Goal: Information Seeking & Learning: Learn about a topic

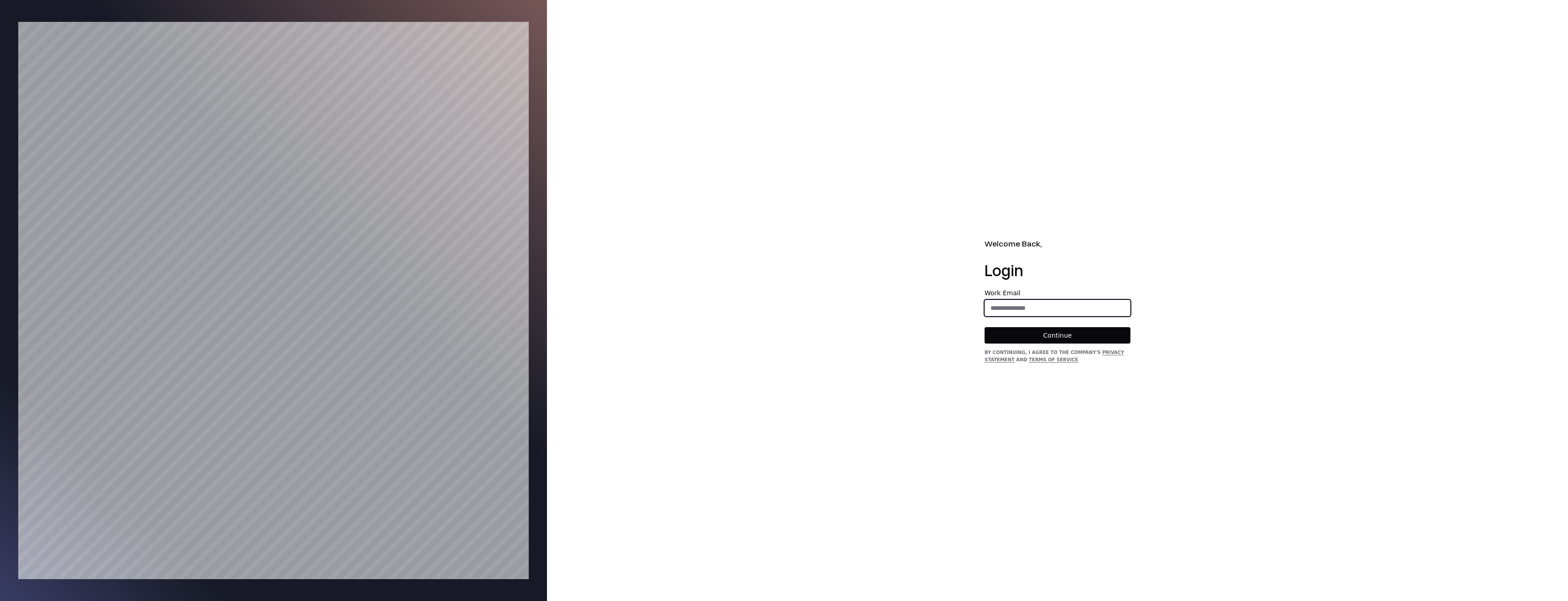
click at [1054, 302] on input "email" at bounding box center [1057, 308] width 145 height 16
type input "**********"
click at [1045, 334] on button "Continue" at bounding box center [1057, 335] width 146 height 16
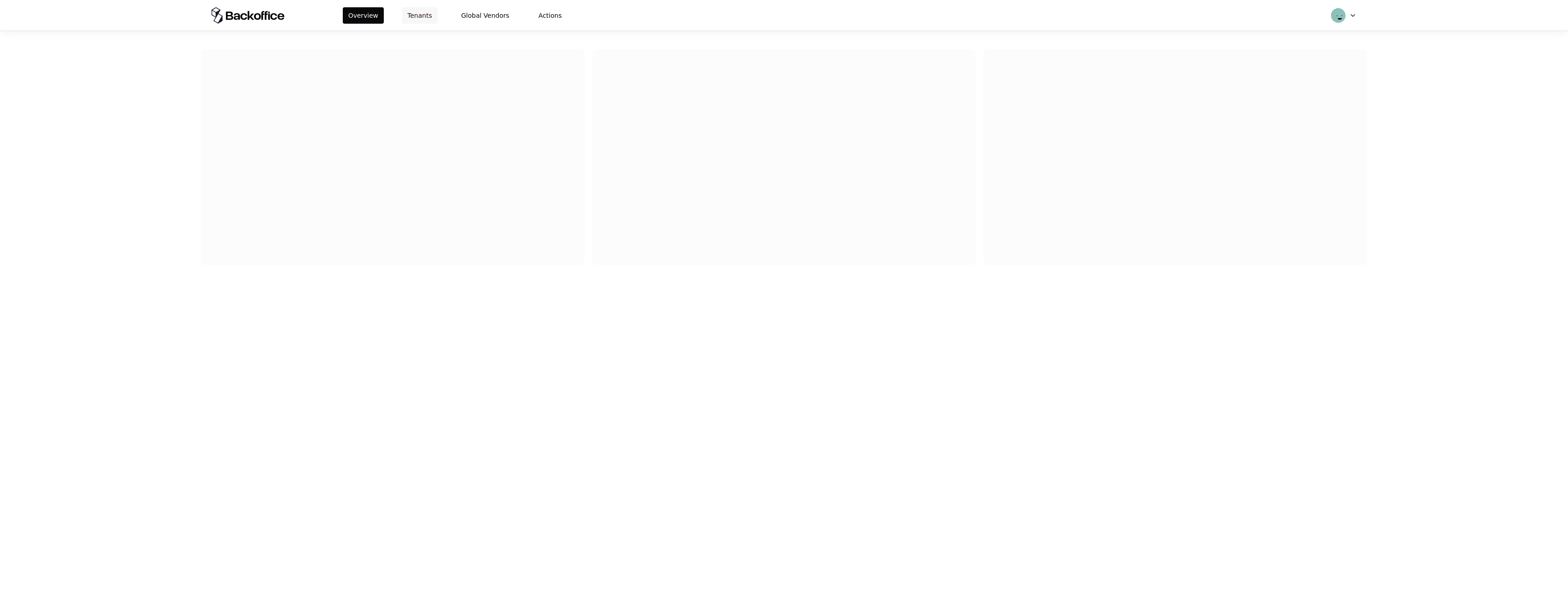
click at [418, 13] on button "Tenants" at bounding box center [419, 15] width 35 height 16
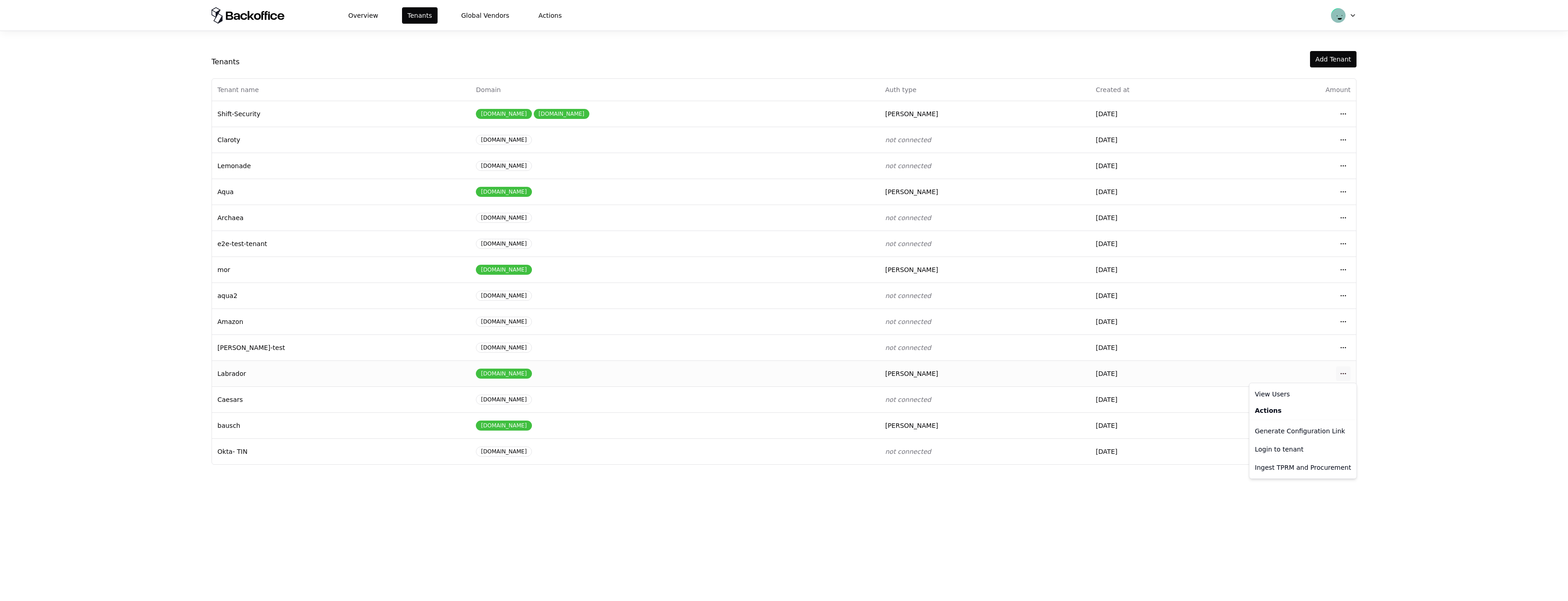
click at [1340, 373] on html "Overview Tenants Global Vendors Actions Tenants Add Tenant Tenant name Domain A…" at bounding box center [784, 300] width 1568 height 601
click at [1279, 446] on div "Login to tenant" at bounding box center [1303, 449] width 103 height 18
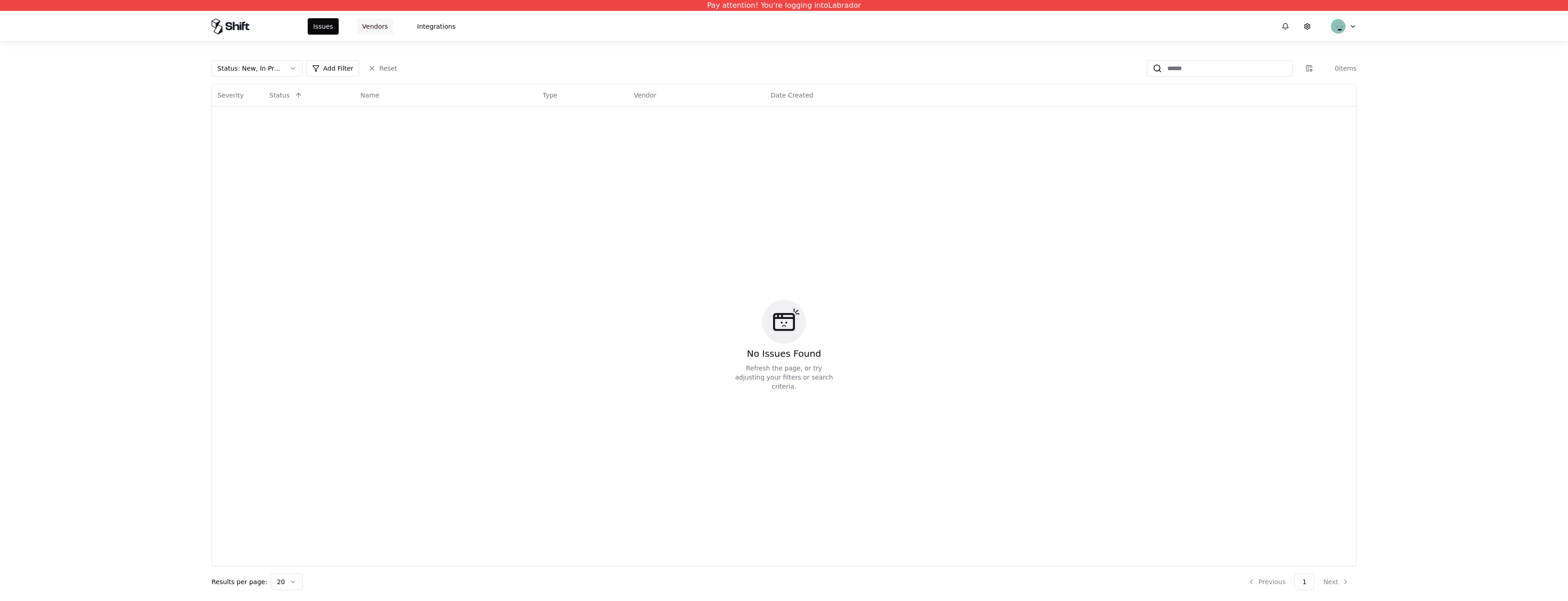
click at [366, 26] on button "Vendors" at bounding box center [375, 26] width 37 height 16
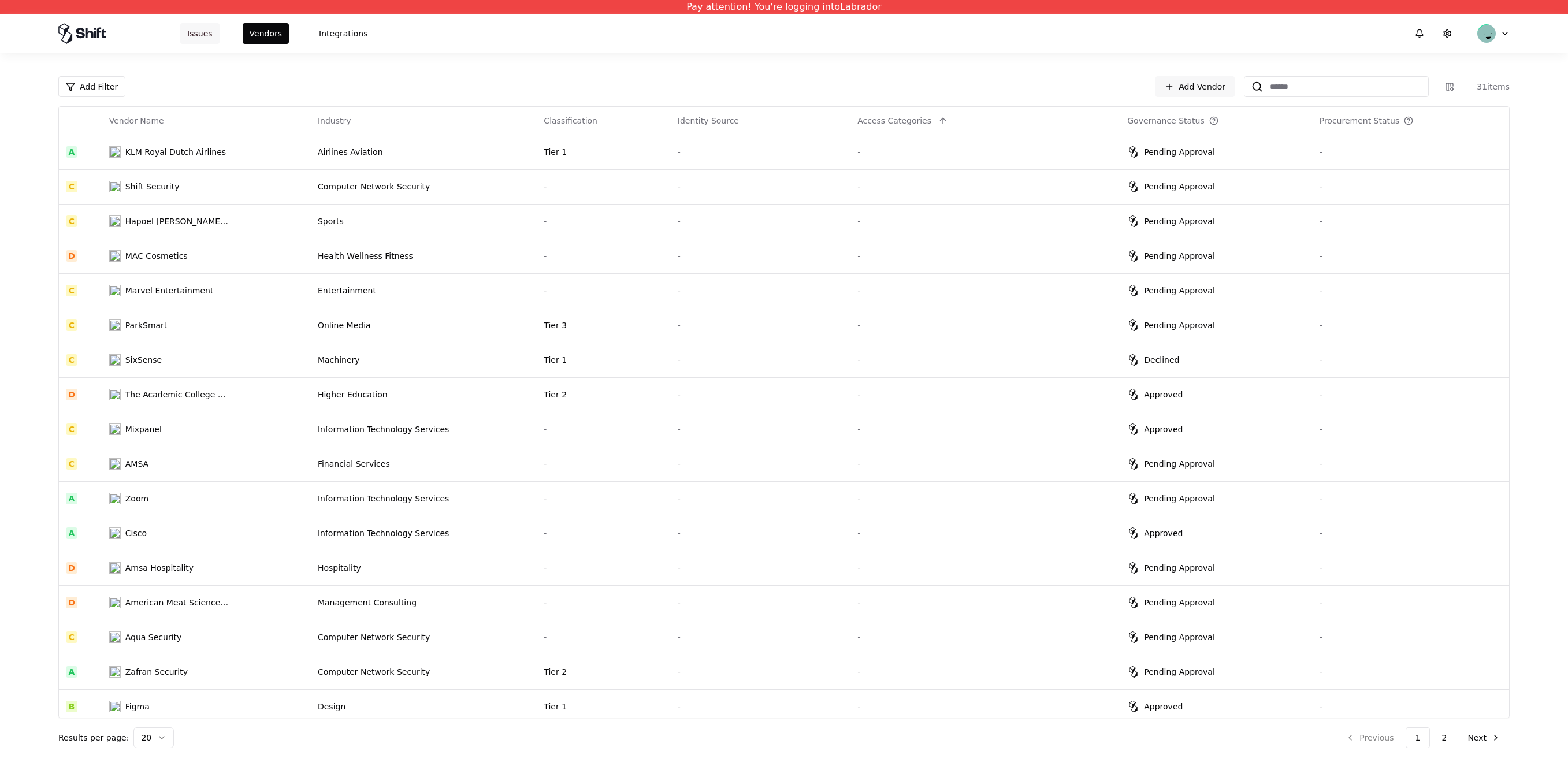
click at [192, 33] on button "Issues" at bounding box center [200, 33] width 39 height 21
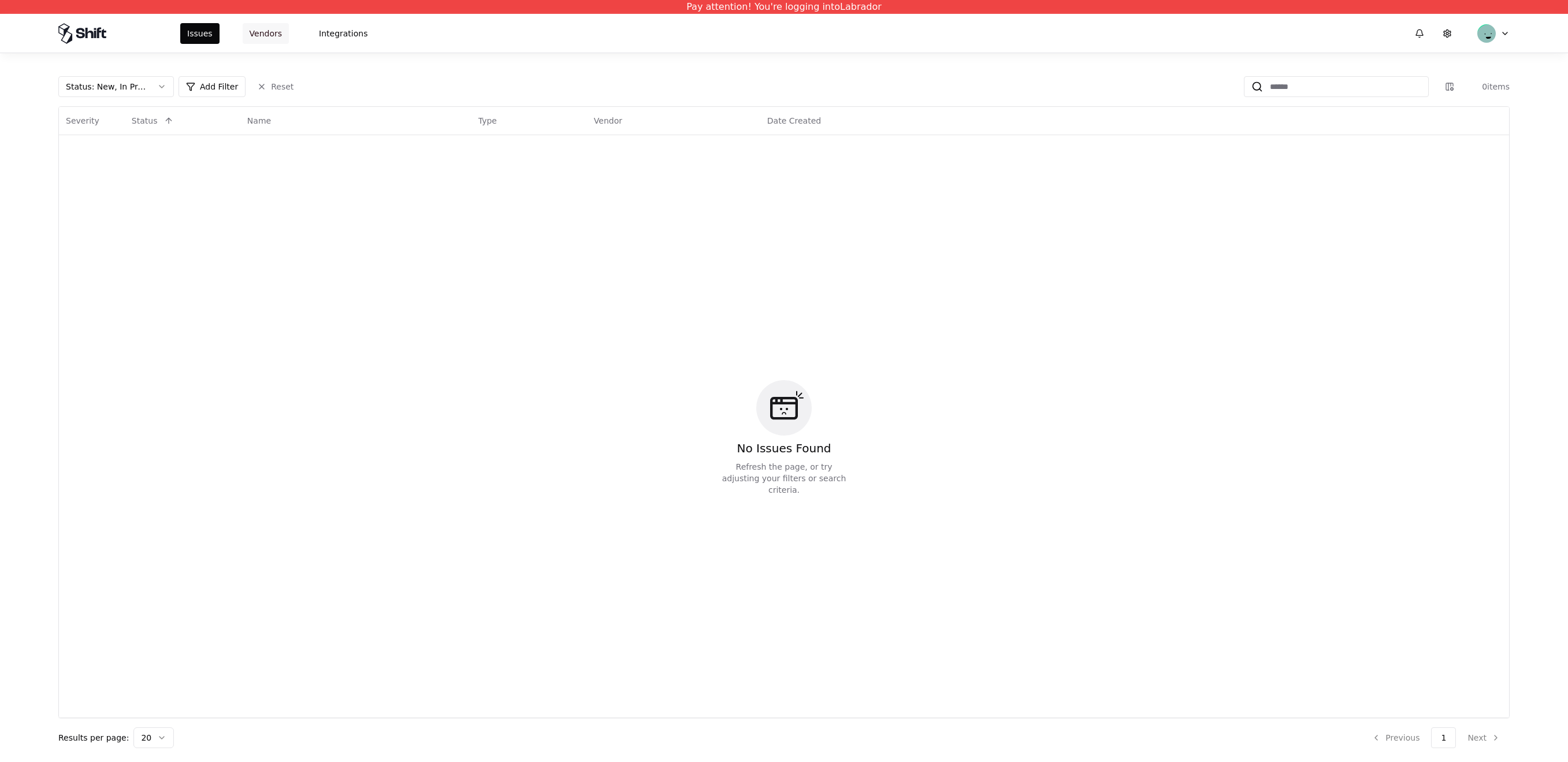
click at [270, 35] on button "Vendors" at bounding box center [266, 33] width 46 height 21
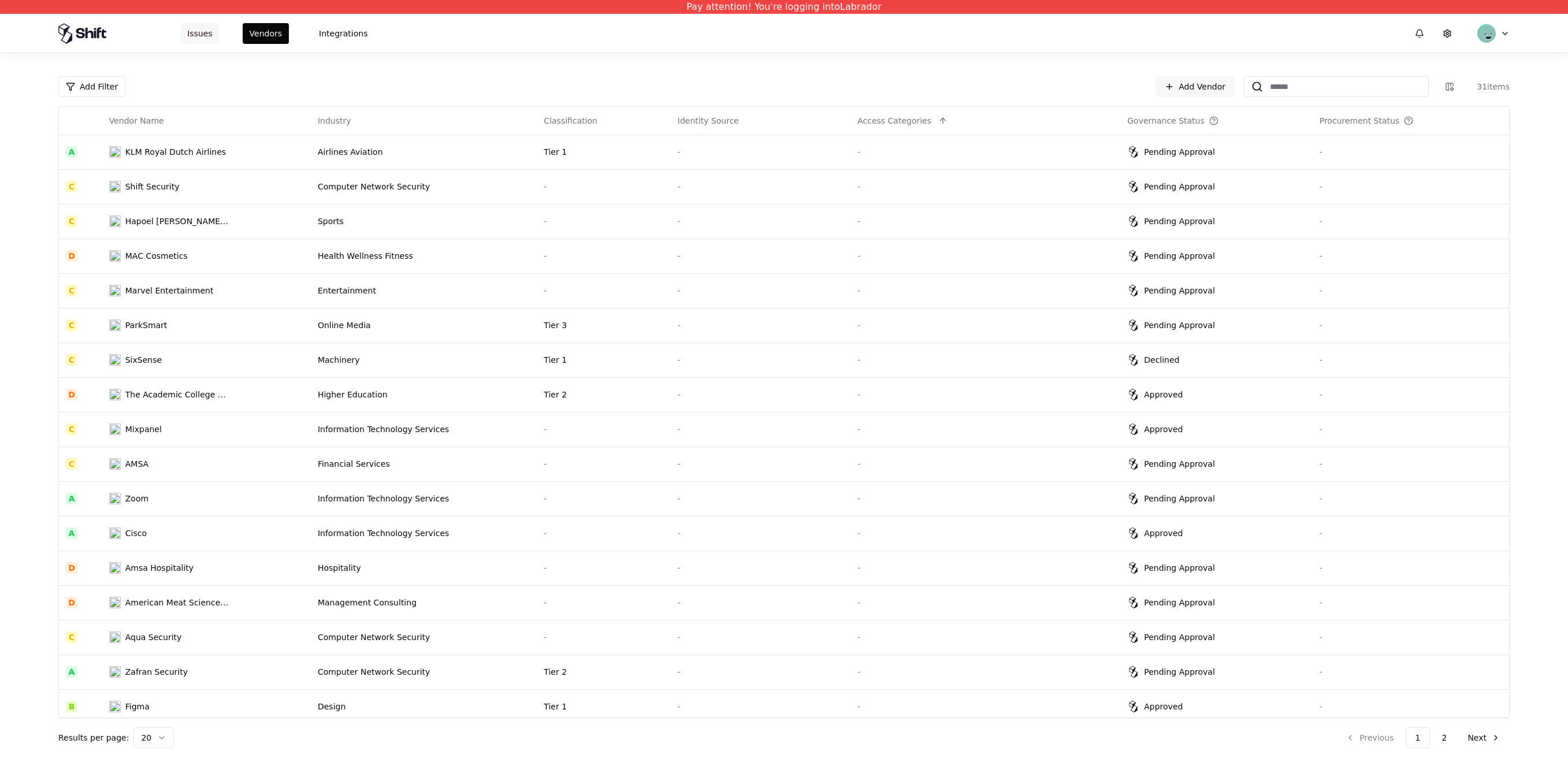
click at [202, 35] on button "Issues" at bounding box center [200, 33] width 39 height 21
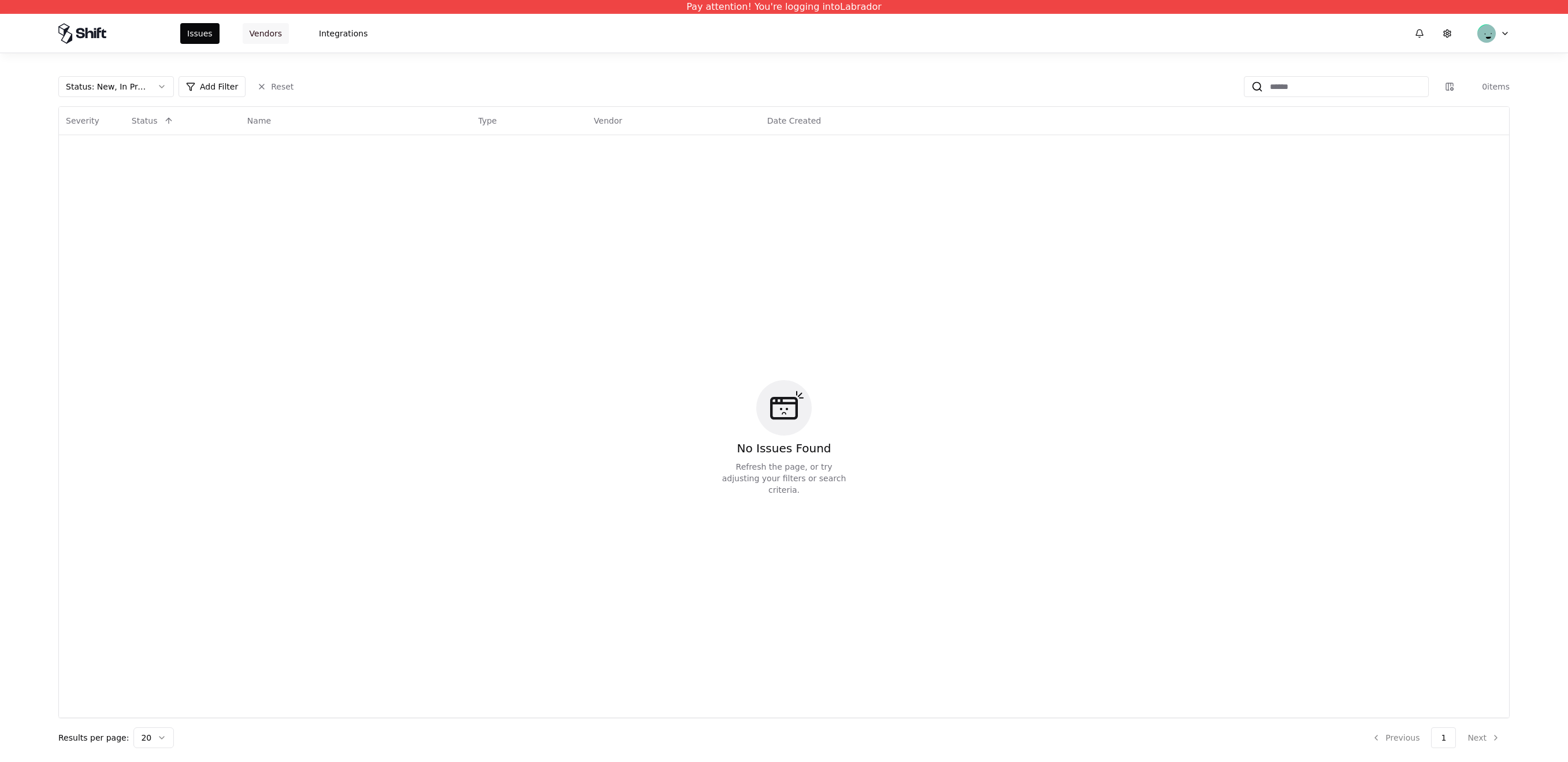
click at [264, 34] on button "Vendors" at bounding box center [266, 33] width 46 height 21
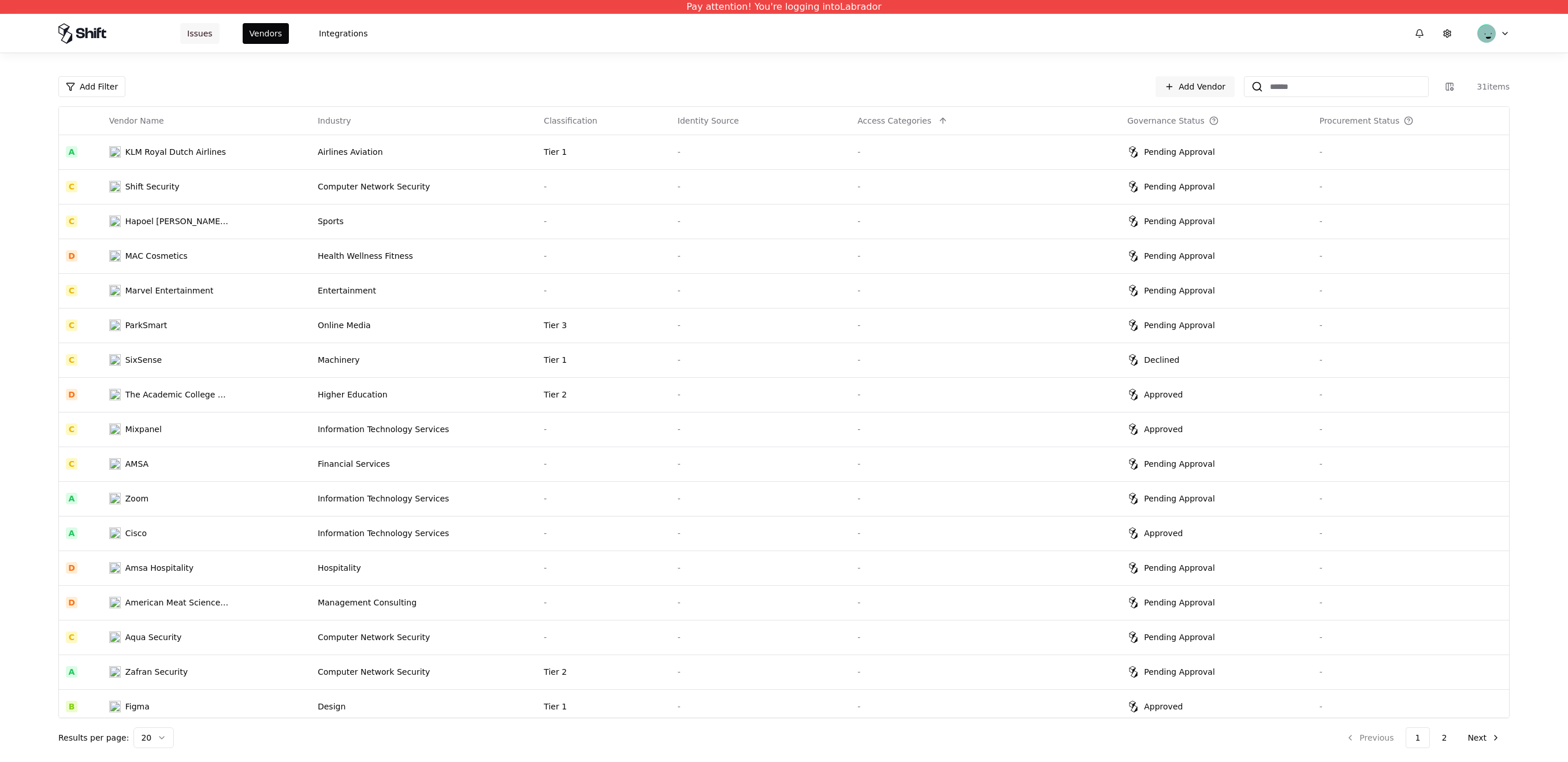
click at [204, 34] on button "Issues" at bounding box center [200, 33] width 39 height 21
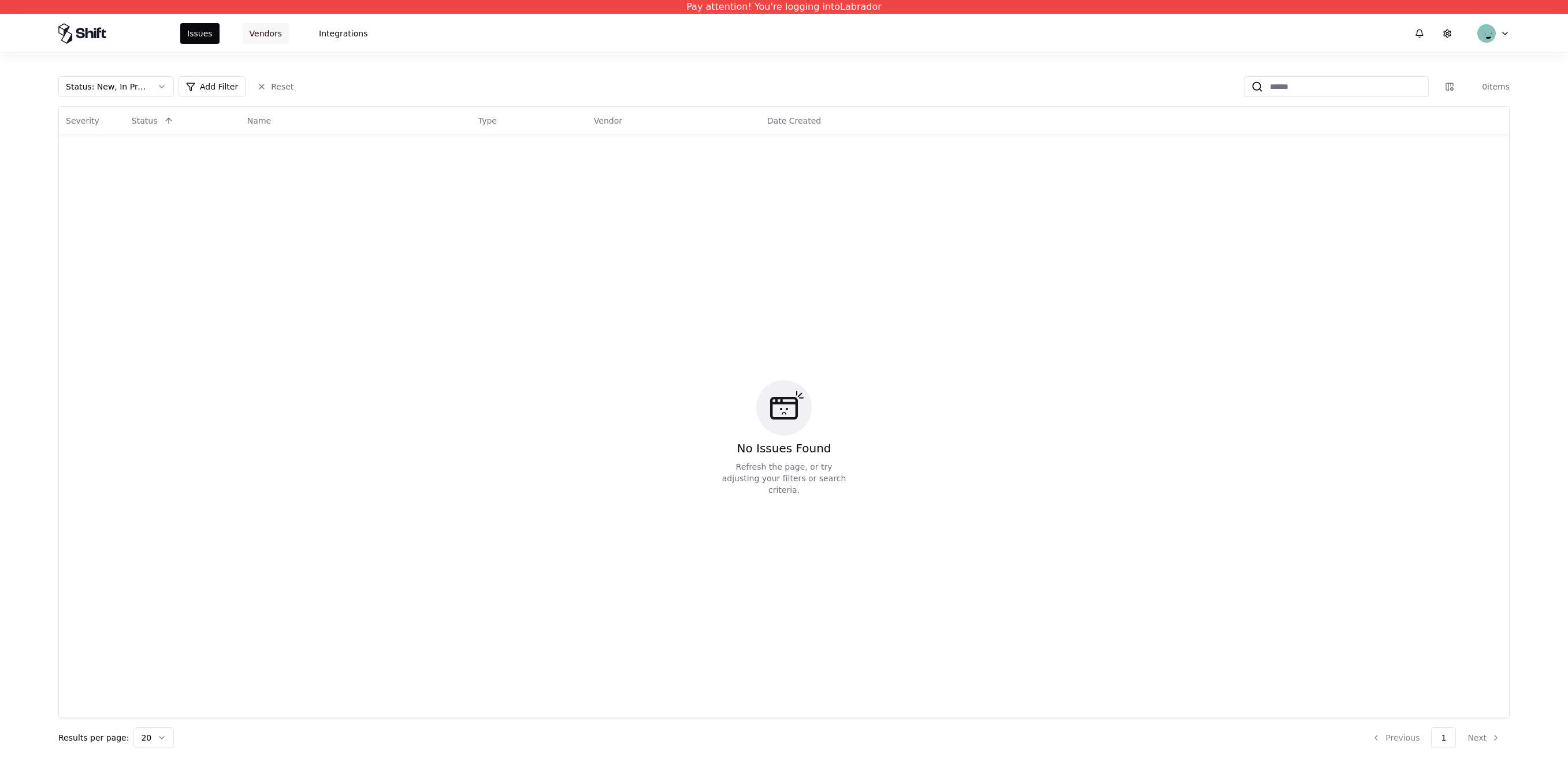
click at [273, 32] on button "Vendors" at bounding box center [266, 33] width 46 height 21
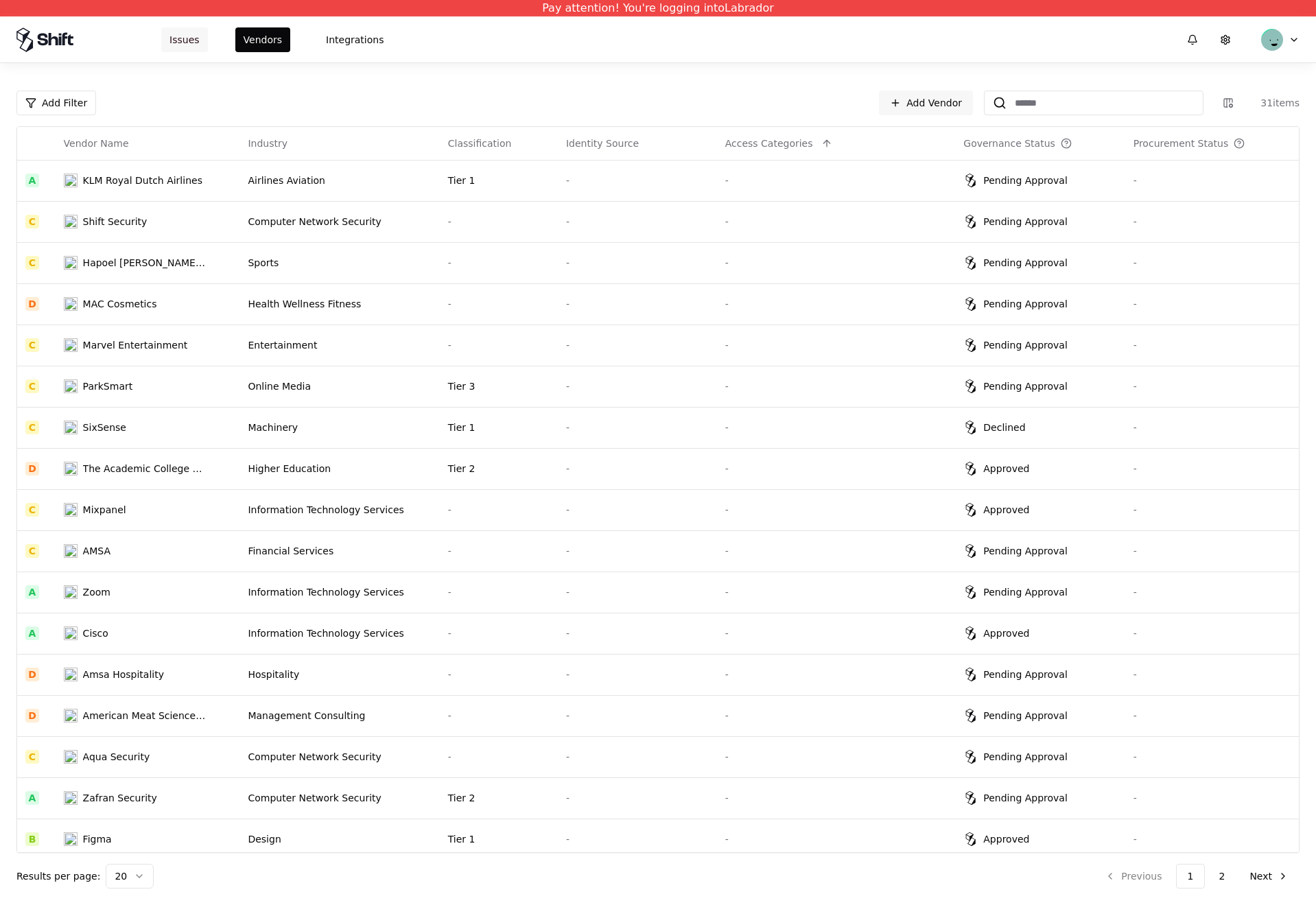
click at [179, 43] on button "Issues" at bounding box center [184, 39] width 47 height 25
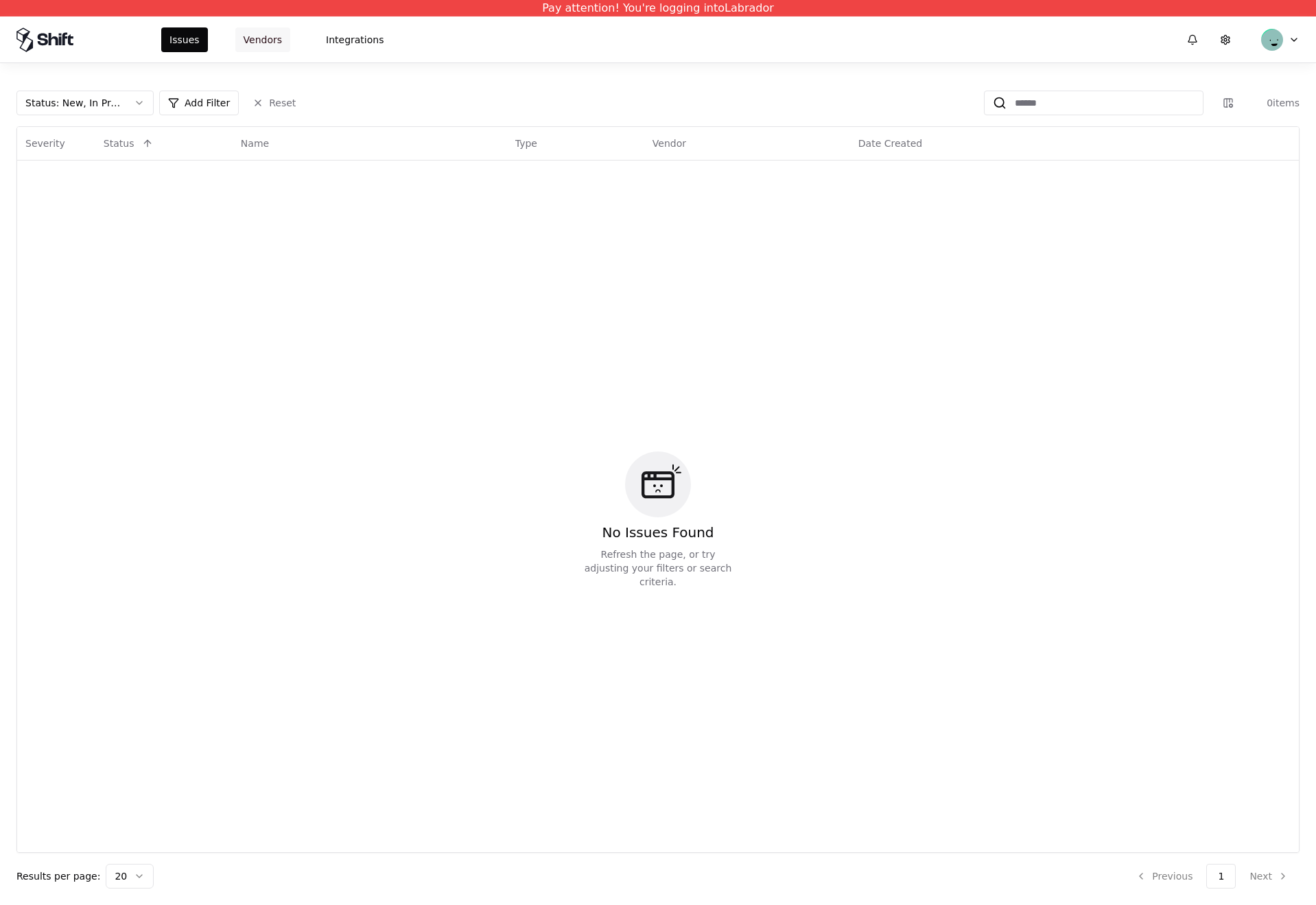
click at [258, 40] on button "Vendors" at bounding box center [263, 39] width 55 height 25
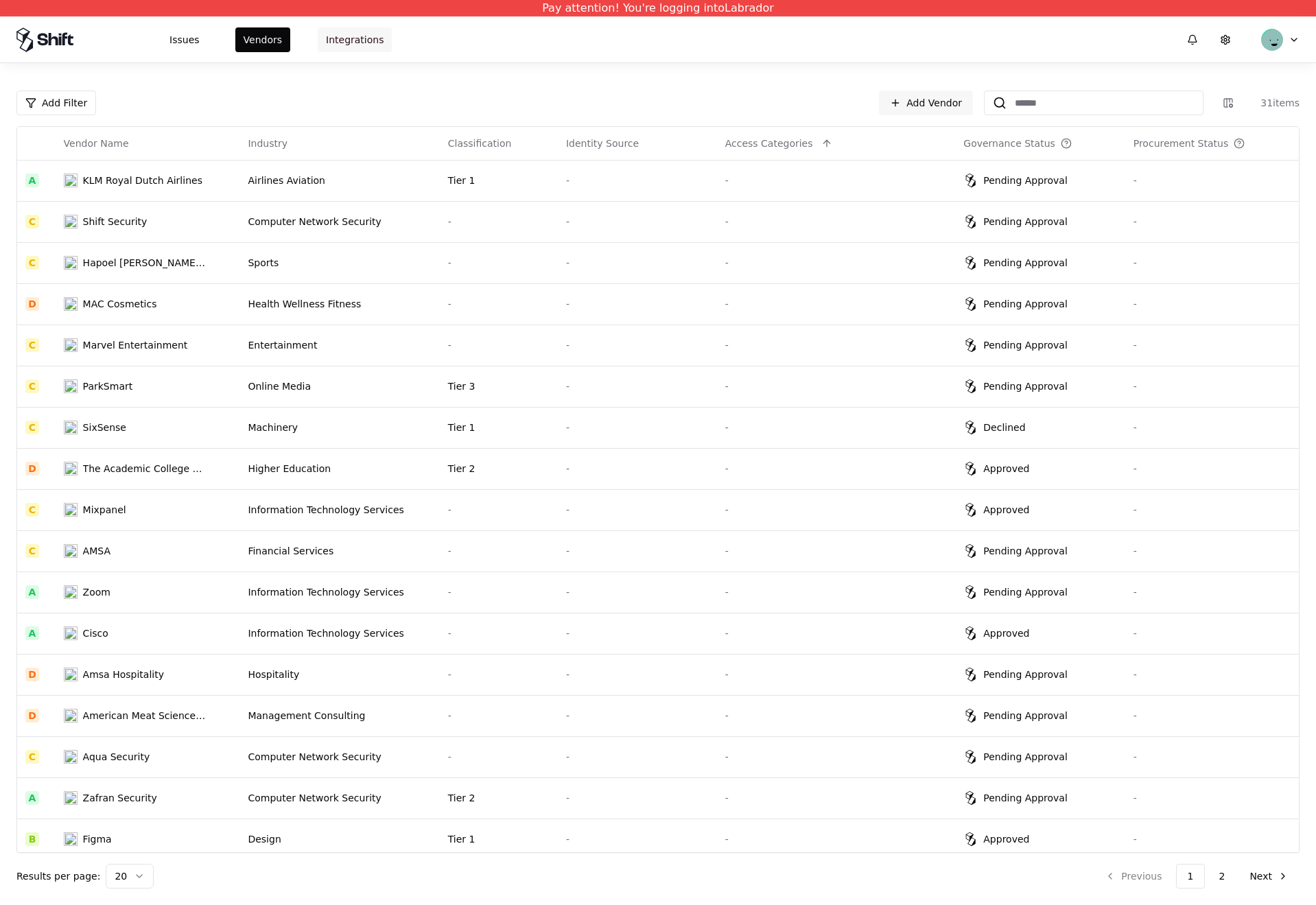
click at [352, 50] on button "Integrations" at bounding box center [355, 39] width 74 height 25
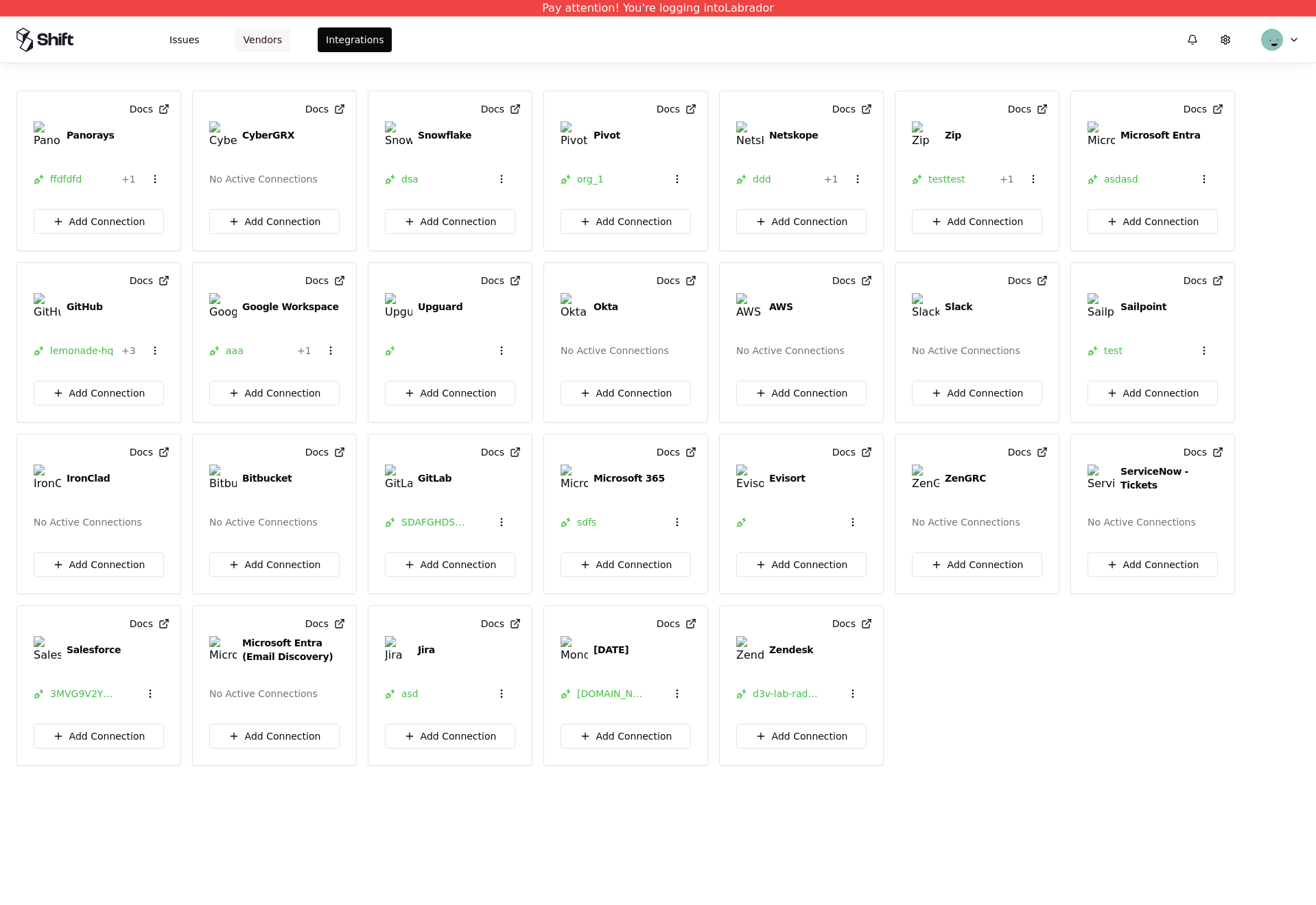
click at [260, 37] on button "Vendors" at bounding box center [263, 39] width 55 height 25
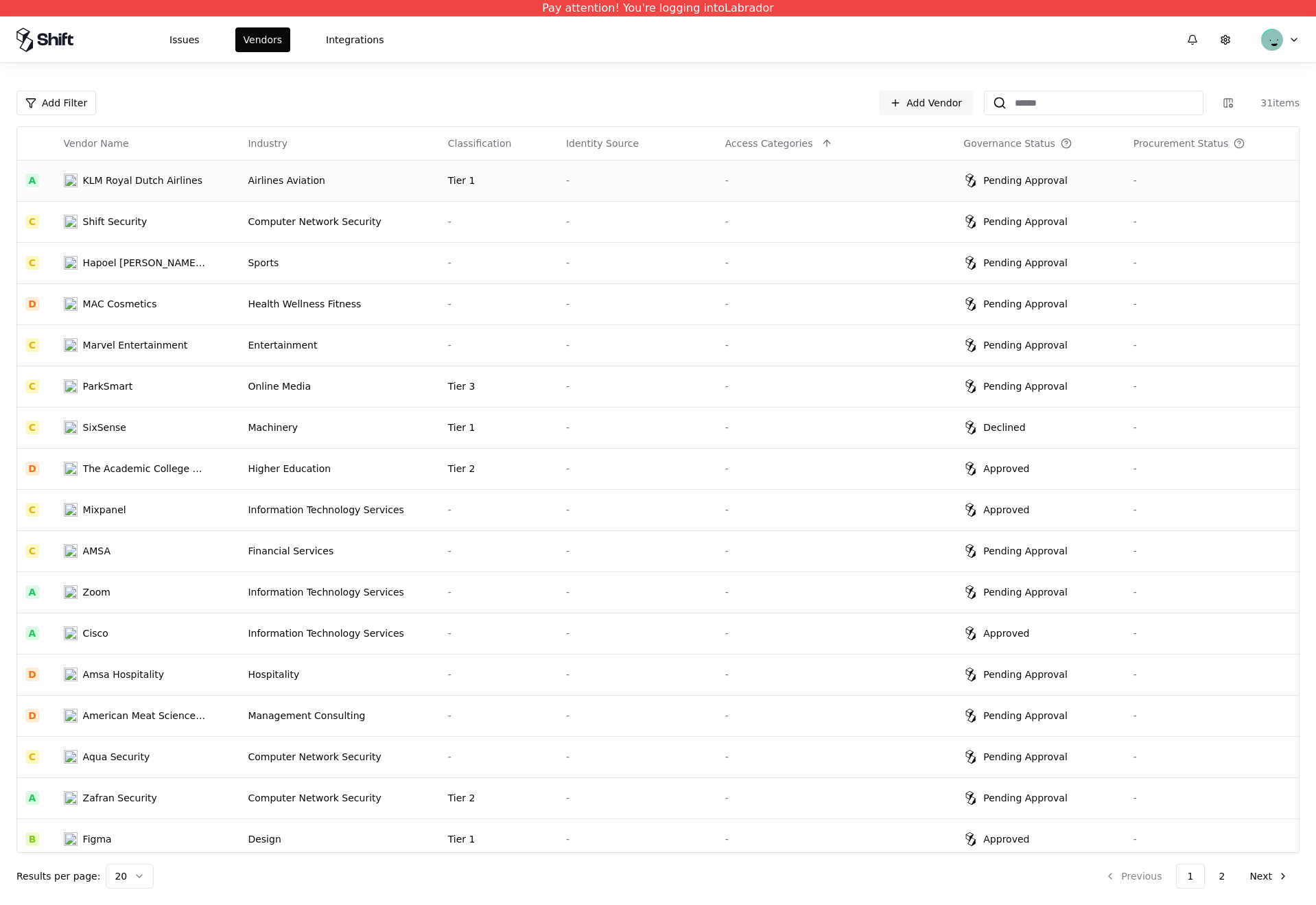
click at [305, 184] on div "Airlines Aviation" at bounding box center [339, 180] width 183 height 14
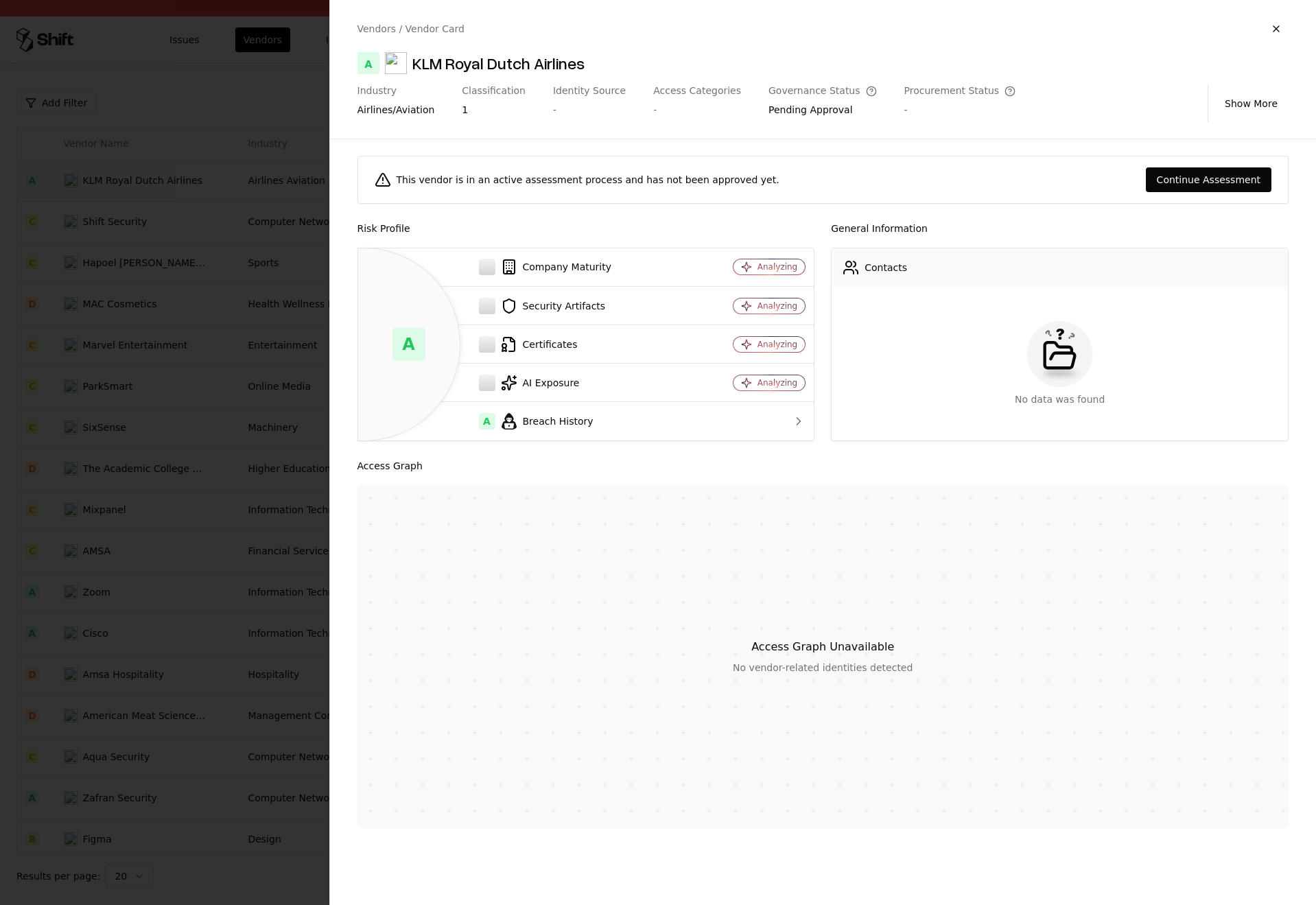
click at [245, 272] on div at bounding box center [658, 452] width 1316 height 905
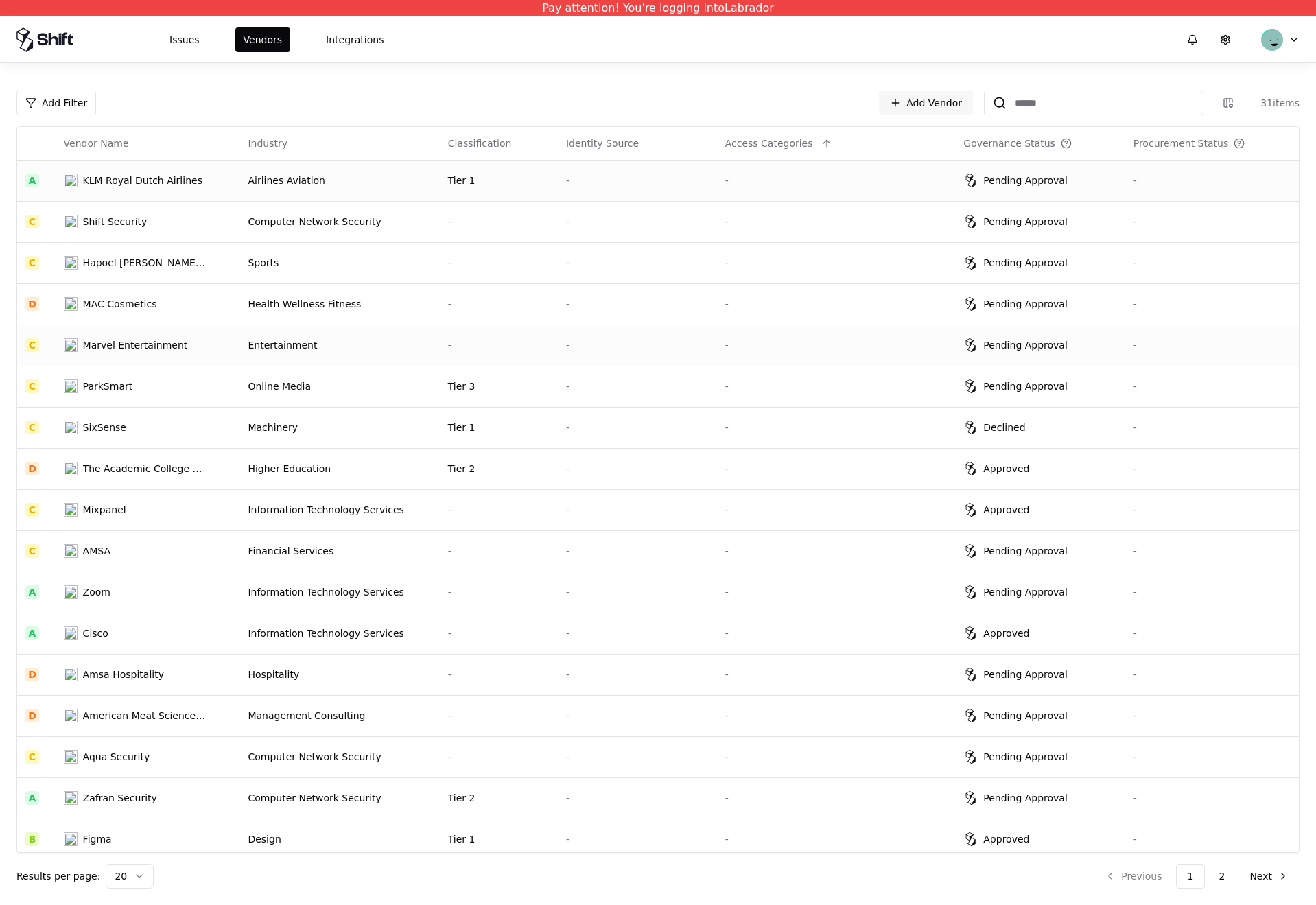
click at [440, 362] on td "-" at bounding box center [499, 344] width 118 height 41
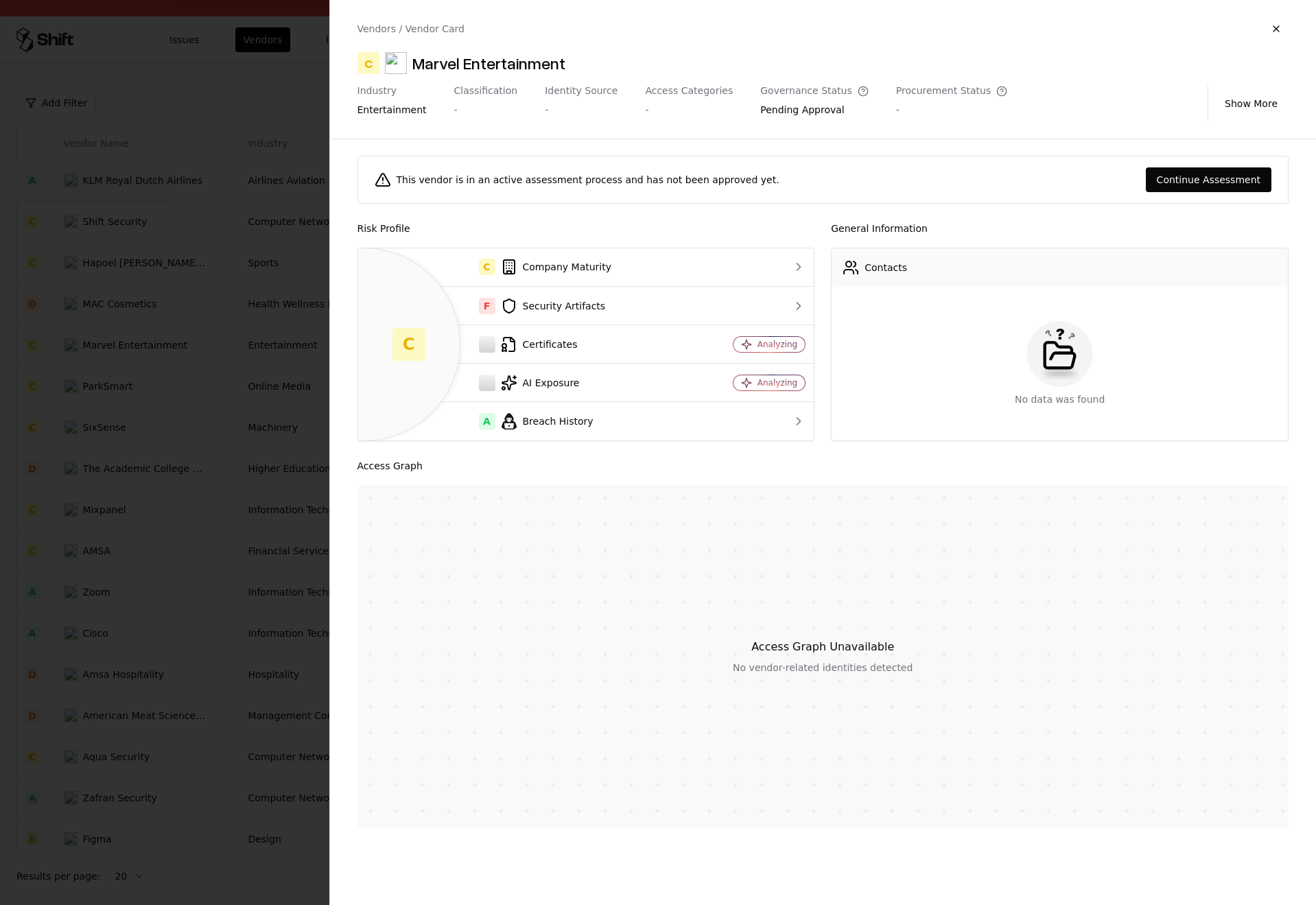
click at [271, 387] on div at bounding box center [658, 452] width 1316 height 905
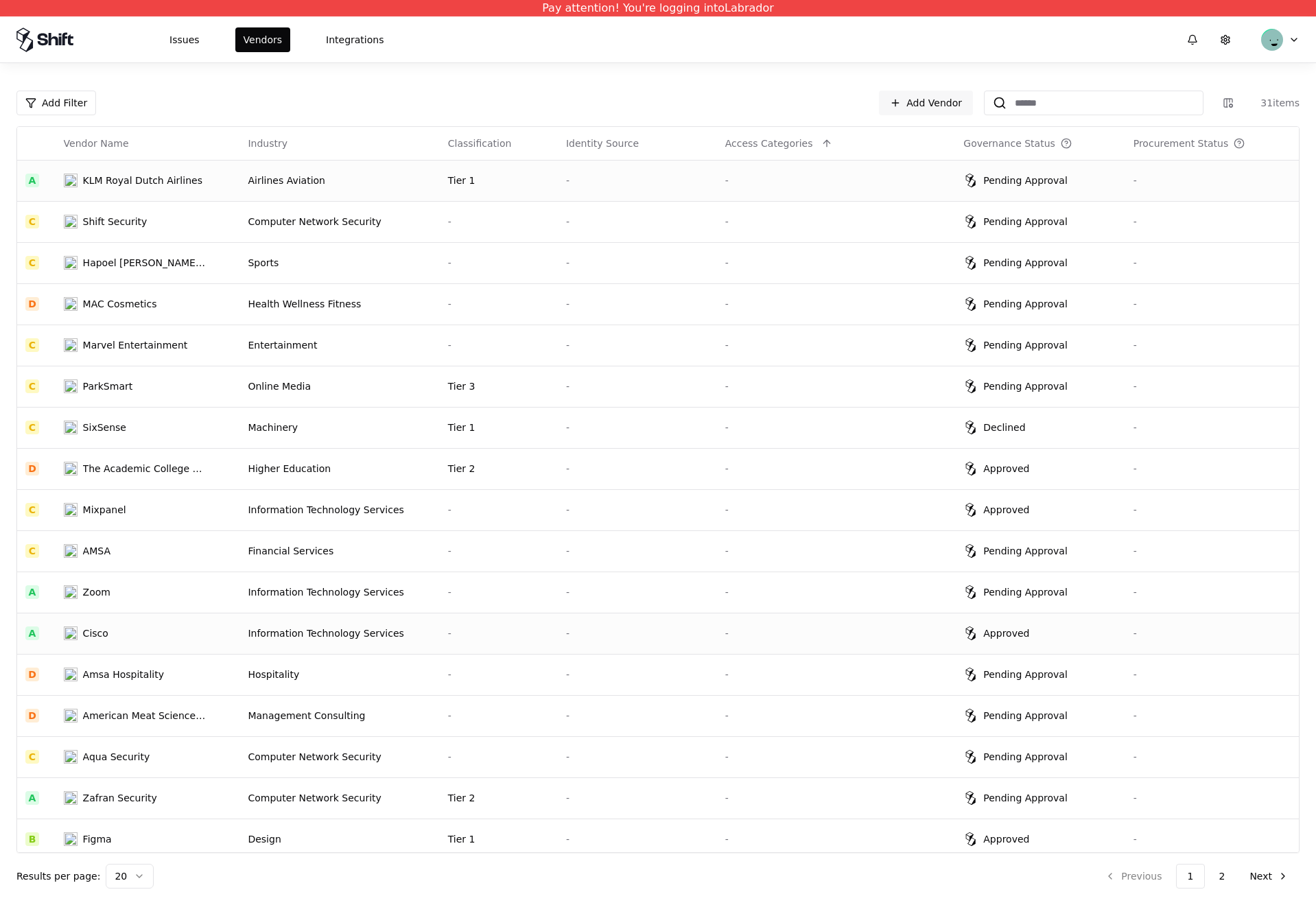
click at [406, 633] on div "Information Technology Services" at bounding box center [339, 633] width 183 height 14
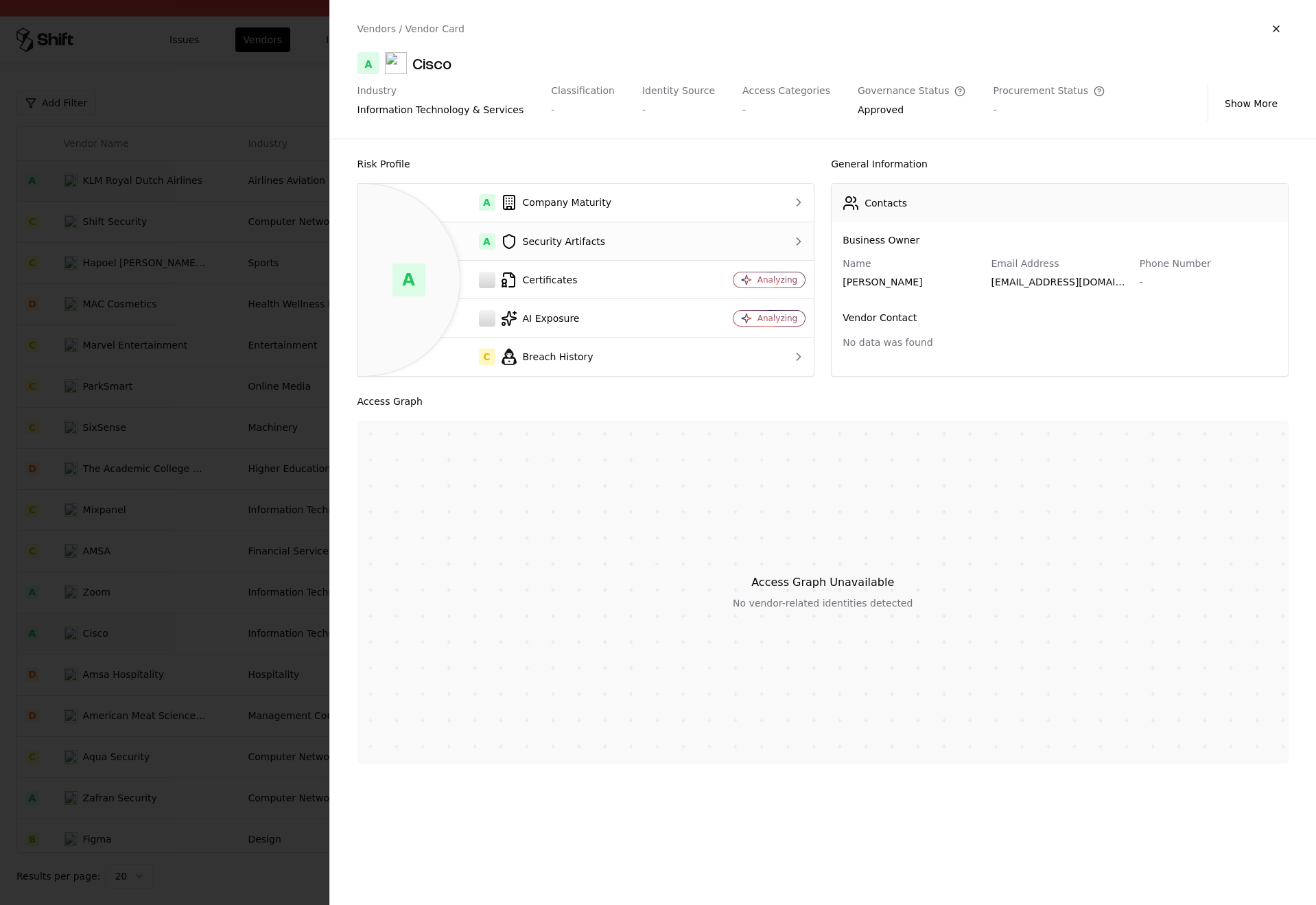
click at [606, 240] on div "A Security Artifacts" at bounding box center [529, 242] width 319 height 16
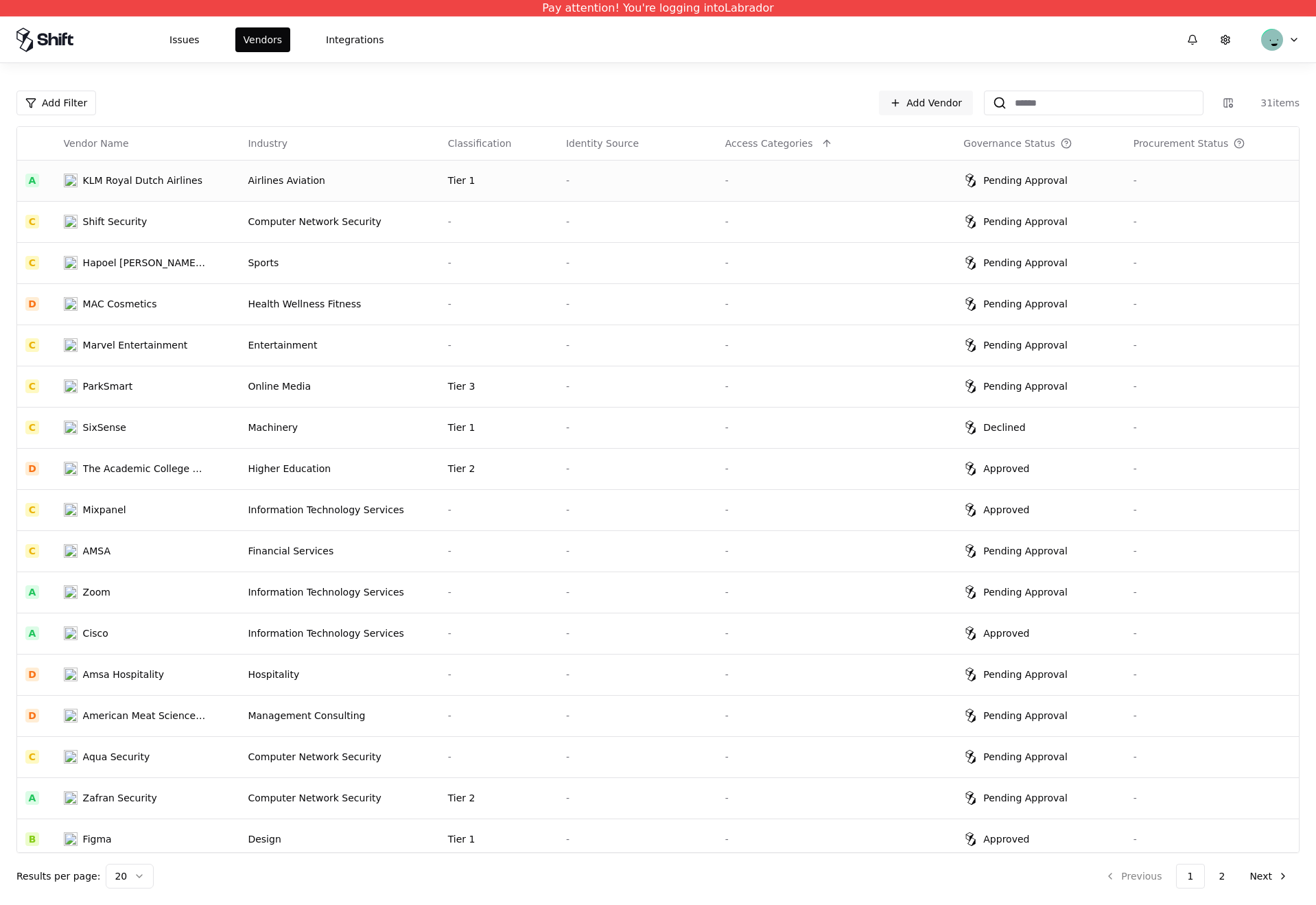
click at [422, 178] on div "Airlines Aviation" at bounding box center [339, 180] width 183 height 14
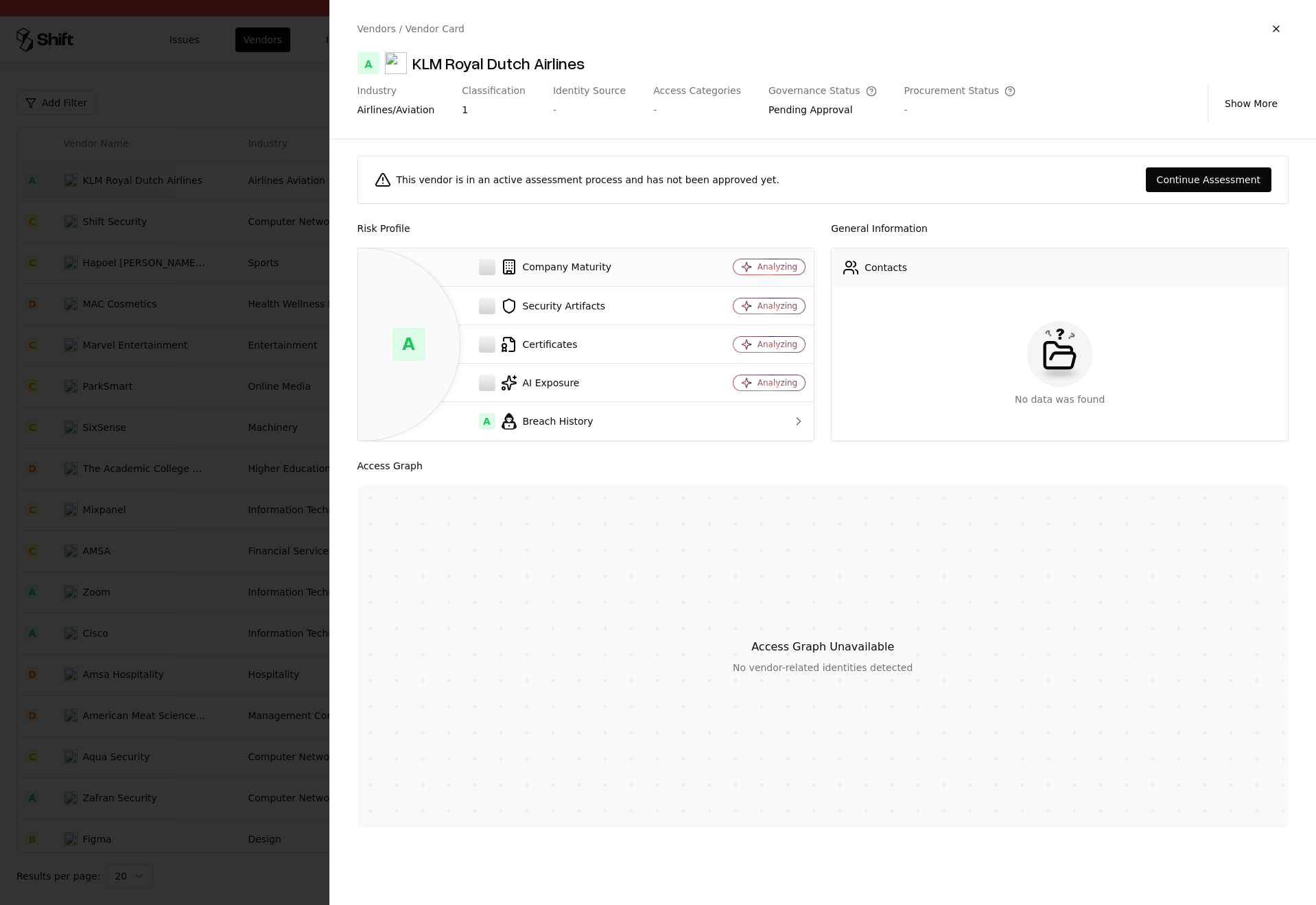
click at [610, 261] on div "Company Maturity" at bounding box center [529, 267] width 319 height 16
click at [631, 339] on div "Certificates" at bounding box center [529, 344] width 319 height 16
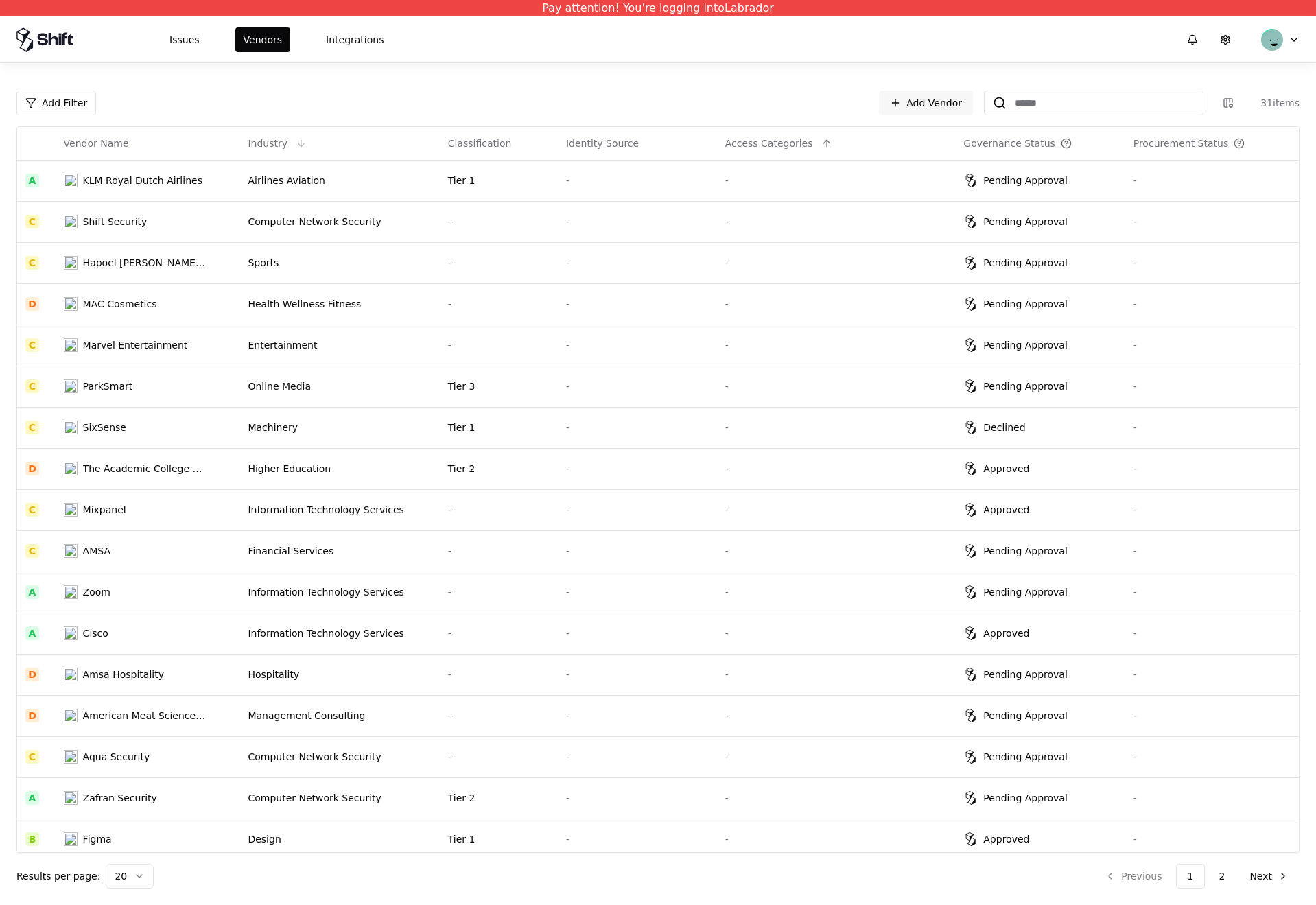
click at [346, 144] on div "Industry" at bounding box center [339, 144] width 183 height 16
click at [178, 34] on button "Issues" at bounding box center [184, 39] width 47 height 25
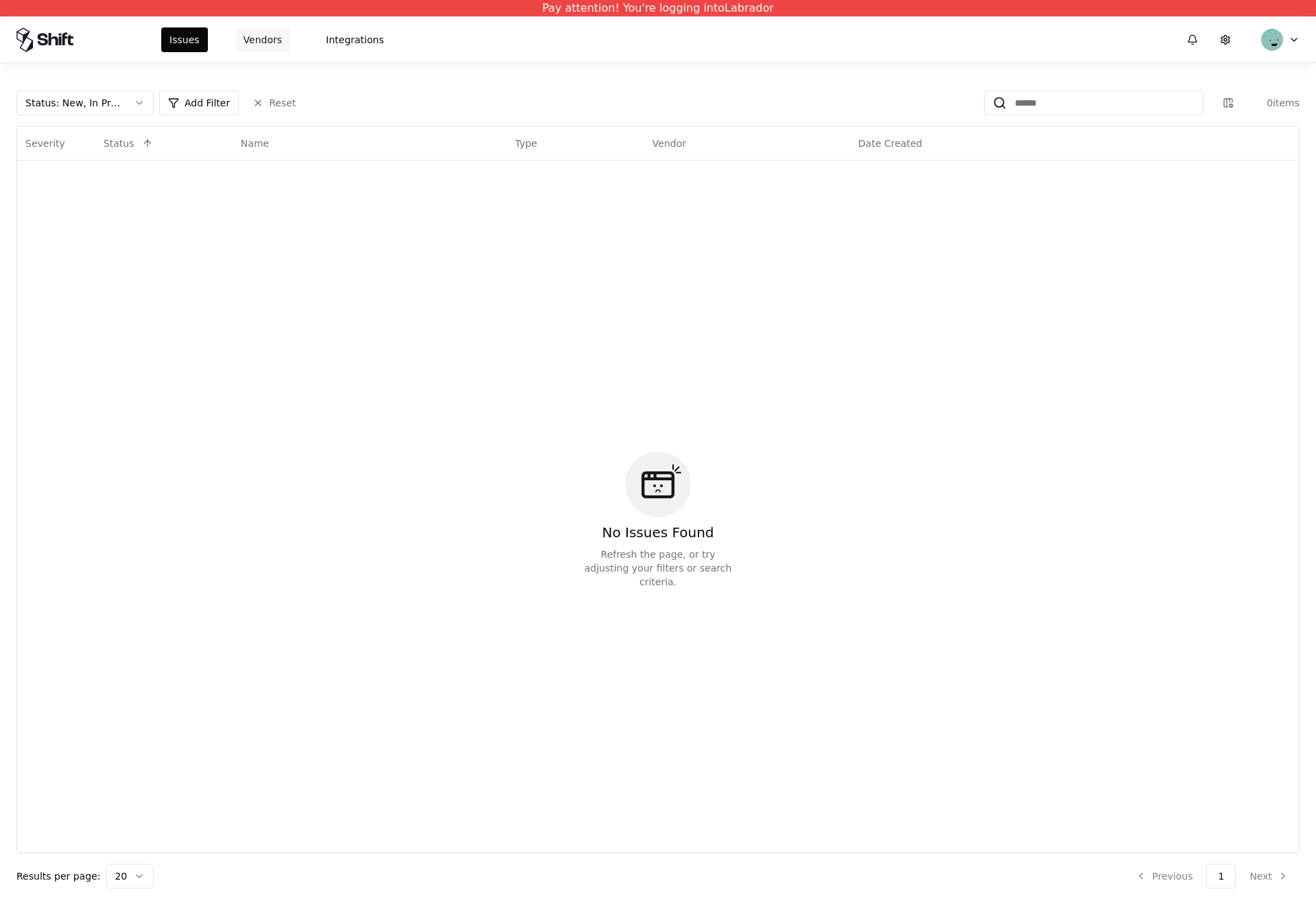
click at [241, 34] on button "Vendors" at bounding box center [263, 39] width 55 height 25
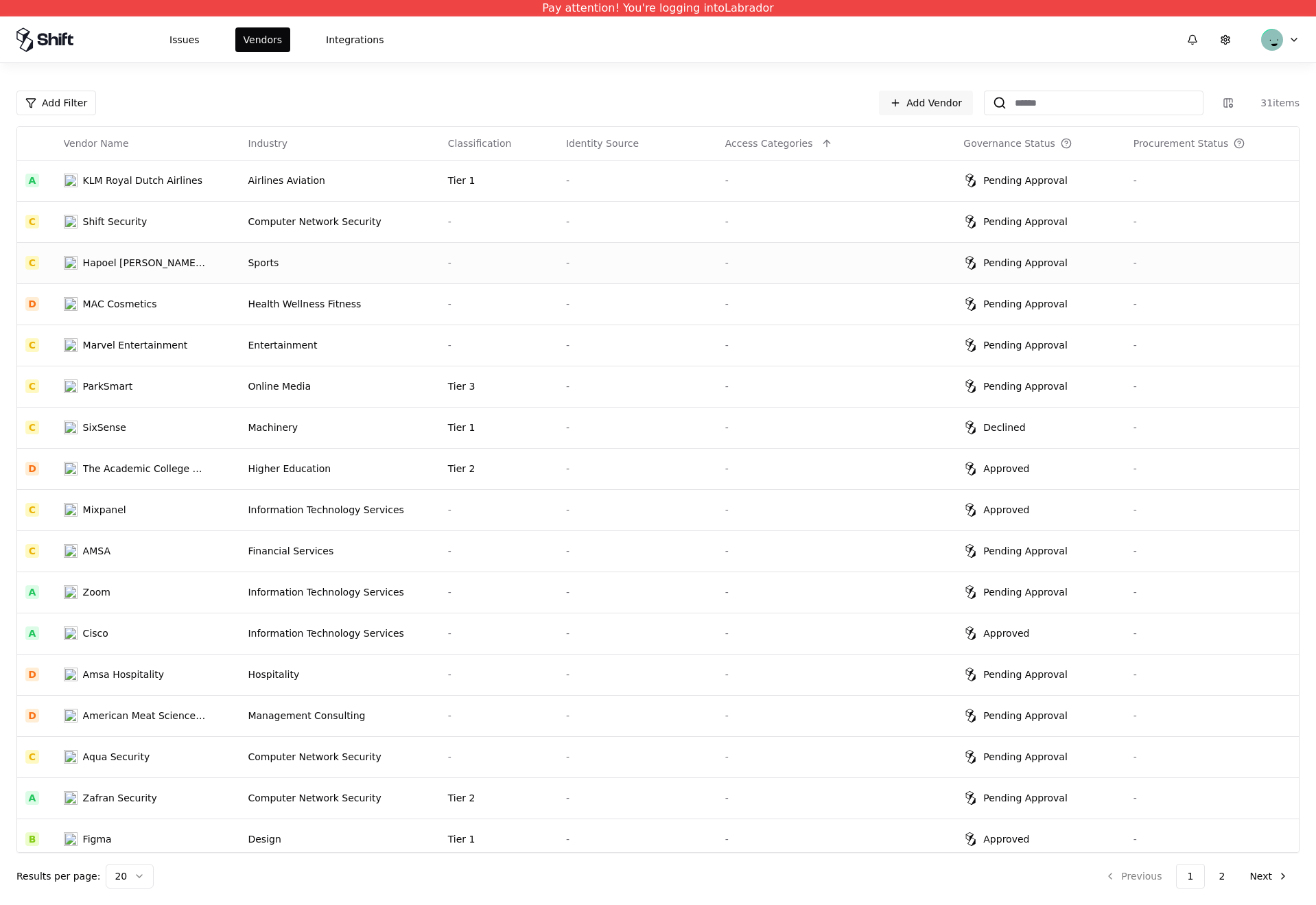
click at [344, 279] on td "Sports" at bounding box center [339, 262] width 200 height 41
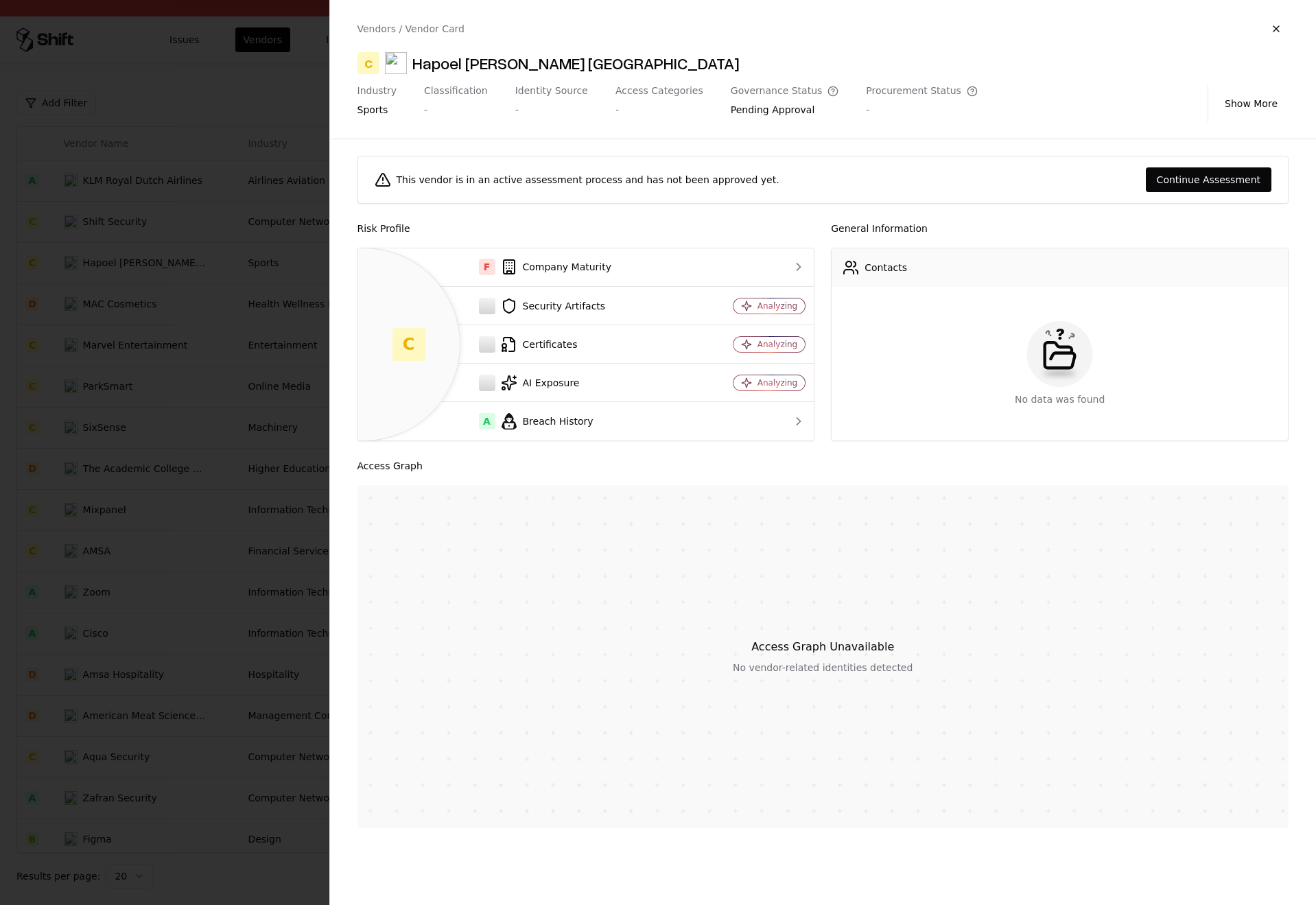
click at [269, 343] on div at bounding box center [658, 452] width 1316 height 905
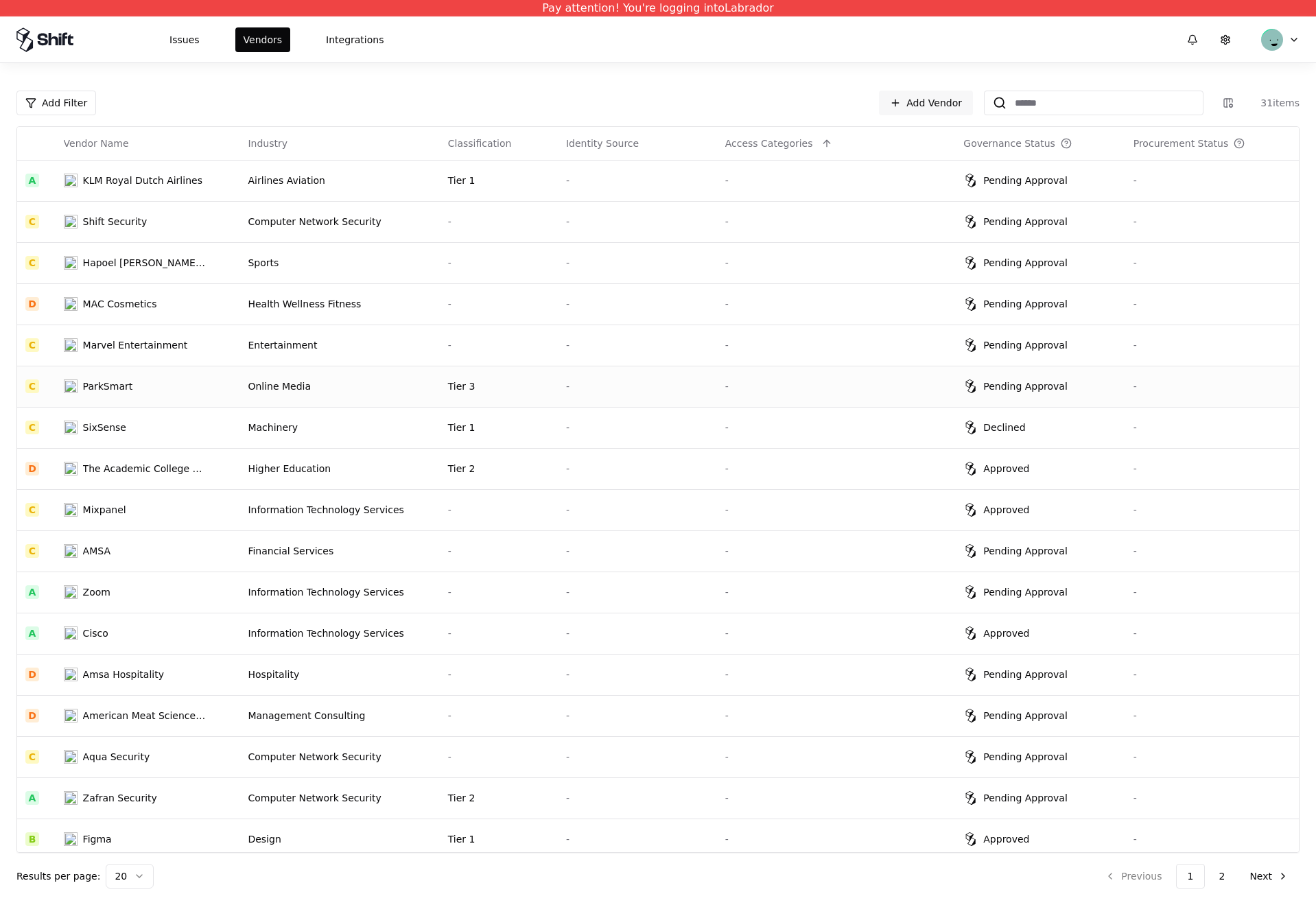
click at [291, 404] on td "Online Media" at bounding box center [339, 386] width 200 height 41
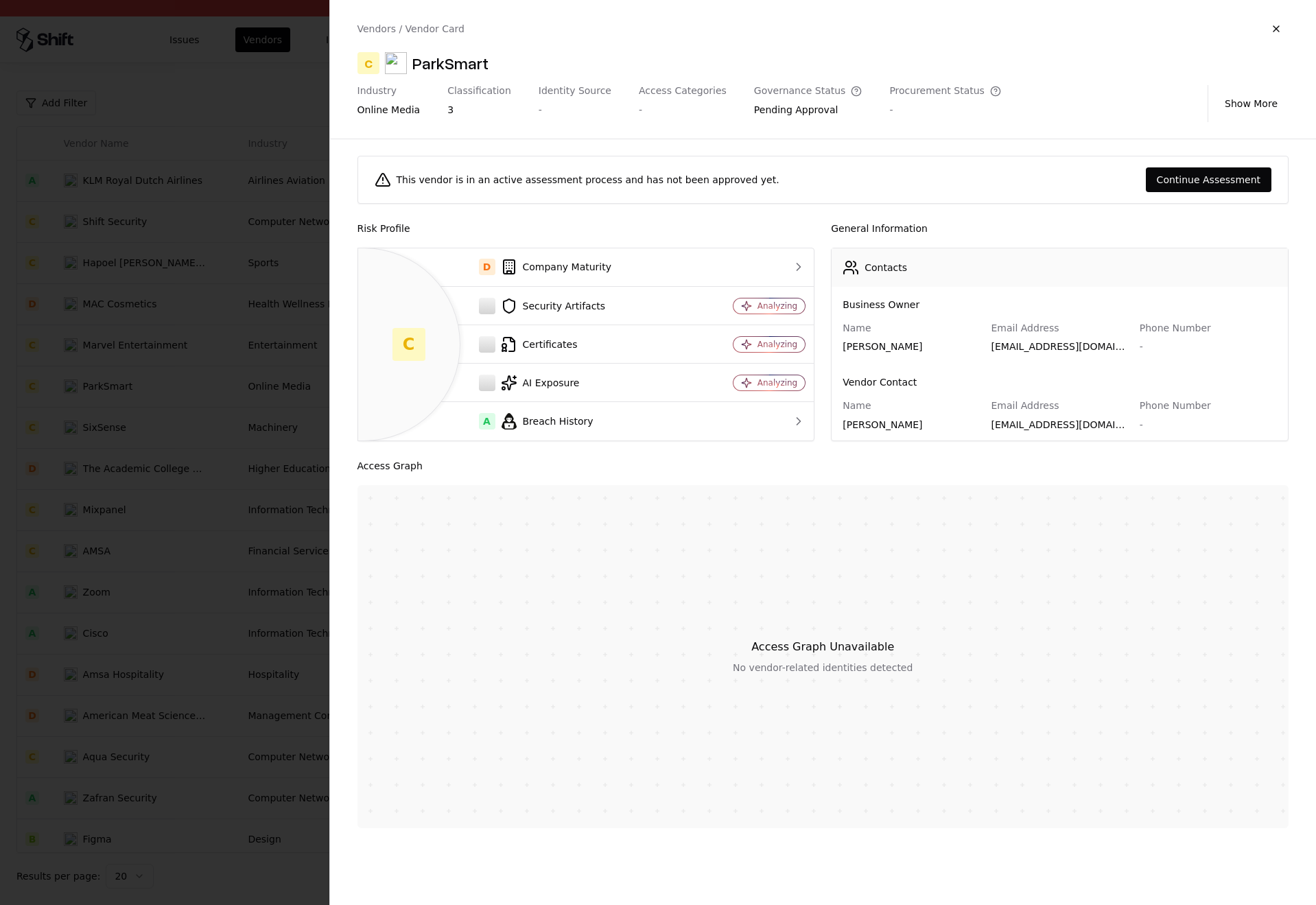
click at [269, 482] on div at bounding box center [658, 452] width 1316 height 905
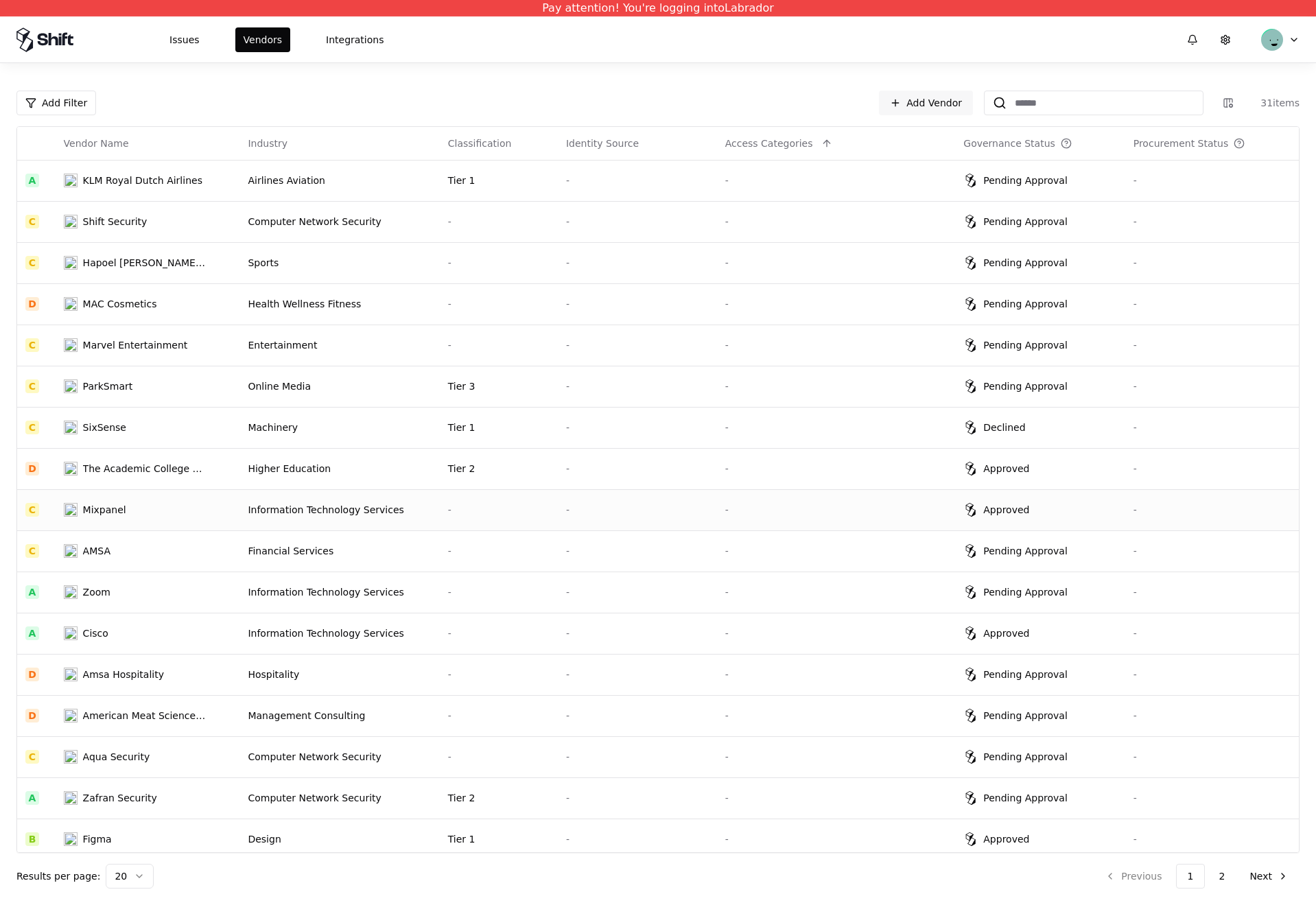
click at [321, 525] on td "Information Technology Services" at bounding box center [339, 509] width 200 height 41
click at [186, 38] on button "Issues" at bounding box center [184, 39] width 47 height 25
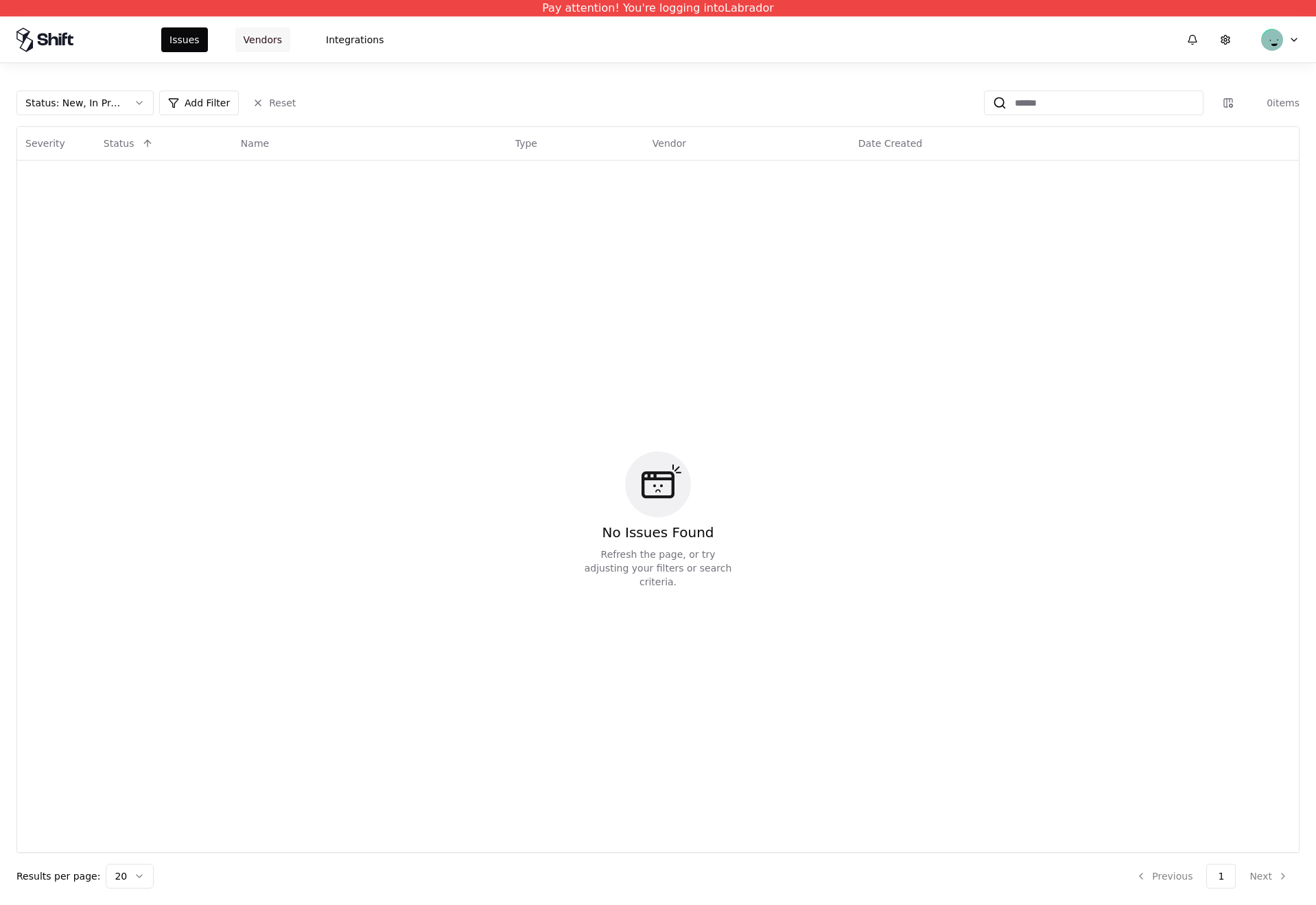
click at [267, 39] on button "Vendors" at bounding box center [263, 39] width 55 height 25
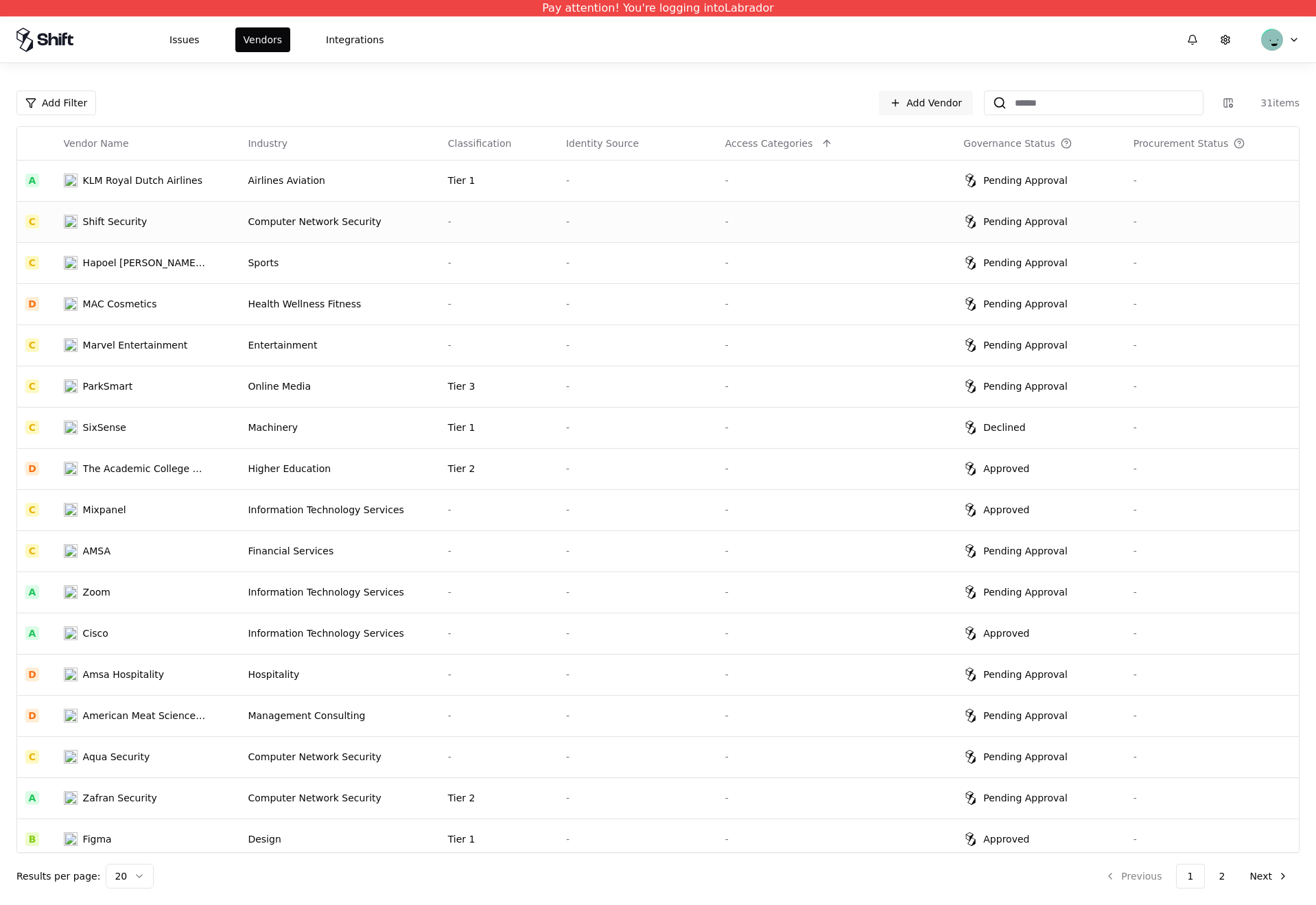
click at [355, 235] on td "Computer Network Security" at bounding box center [339, 221] width 200 height 41
click at [306, 465] on div "Higher Education" at bounding box center [339, 468] width 183 height 14
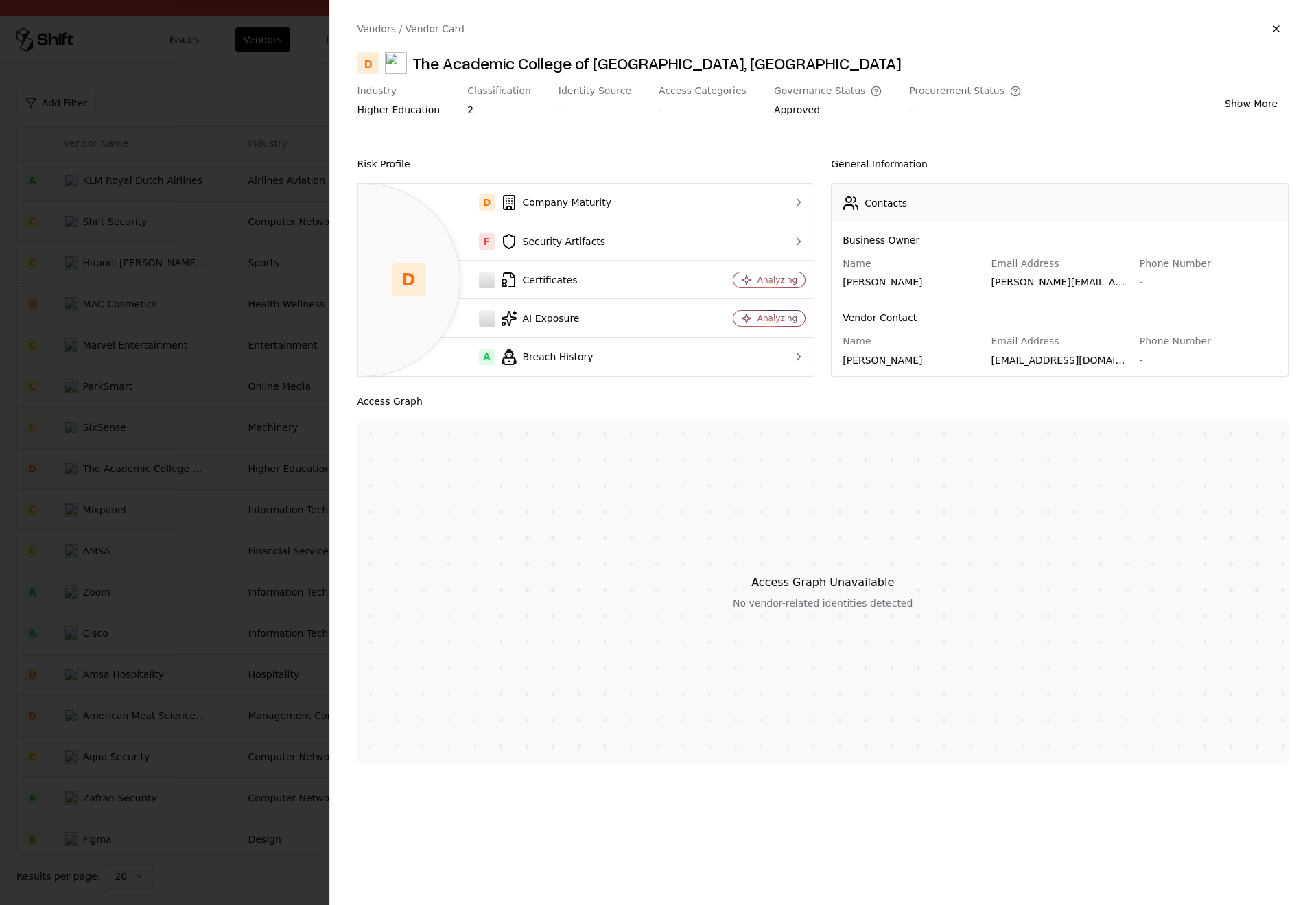
click at [270, 398] on div at bounding box center [658, 452] width 1316 height 905
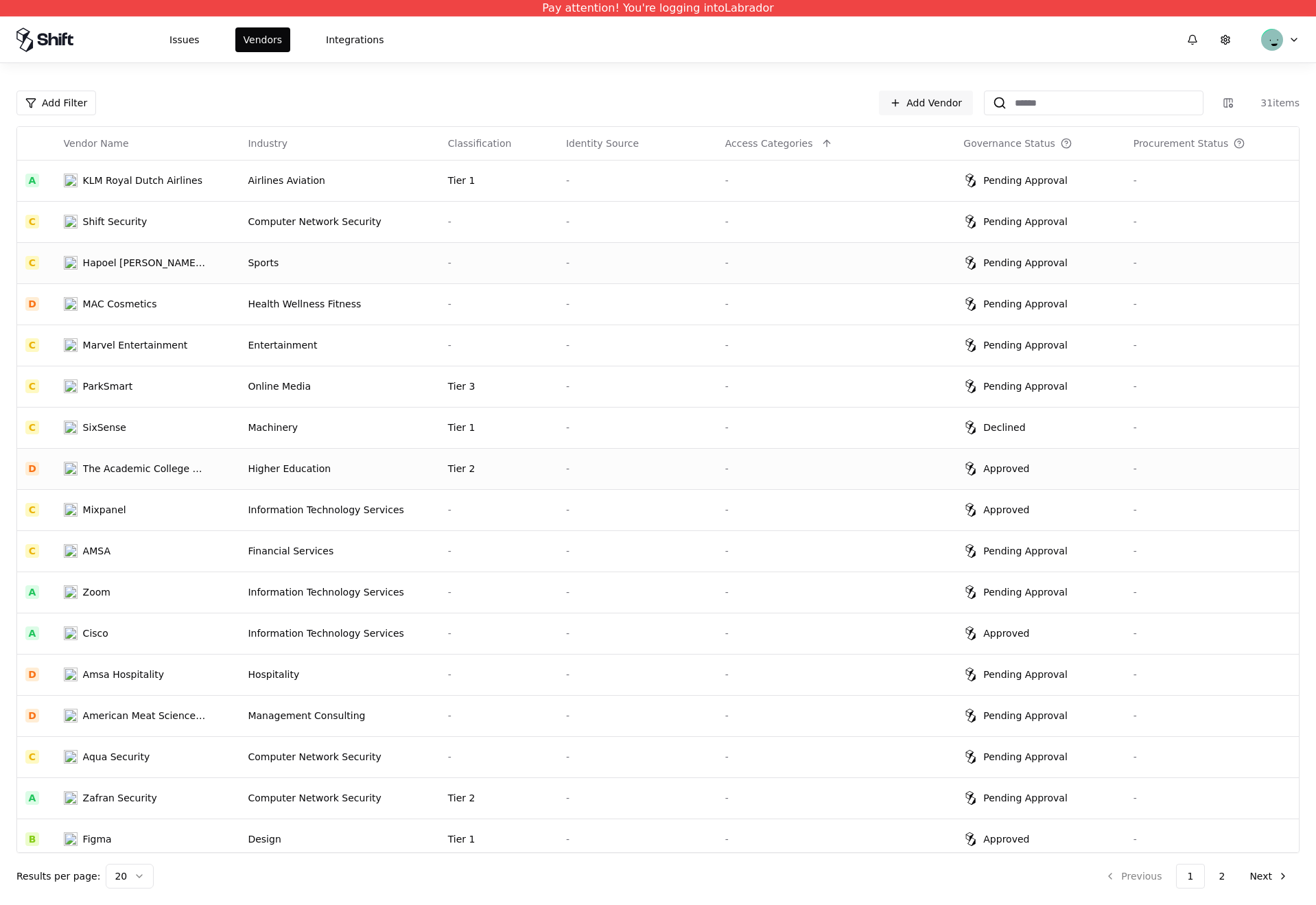
click at [322, 272] on td "Sports" at bounding box center [339, 262] width 200 height 41
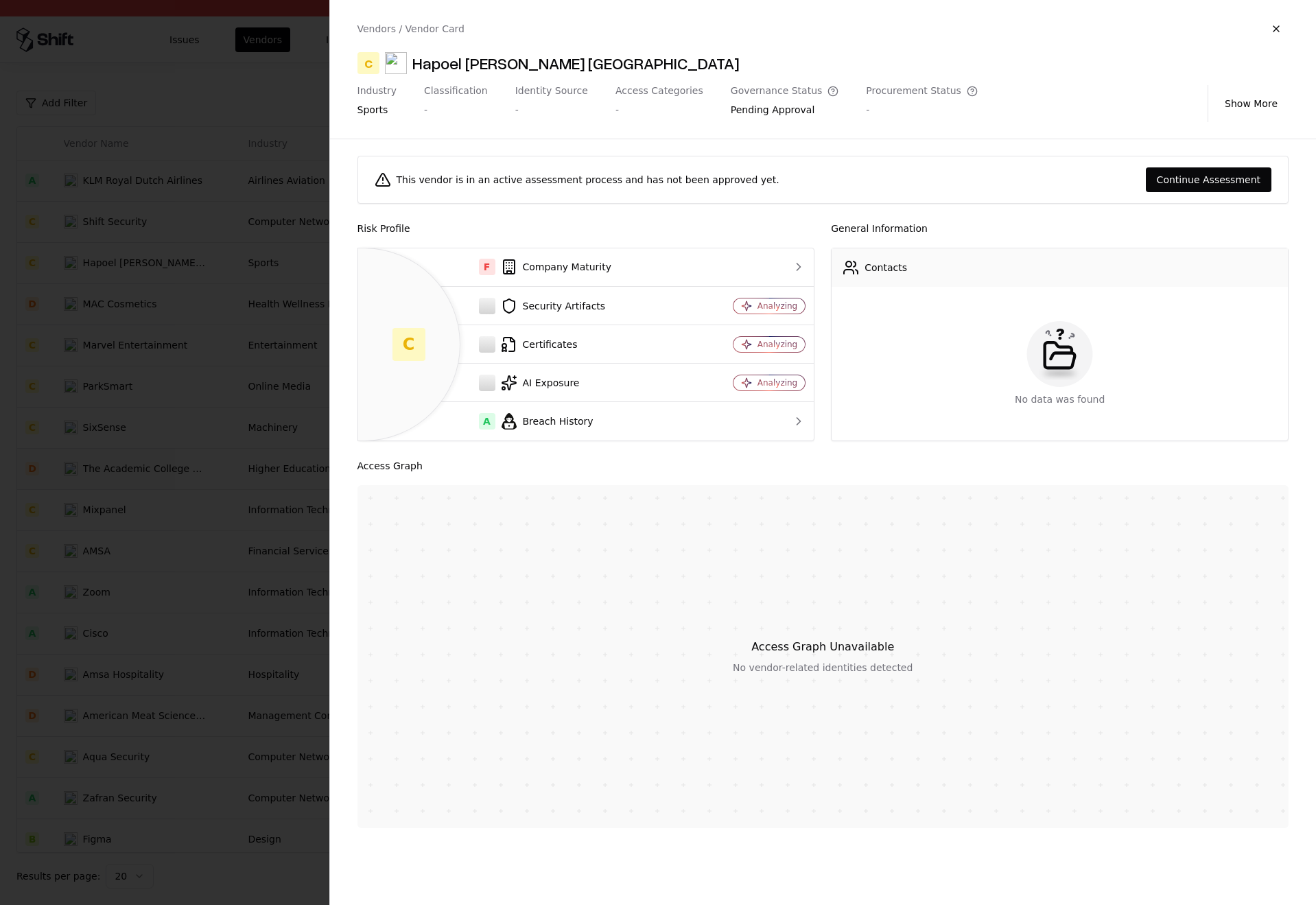
click at [245, 273] on div at bounding box center [658, 452] width 1316 height 905
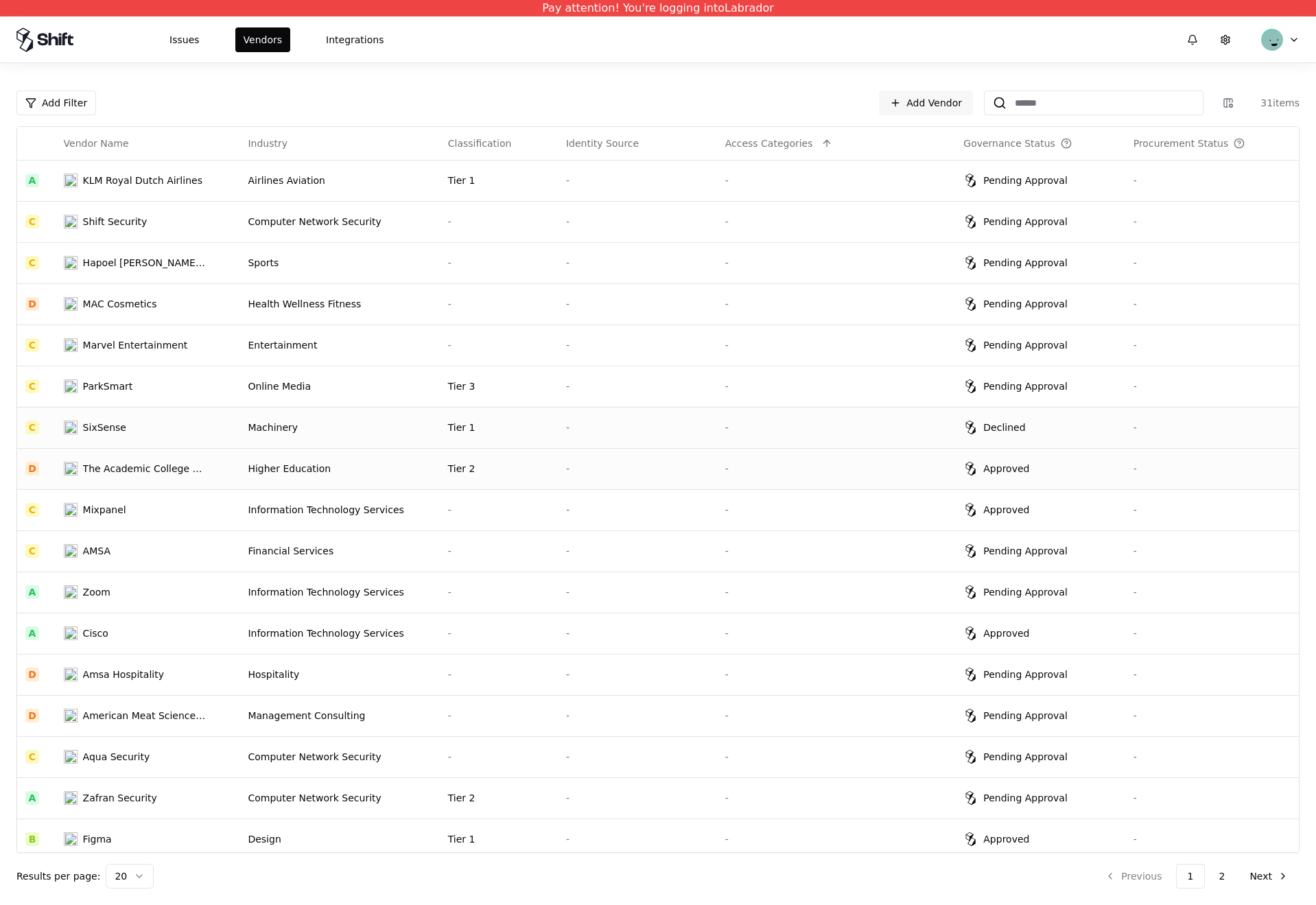
click at [354, 437] on td "Machinery" at bounding box center [339, 427] width 200 height 41
click at [240, 401] on td "ParkSmart" at bounding box center [148, 386] width 184 height 41
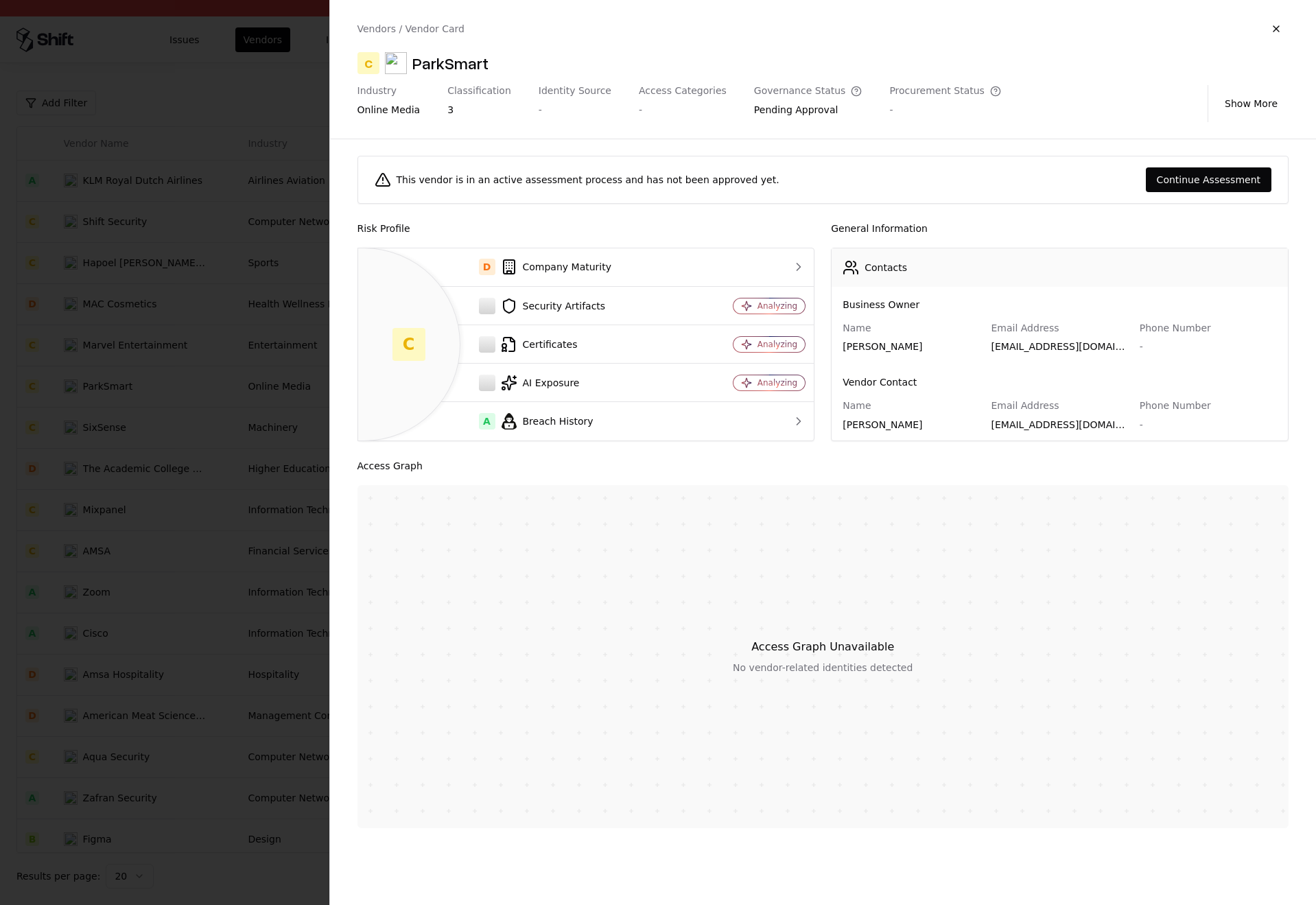
click at [267, 589] on div at bounding box center [658, 452] width 1316 height 905
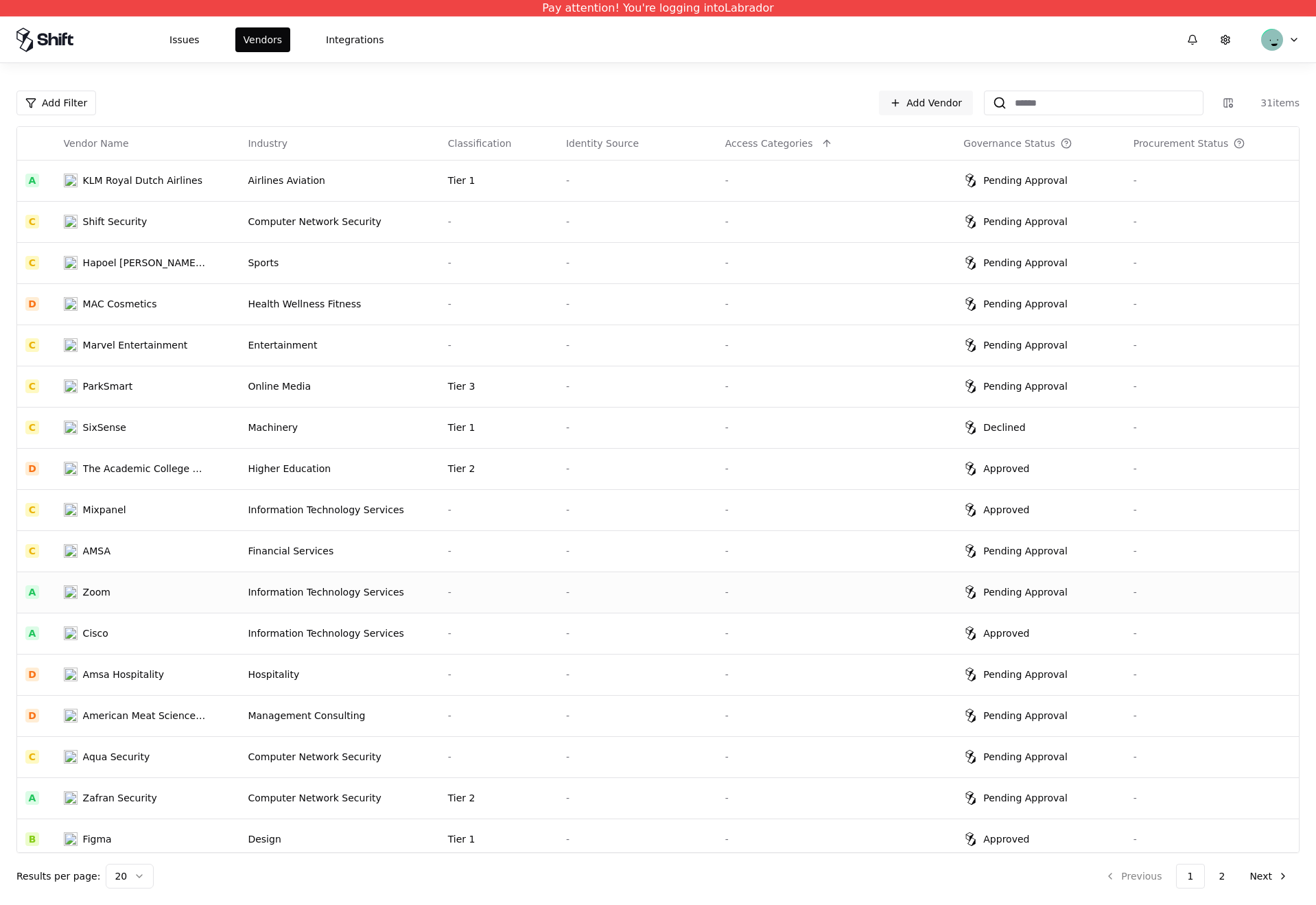
click at [433, 600] on td "Information Technology Services" at bounding box center [339, 592] width 200 height 41
click at [504, 373] on td "Tier 3" at bounding box center [499, 386] width 118 height 41
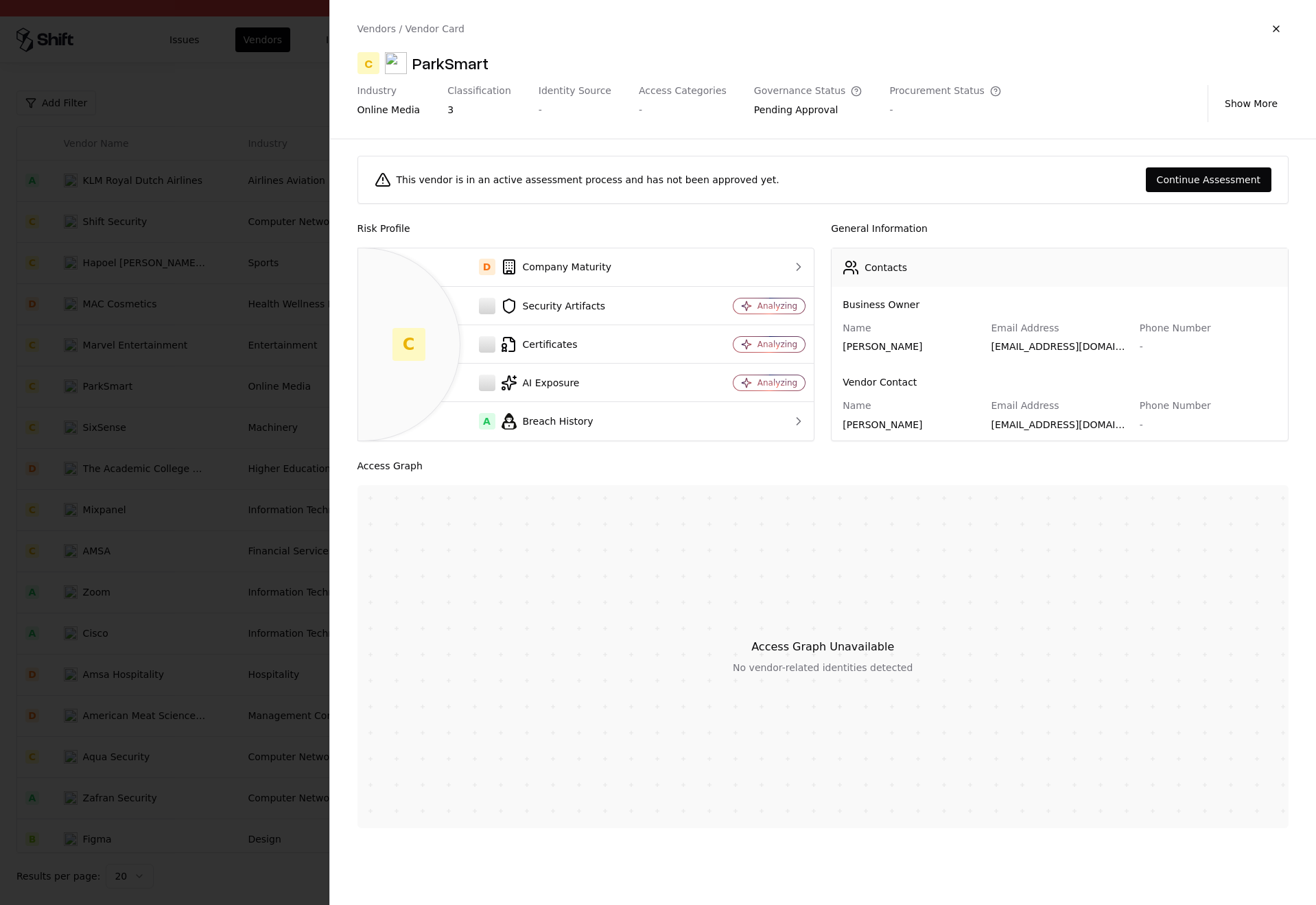
click at [255, 274] on div at bounding box center [658, 452] width 1316 height 905
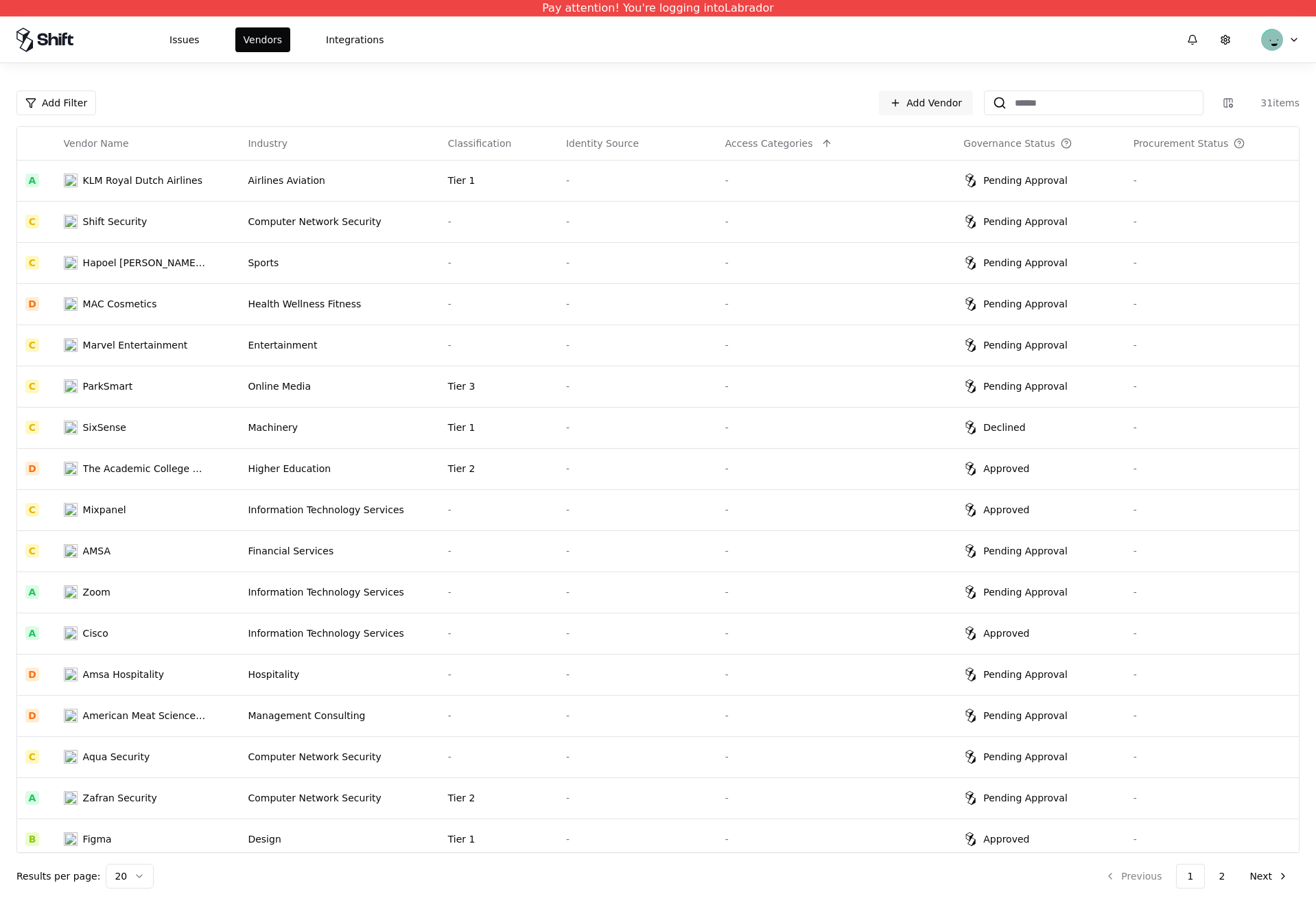
click at [343, 18] on div "Issues Vendors Integrations" at bounding box center [658, 39] width 1316 height 46
click at [350, 51] on div "Issues Vendors Integrations" at bounding box center [658, 39] width 1316 height 46
click at [354, 38] on button "Integrations" at bounding box center [355, 39] width 74 height 25
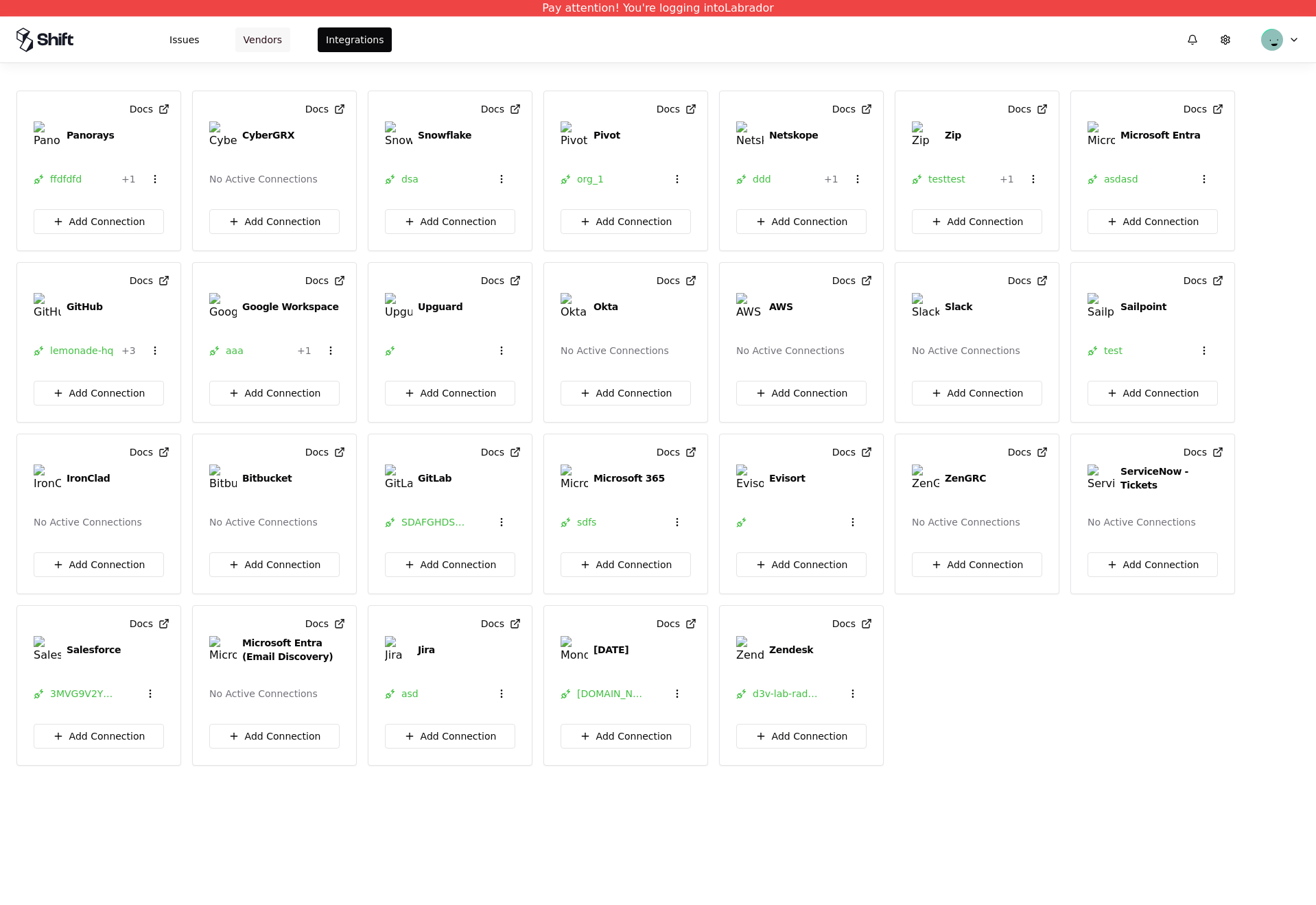
click at [258, 30] on button "Vendors" at bounding box center [263, 39] width 55 height 25
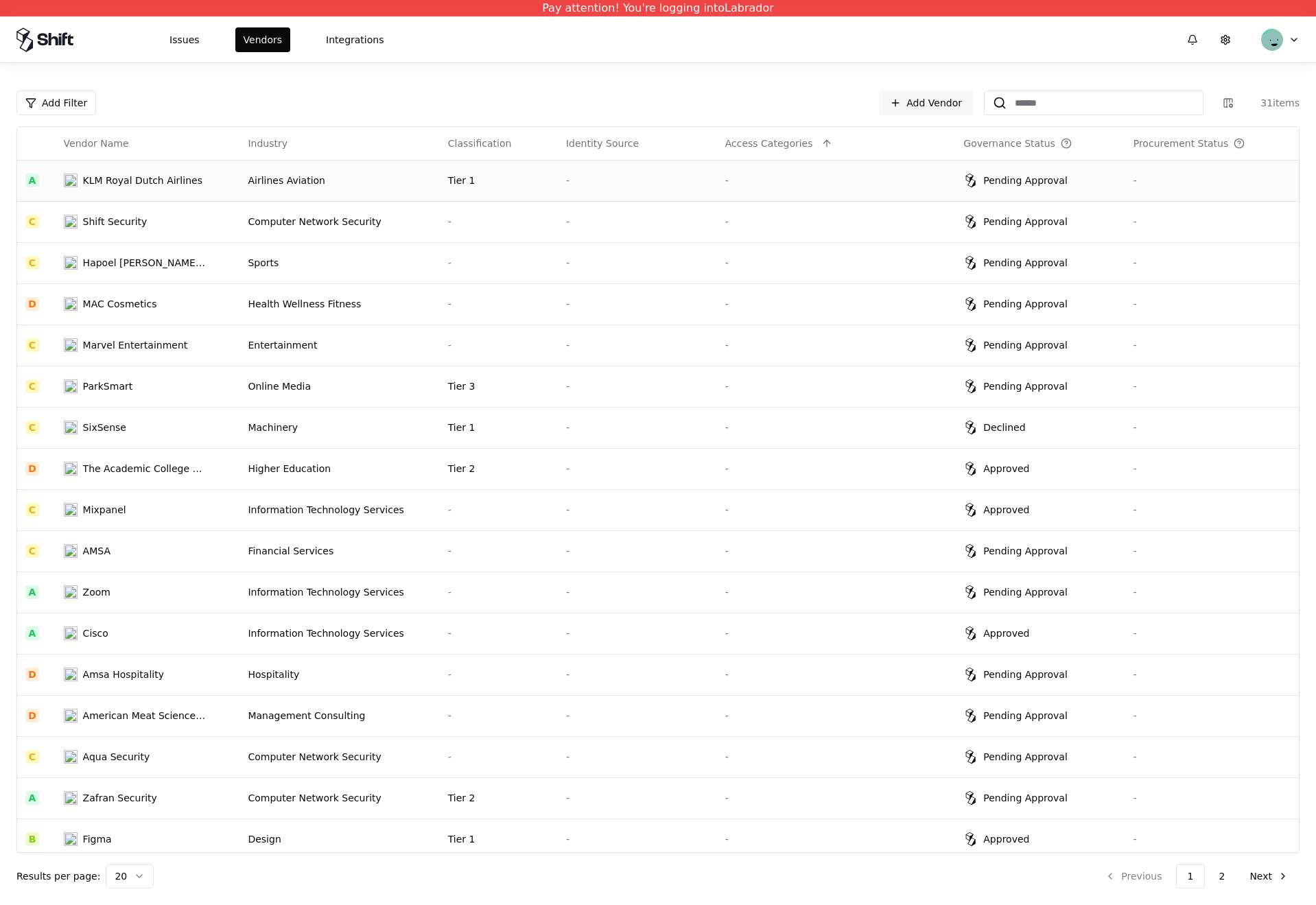
click at [226, 182] on td "KLM Royal Dutch Airlines" at bounding box center [148, 180] width 184 height 41
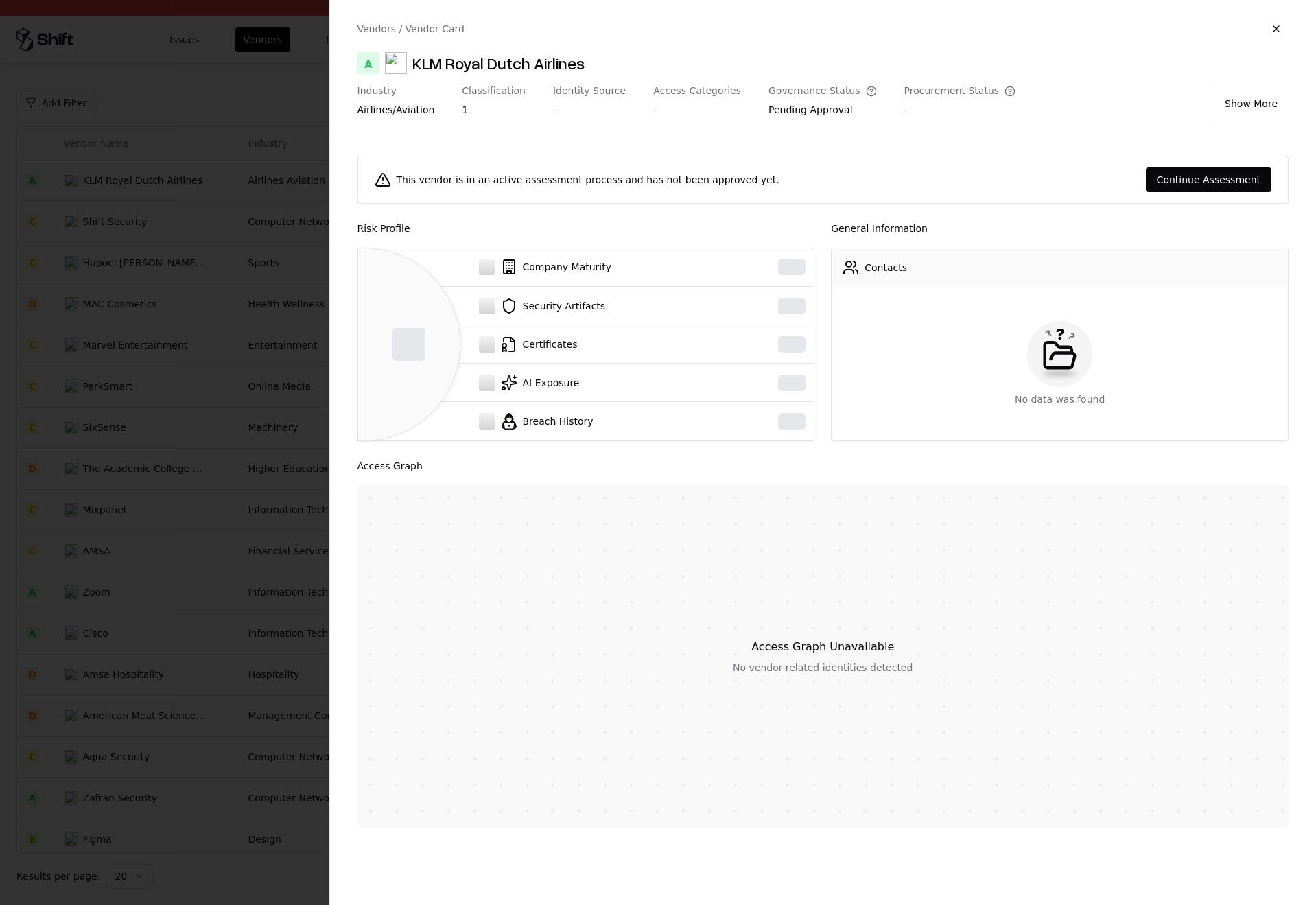
click at [206, 176] on div at bounding box center [658, 452] width 1316 height 905
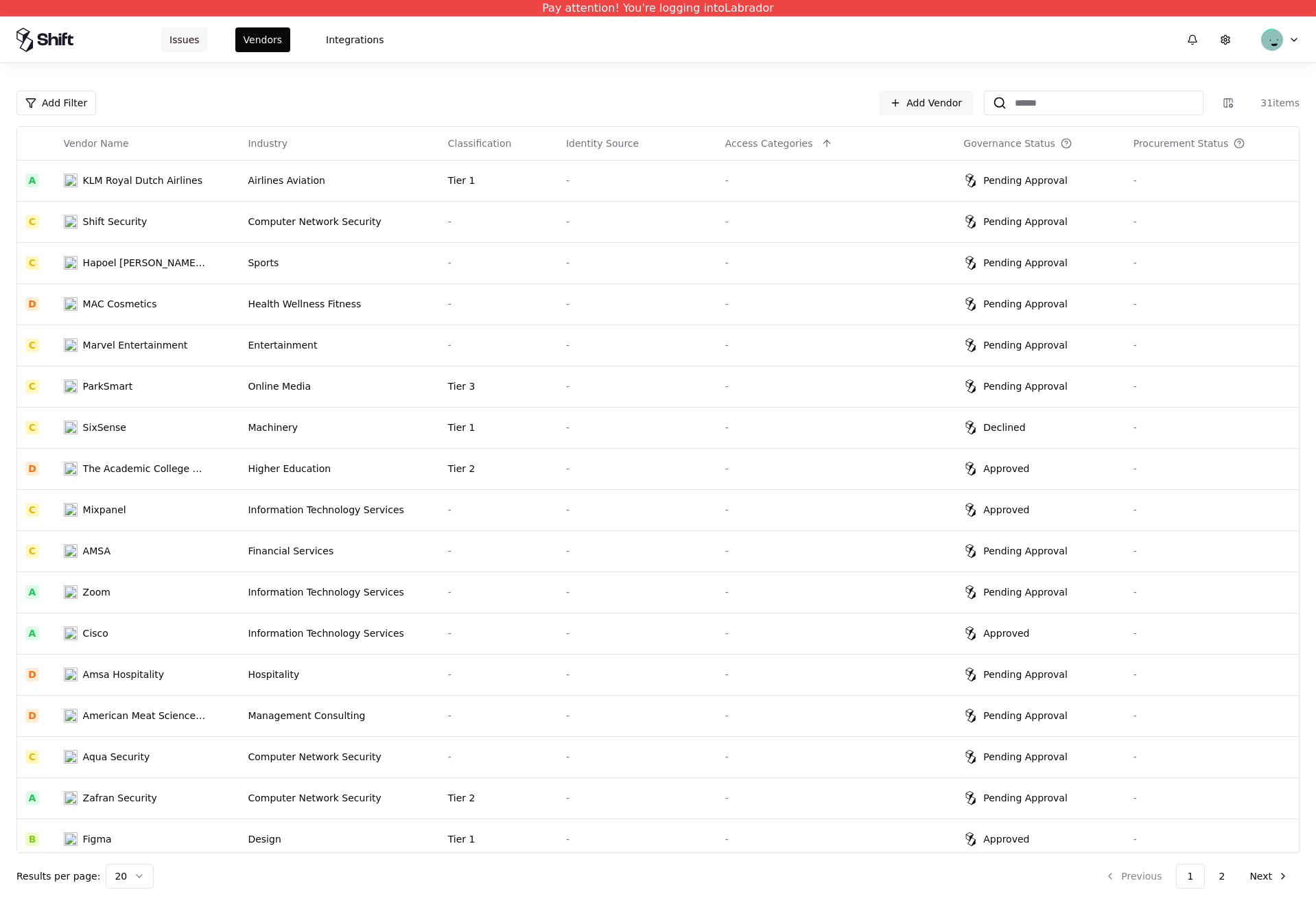
click at [192, 39] on button "Issues" at bounding box center [184, 39] width 47 height 25
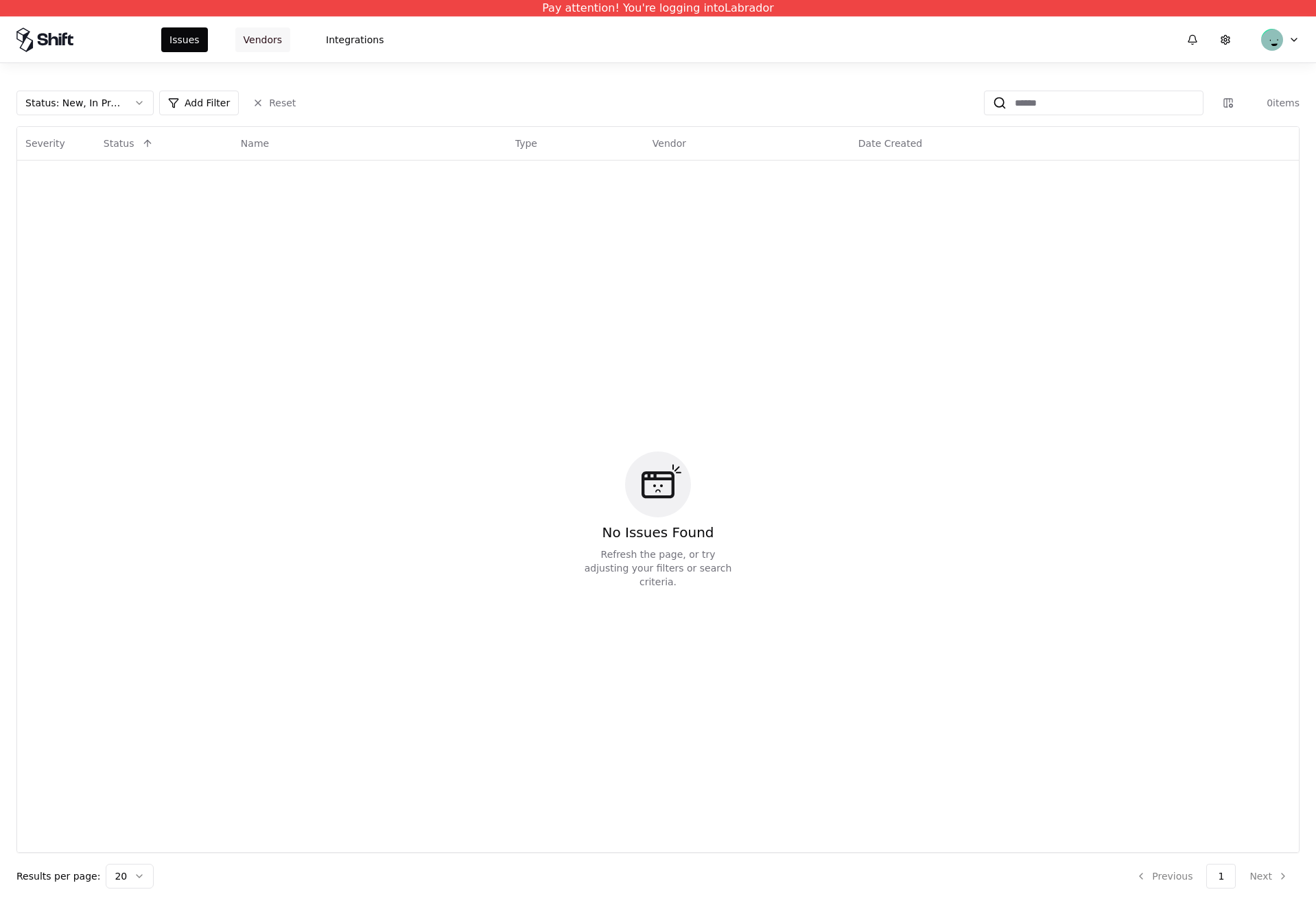
click at [254, 48] on button "Vendors" at bounding box center [263, 39] width 55 height 25
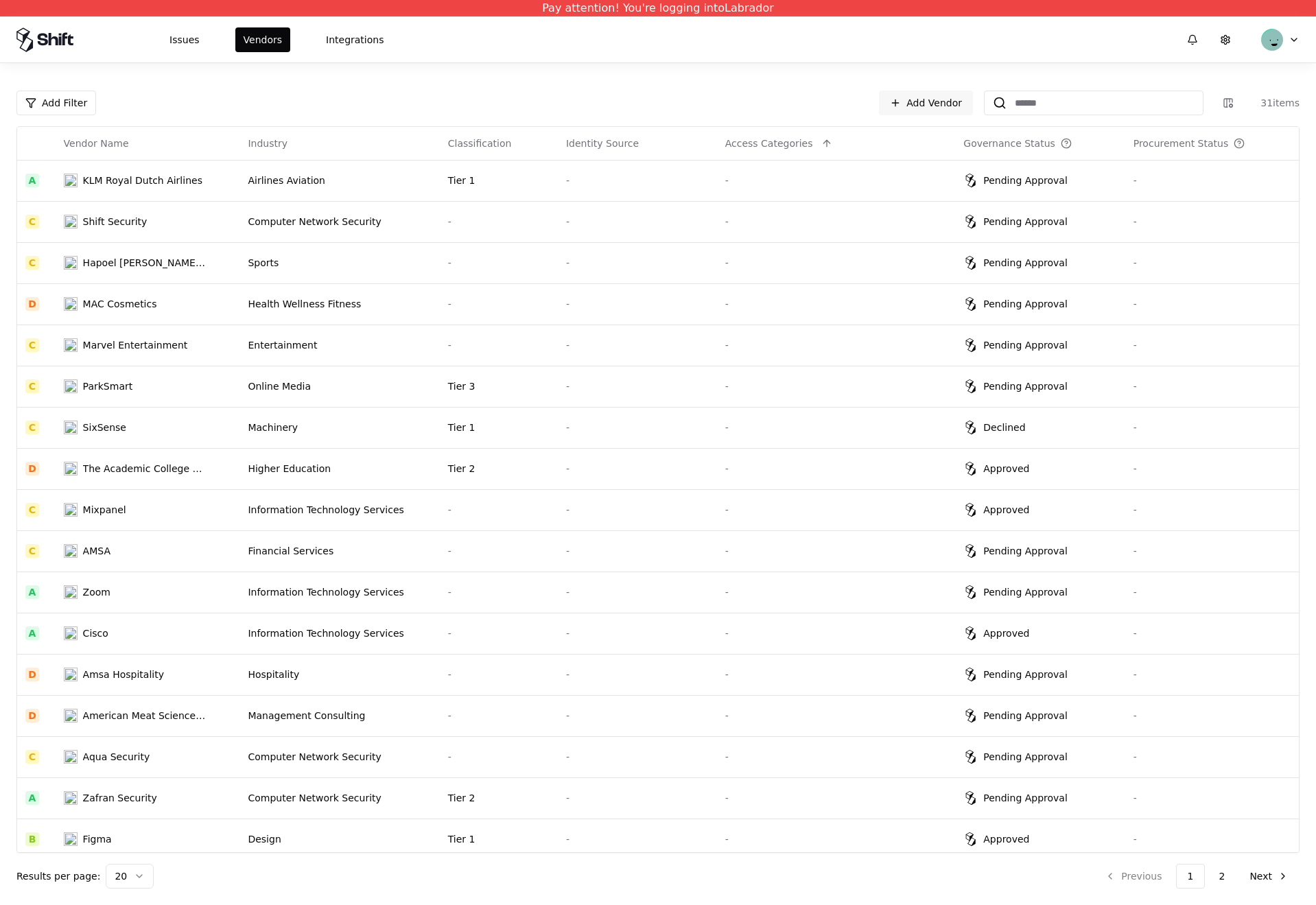
click at [326, 465] on div "Higher Education" at bounding box center [339, 468] width 183 height 14
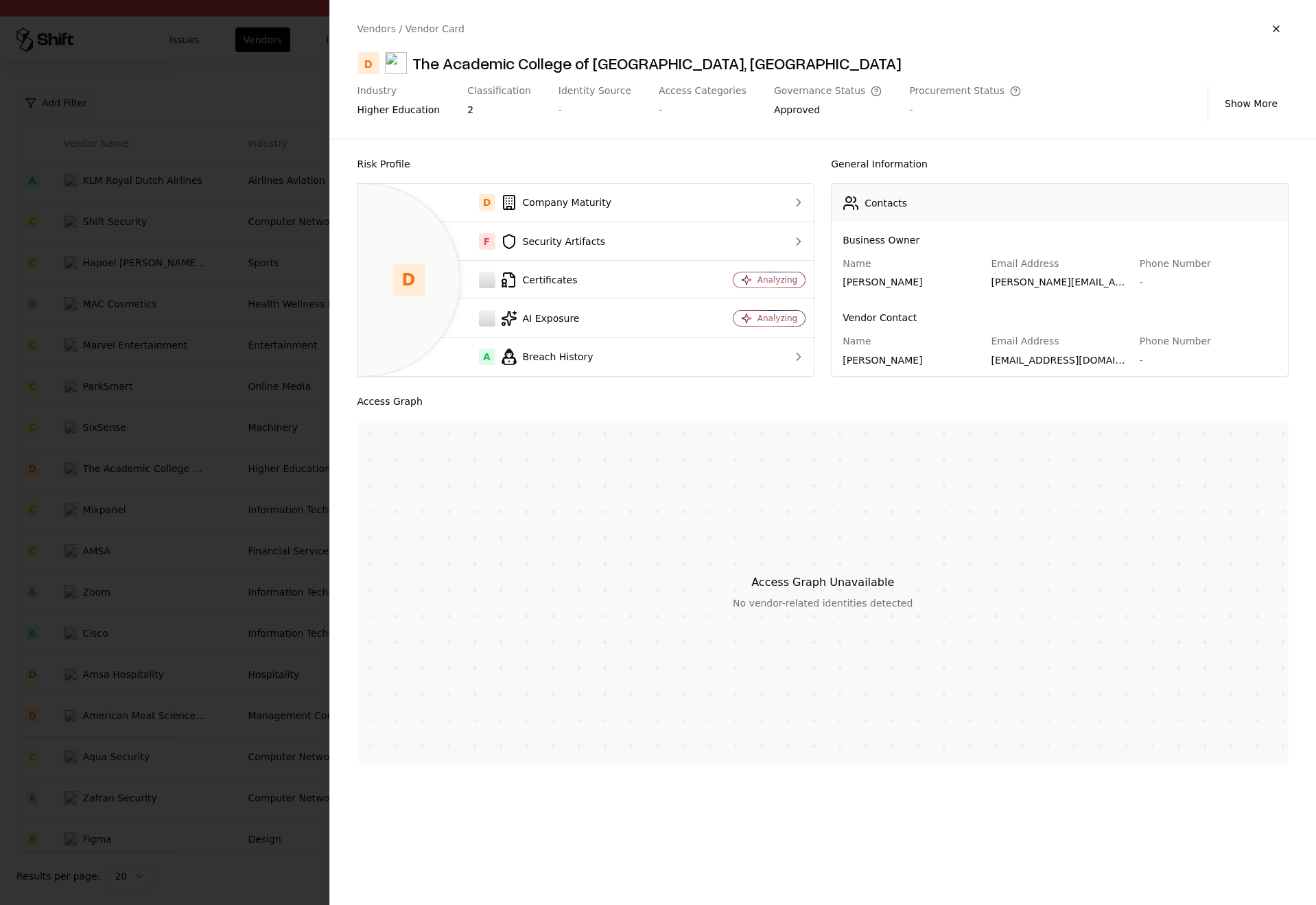
click at [284, 583] on div at bounding box center [658, 452] width 1316 height 905
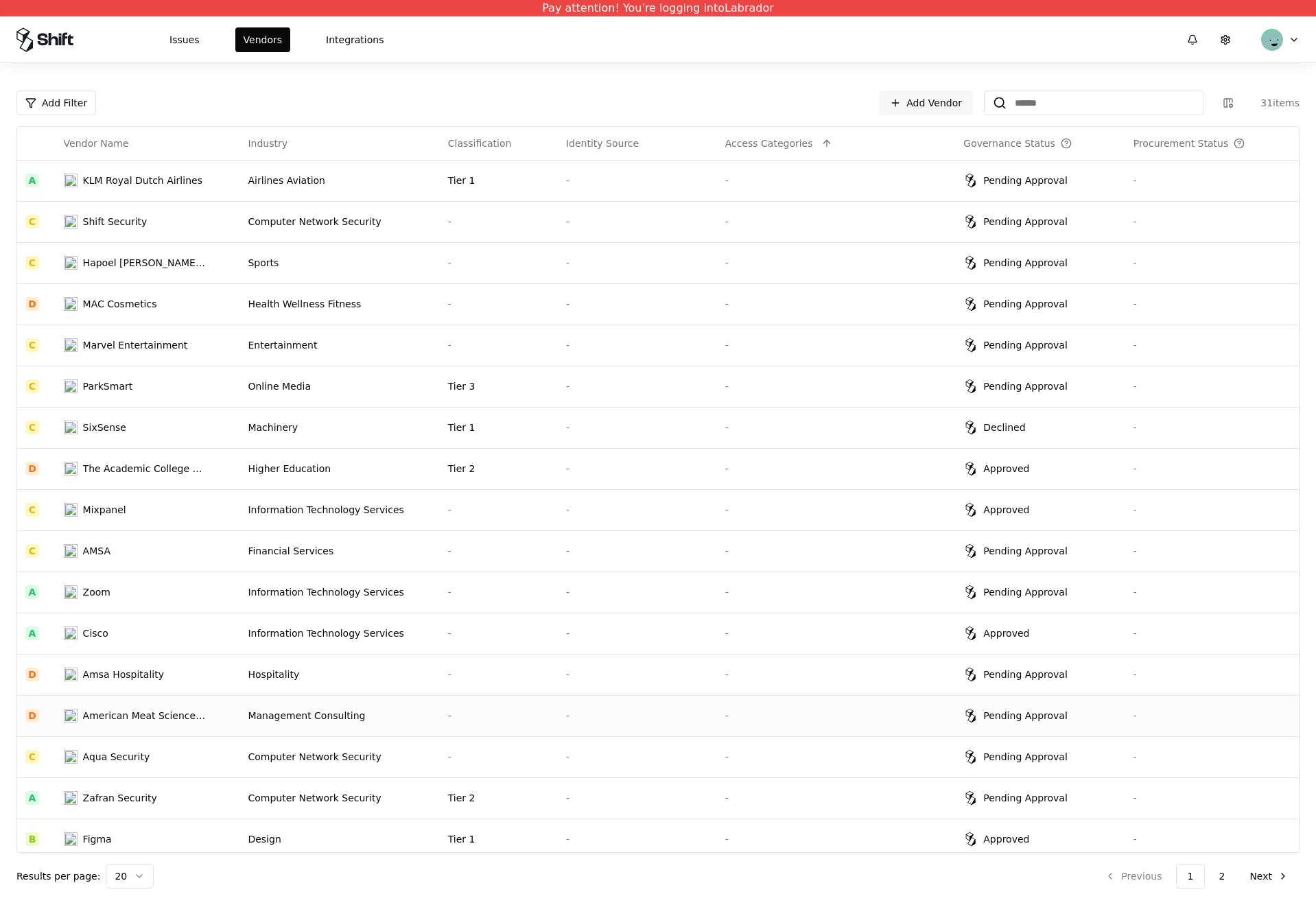
click at [334, 731] on td "Management Consulting" at bounding box center [339, 715] width 200 height 41
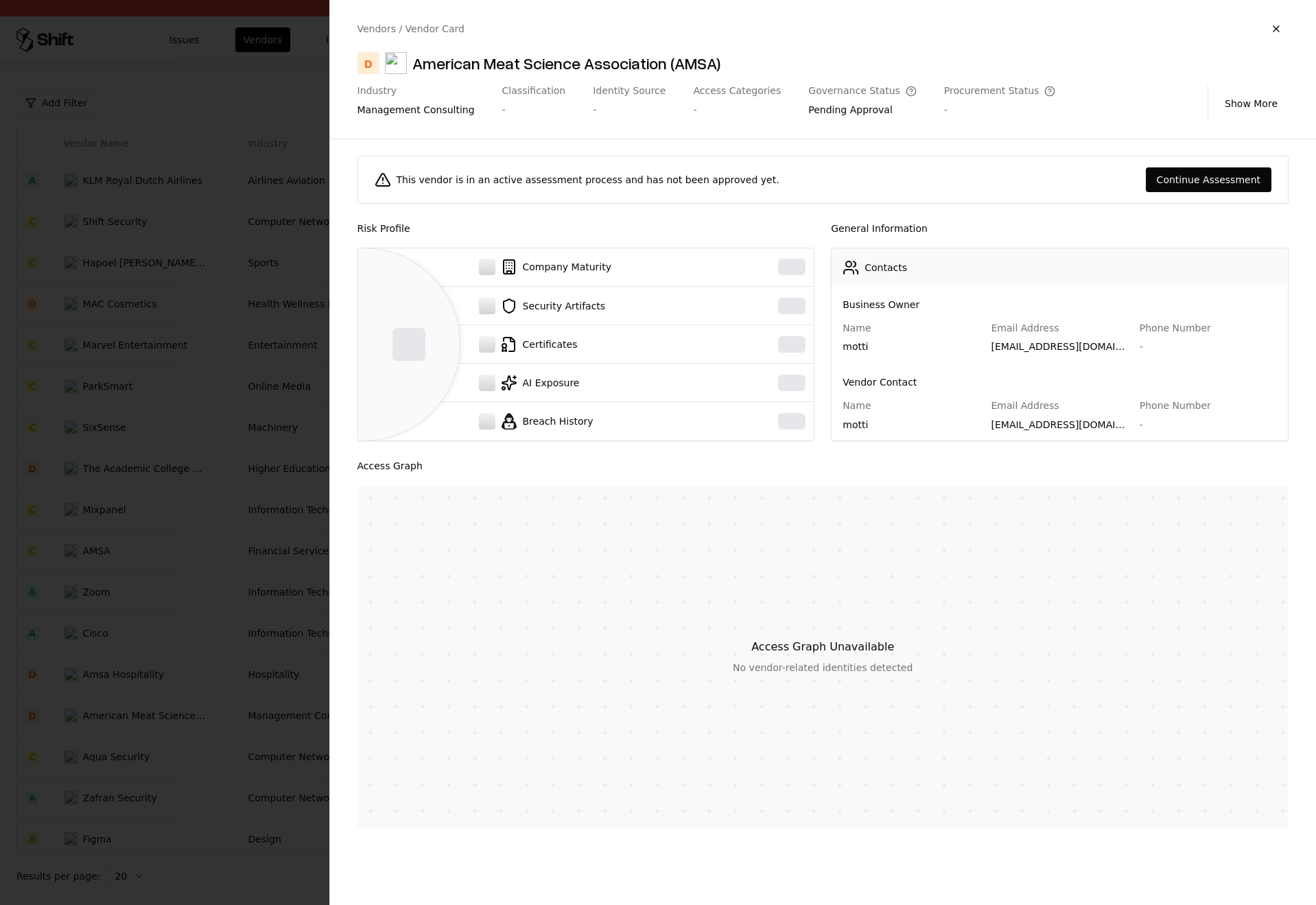
click at [175, 485] on div at bounding box center [658, 452] width 1316 height 905
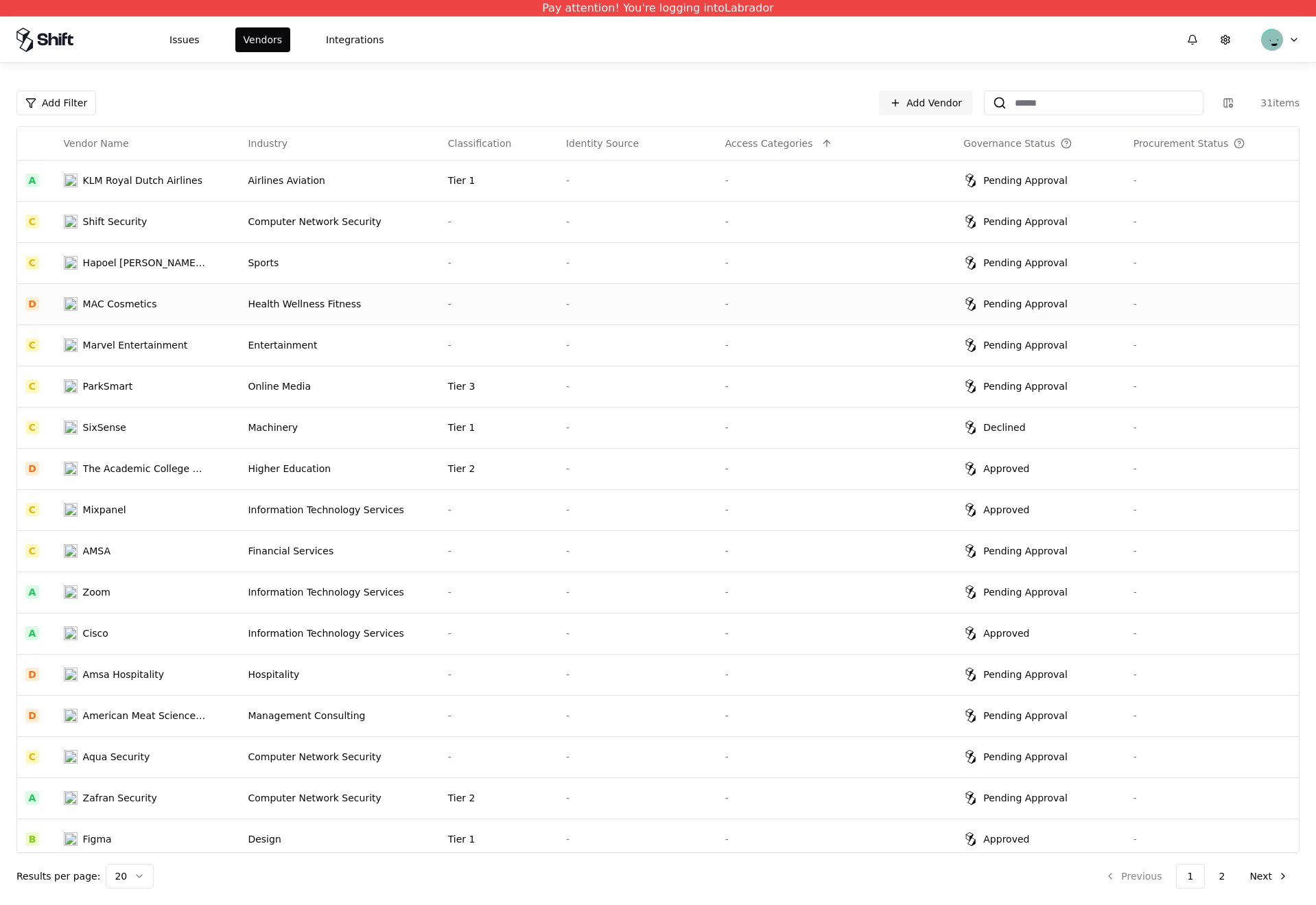
click at [234, 307] on td "MAC Cosmetics" at bounding box center [148, 303] width 184 height 41
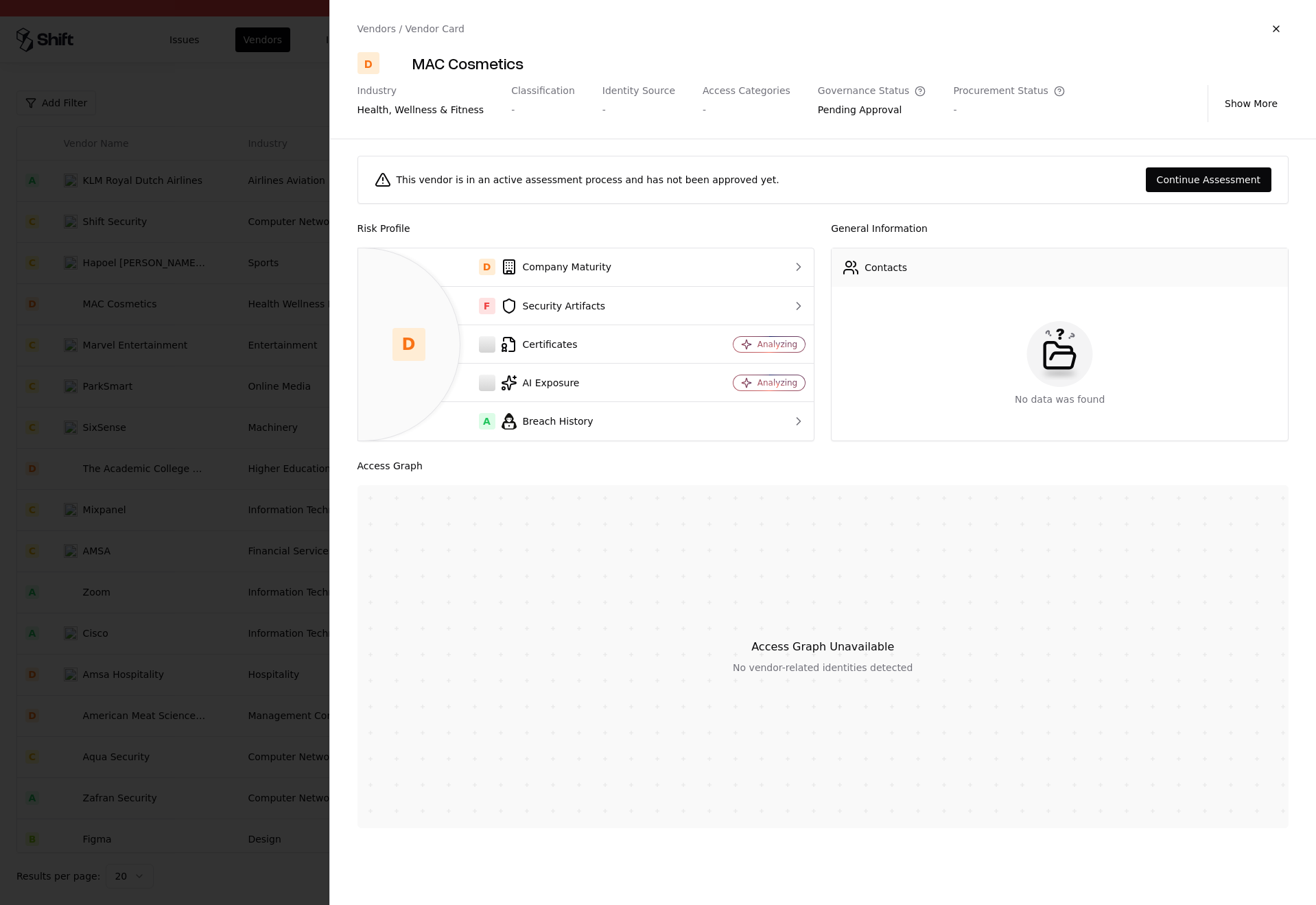
click at [234, 307] on div at bounding box center [658, 452] width 1316 height 905
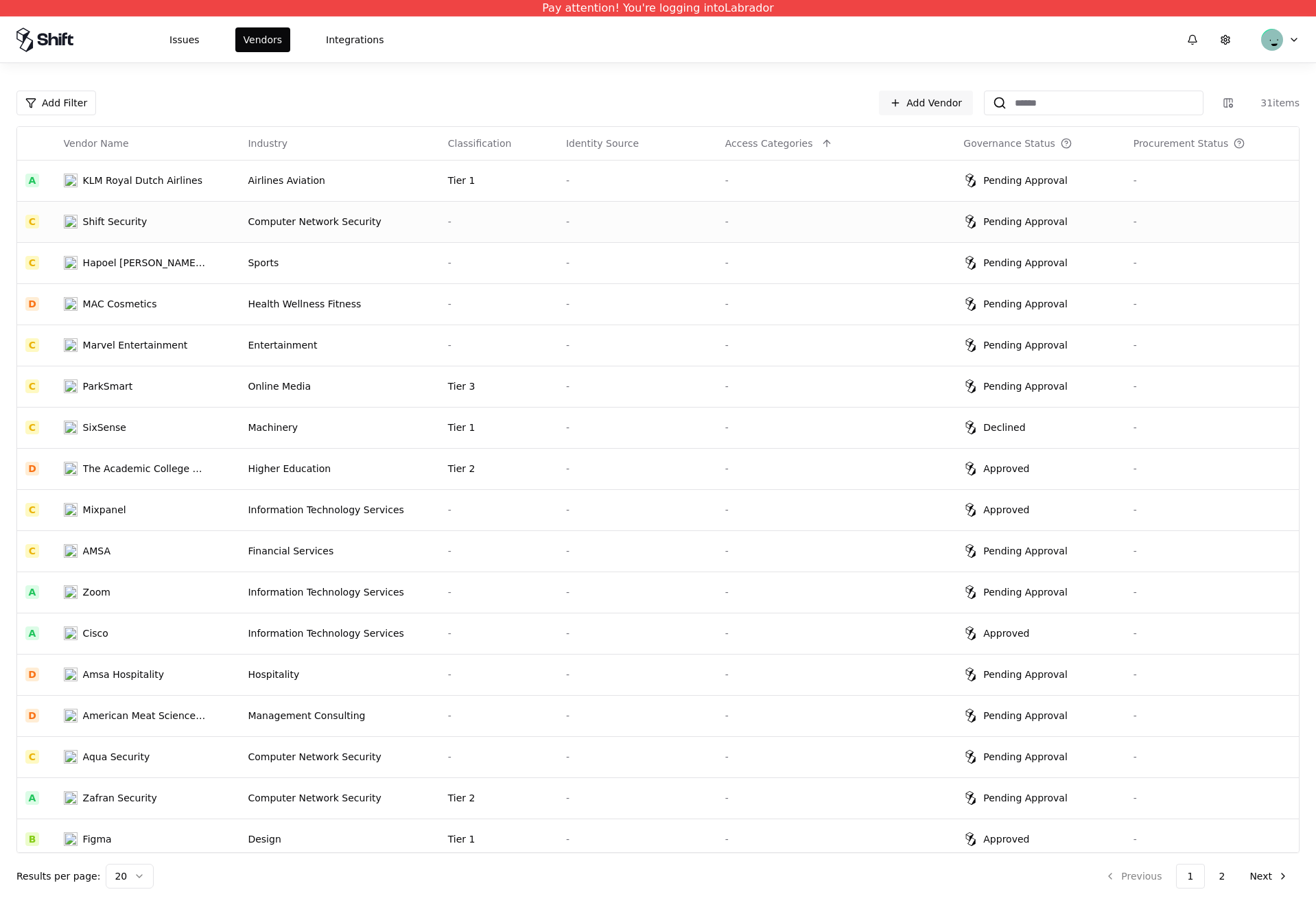
click at [251, 202] on td "Computer Network Security" at bounding box center [339, 221] width 200 height 41
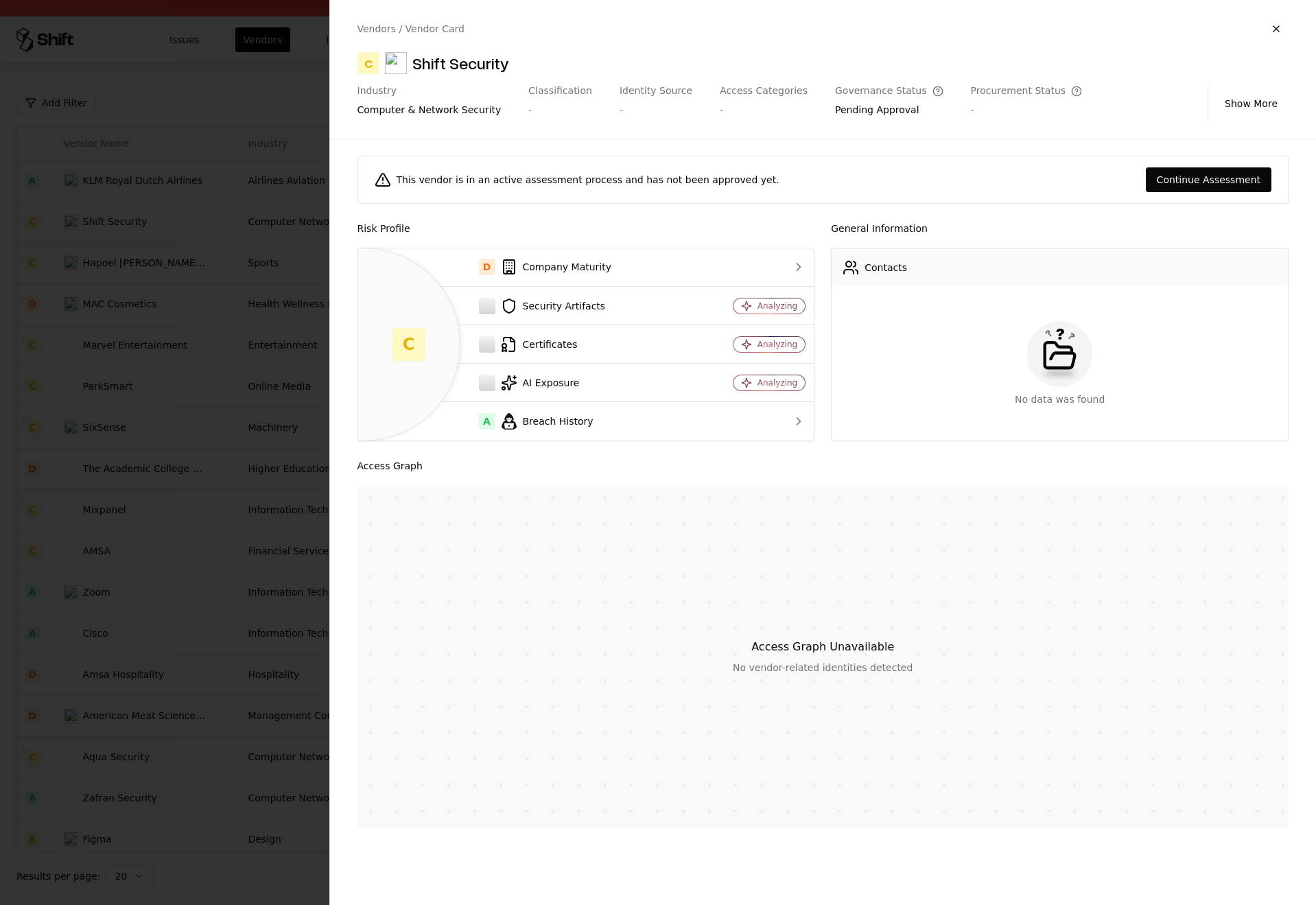
click at [250, 205] on div at bounding box center [658, 452] width 1316 height 905
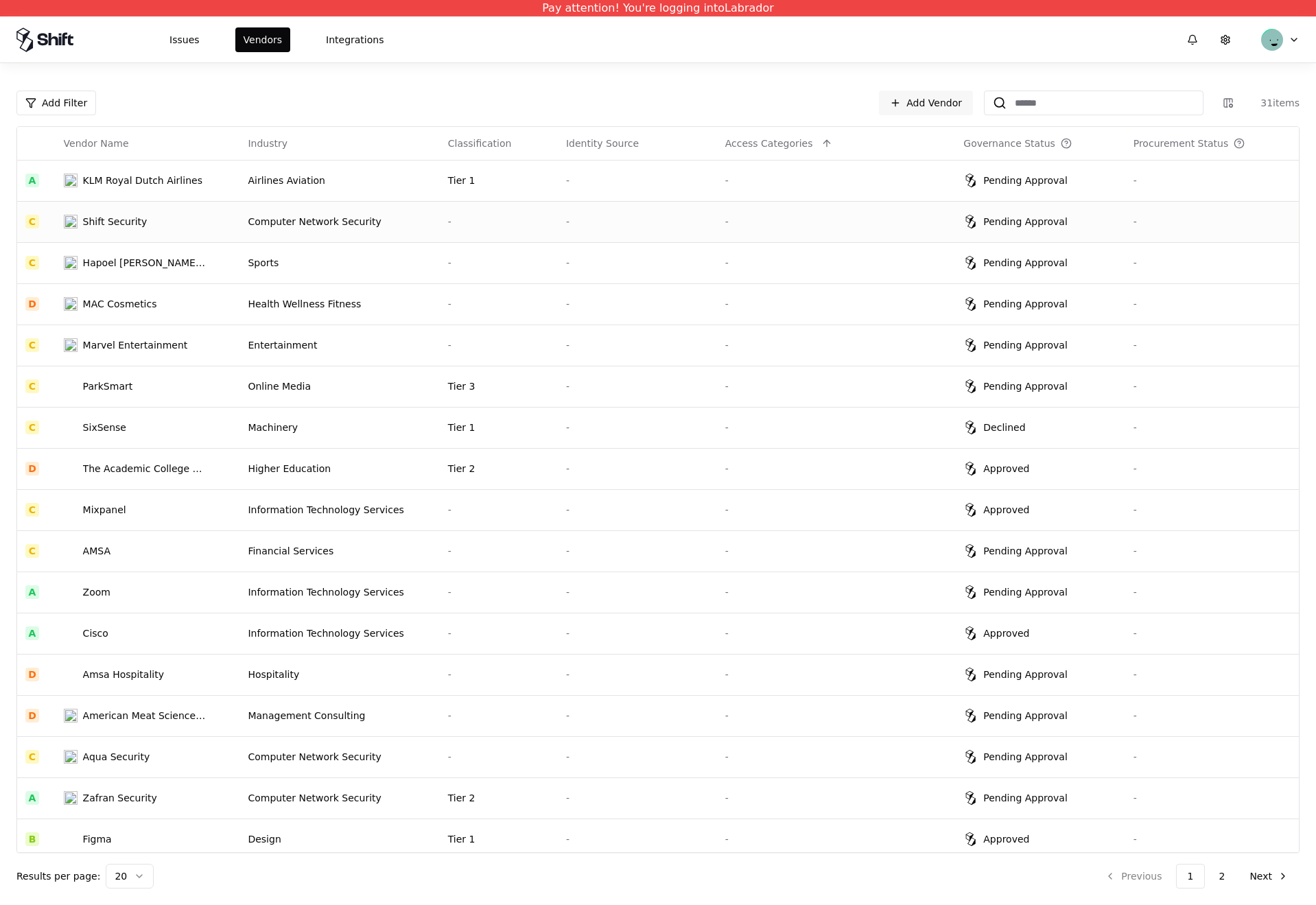
click at [239, 228] on td "Shift Security" at bounding box center [148, 221] width 184 height 41
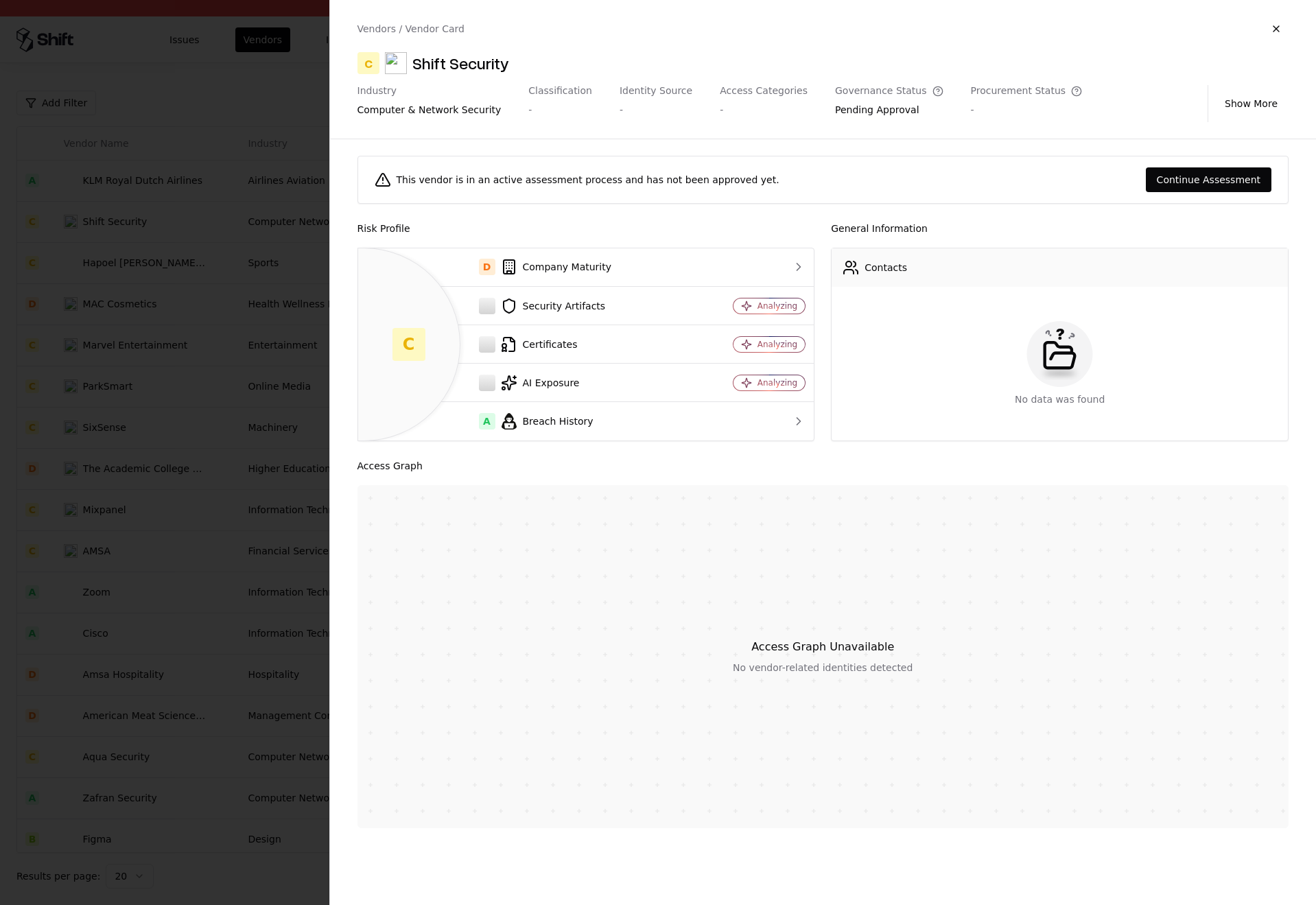
click at [250, 166] on div at bounding box center [658, 452] width 1316 height 905
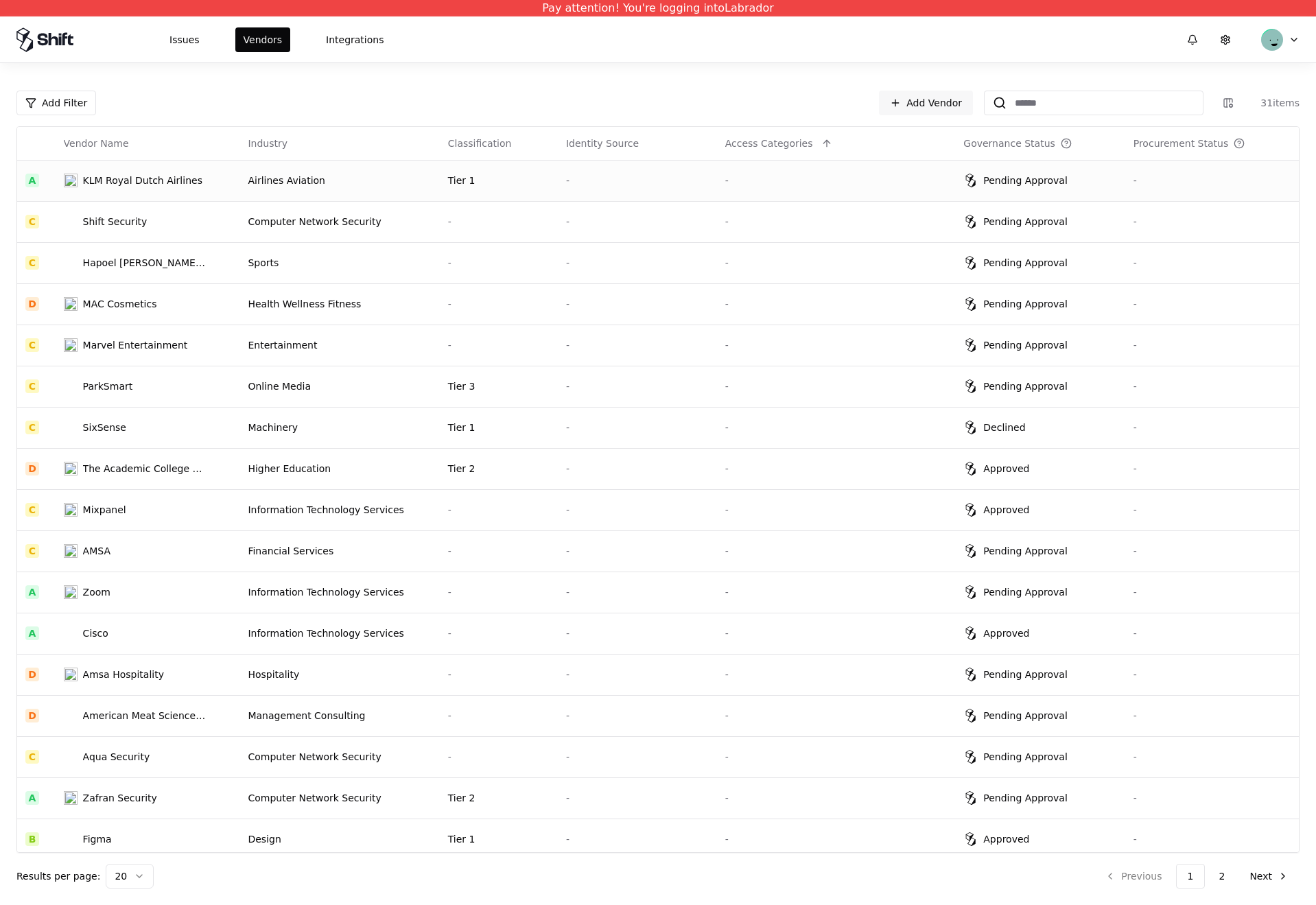
click at [240, 169] on td "KLM Royal Dutch Airlines" at bounding box center [148, 180] width 184 height 41
click at [365, 335] on td "Entertainment" at bounding box center [339, 344] width 200 height 41
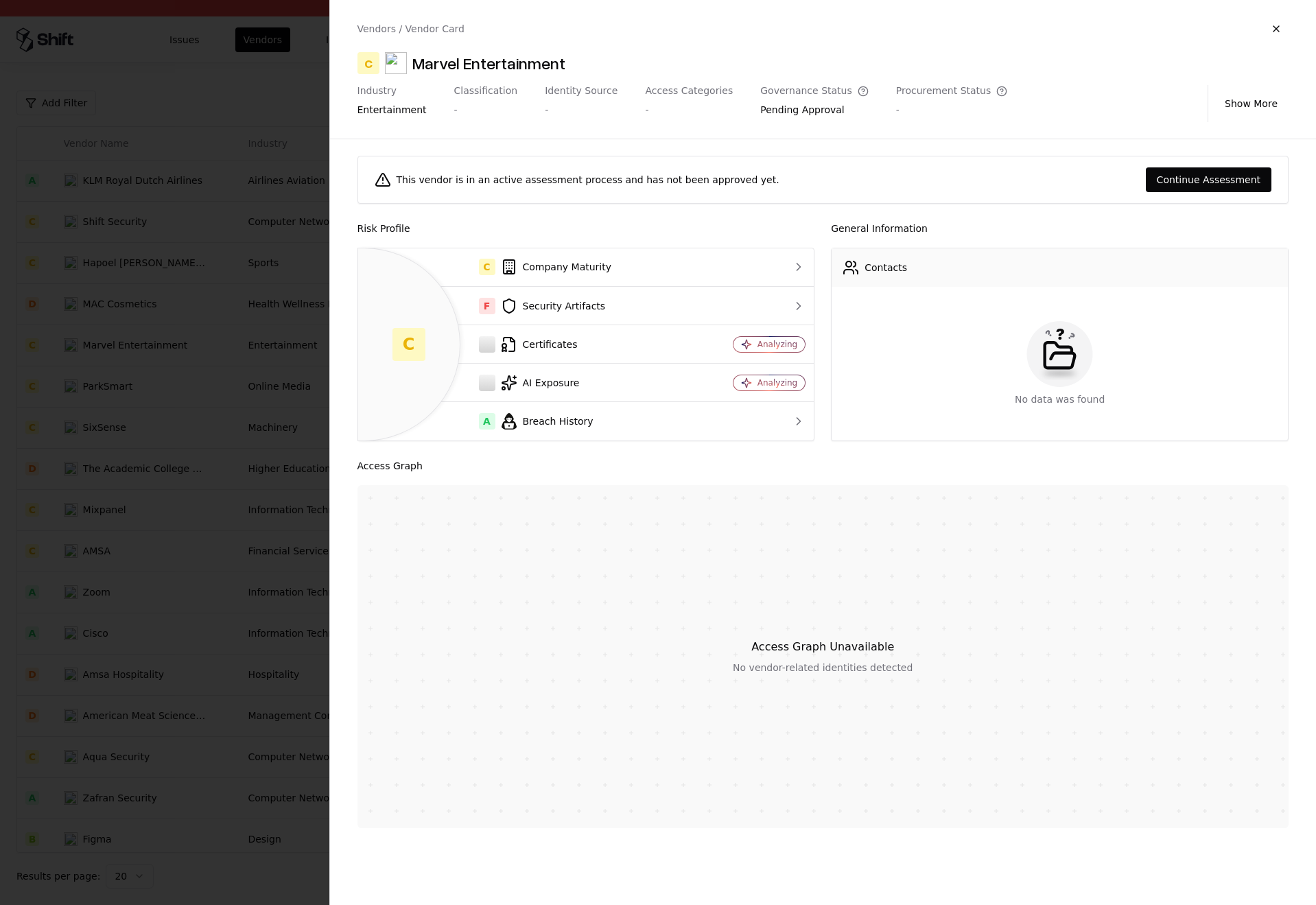
click at [253, 498] on div at bounding box center [658, 452] width 1316 height 905
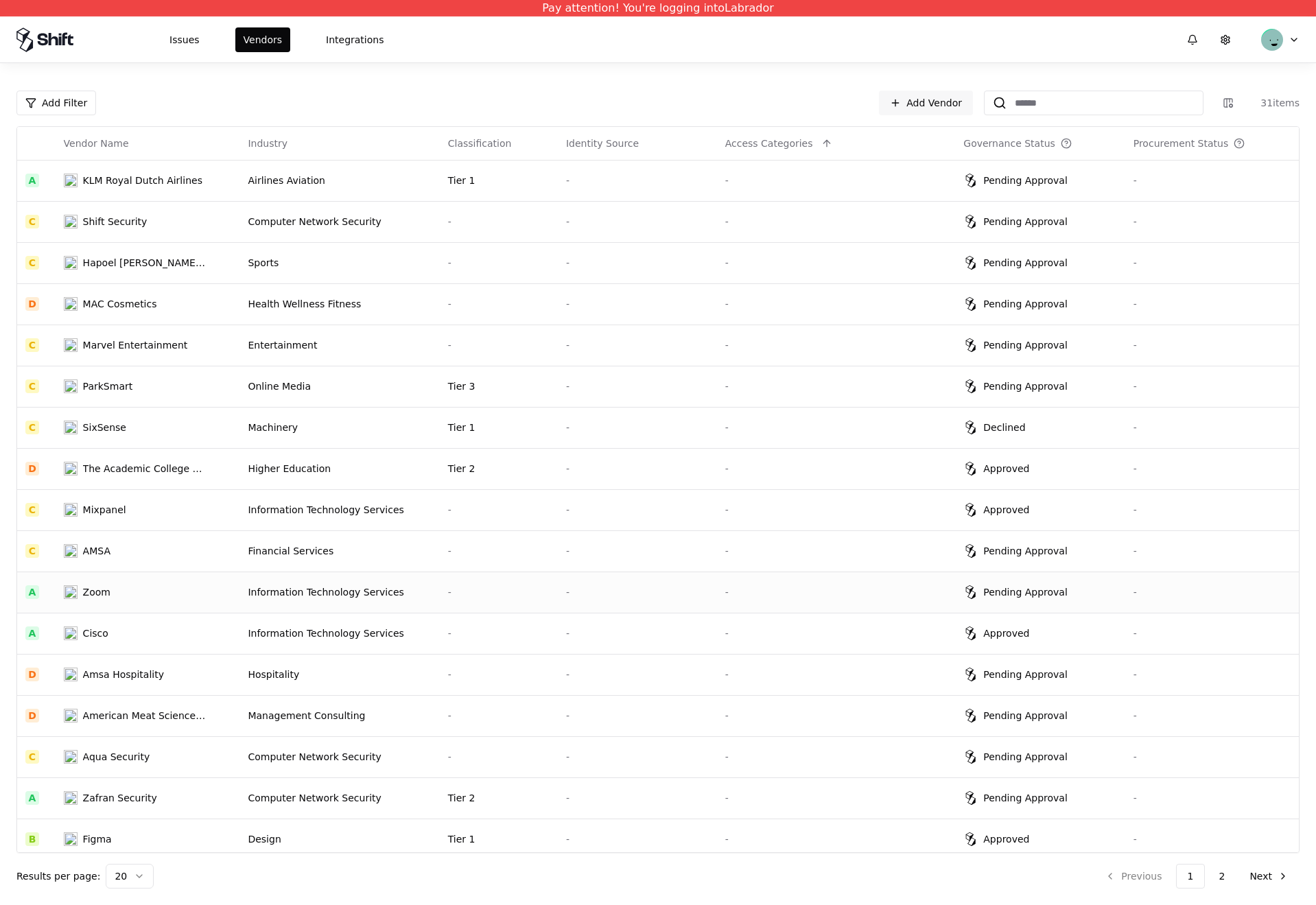
click at [307, 610] on td "Information Technology Services" at bounding box center [339, 592] width 200 height 41
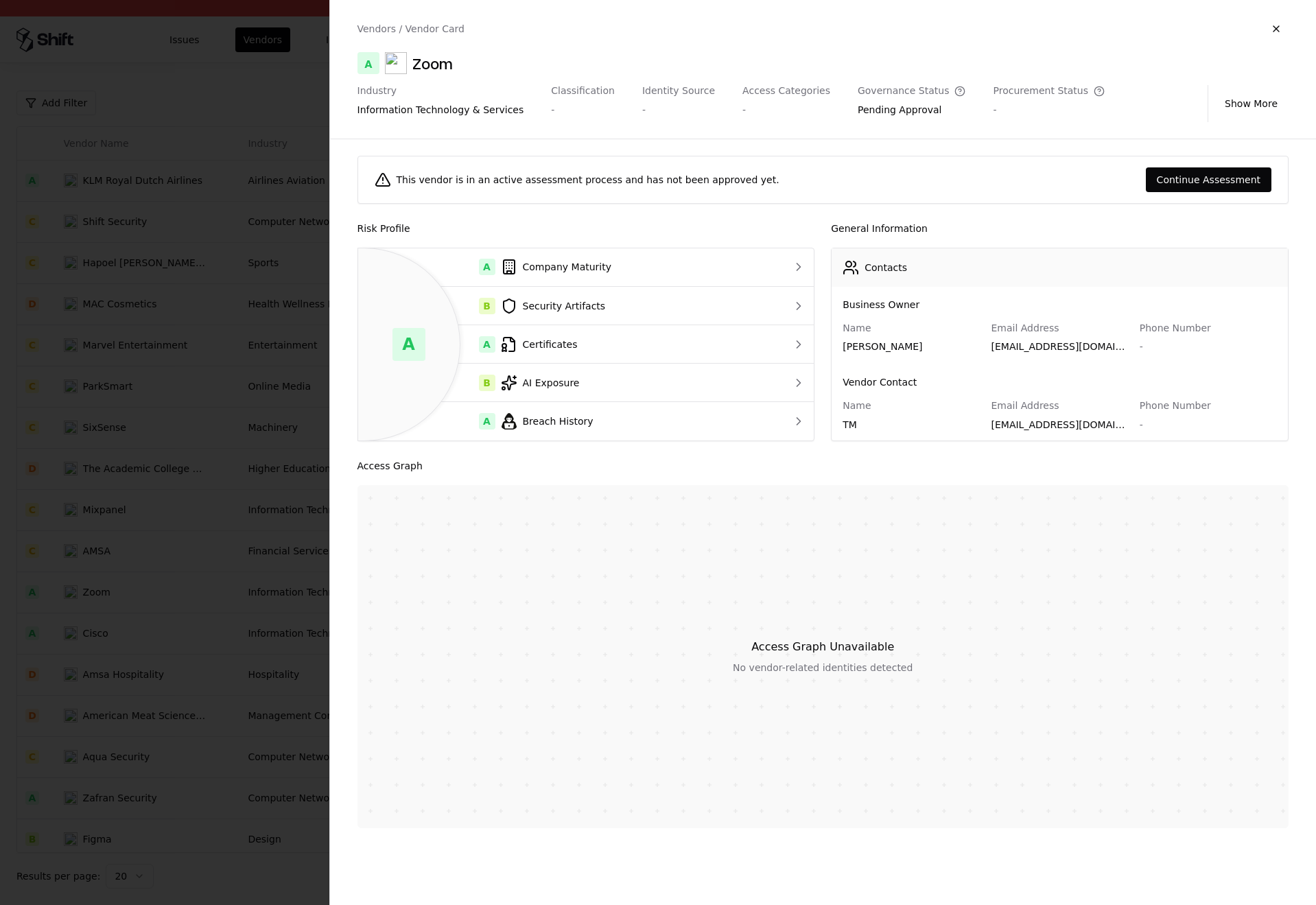
click at [307, 611] on div at bounding box center [658, 452] width 1316 height 905
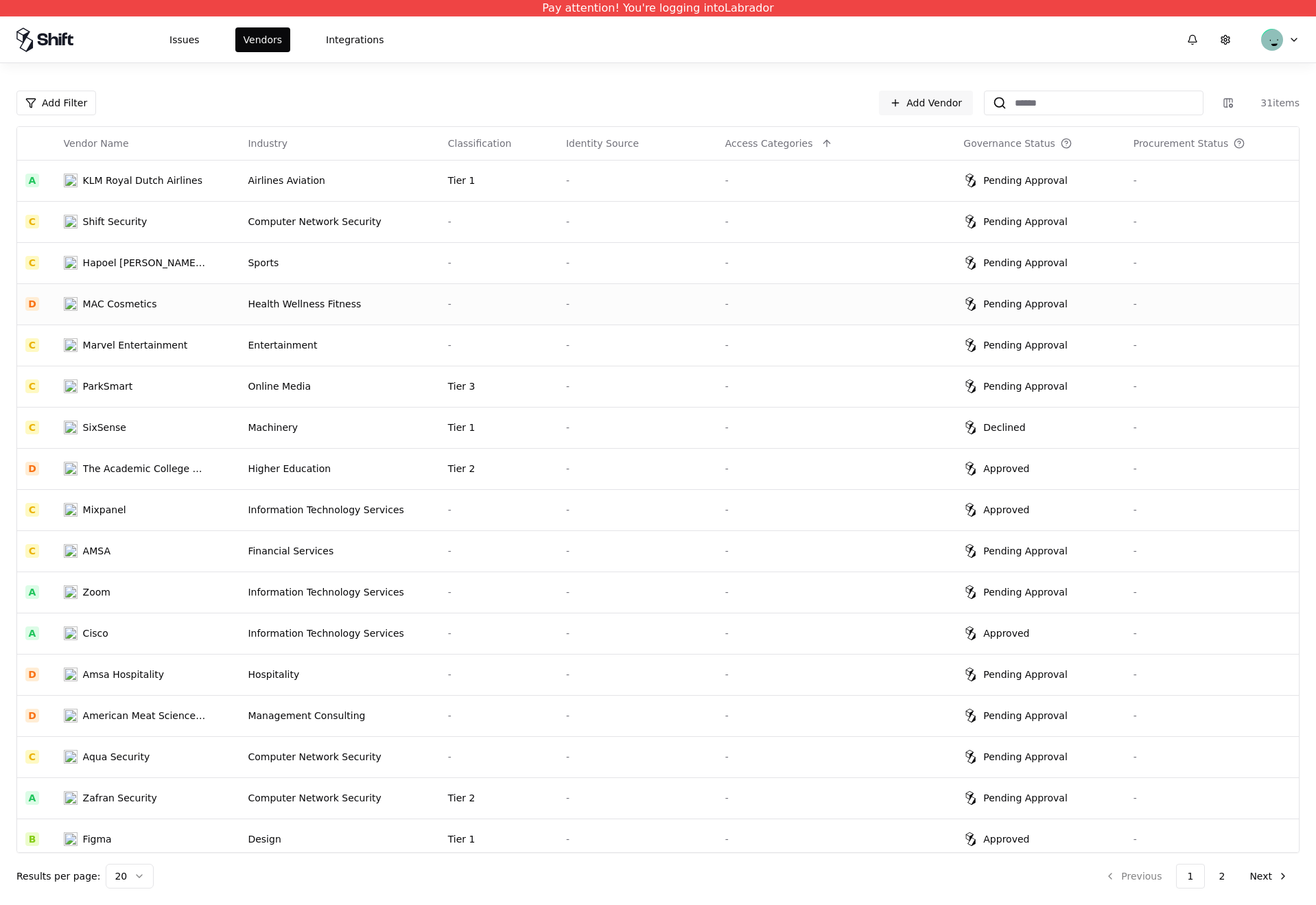
click at [401, 299] on div "Health Wellness Fitness" at bounding box center [339, 303] width 183 height 14
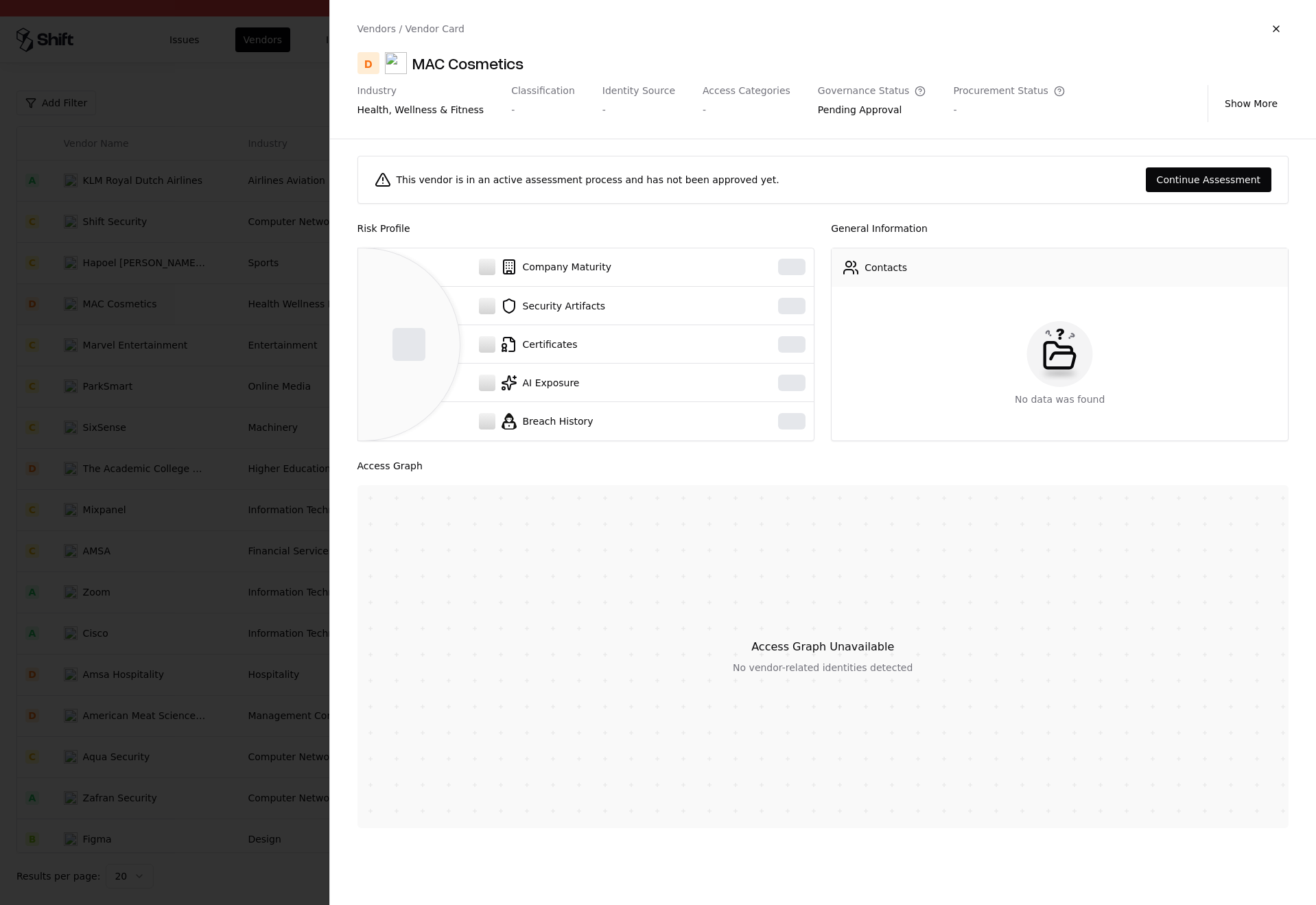
click at [313, 321] on div at bounding box center [658, 452] width 1316 height 905
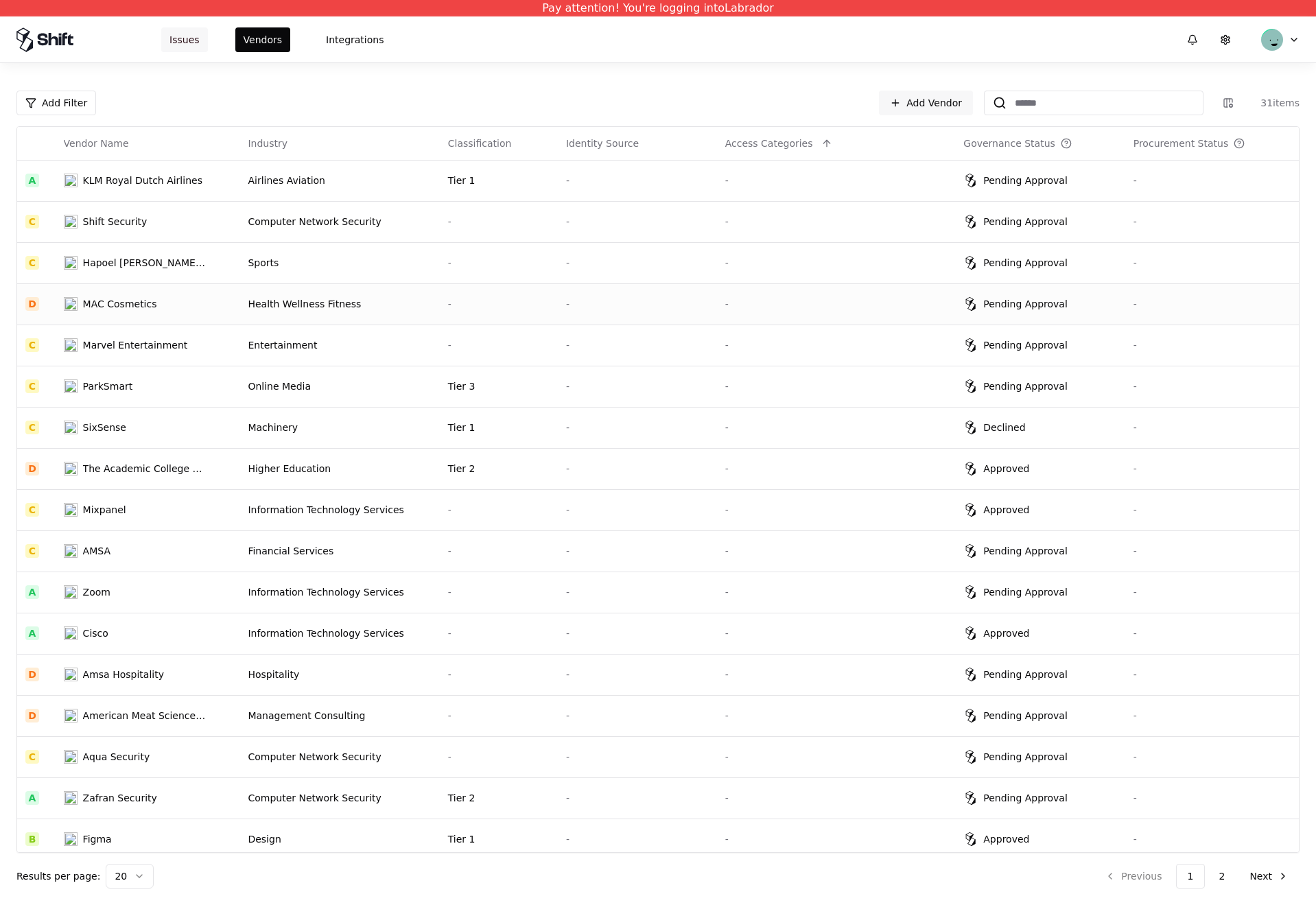
click at [204, 38] on button "Issues" at bounding box center [184, 39] width 47 height 25
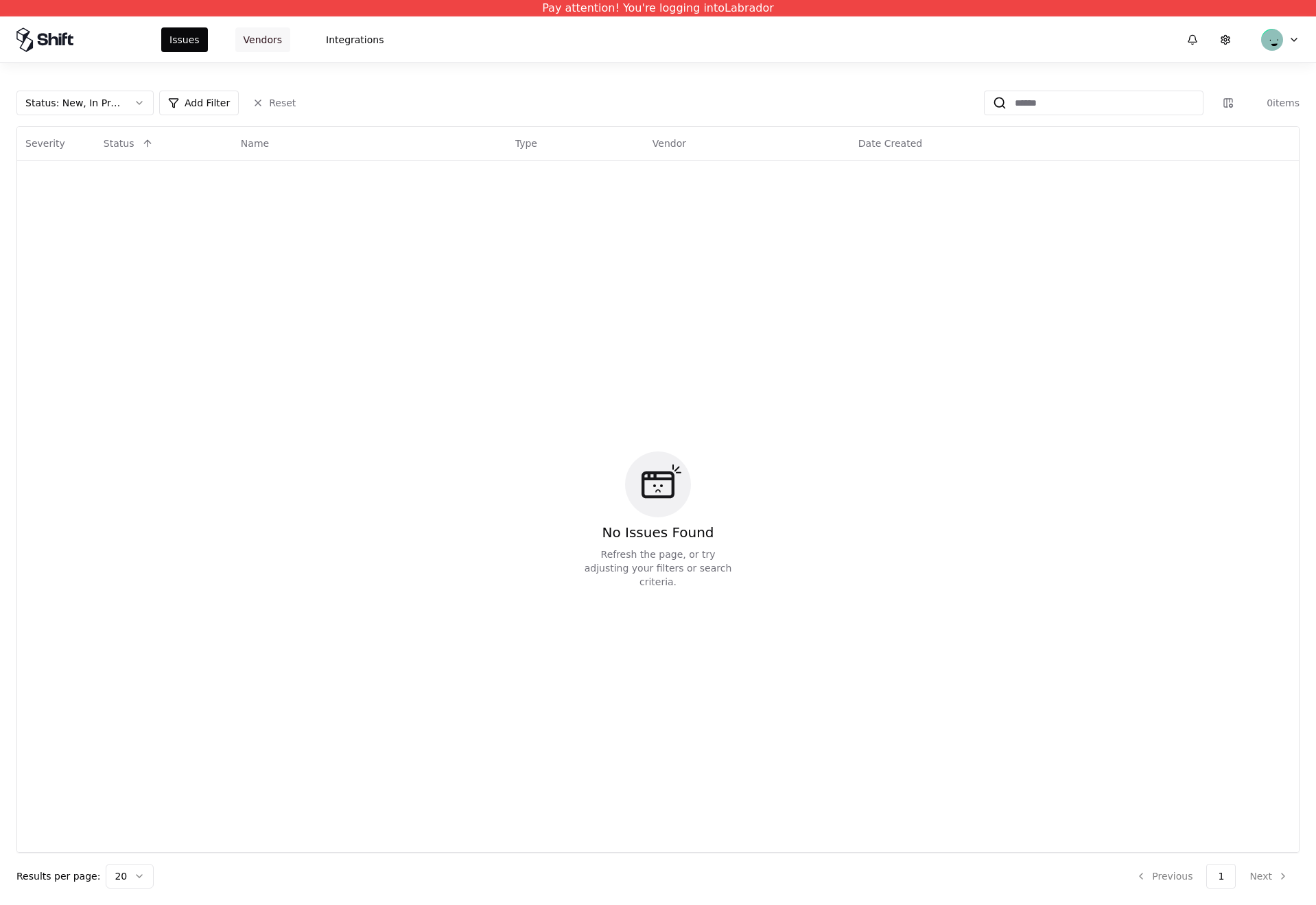
click at [252, 39] on button "Vendors" at bounding box center [263, 39] width 55 height 25
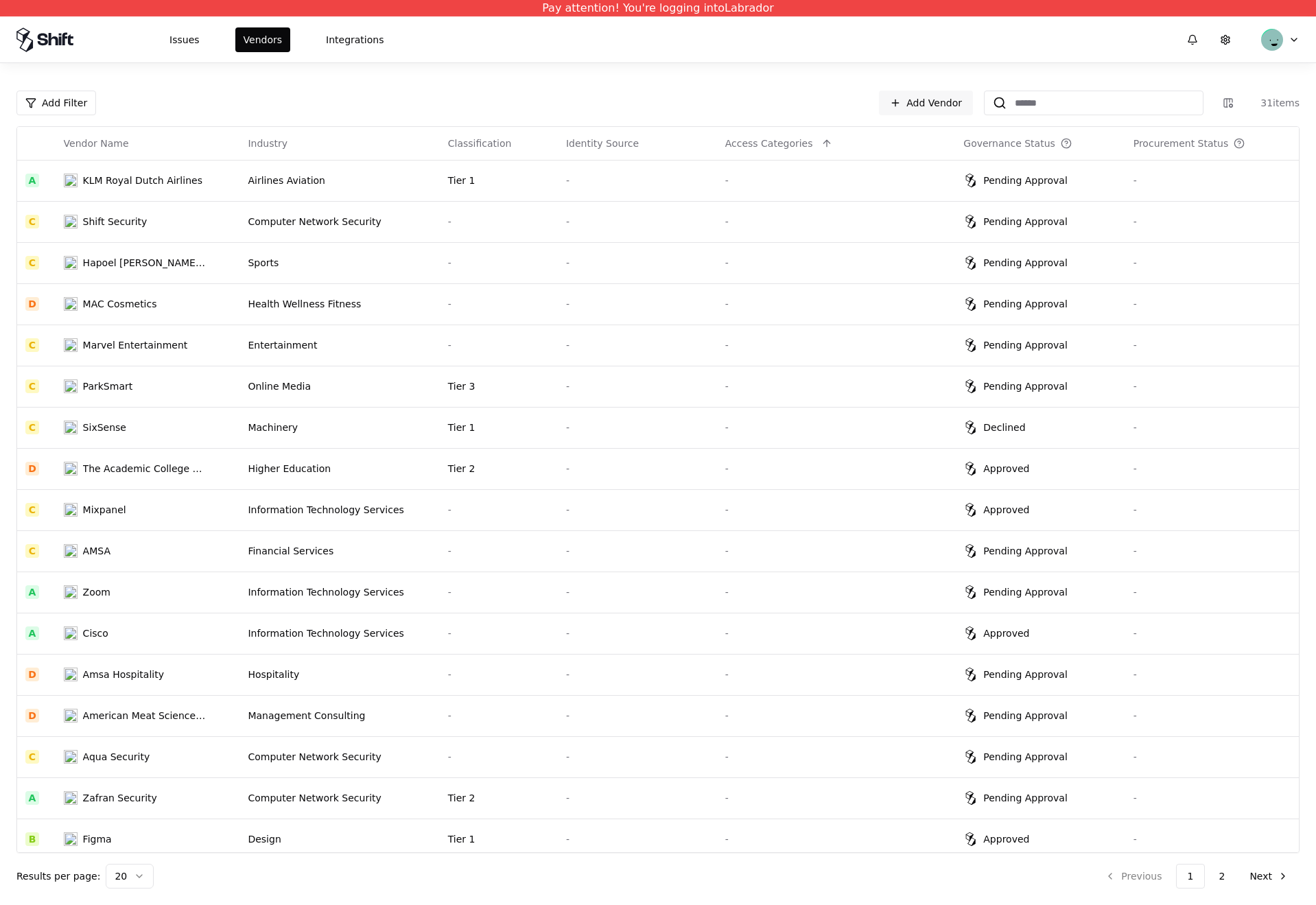
click at [485, 91] on div "Add Filter Add Vendor 31 items" at bounding box center [658, 103] width 1283 height 25
click at [394, 269] on td "Sports" at bounding box center [339, 262] width 200 height 41
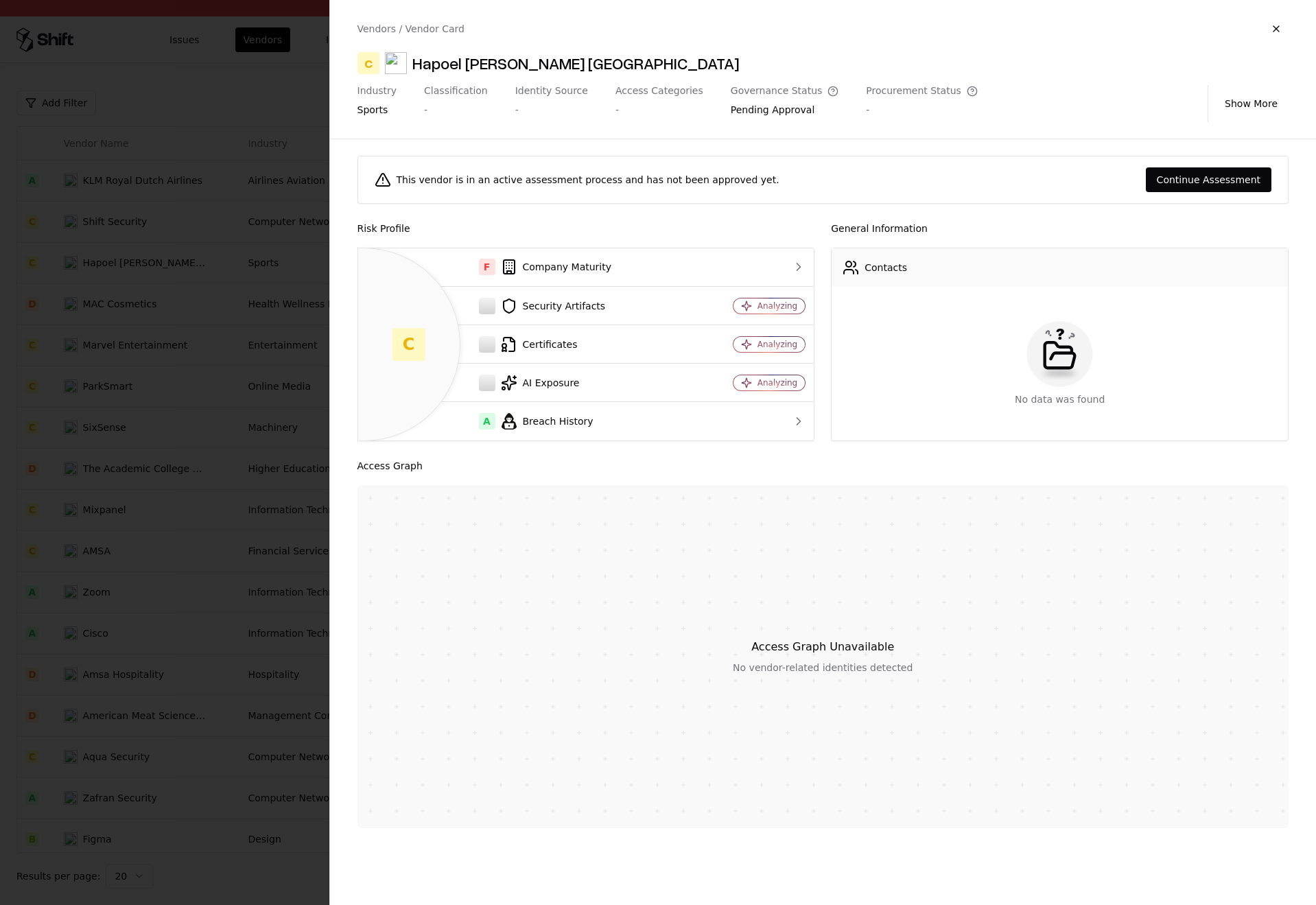
click at [304, 340] on div at bounding box center [658, 452] width 1316 height 905
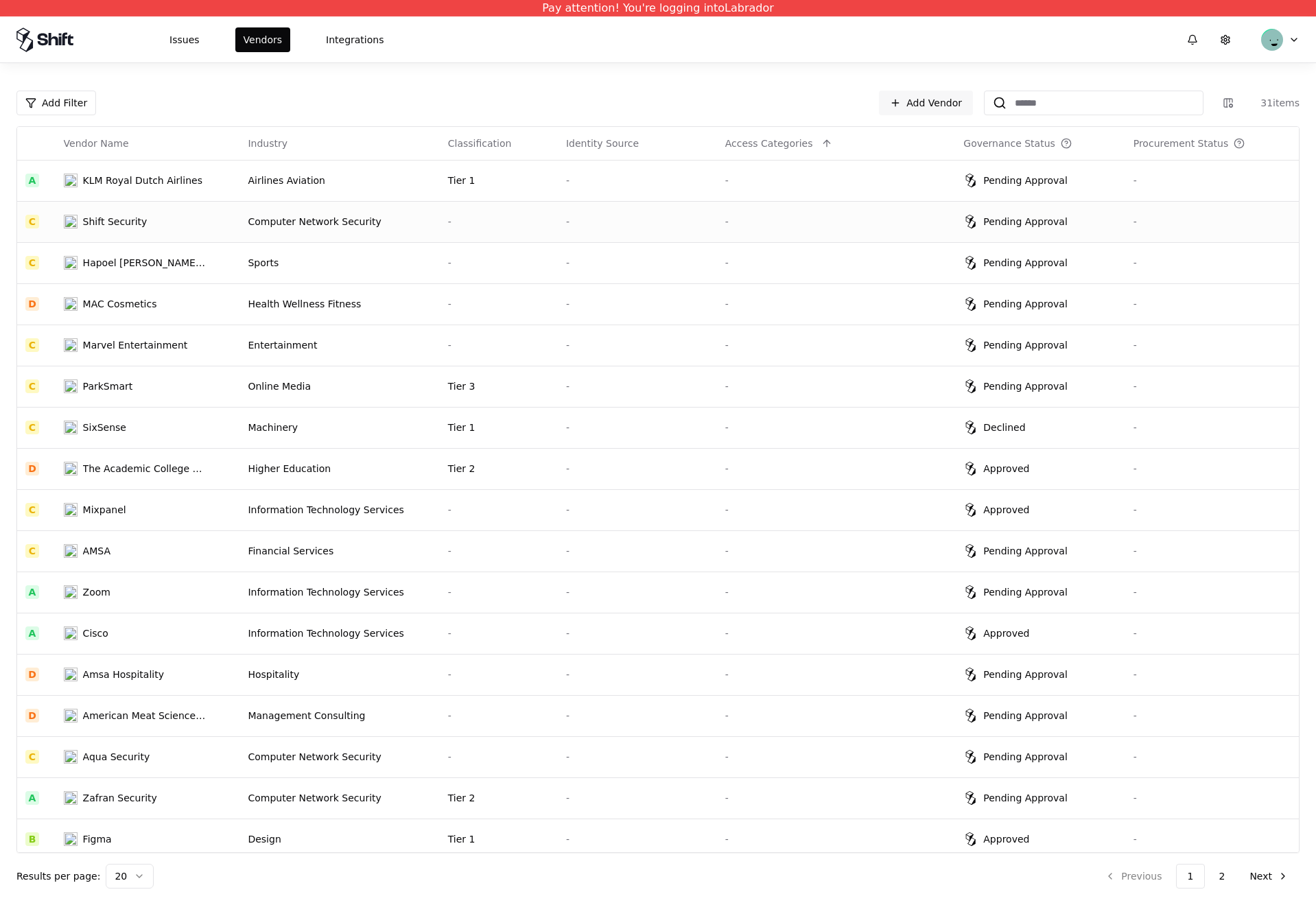
click at [326, 237] on td "Computer Network Security" at bounding box center [339, 221] width 200 height 41
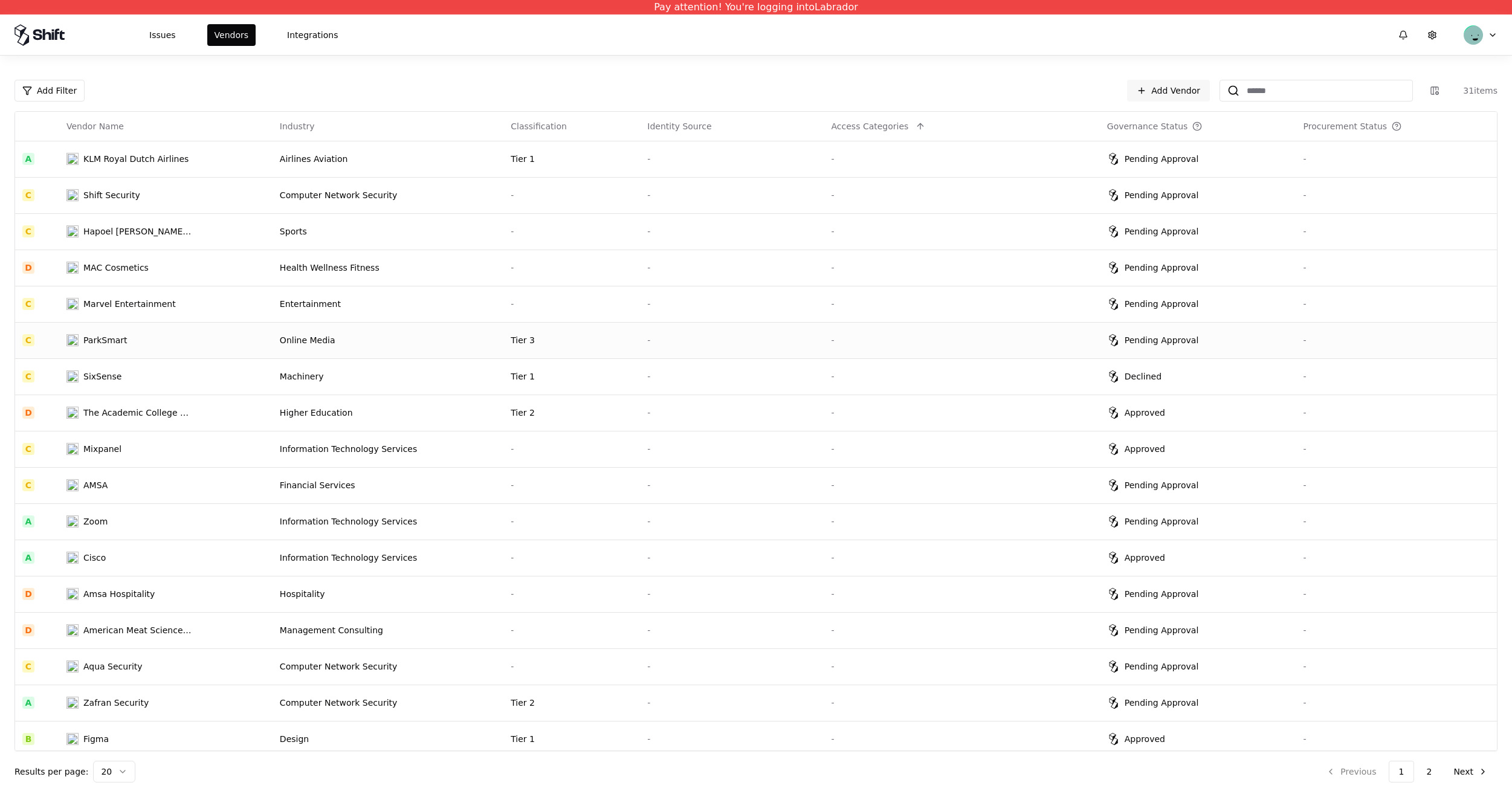
click at [650, 353] on td "-" at bounding box center [732, 340] width 184 height 36
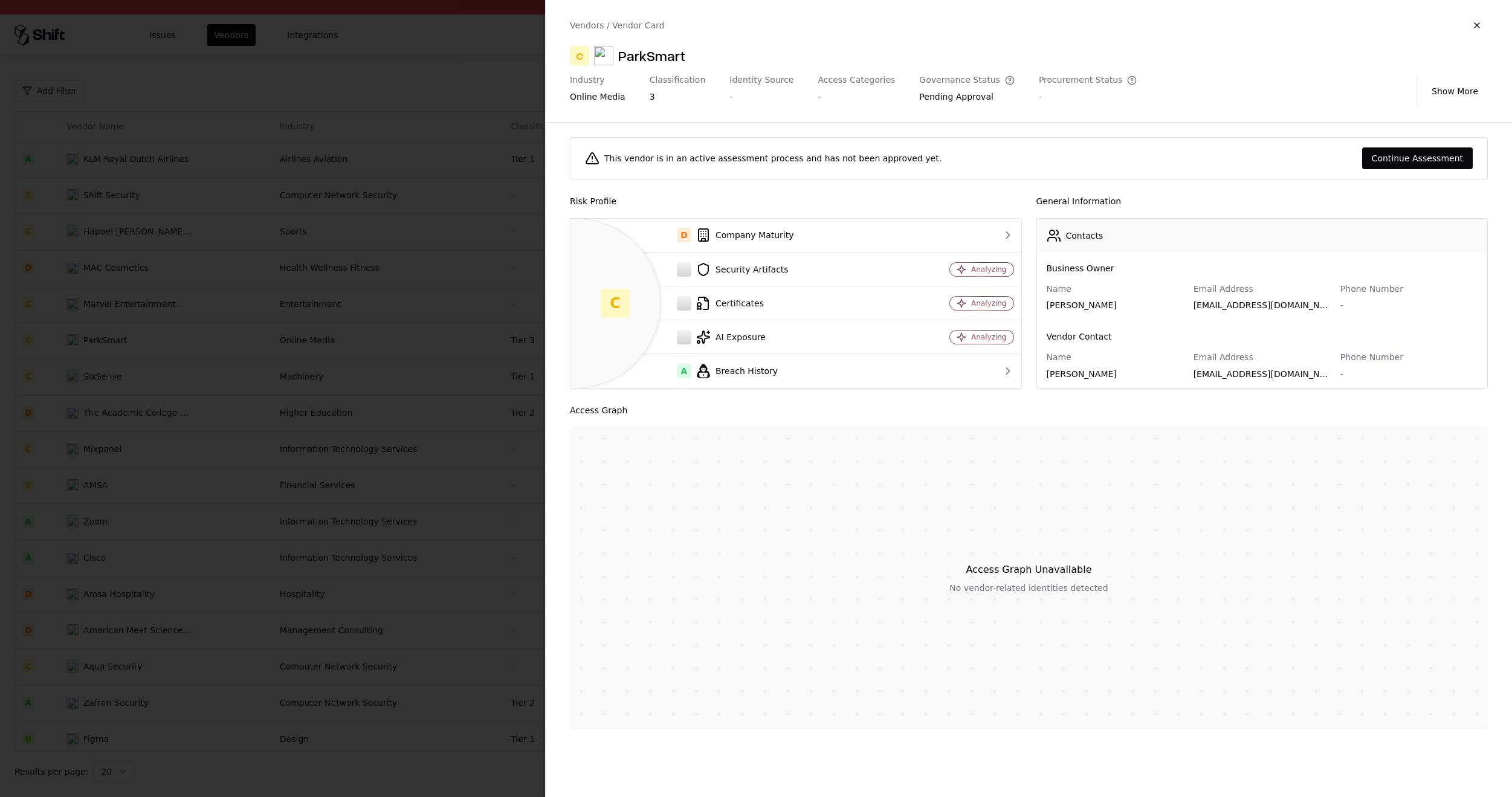
click at [513, 555] on div at bounding box center [756, 398] width 1512 height 797
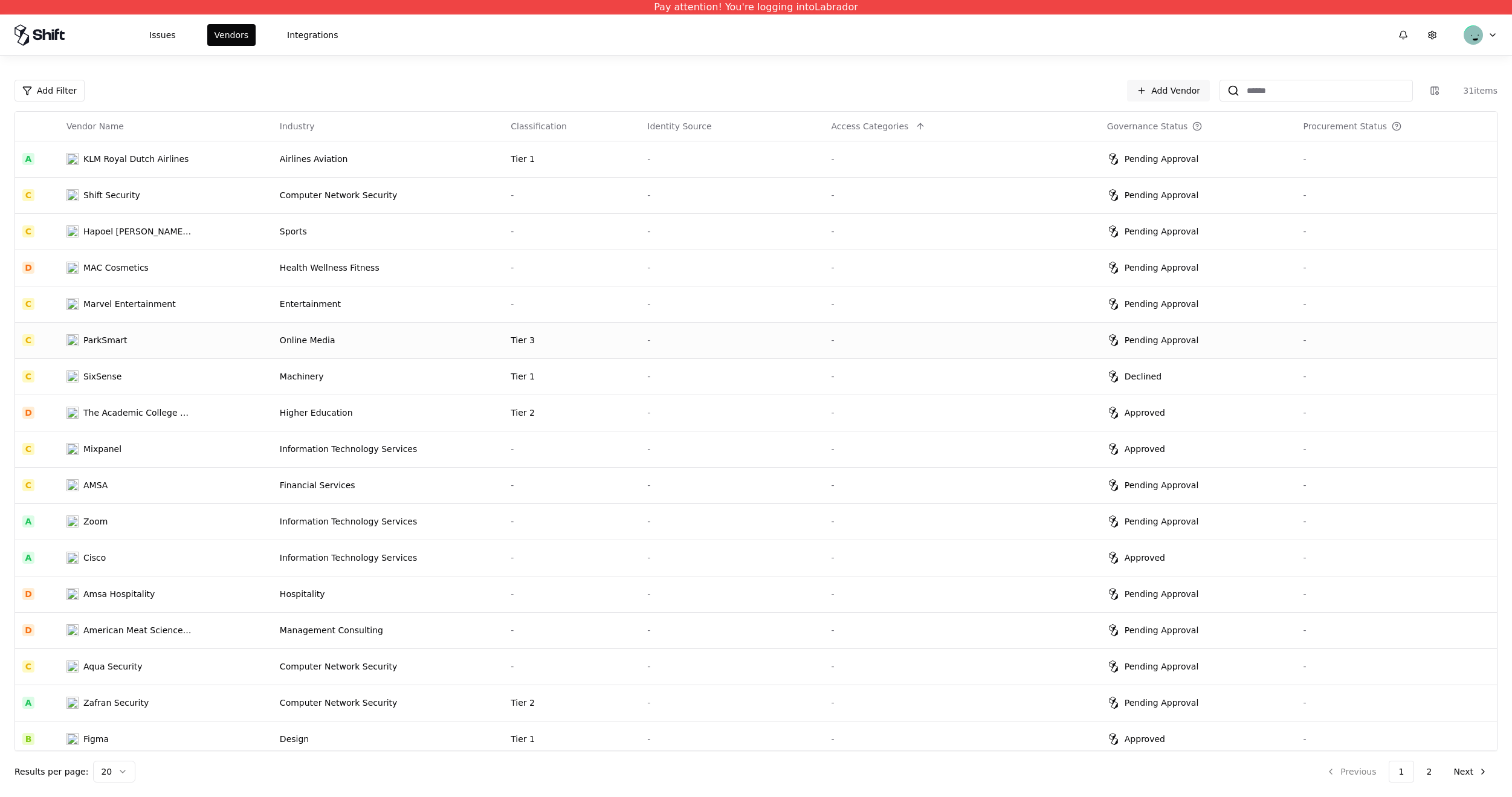
click at [616, 342] on div "Tier 3" at bounding box center [571, 340] width 122 height 12
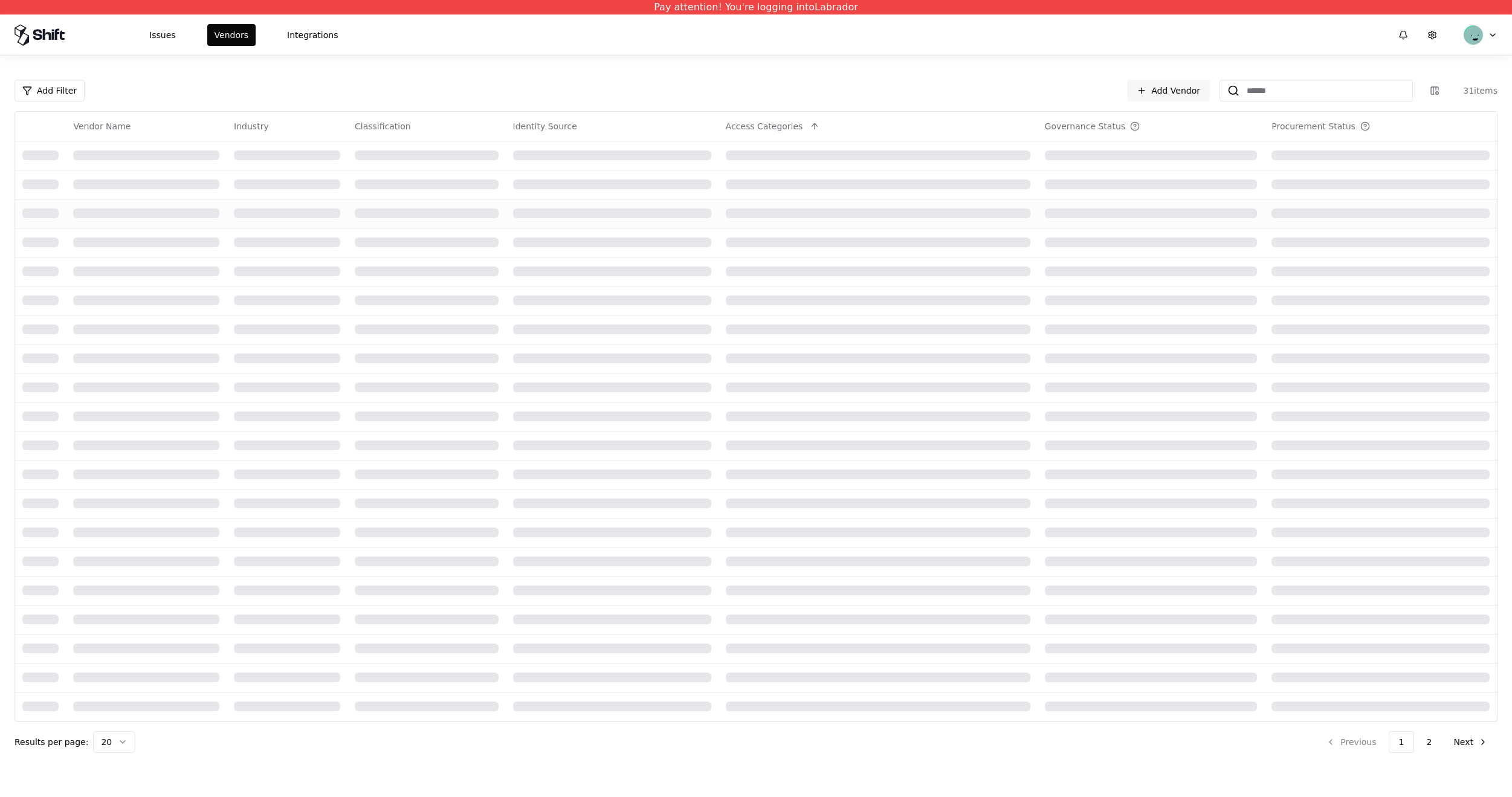
click at [454, 202] on td at bounding box center [427, 213] width 158 height 29
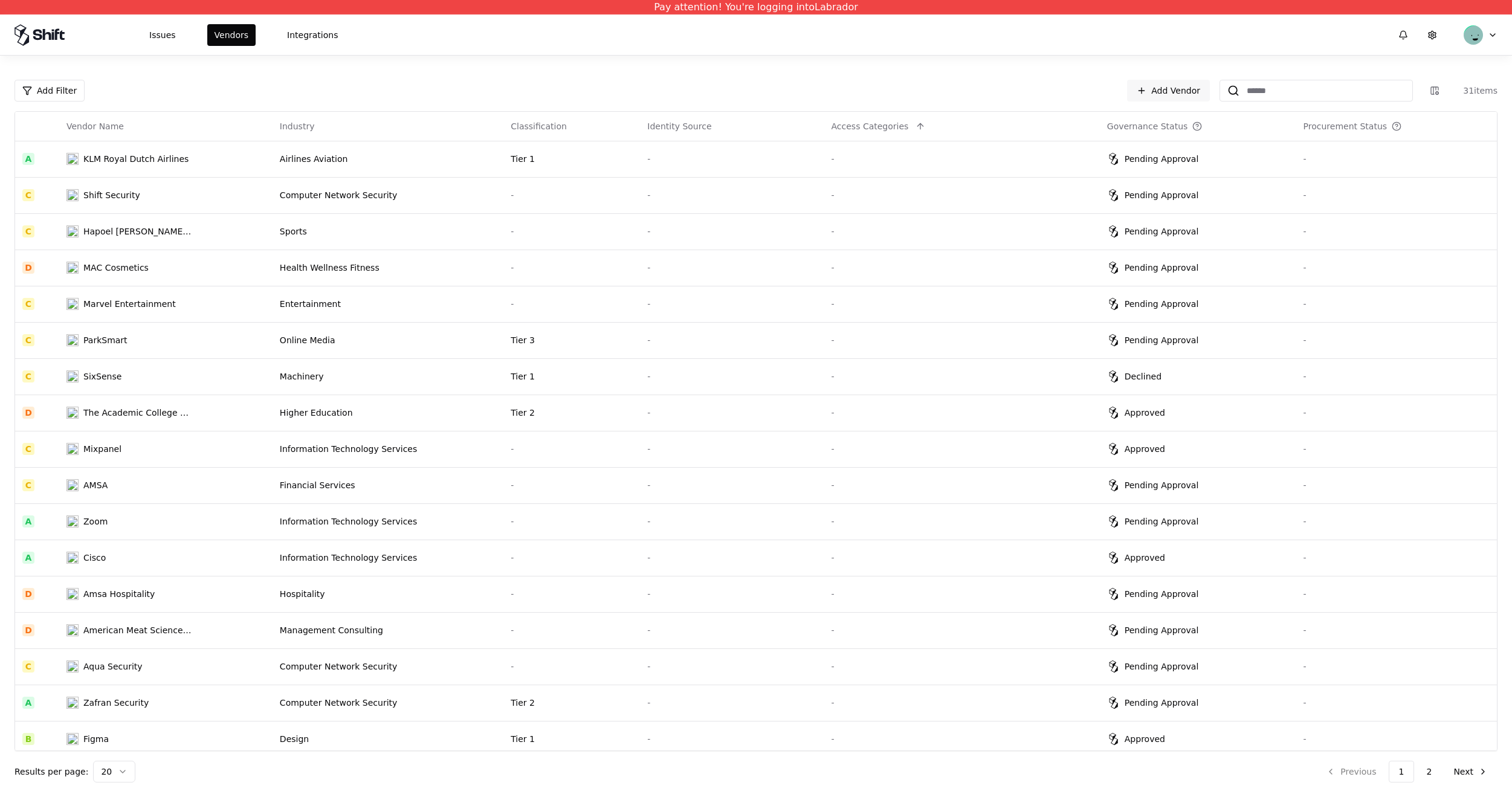
click at [454, 202] on td "Computer Network Security" at bounding box center [388, 194] width 231 height 36
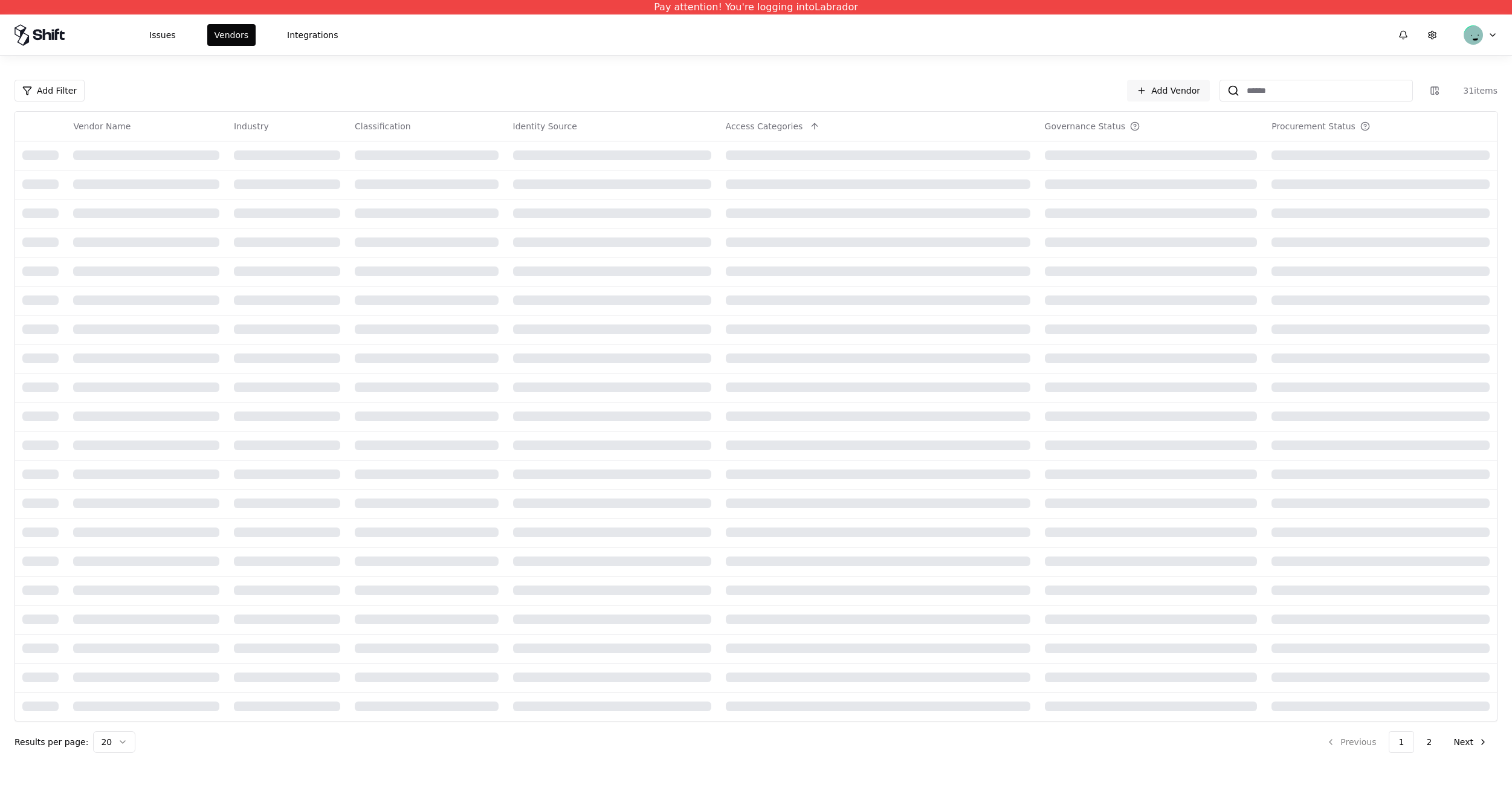
click at [398, 440] on div at bounding box center [427, 445] width 144 height 10
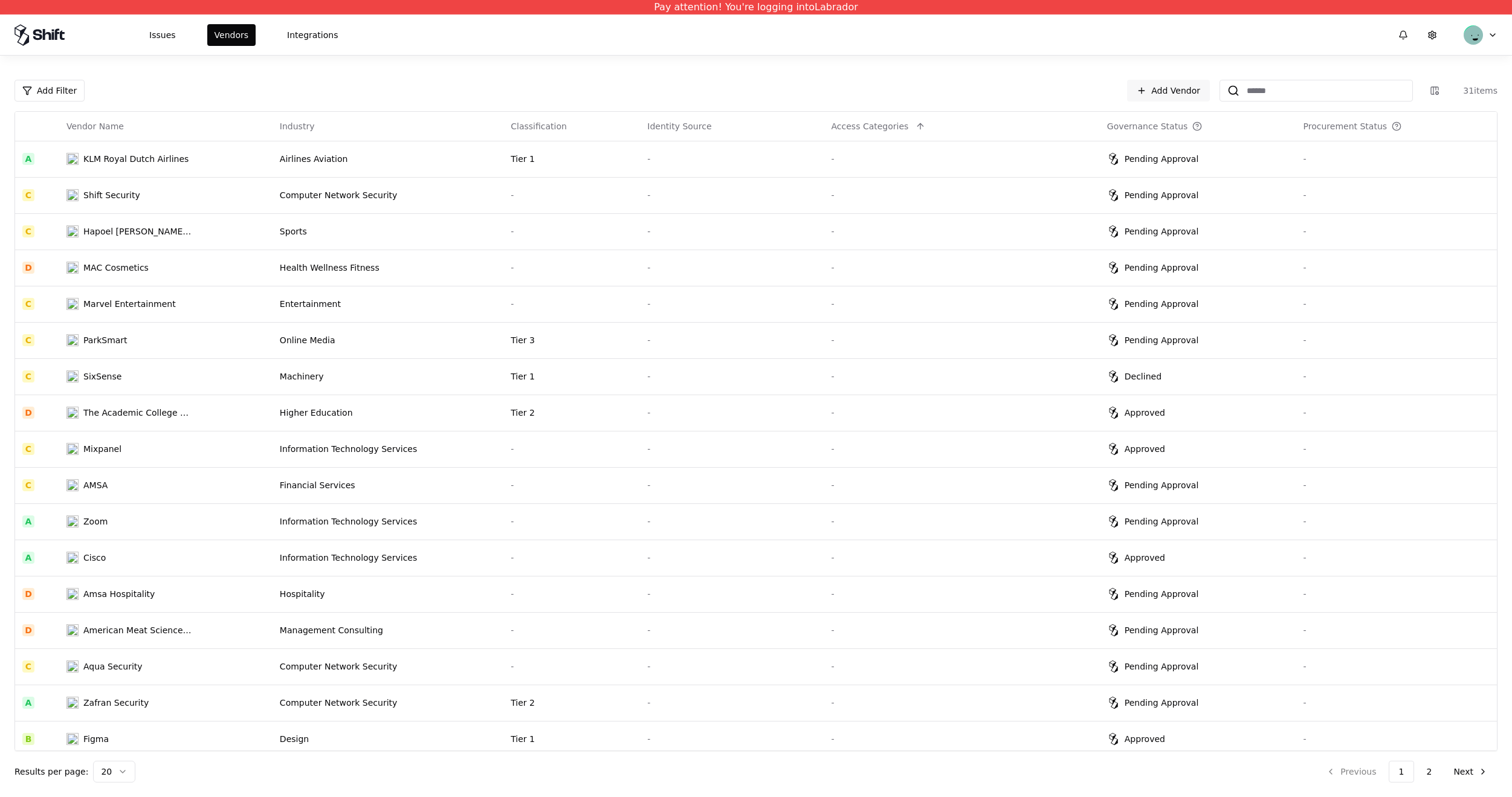
click at [398, 440] on td "Information Technology Services" at bounding box center [388, 449] width 231 height 36
click at [436, 401] on td "Higher Education" at bounding box center [388, 412] width 231 height 36
click at [470, 245] on td "Sports" at bounding box center [388, 231] width 231 height 36
click at [728, 315] on td "-" at bounding box center [732, 303] width 184 height 36
click at [621, 367] on td "Tier 1" at bounding box center [571, 376] width 136 height 36
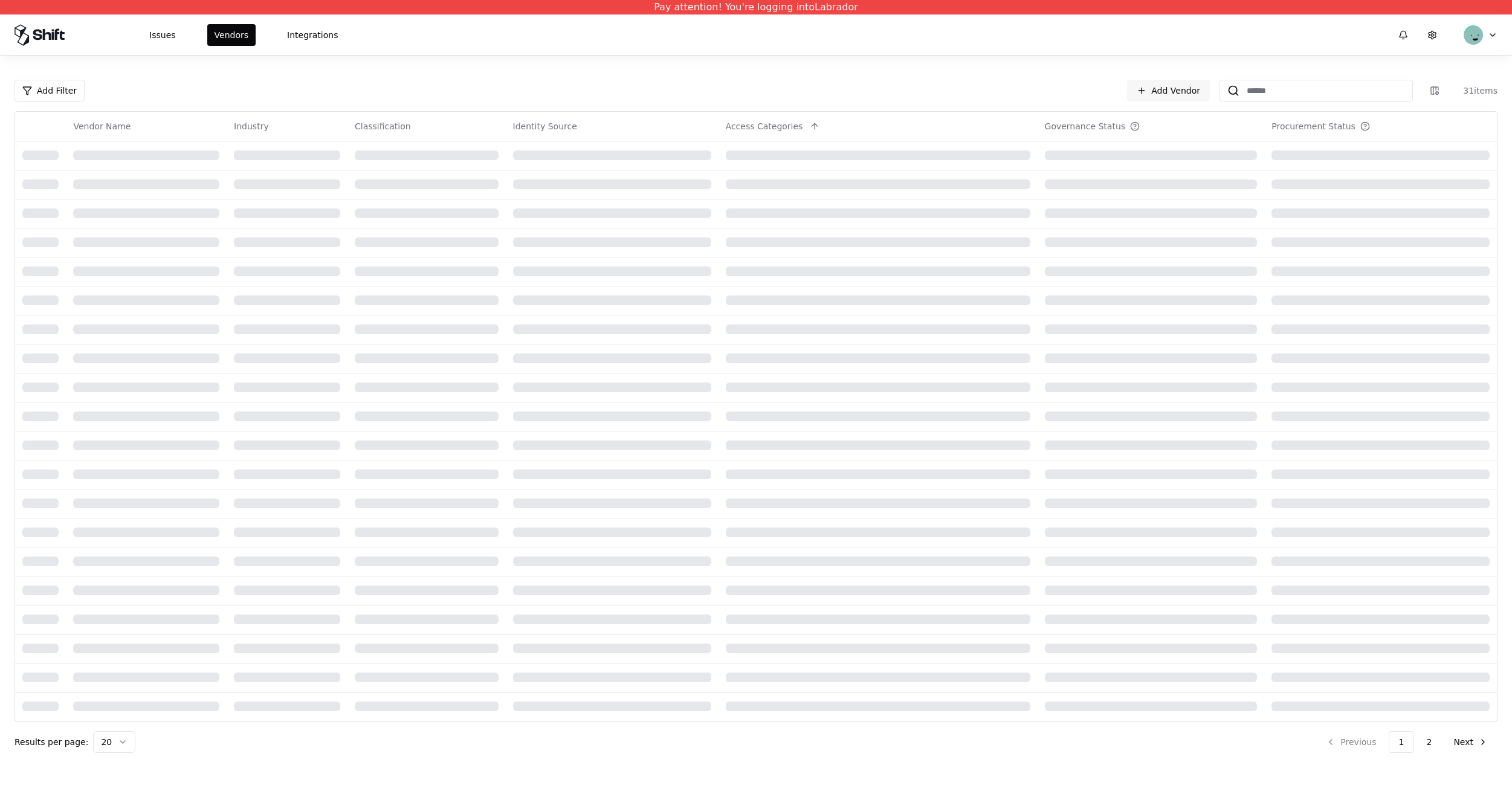
click at [531, 607] on td at bounding box center [612, 620] width 213 height 29
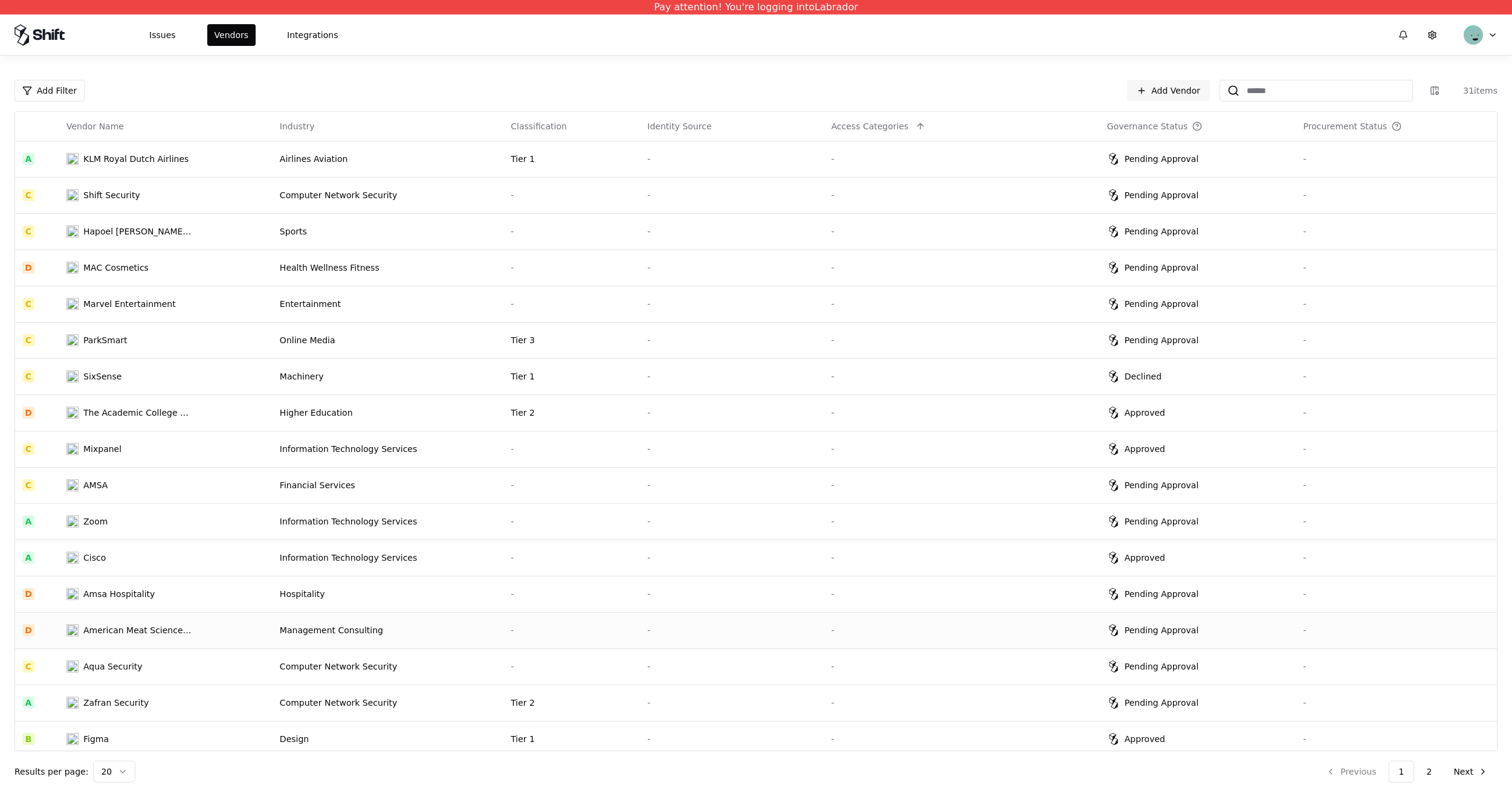
click at [528, 636] on td "-" at bounding box center [571, 630] width 136 height 36
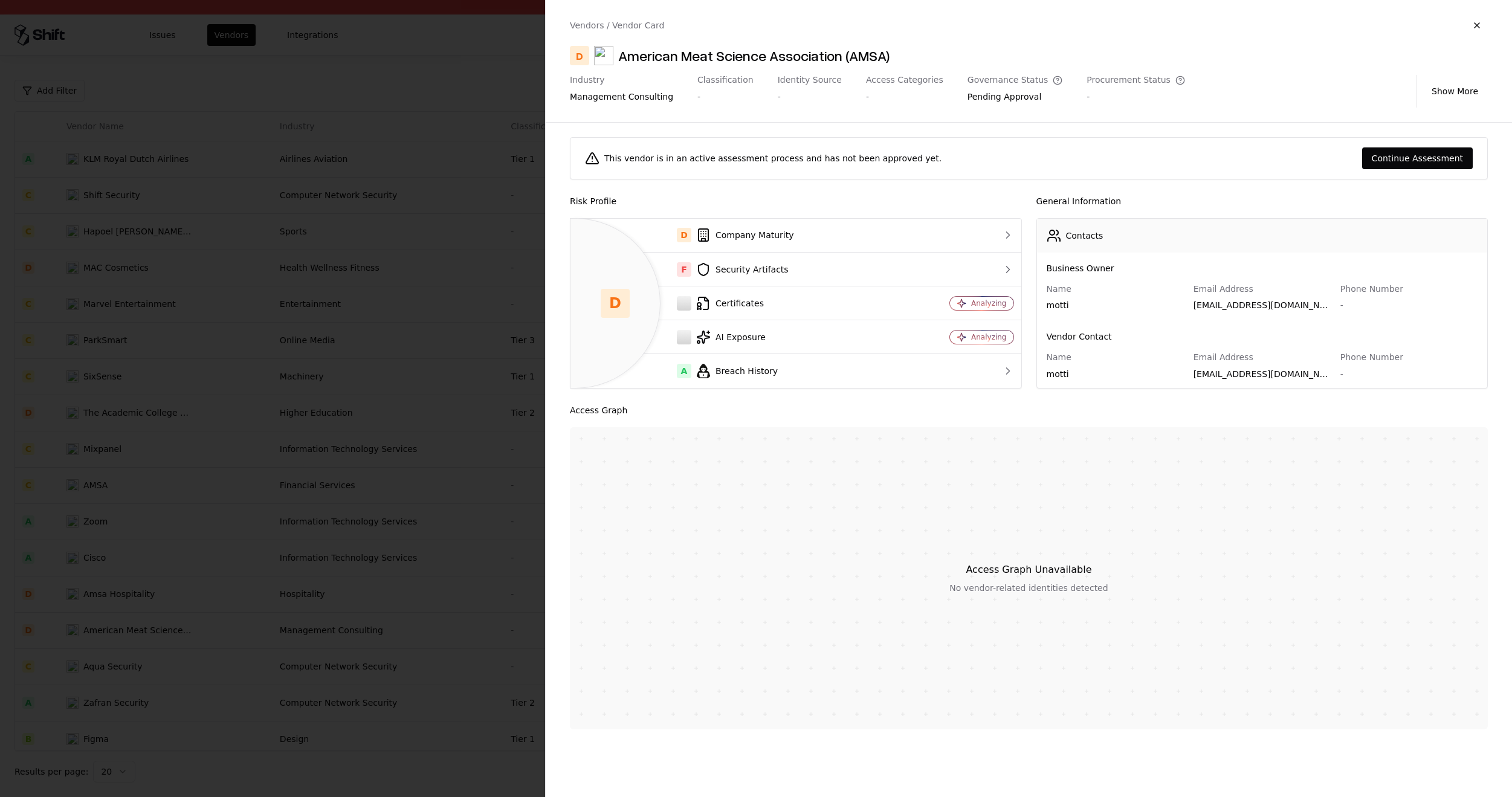
click at [490, 290] on div at bounding box center [756, 398] width 1512 height 797
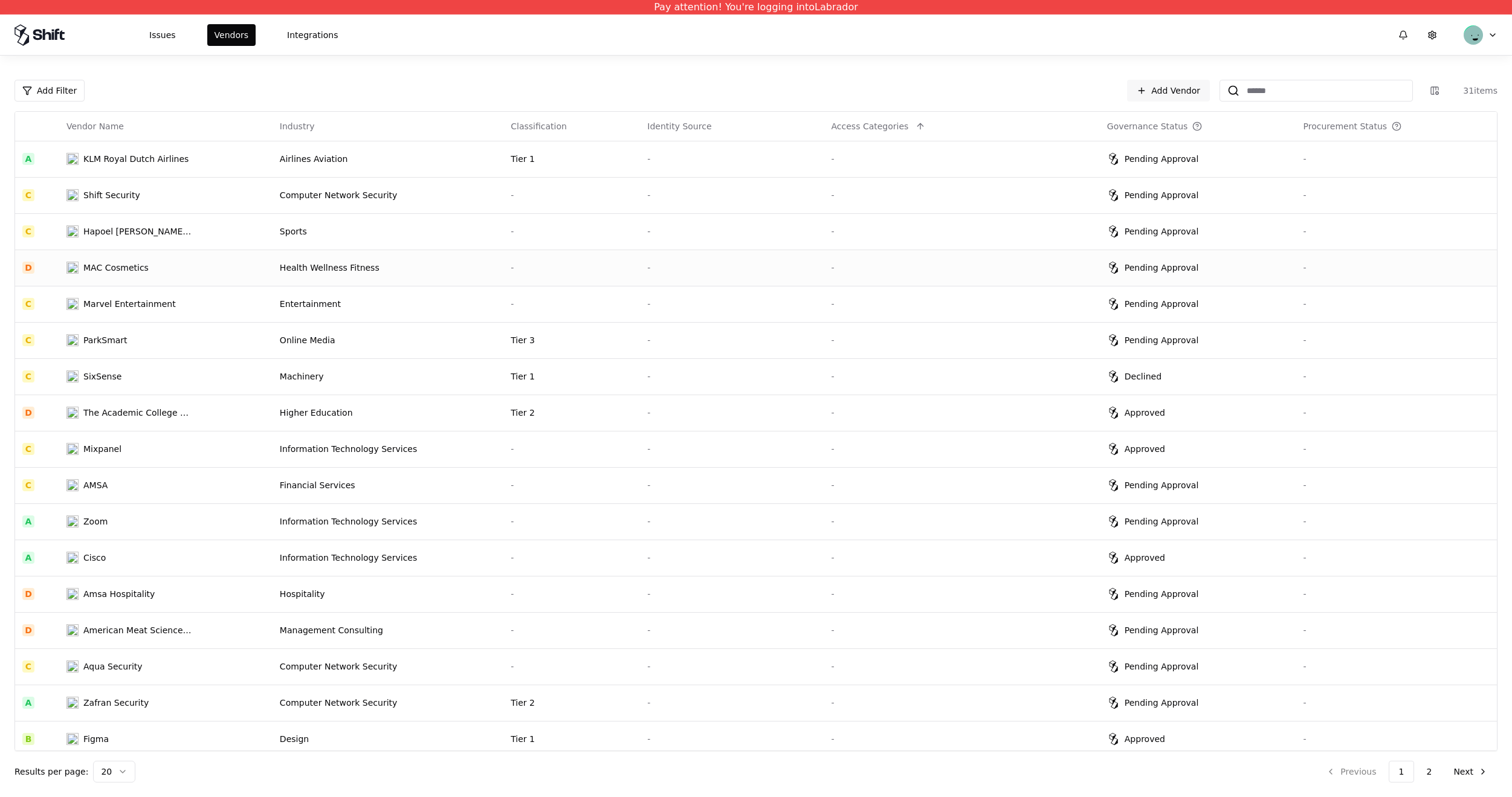
click at [544, 249] on td "-" at bounding box center [571, 267] width 136 height 36
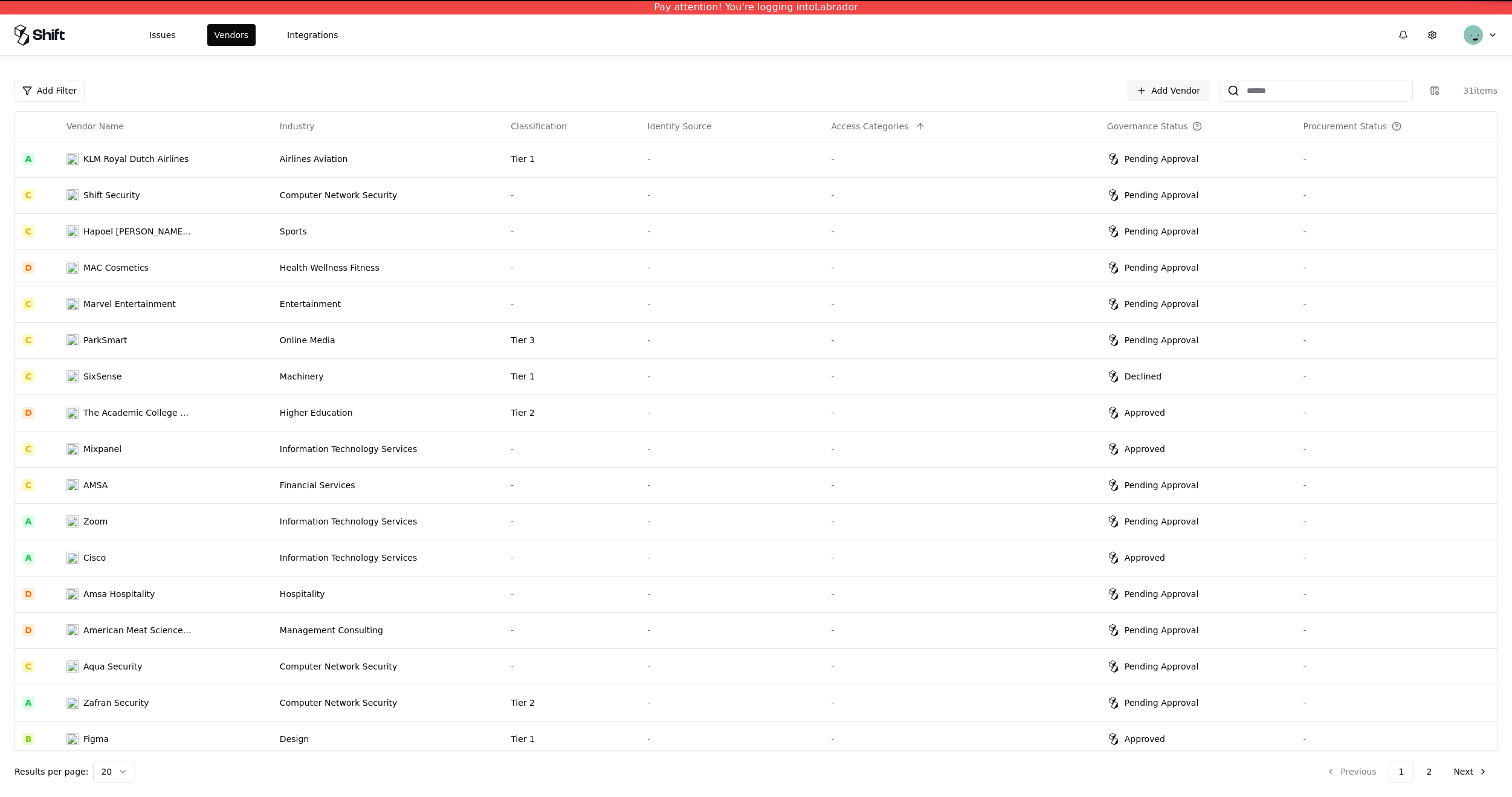
click at [503, 249] on td "-" at bounding box center [571, 267] width 136 height 36
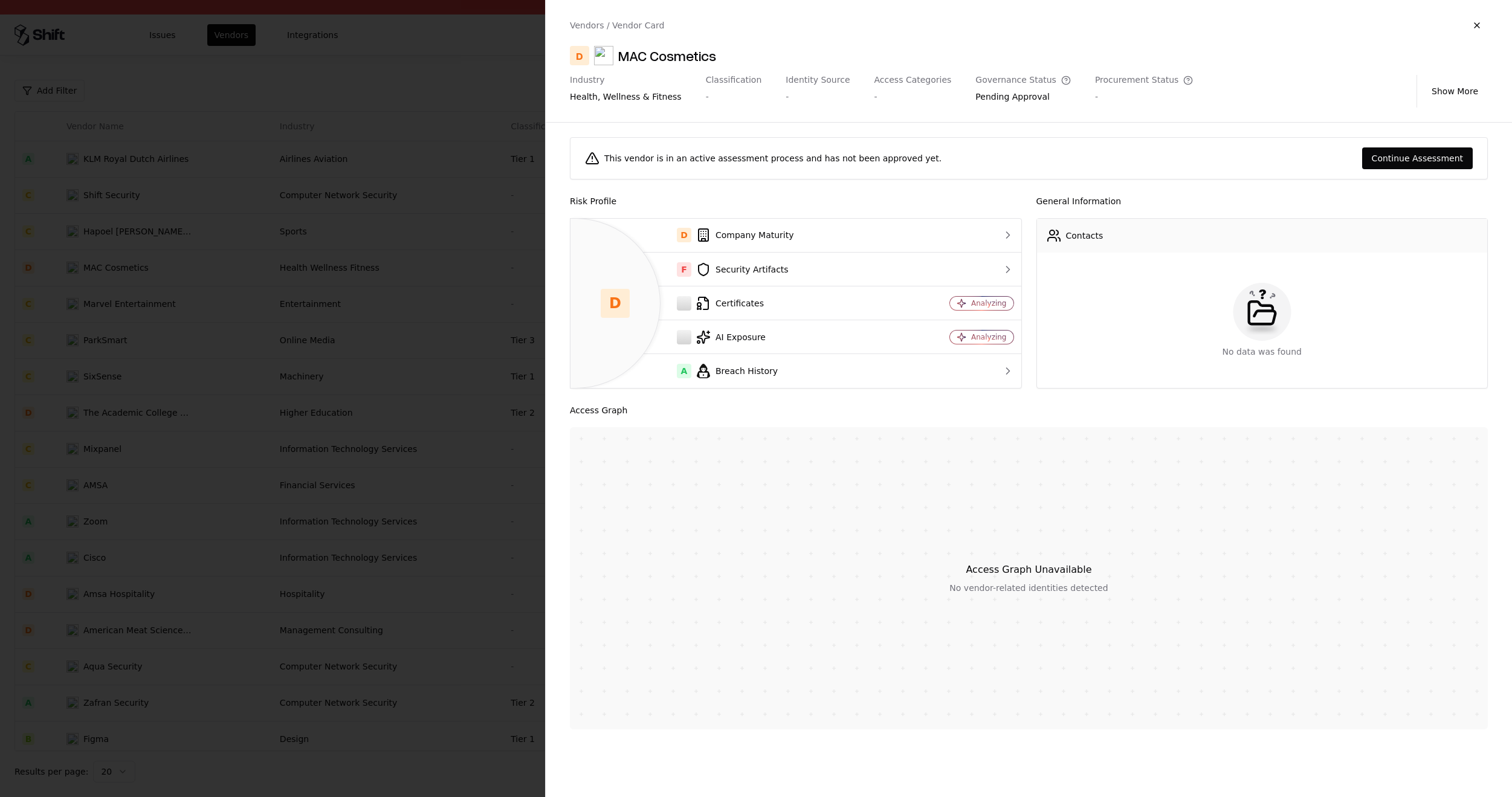
click at [463, 234] on div at bounding box center [756, 398] width 1512 height 797
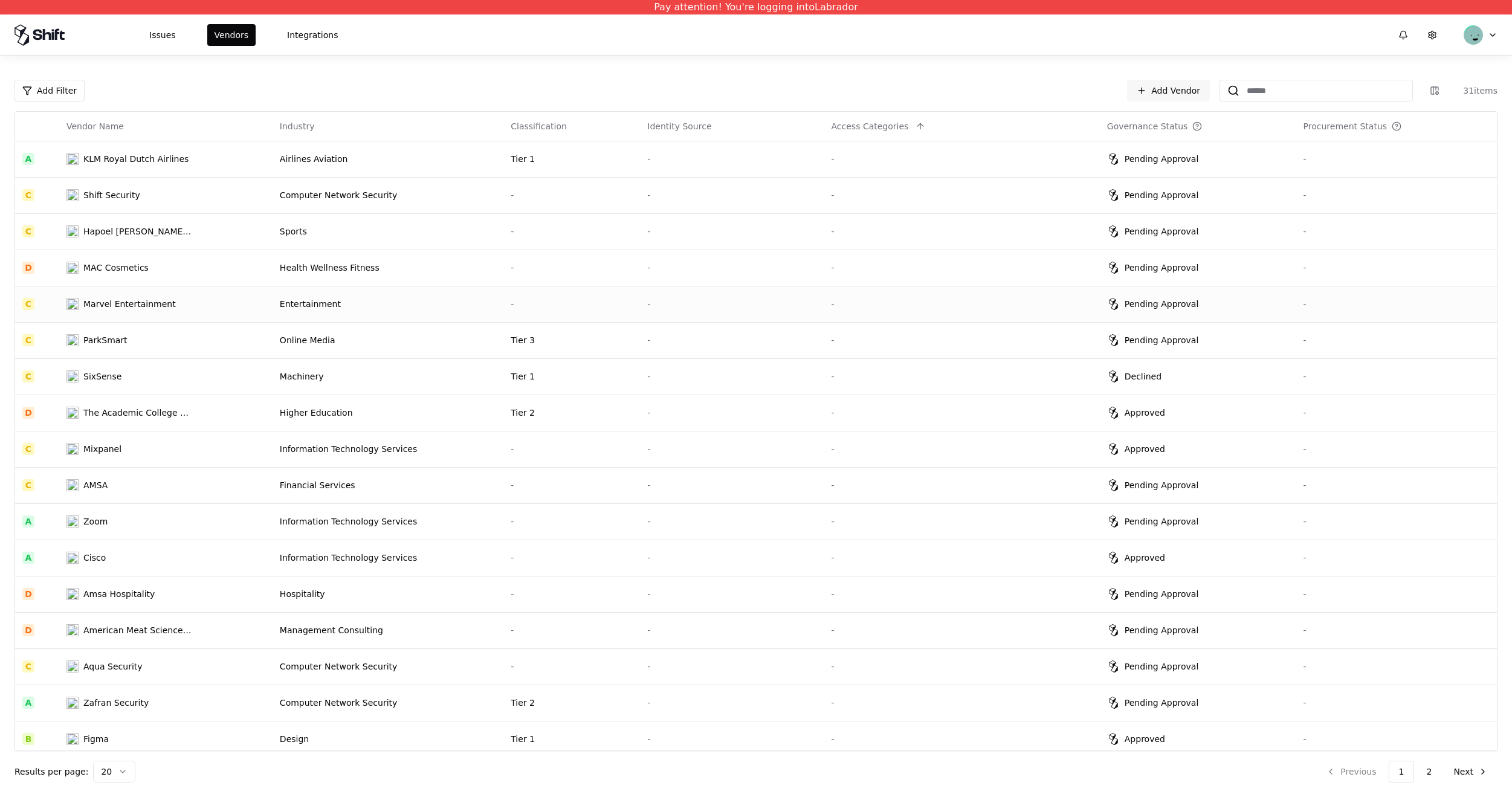
click at [487, 316] on td "Entertainment" at bounding box center [388, 303] width 231 height 36
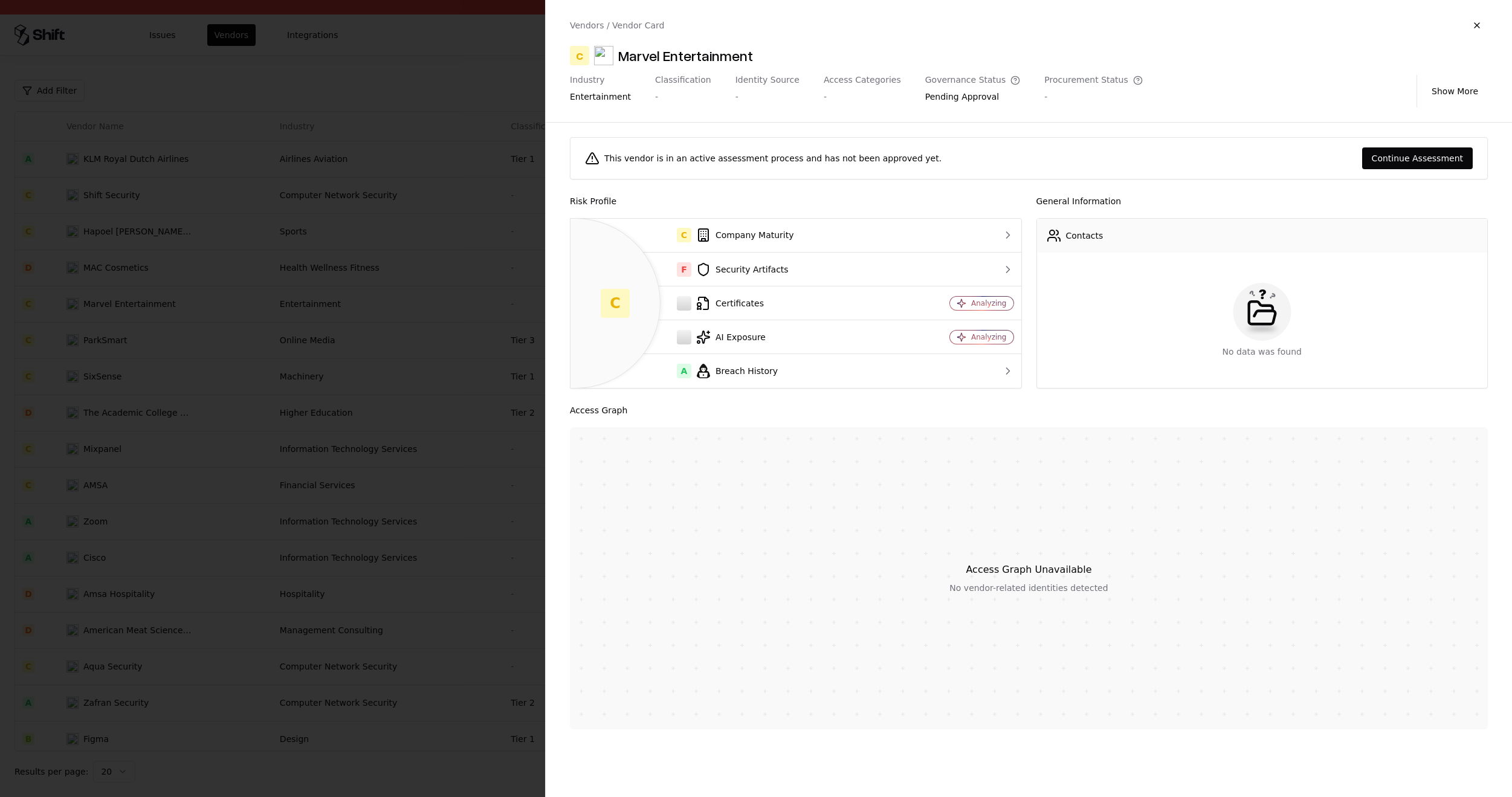
click at [410, 502] on div at bounding box center [756, 398] width 1512 height 797
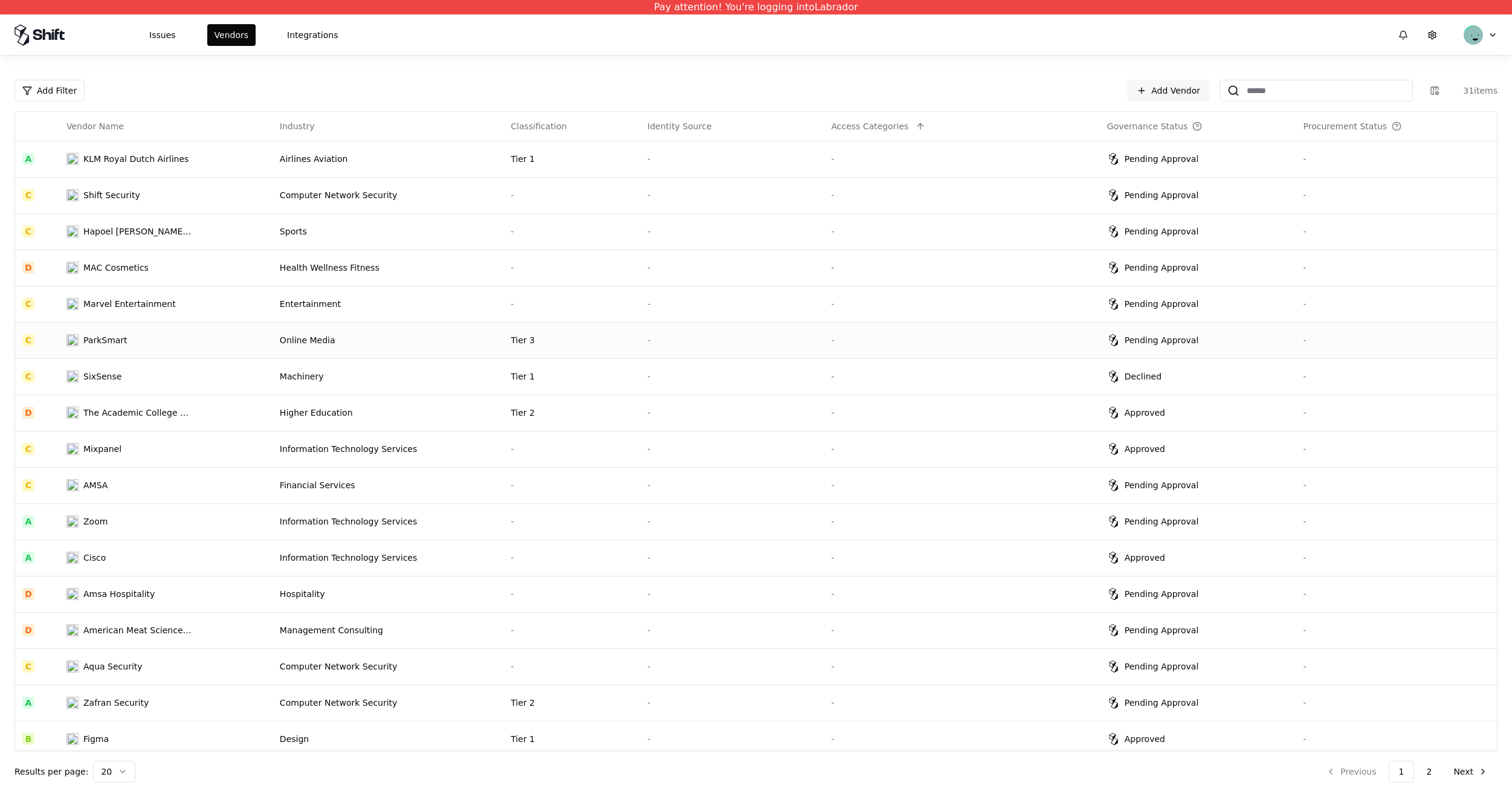
click at [461, 342] on div "Online Media" at bounding box center [388, 340] width 216 height 12
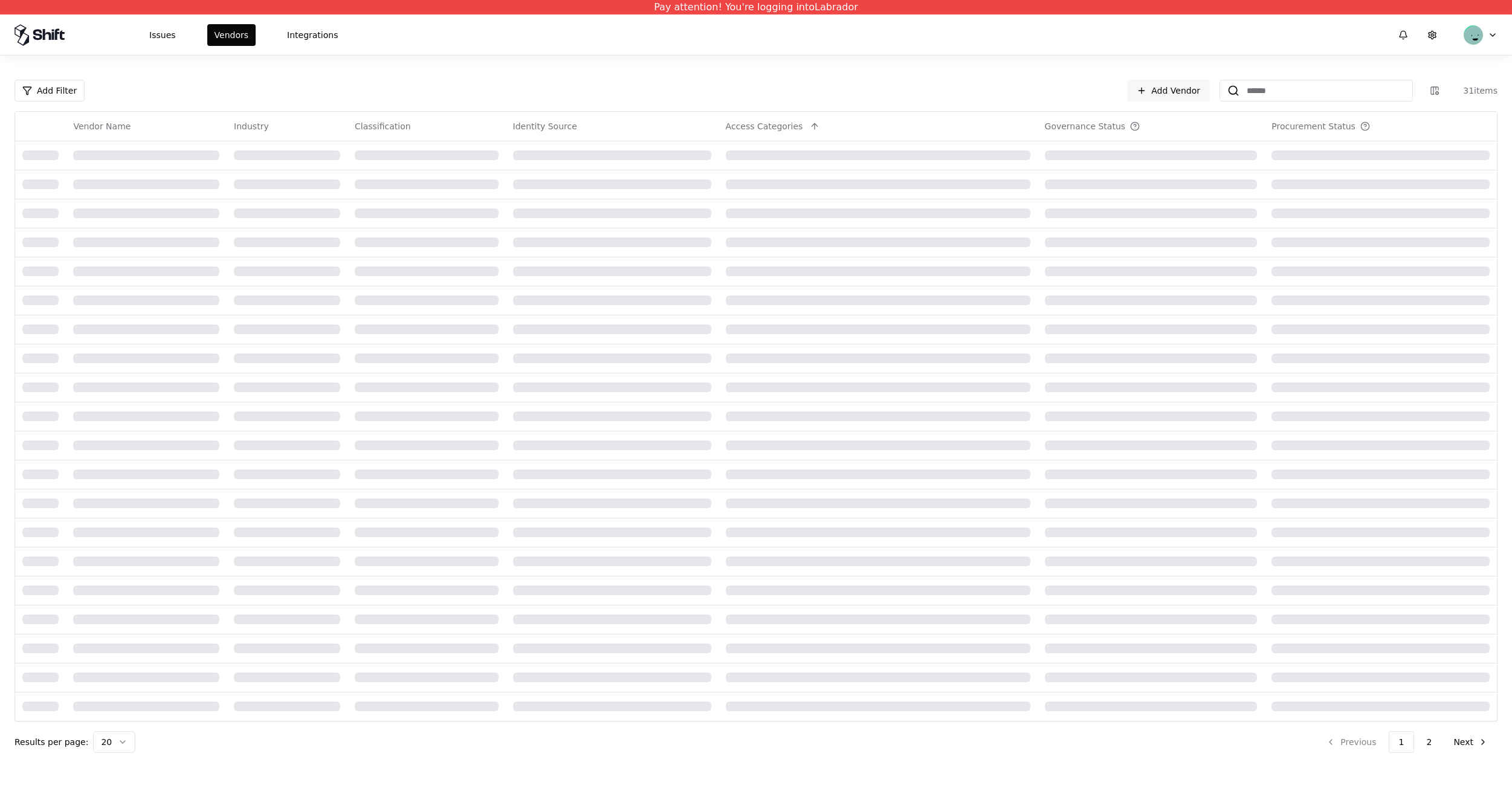
click at [456, 298] on div at bounding box center [427, 300] width 144 height 10
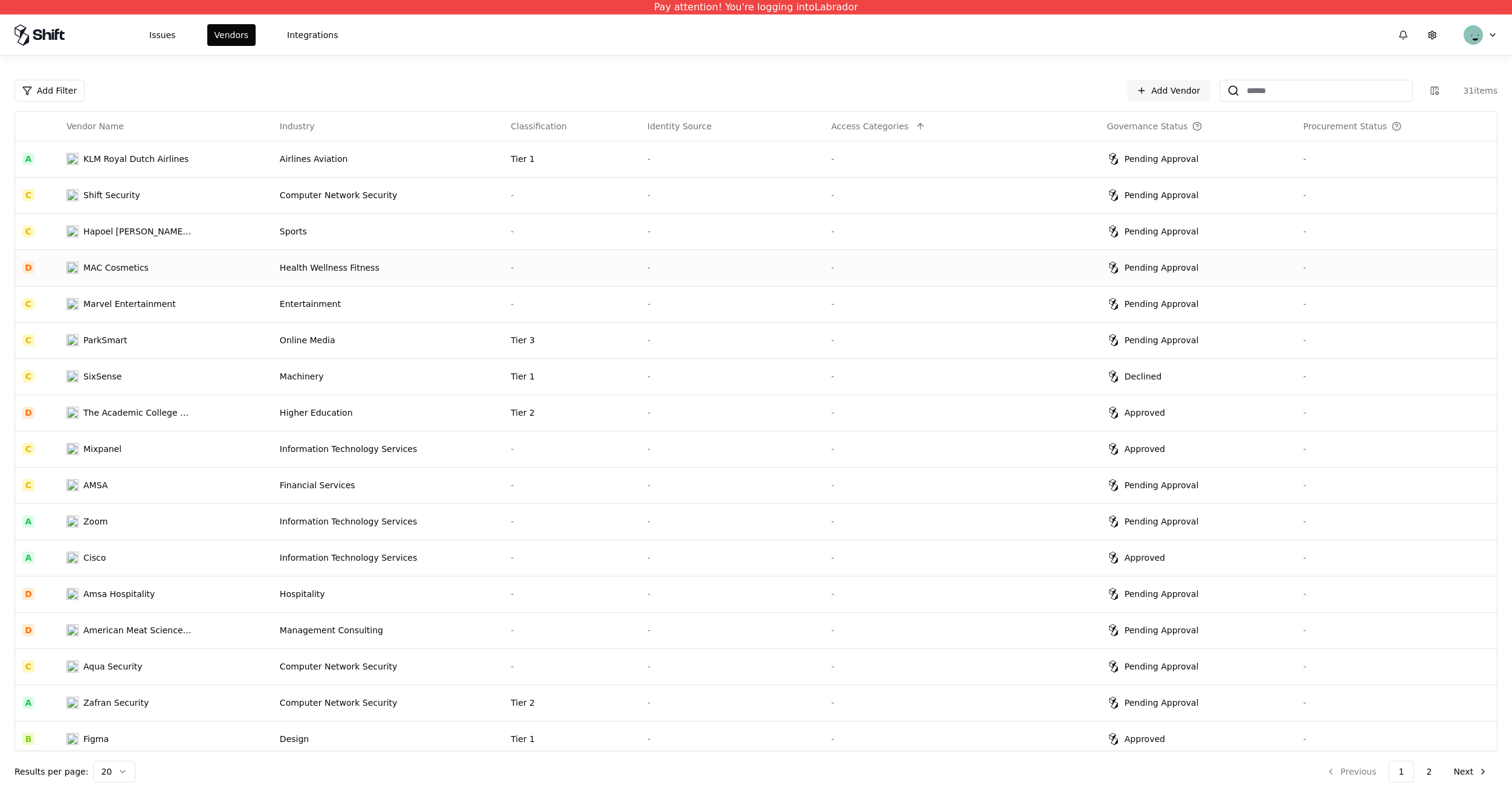
click at [467, 264] on div "Health Wellness Fitness" at bounding box center [388, 267] width 216 height 12
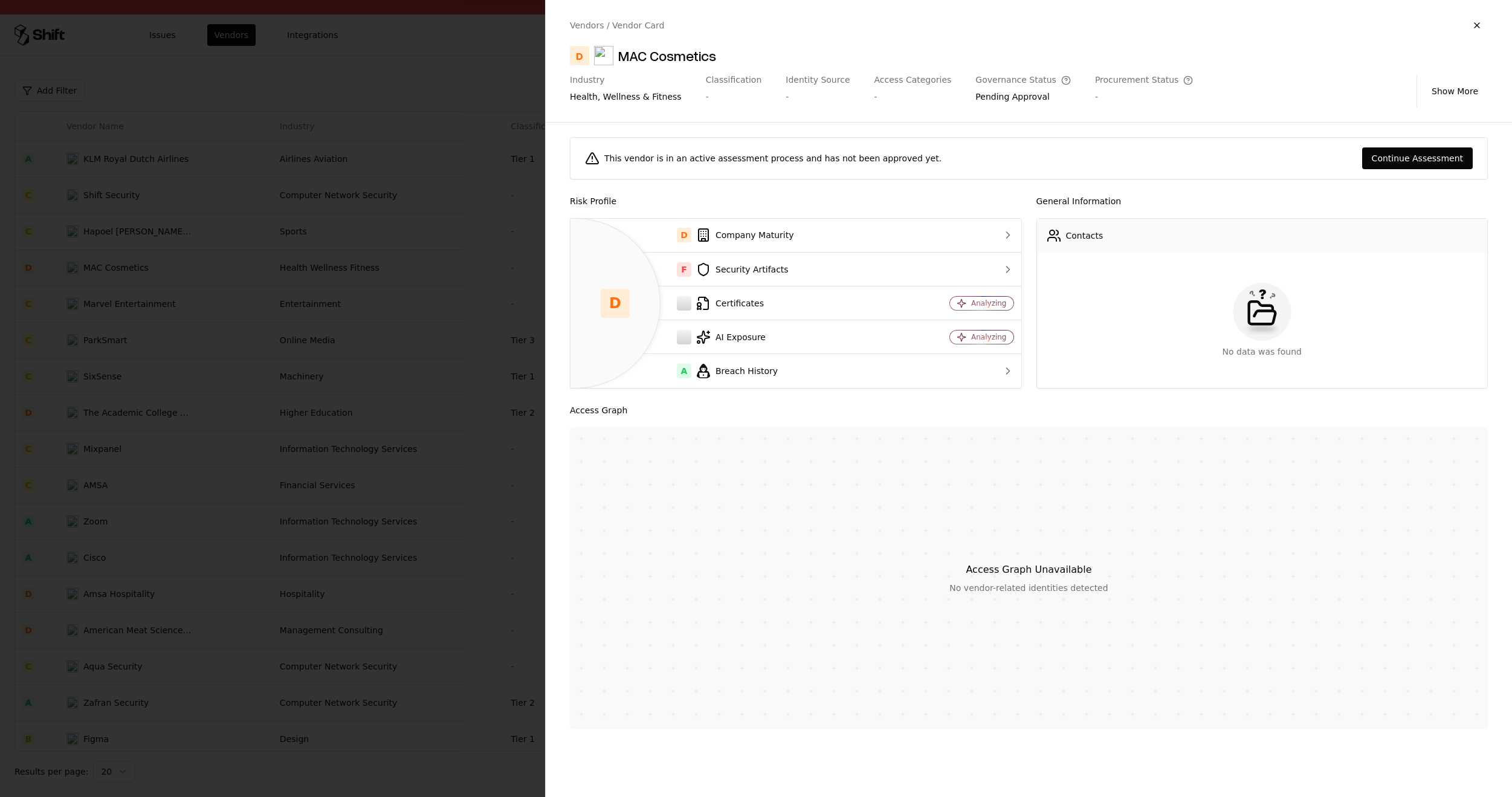
click at [407, 516] on div at bounding box center [756, 398] width 1512 height 797
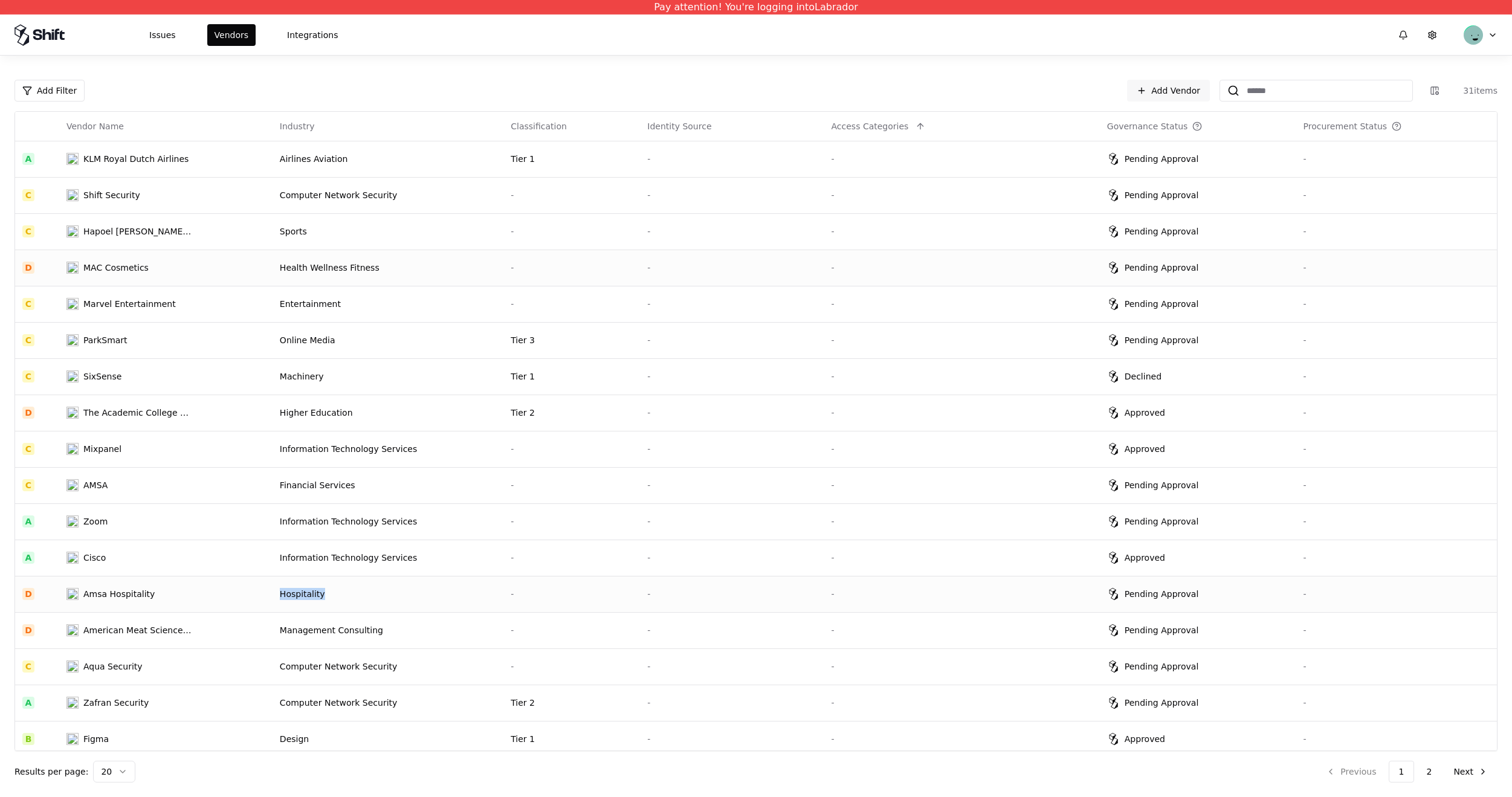
click at [403, 588] on div "Hospitality" at bounding box center [388, 594] width 216 height 12
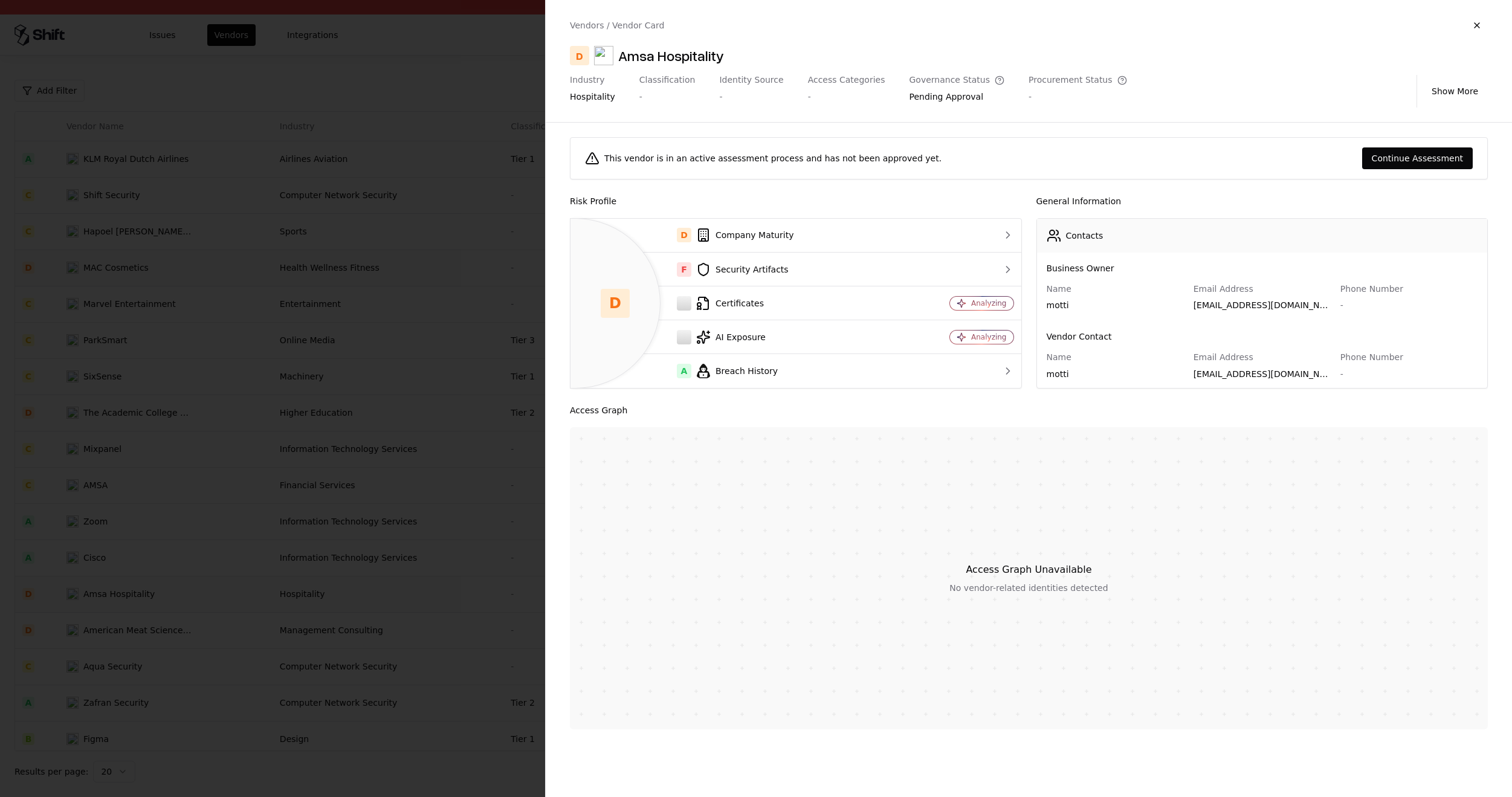
click at [418, 420] on div at bounding box center [756, 398] width 1512 height 797
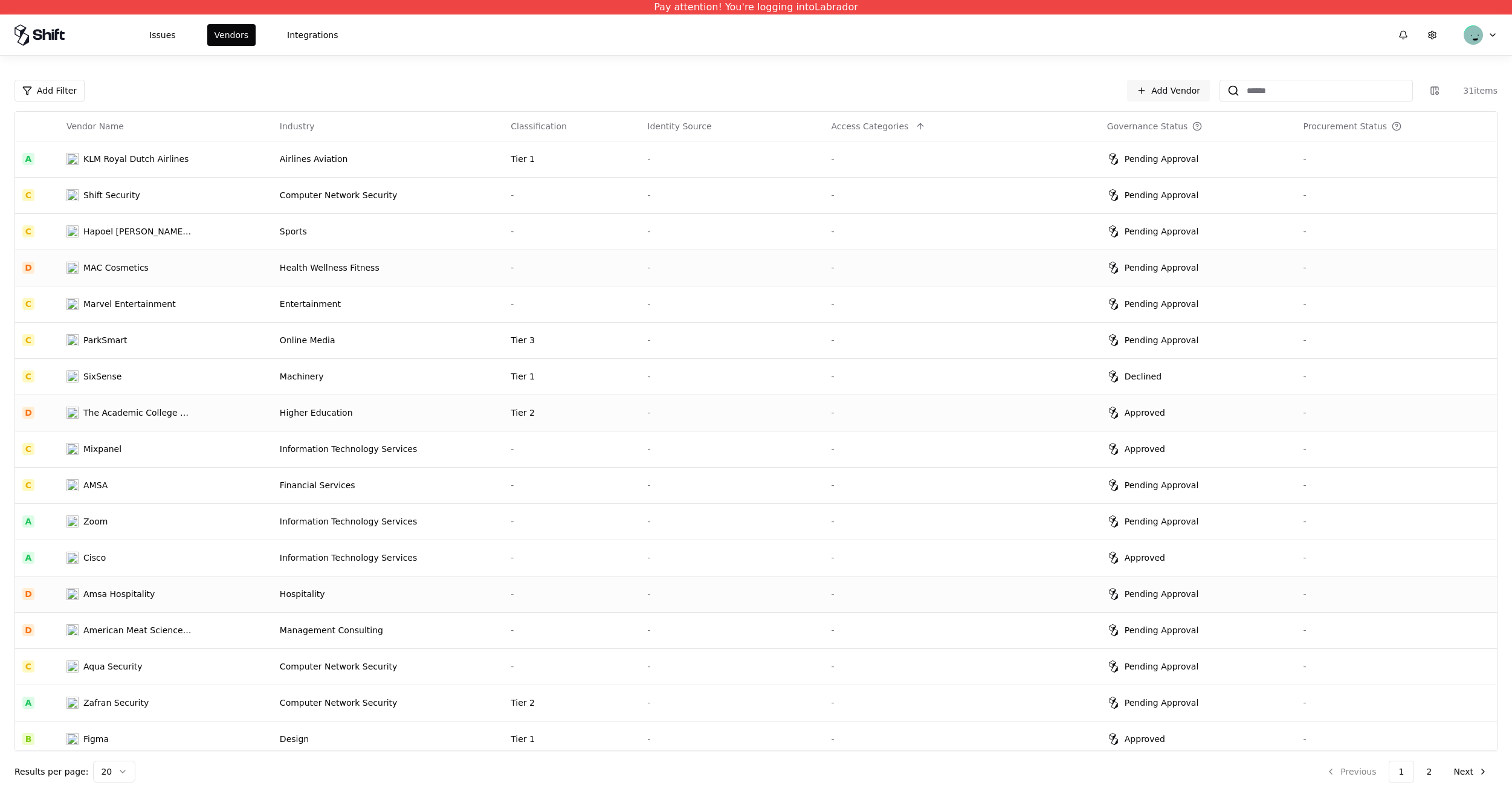
click at [420, 414] on div "Higher Education" at bounding box center [388, 412] width 216 height 12
click at [494, 189] on td "Computer Network Security" at bounding box center [388, 194] width 231 height 36
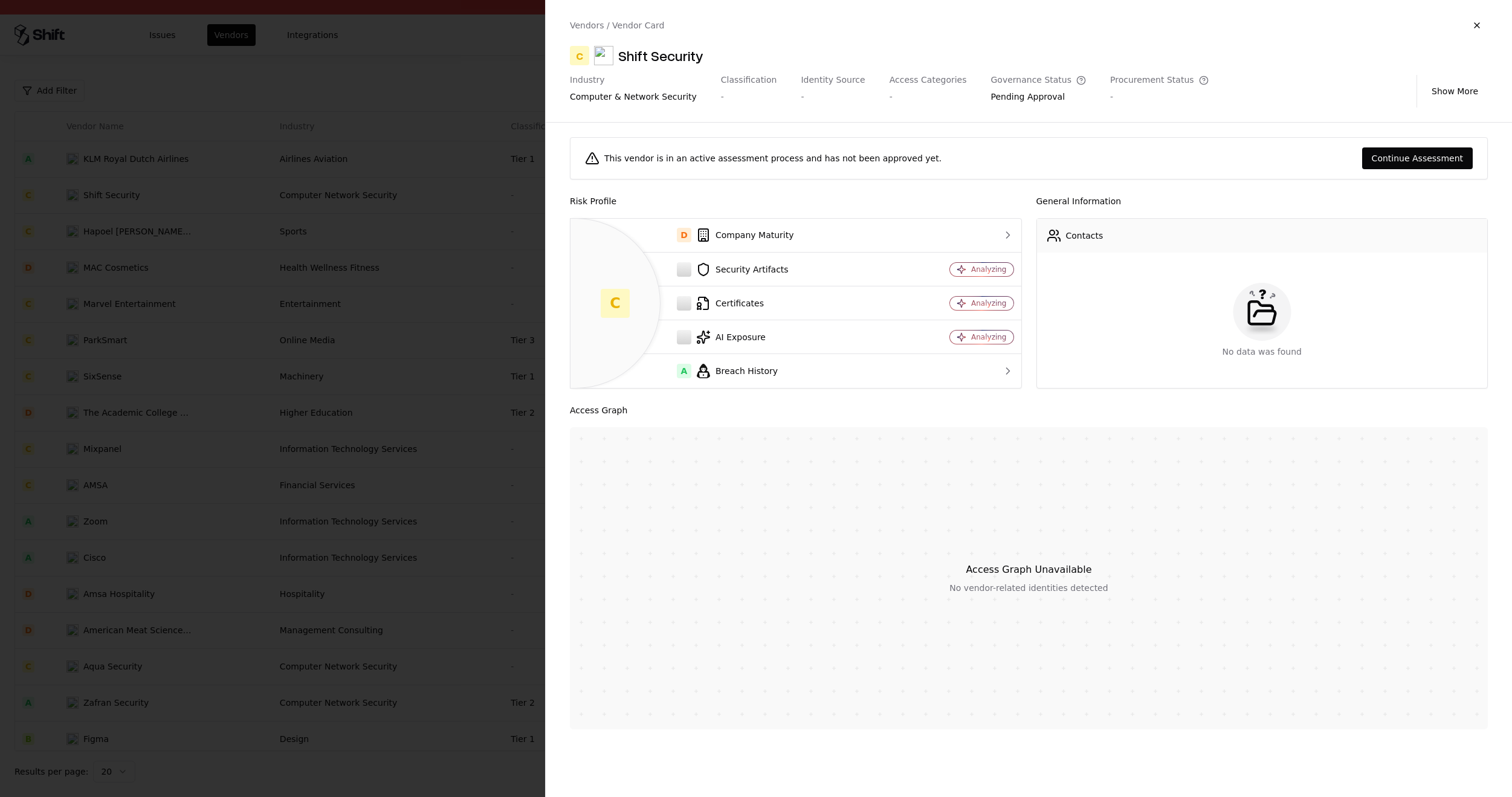
click at [432, 386] on div at bounding box center [756, 398] width 1512 height 797
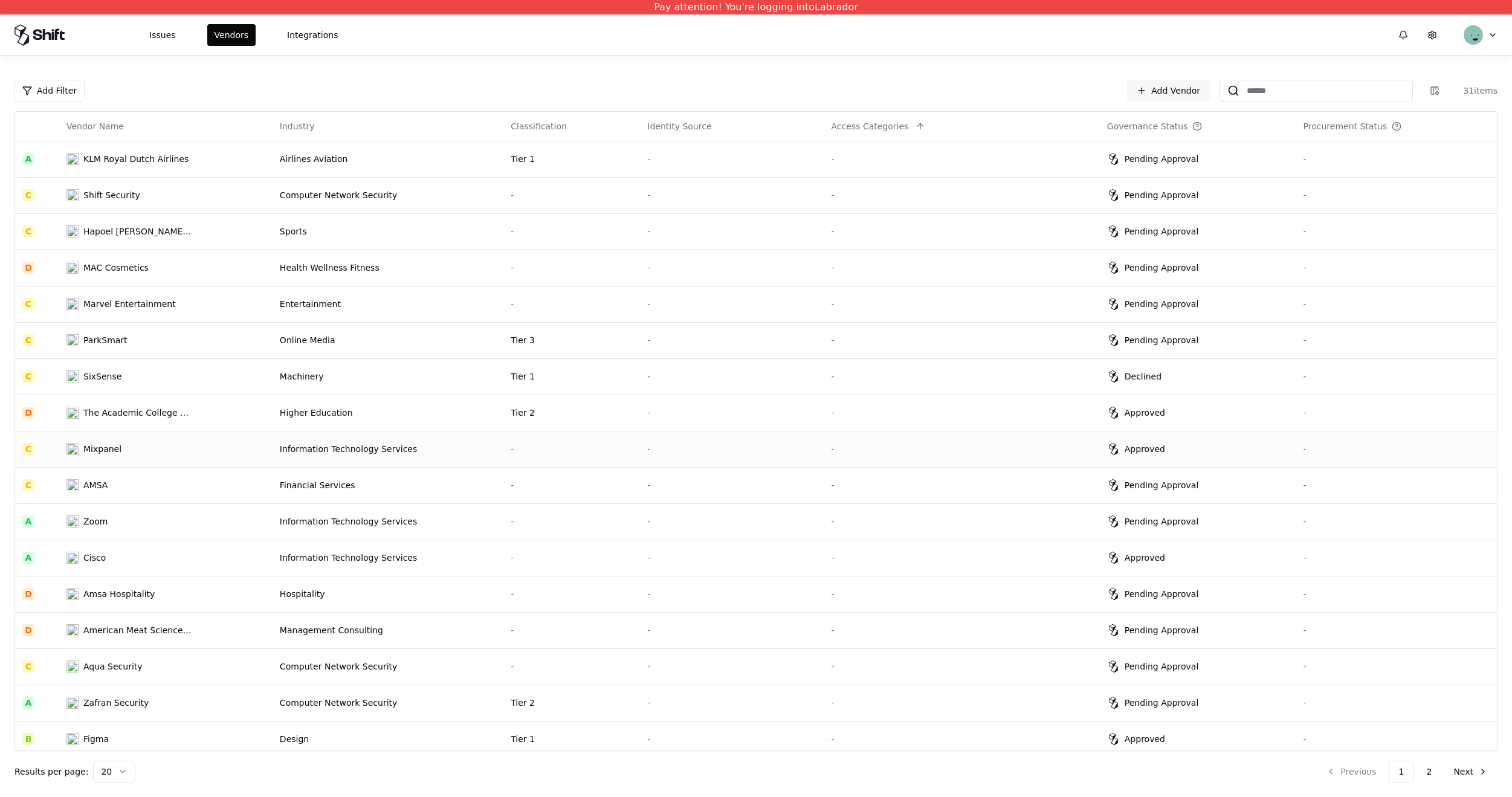
click at [419, 451] on div "Information Technology Services" at bounding box center [388, 449] width 216 height 12
click at [451, 218] on td "Sports" at bounding box center [388, 231] width 231 height 36
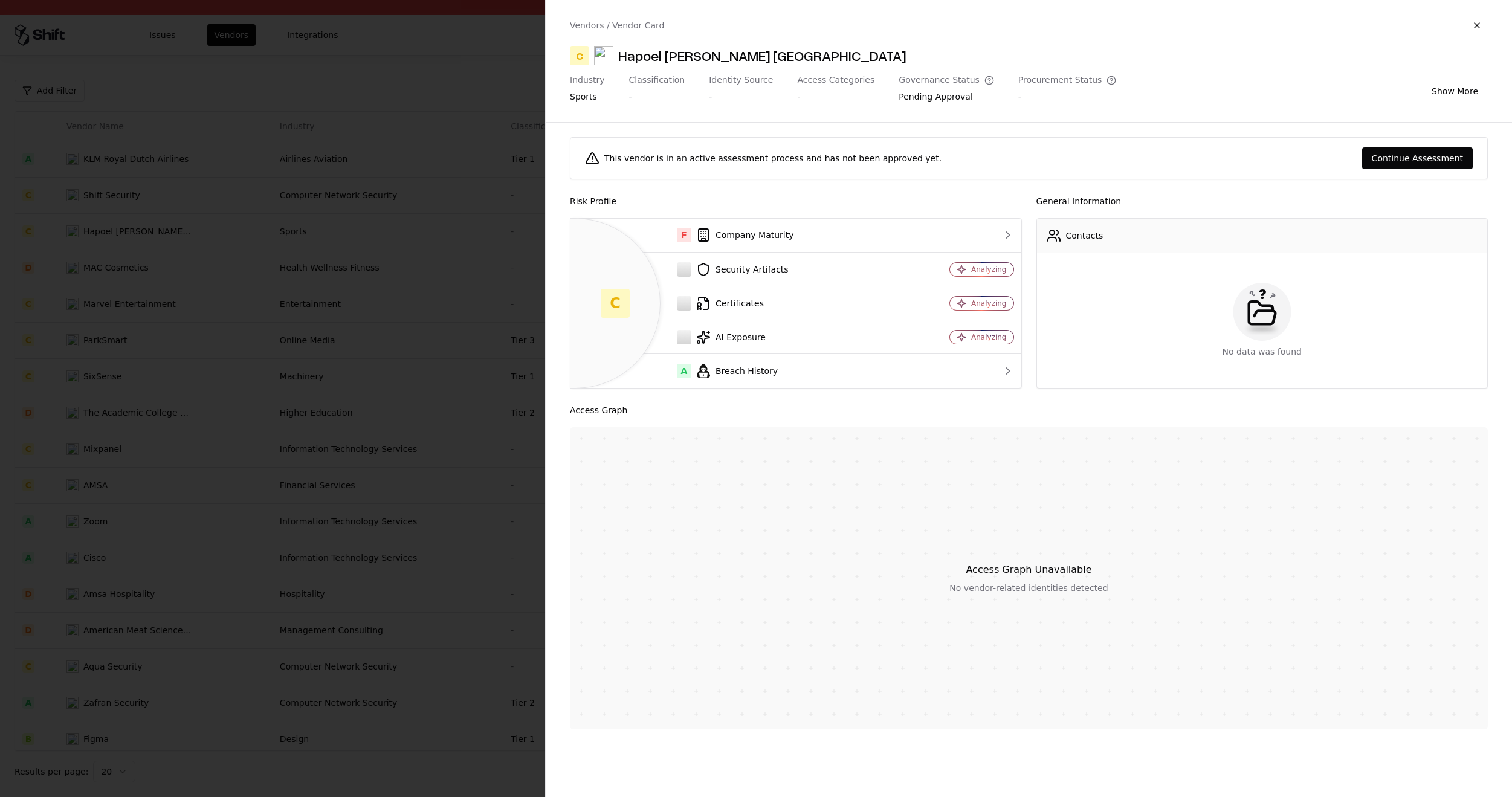
click at [445, 465] on div at bounding box center [756, 398] width 1512 height 797
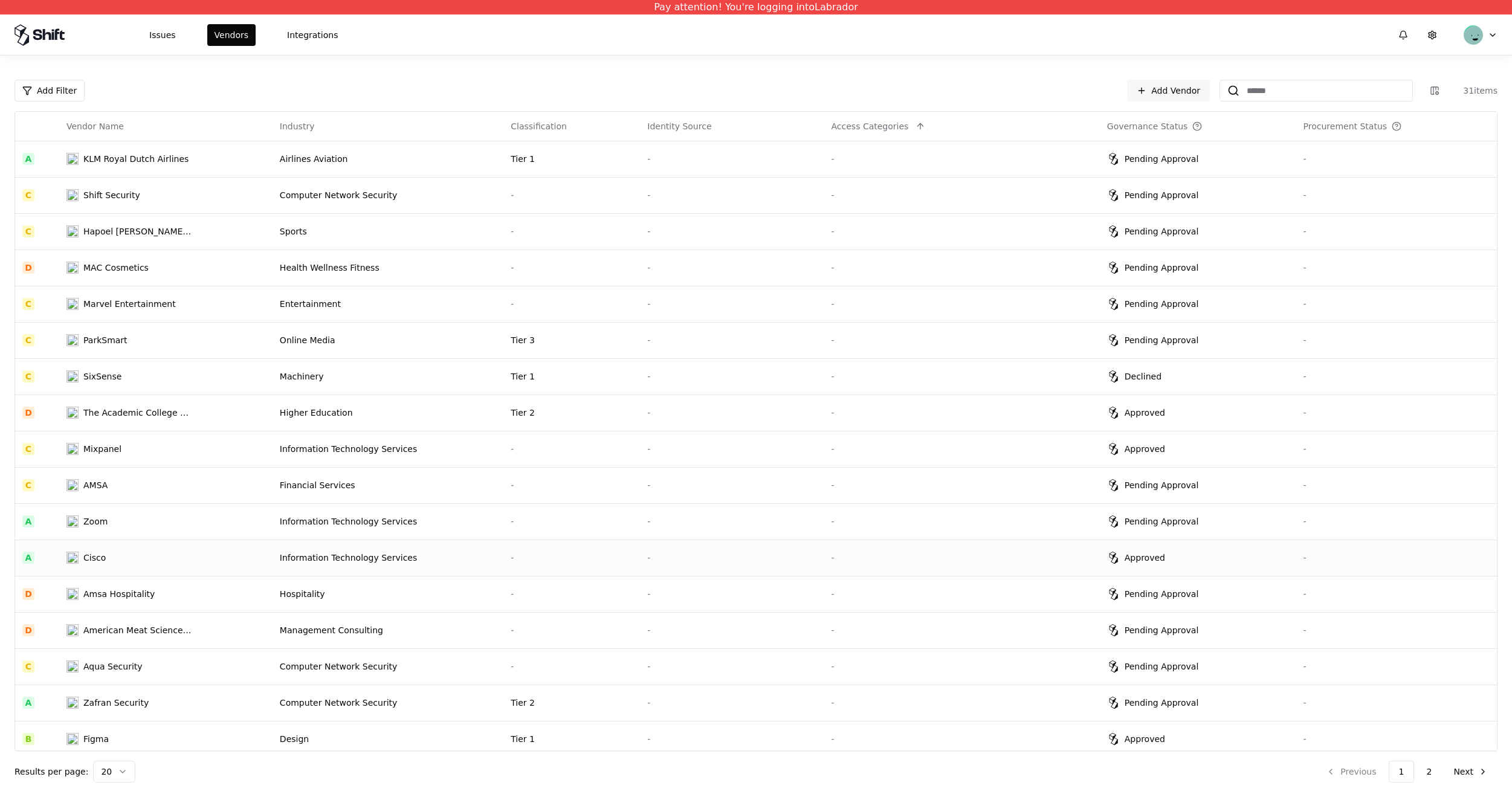
click at [400, 568] on td "Information Technology Services" at bounding box center [388, 557] width 231 height 36
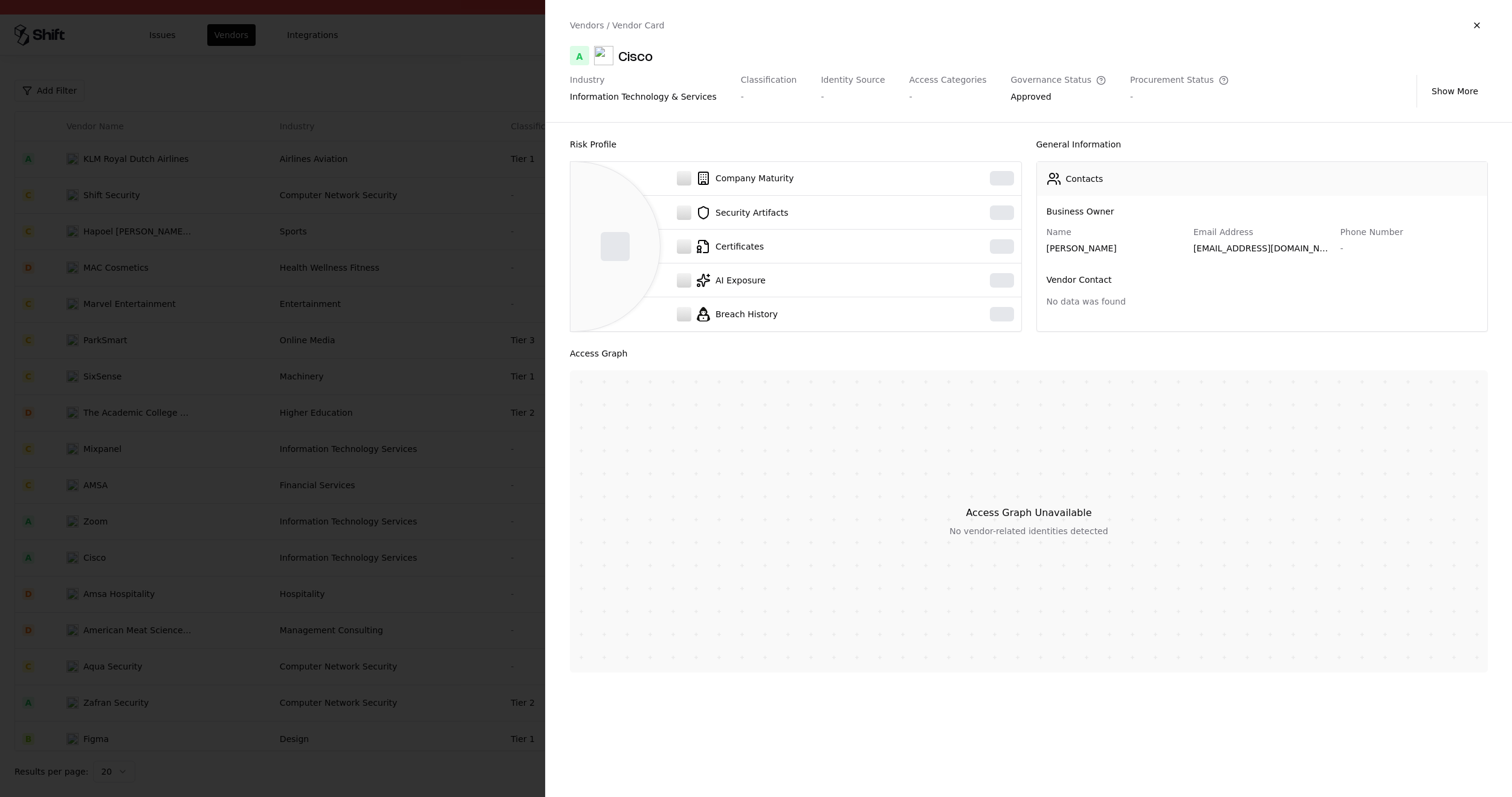
click at [428, 365] on div at bounding box center [756, 398] width 1512 height 797
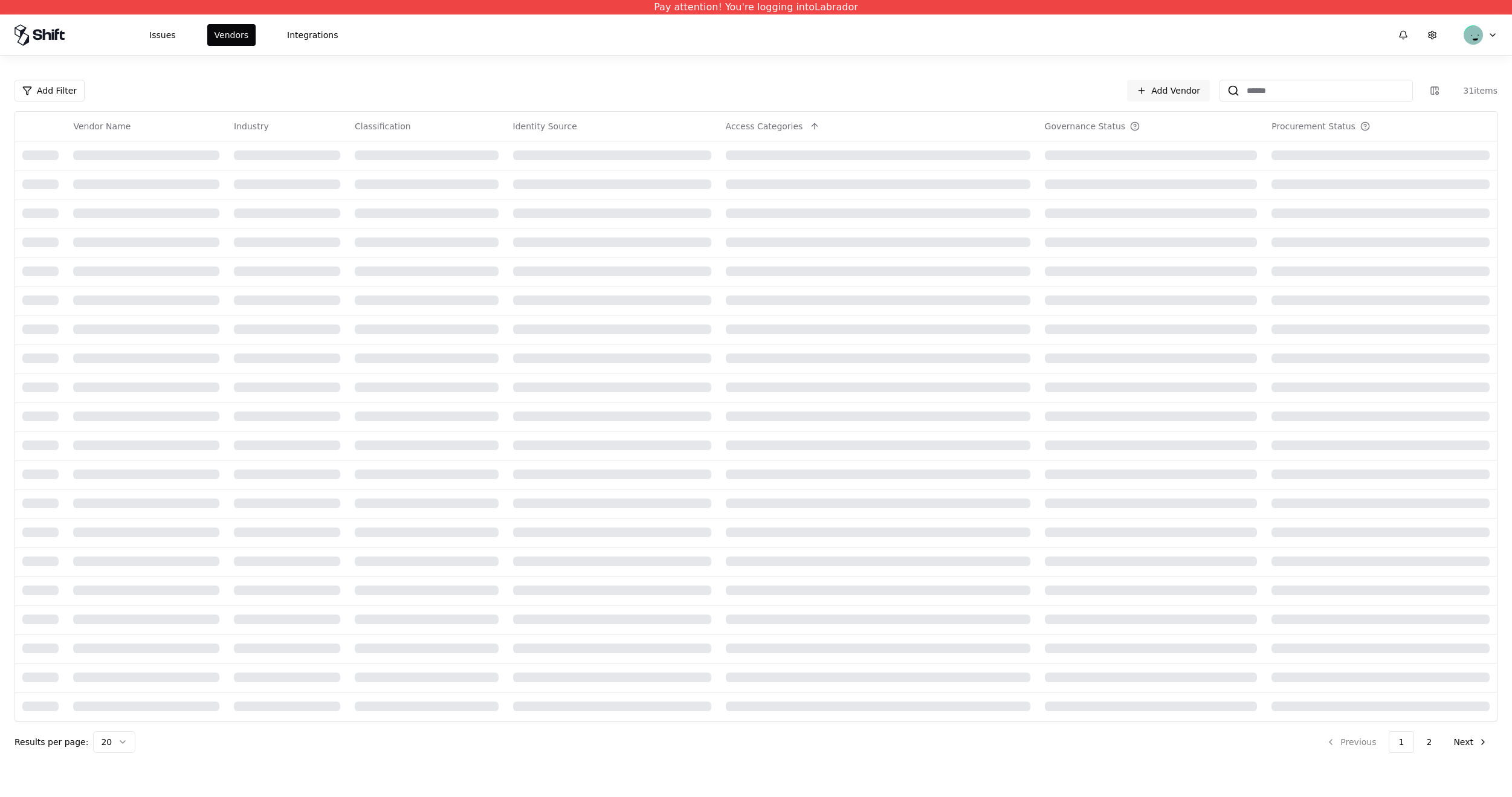
click at [461, 286] on td at bounding box center [427, 300] width 158 height 29
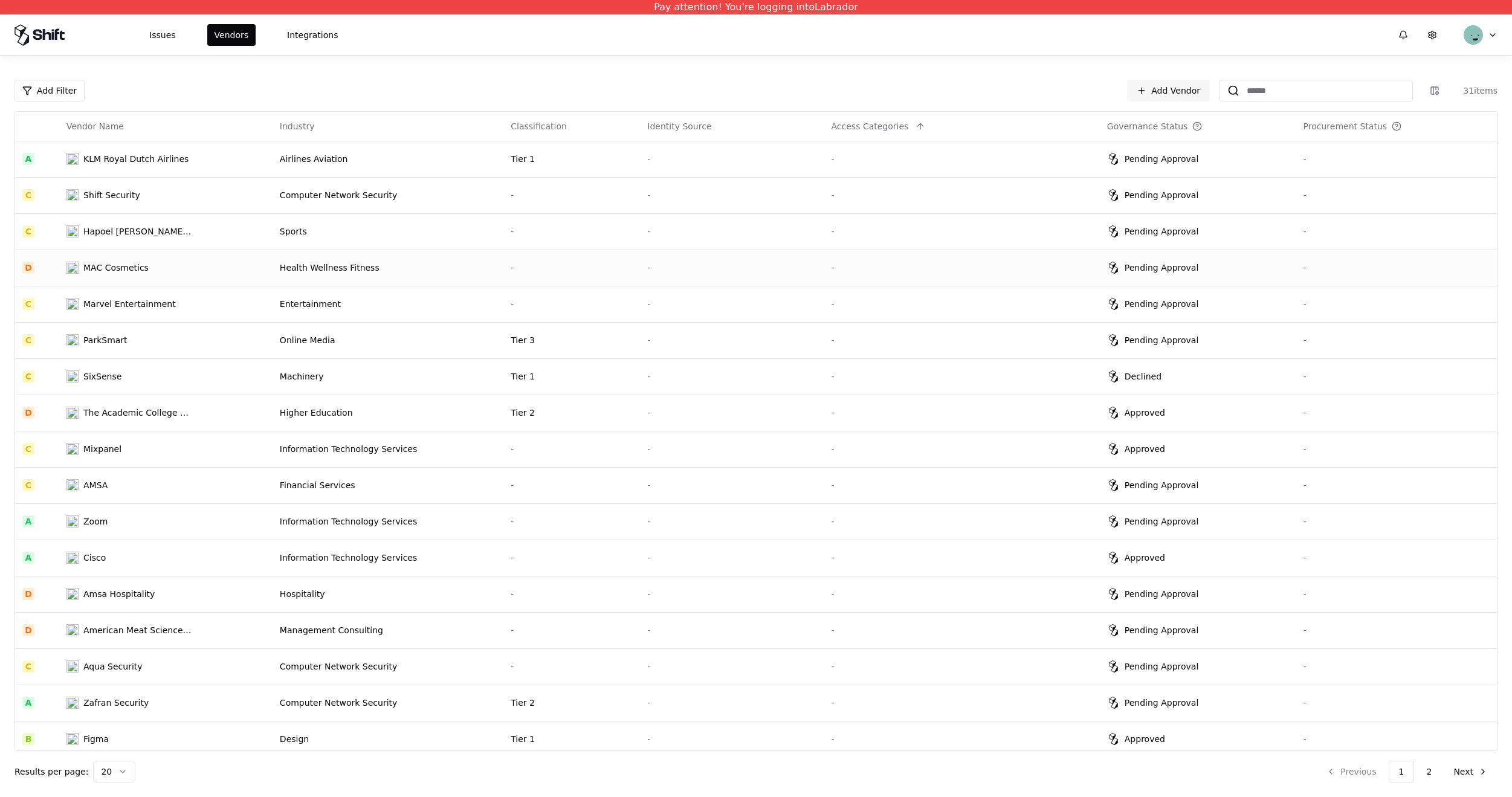
click at [473, 255] on td "Health Wellness Fitness" at bounding box center [388, 267] width 231 height 36
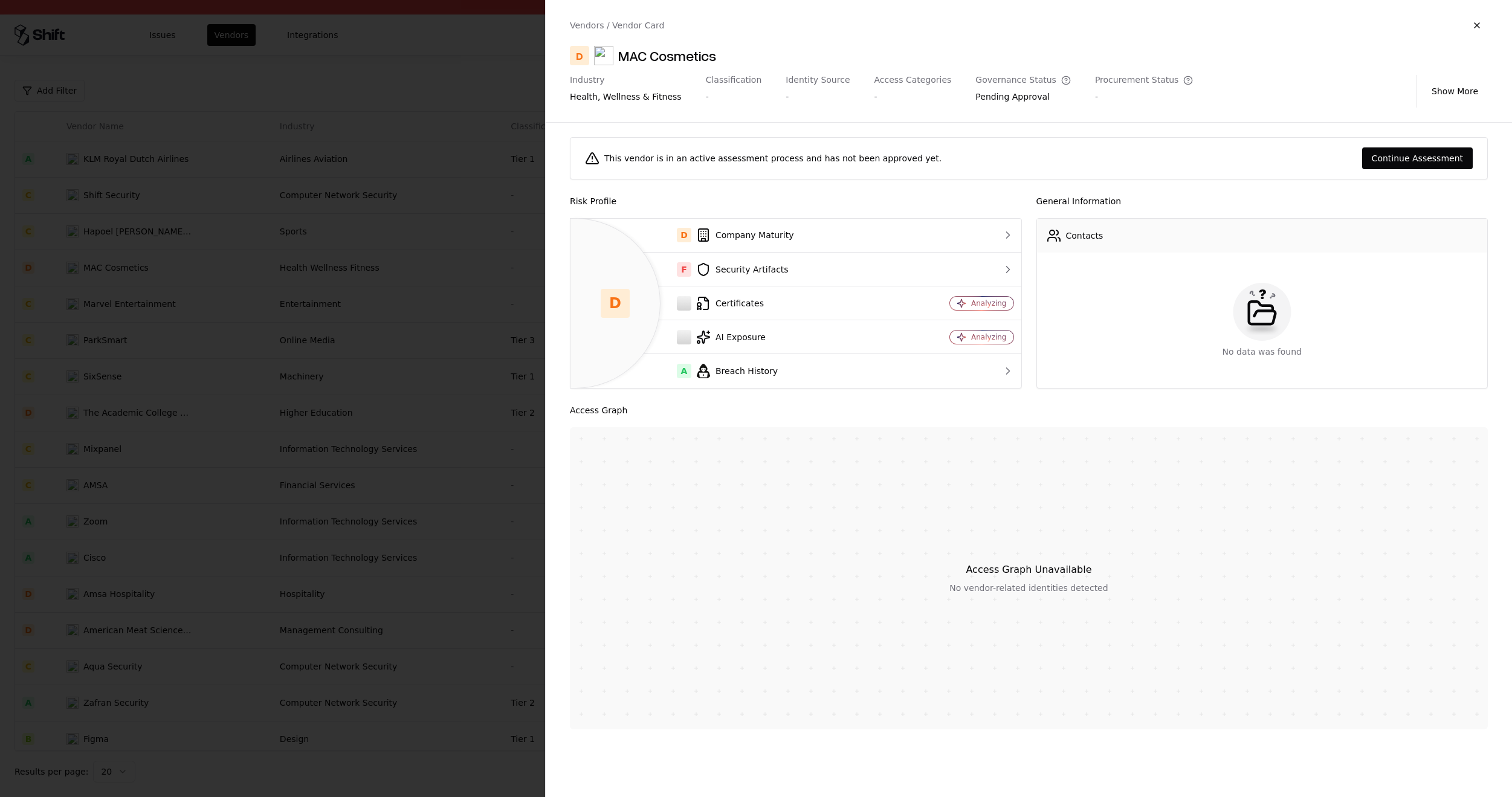
click at [466, 491] on div at bounding box center [756, 398] width 1512 height 797
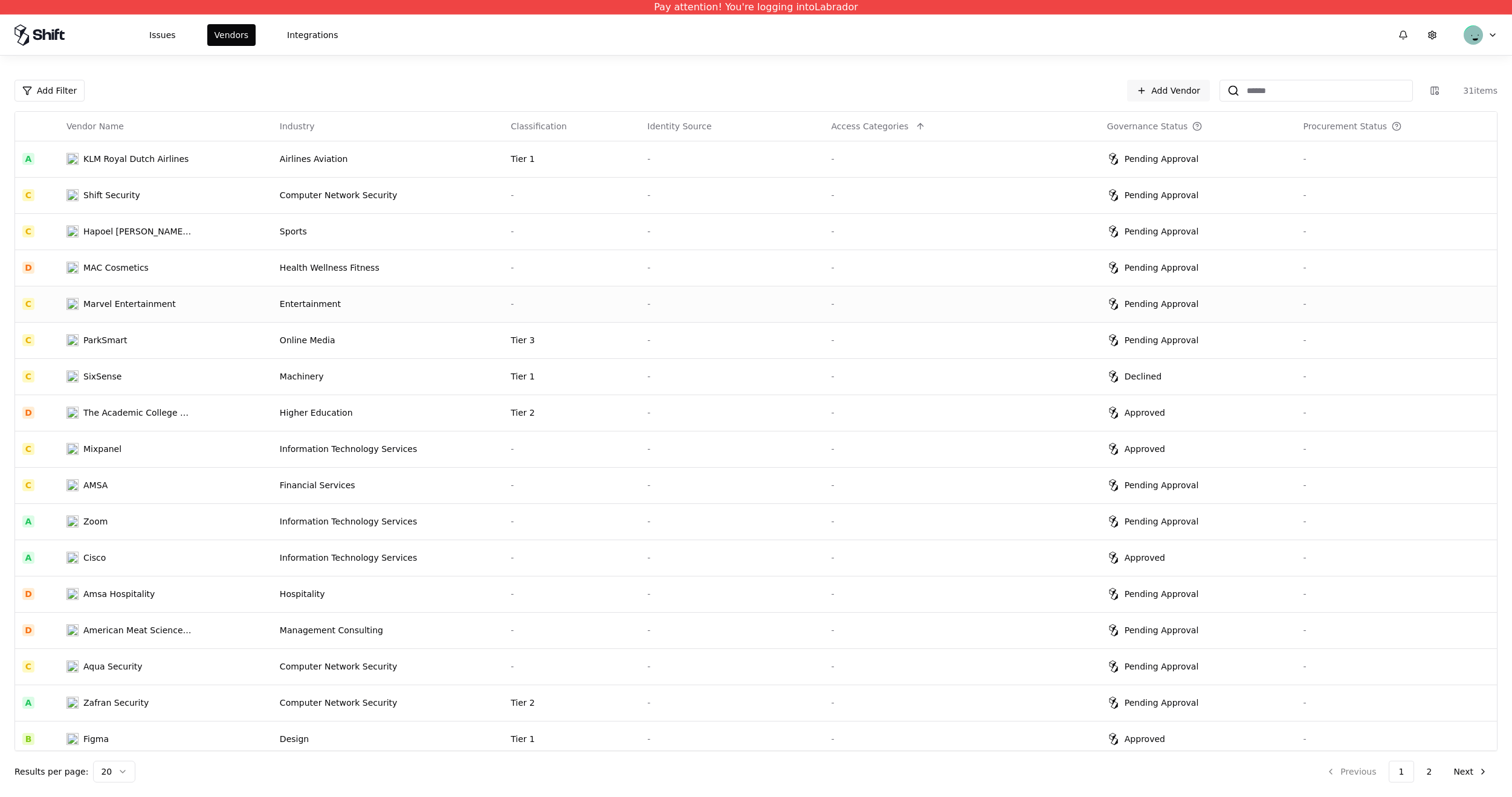
click at [524, 319] on td "-" at bounding box center [571, 303] width 136 height 36
click at [475, 473] on td "Financial Services" at bounding box center [388, 485] width 231 height 36
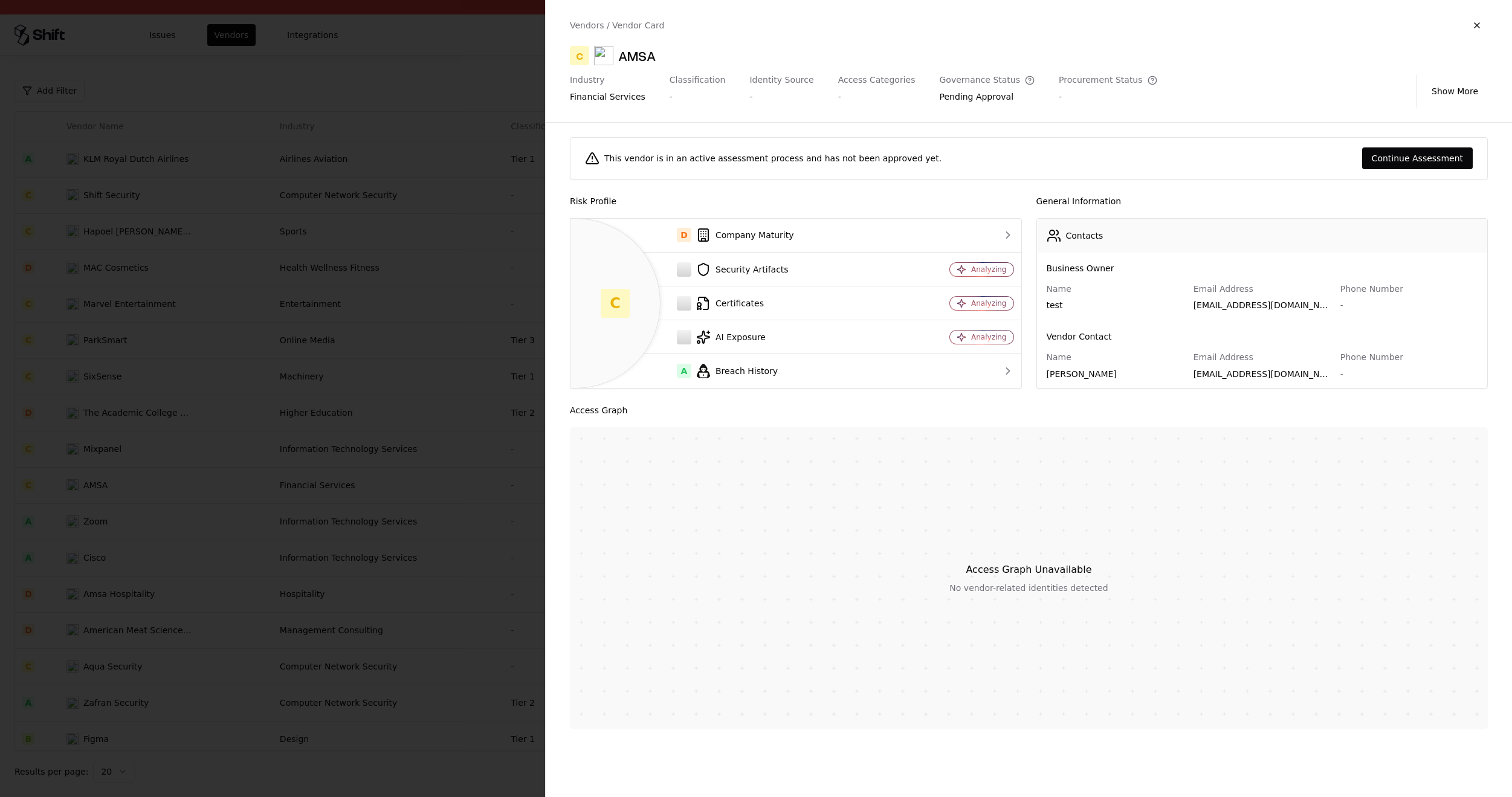
click at [488, 259] on div at bounding box center [756, 398] width 1512 height 797
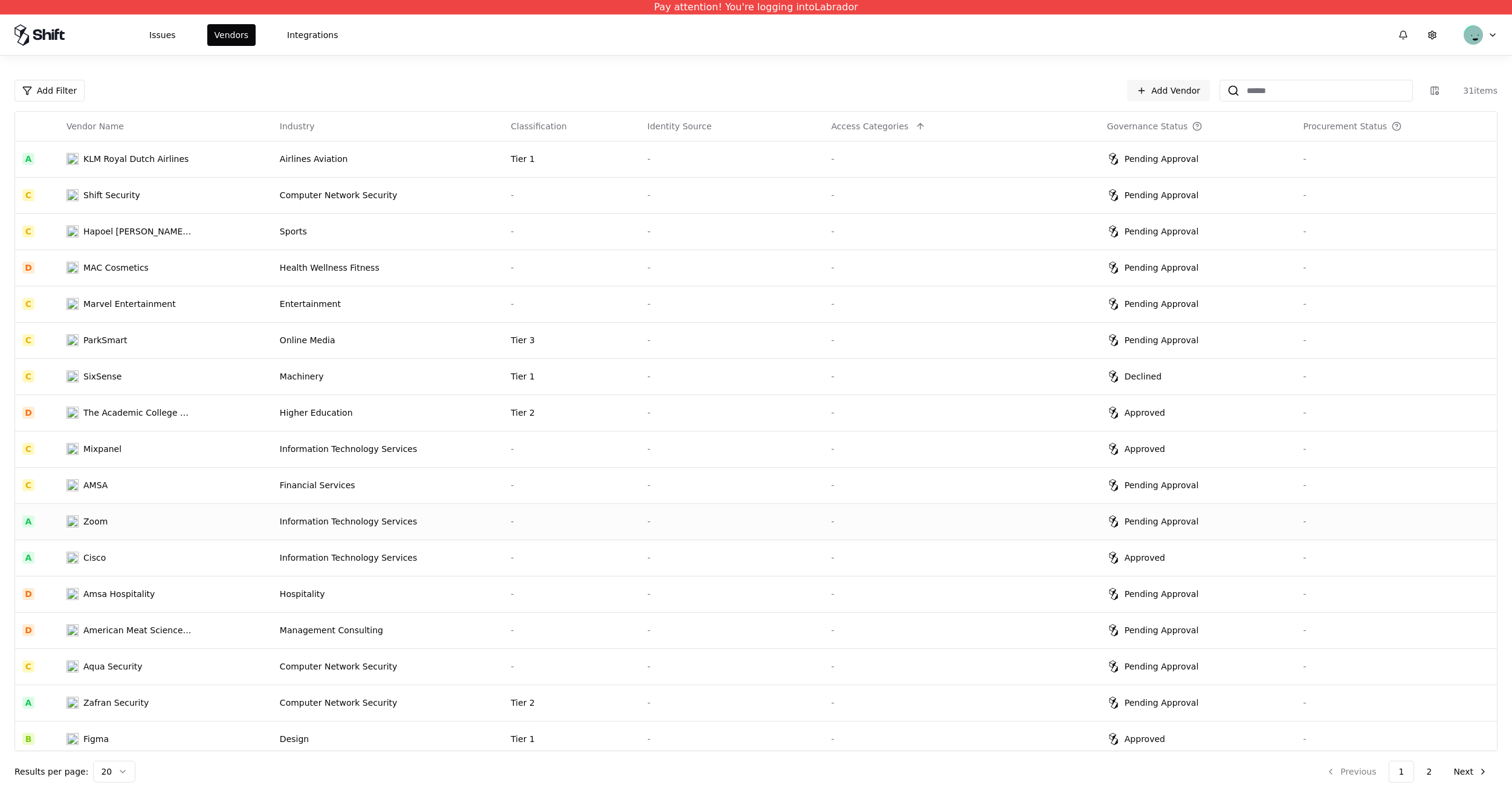
click at [528, 514] on td "-" at bounding box center [571, 521] width 136 height 36
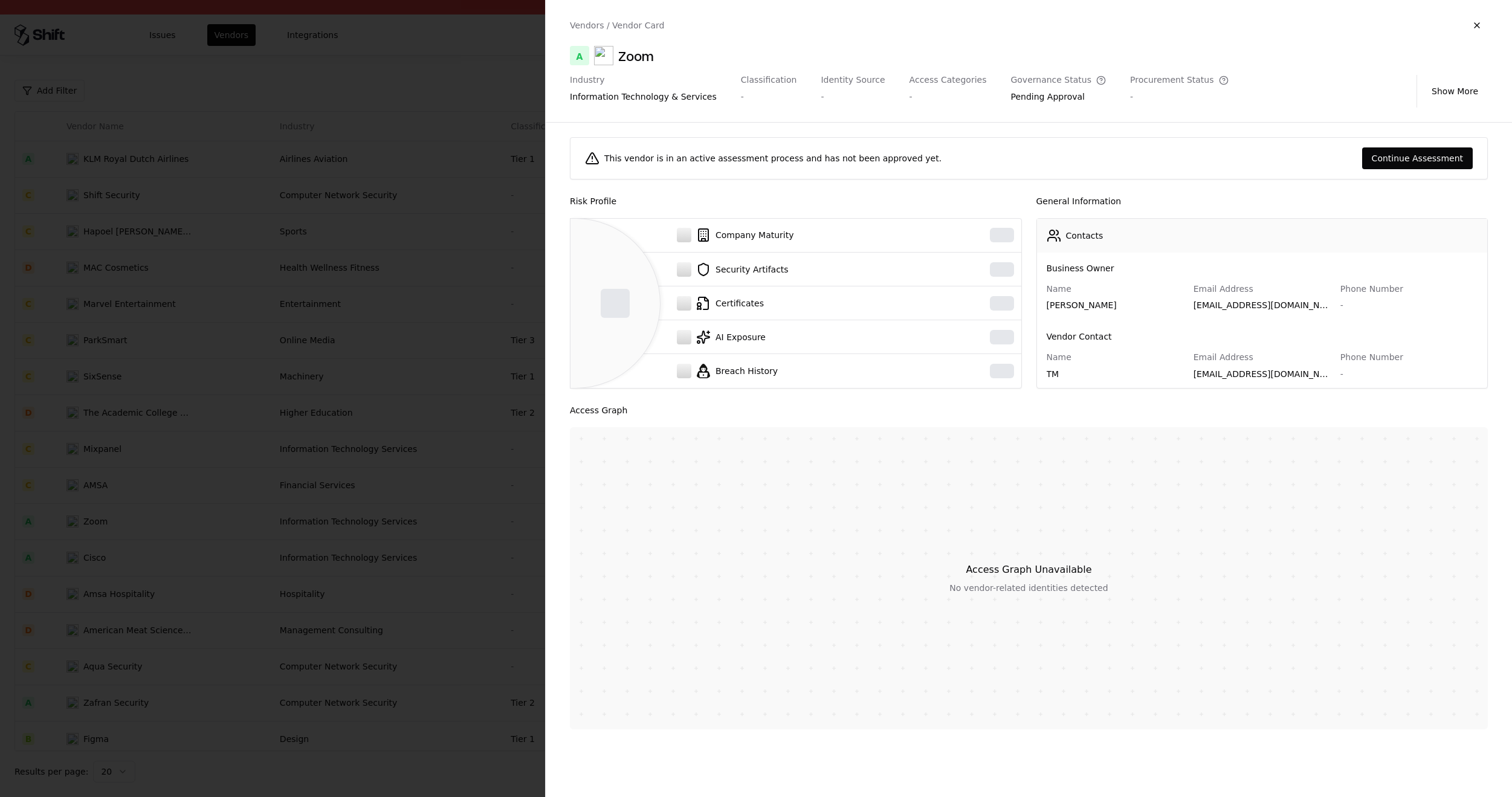
click at [499, 297] on div at bounding box center [756, 398] width 1512 height 797
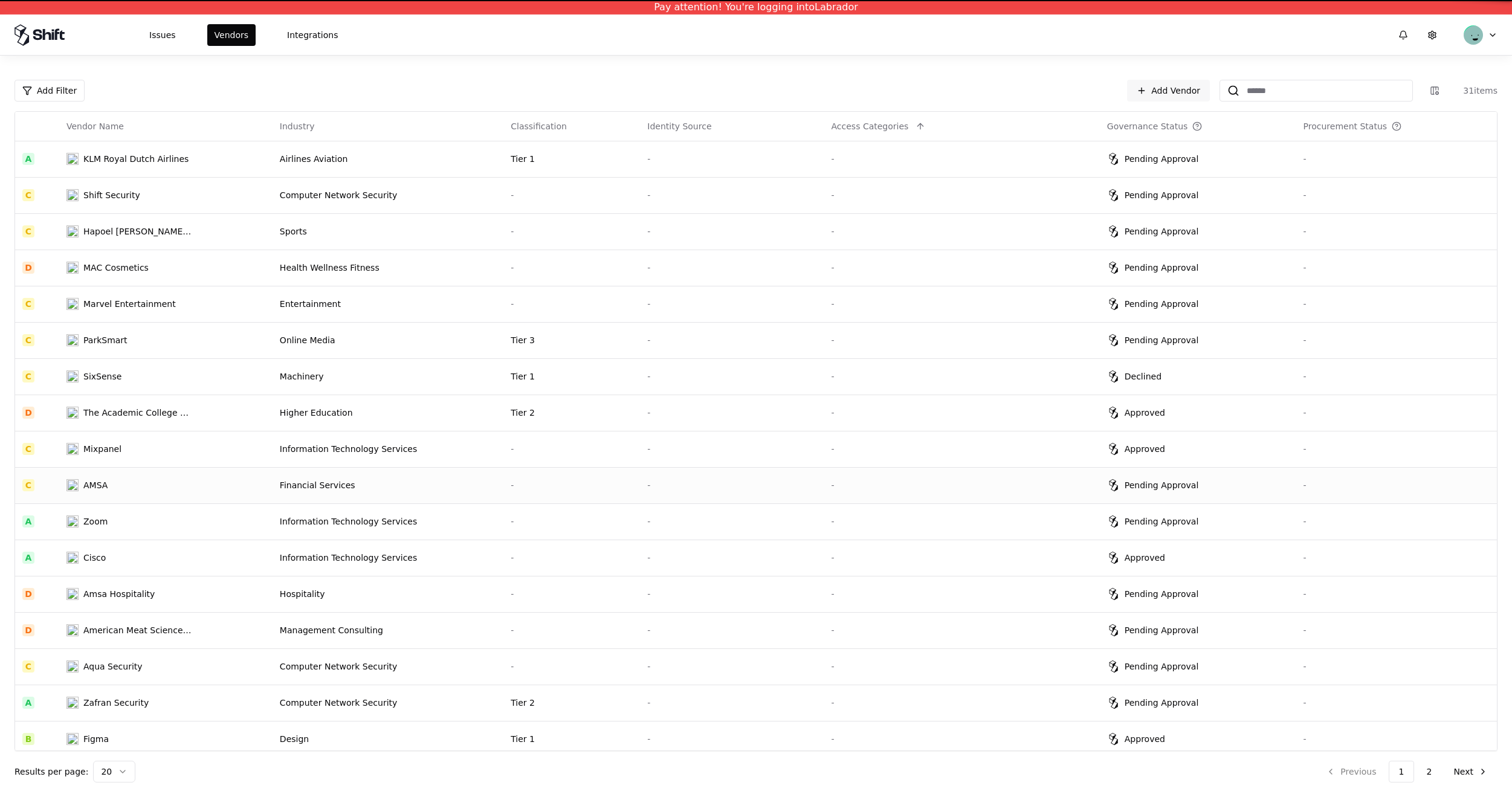
click at [524, 496] on td "-" at bounding box center [571, 485] width 136 height 36
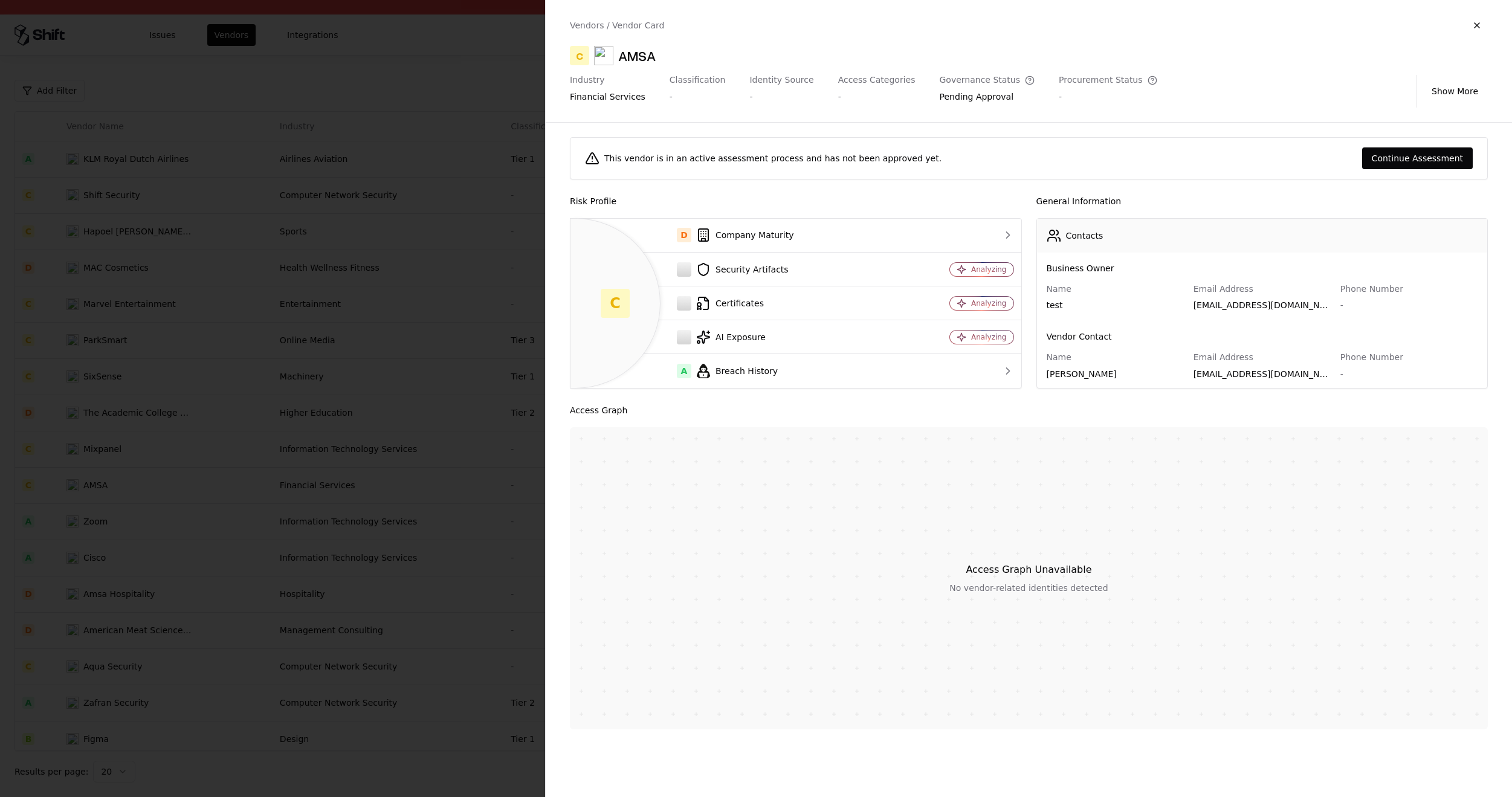
click at [466, 273] on div at bounding box center [756, 398] width 1512 height 797
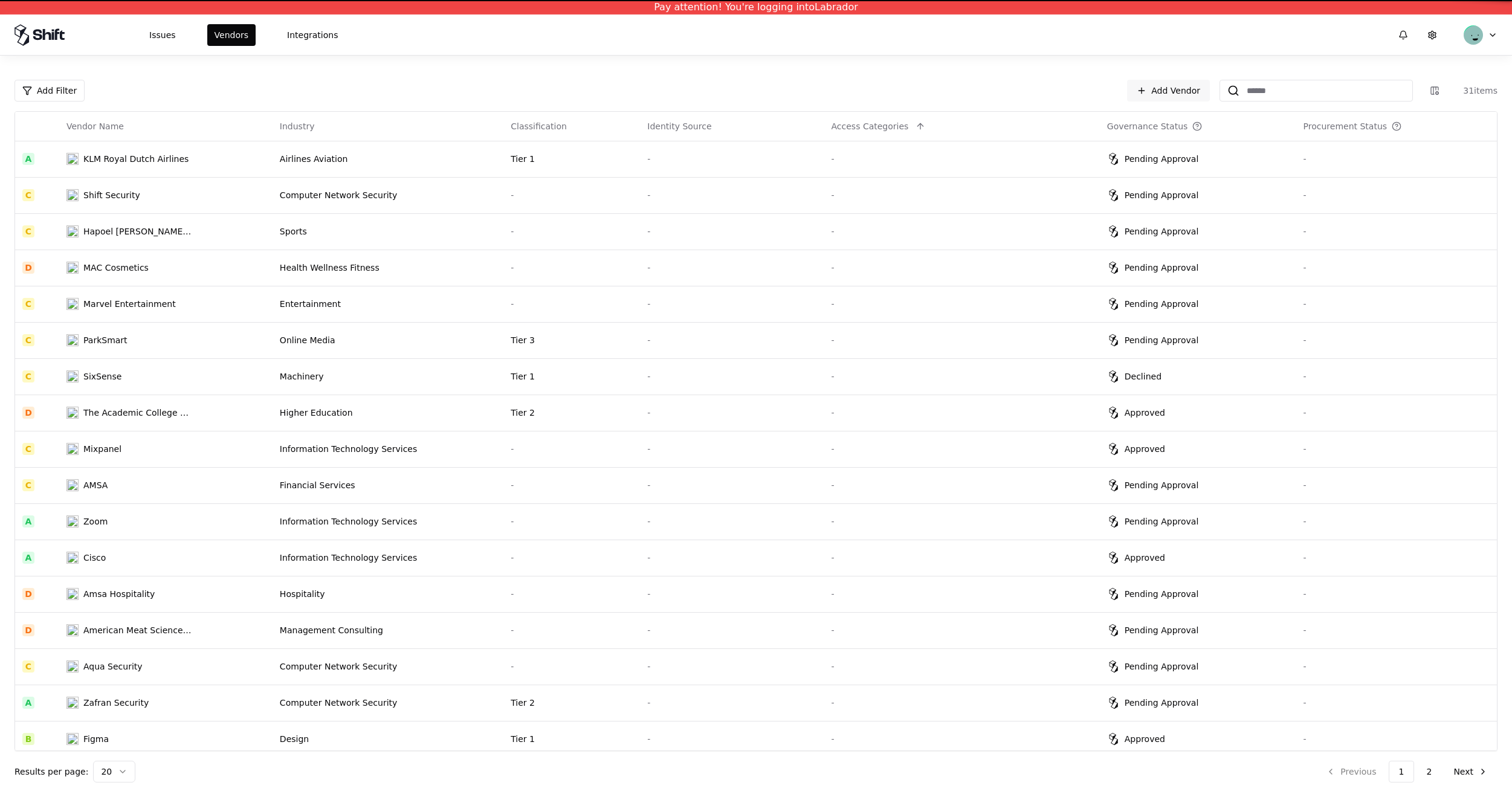
click at [566, 557] on div "-" at bounding box center [571, 557] width 122 height 12
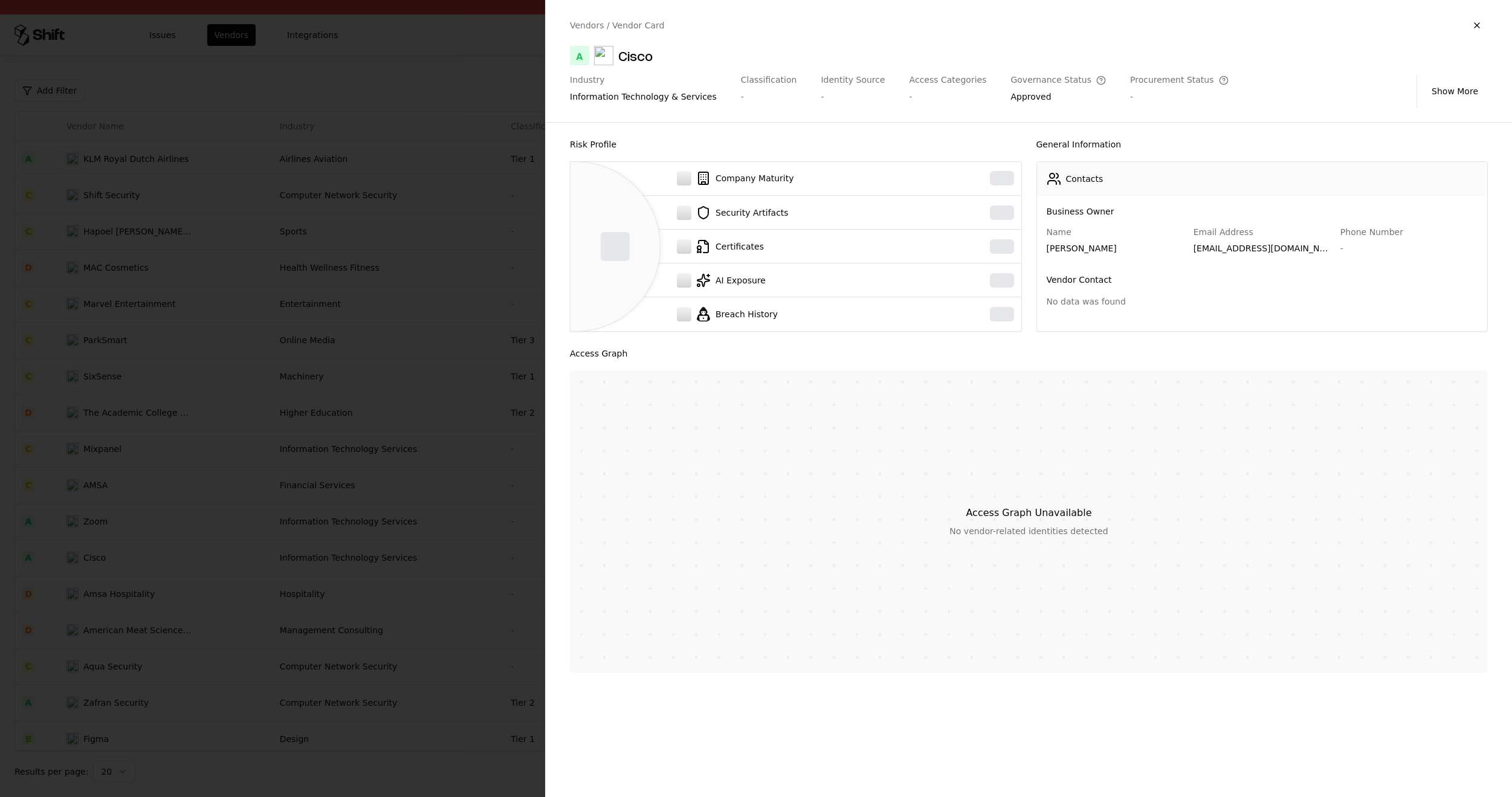
click at [511, 244] on div at bounding box center [756, 398] width 1512 height 797
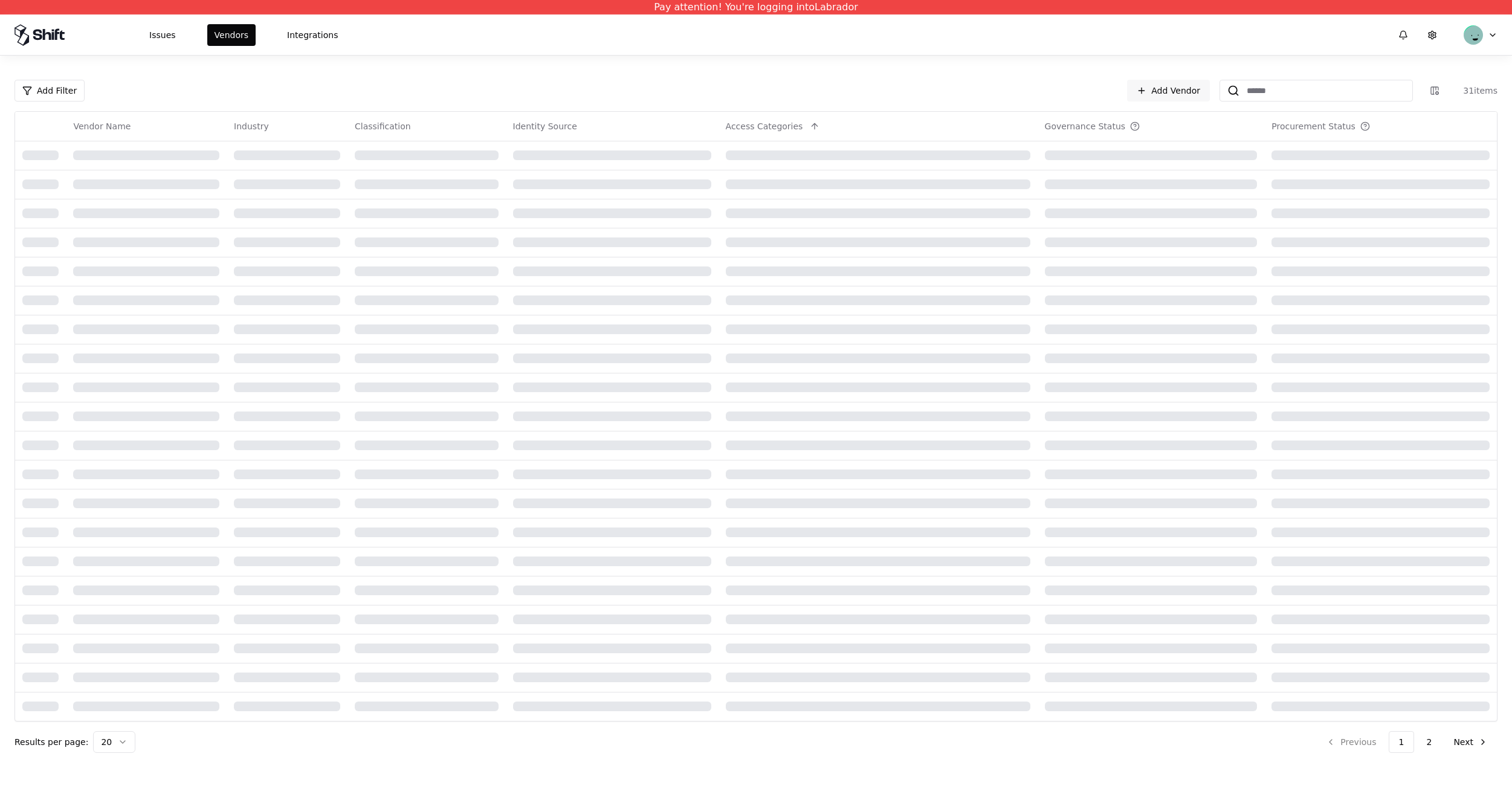
click at [586, 495] on td at bounding box center [612, 503] width 213 height 29
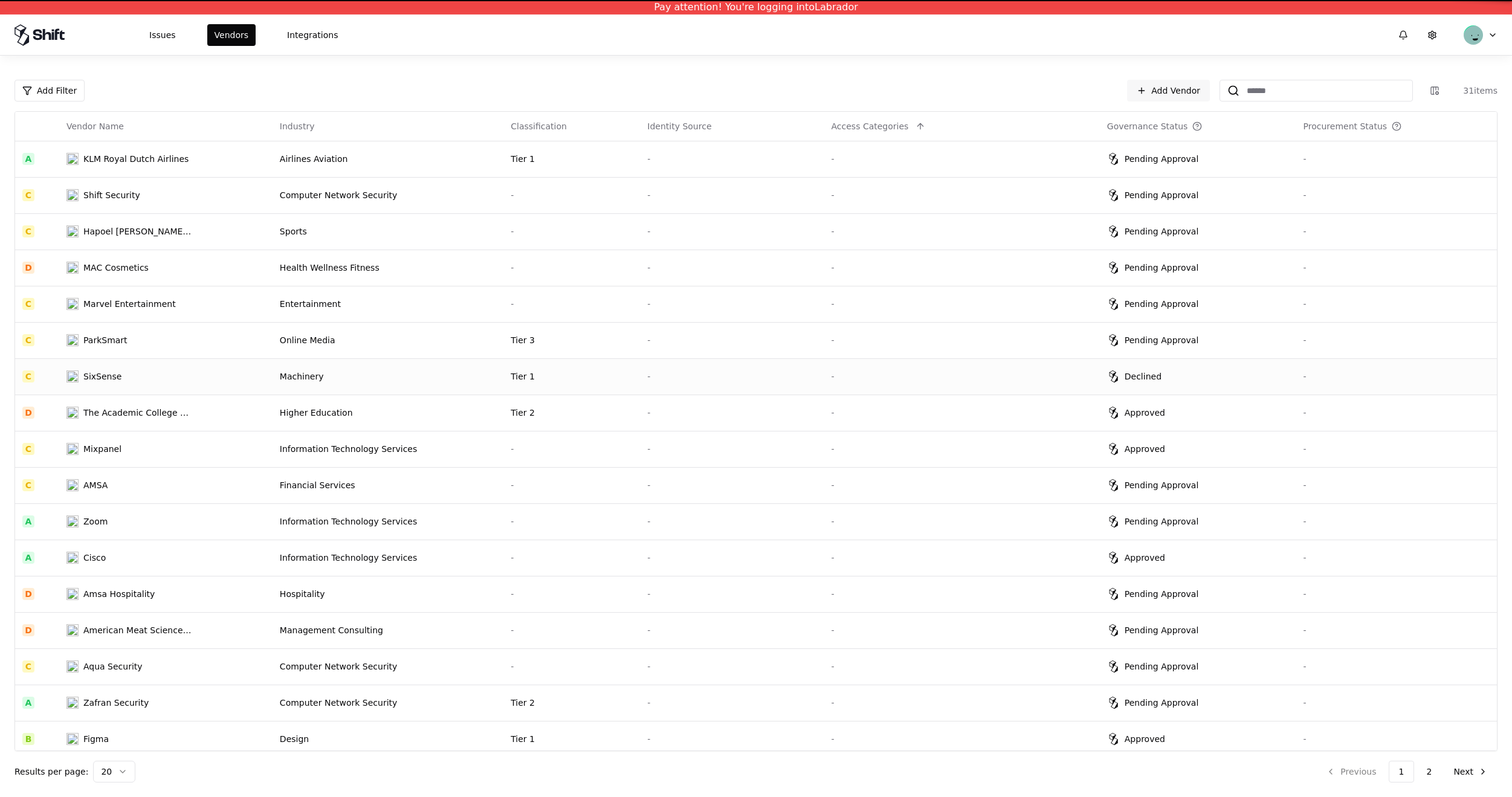
click at [541, 382] on td "Tier 1" at bounding box center [571, 376] width 136 height 36
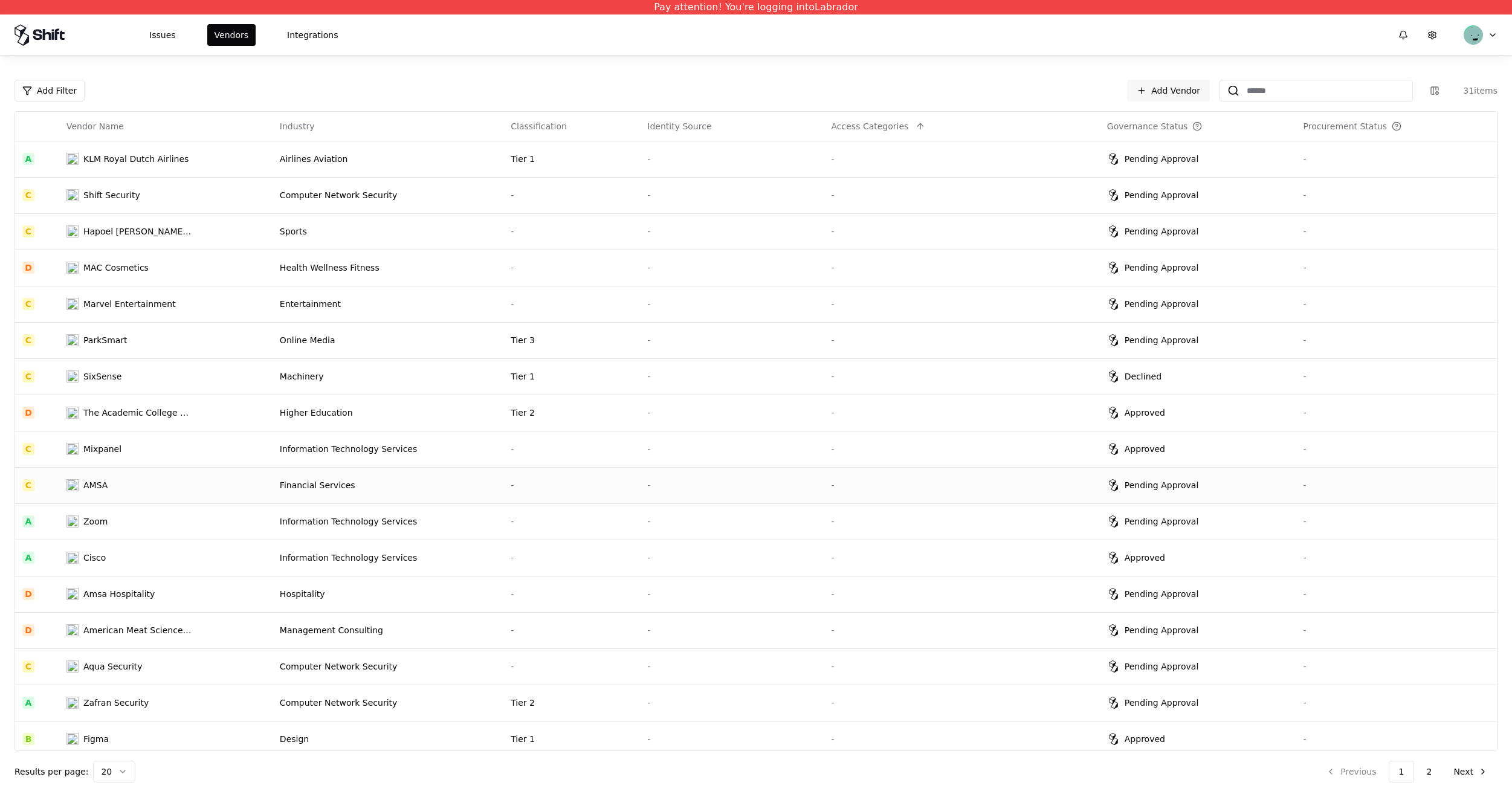
click at [571, 487] on div "-" at bounding box center [571, 485] width 122 height 12
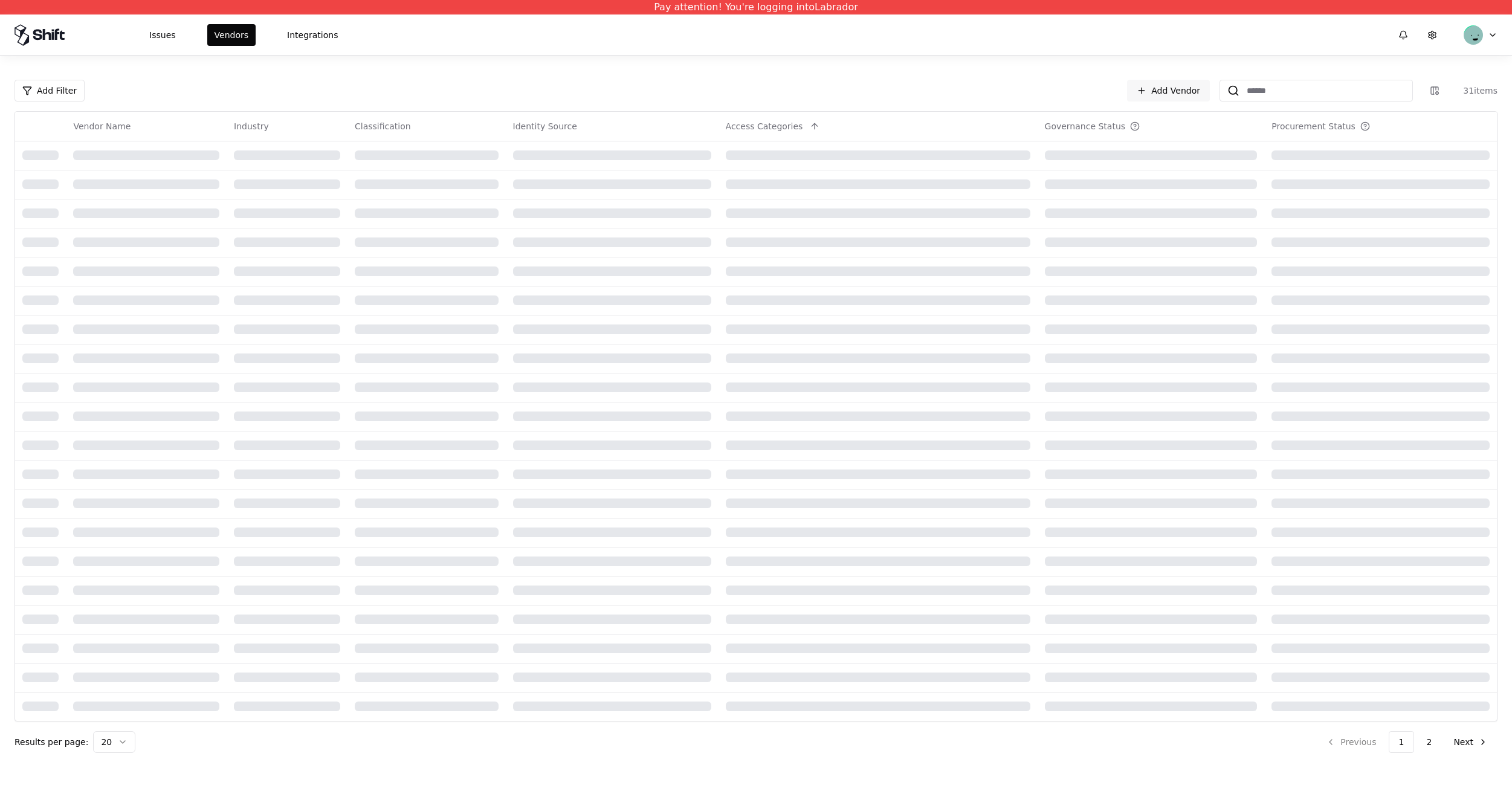
click at [500, 527] on td at bounding box center [427, 532] width 158 height 29
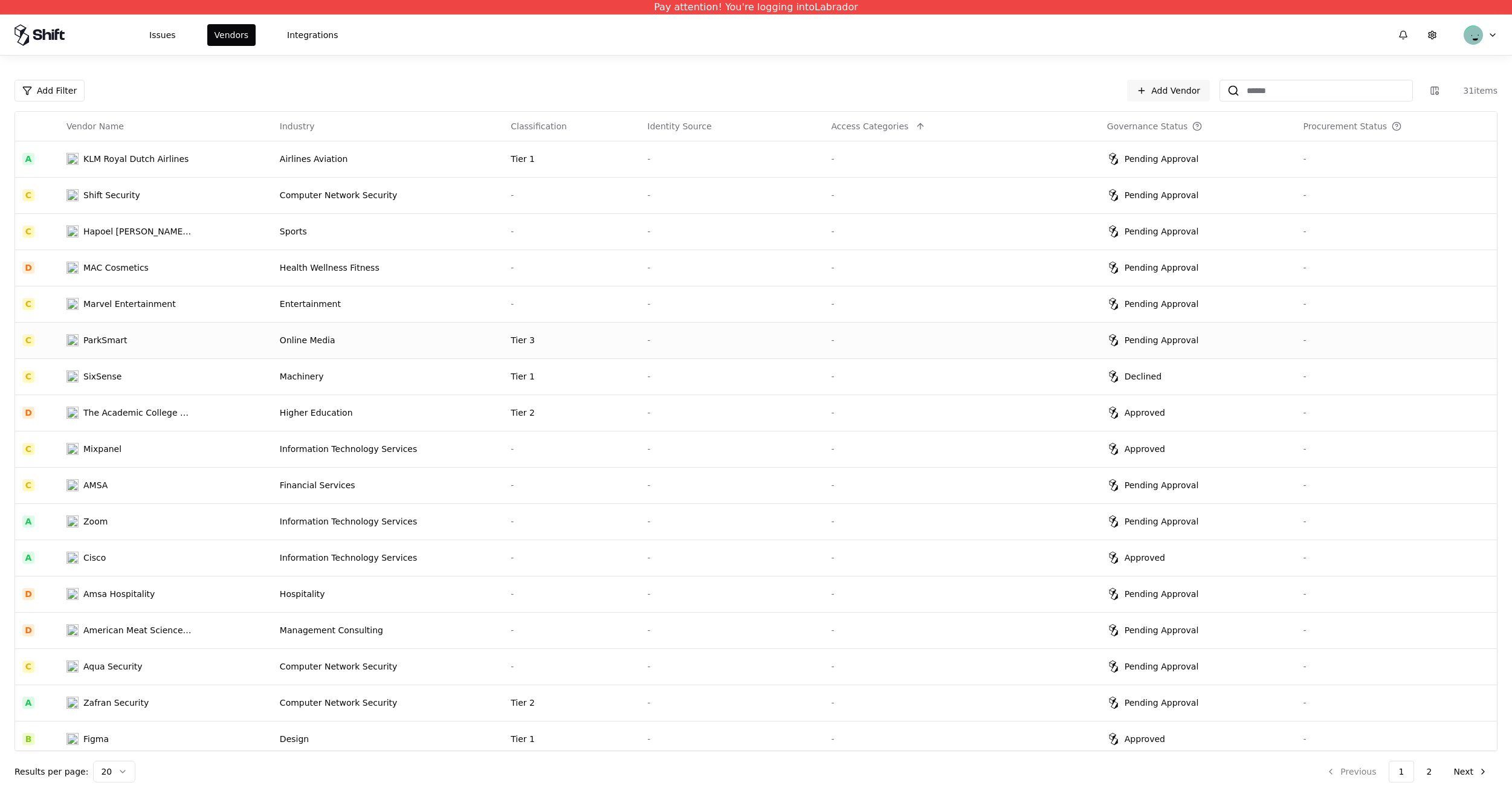
click at [478, 334] on div "Online Media" at bounding box center [388, 340] width 216 height 12
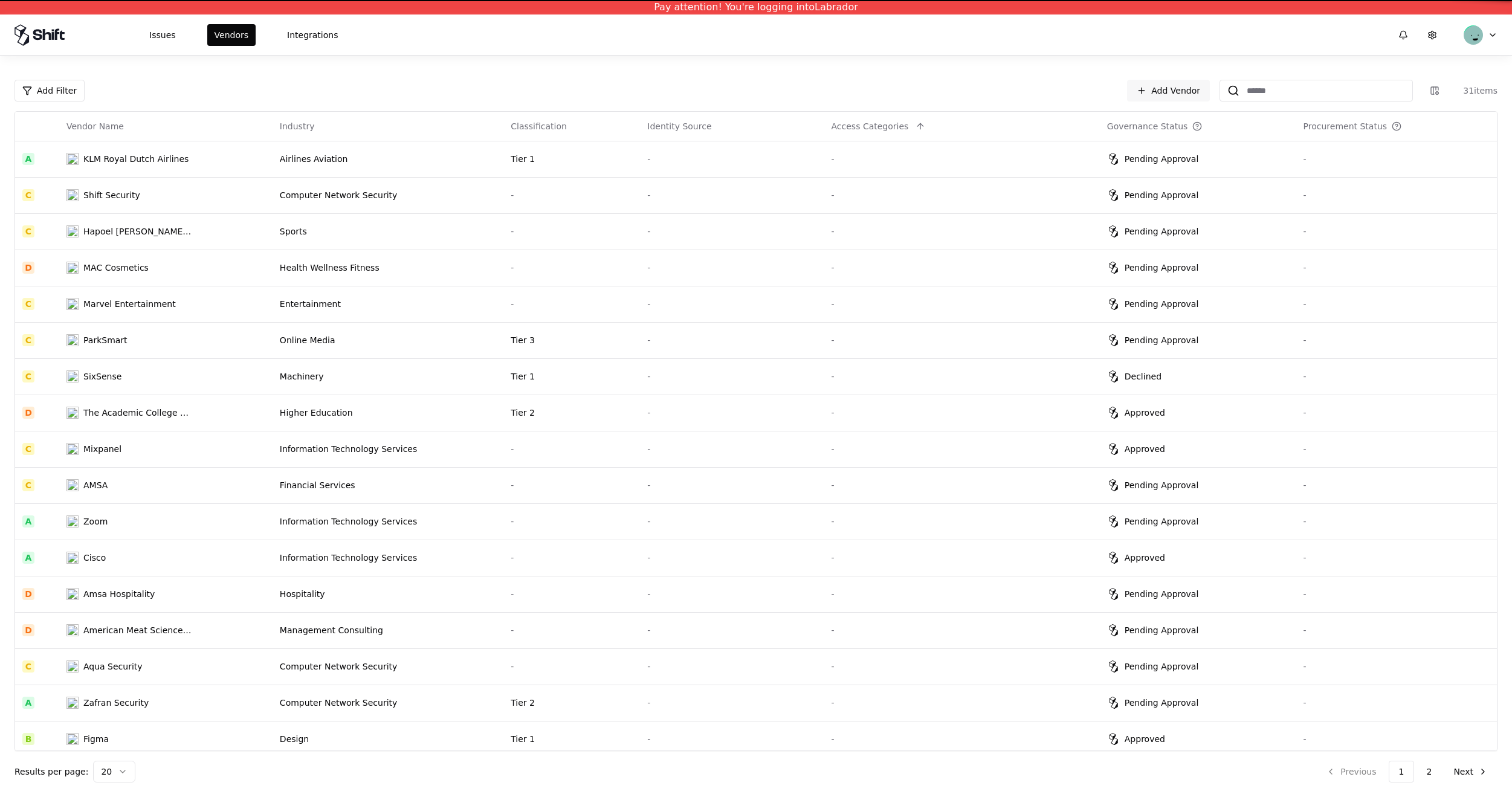
click at [507, 530] on td "-" at bounding box center [571, 521] width 136 height 36
click at [510, 496] on td "-" at bounding box center [571, 485] width 136 height 36
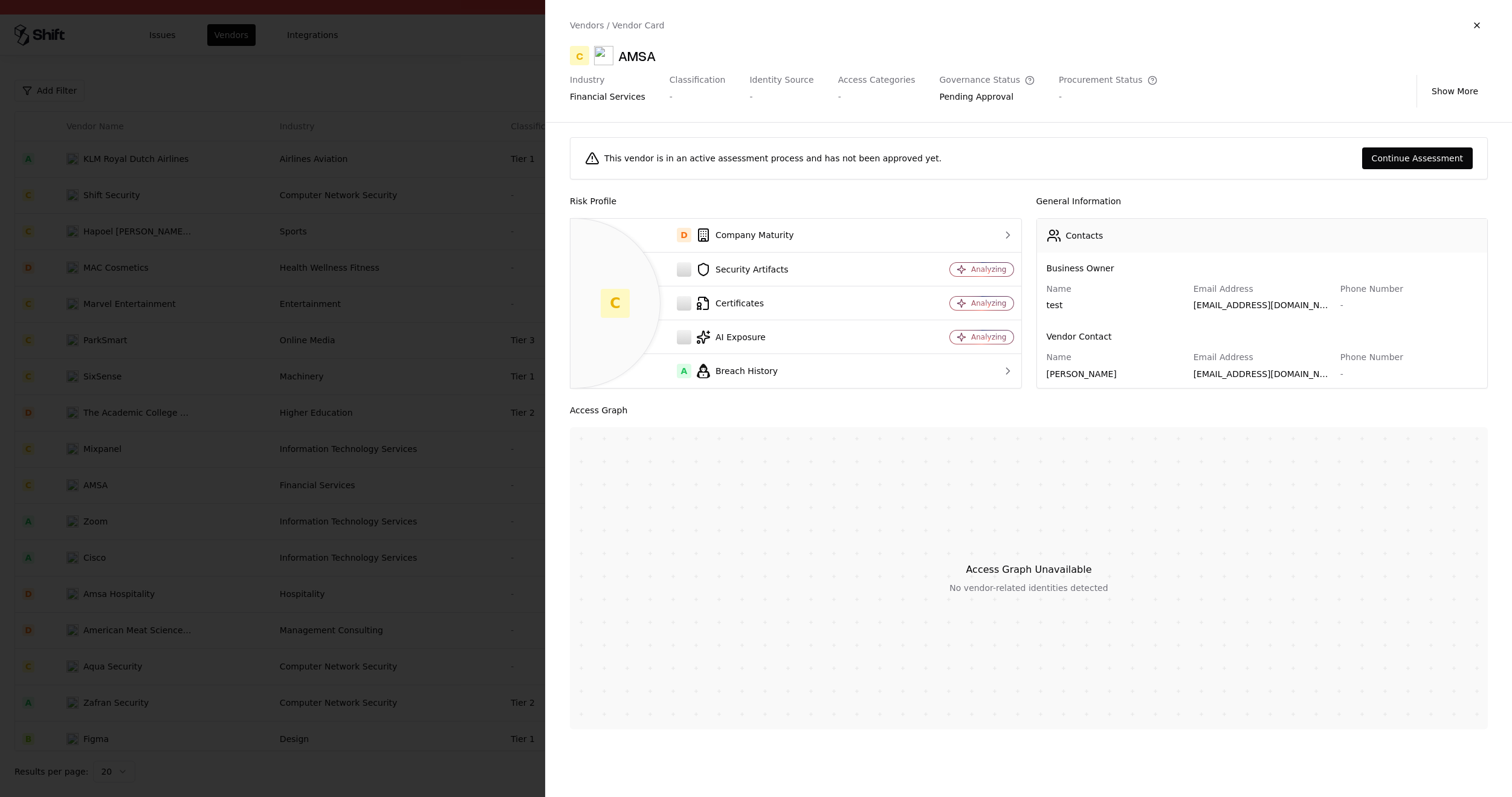
click at [440, 298] on div at bounding box center [756, 398] width 1512 height 797
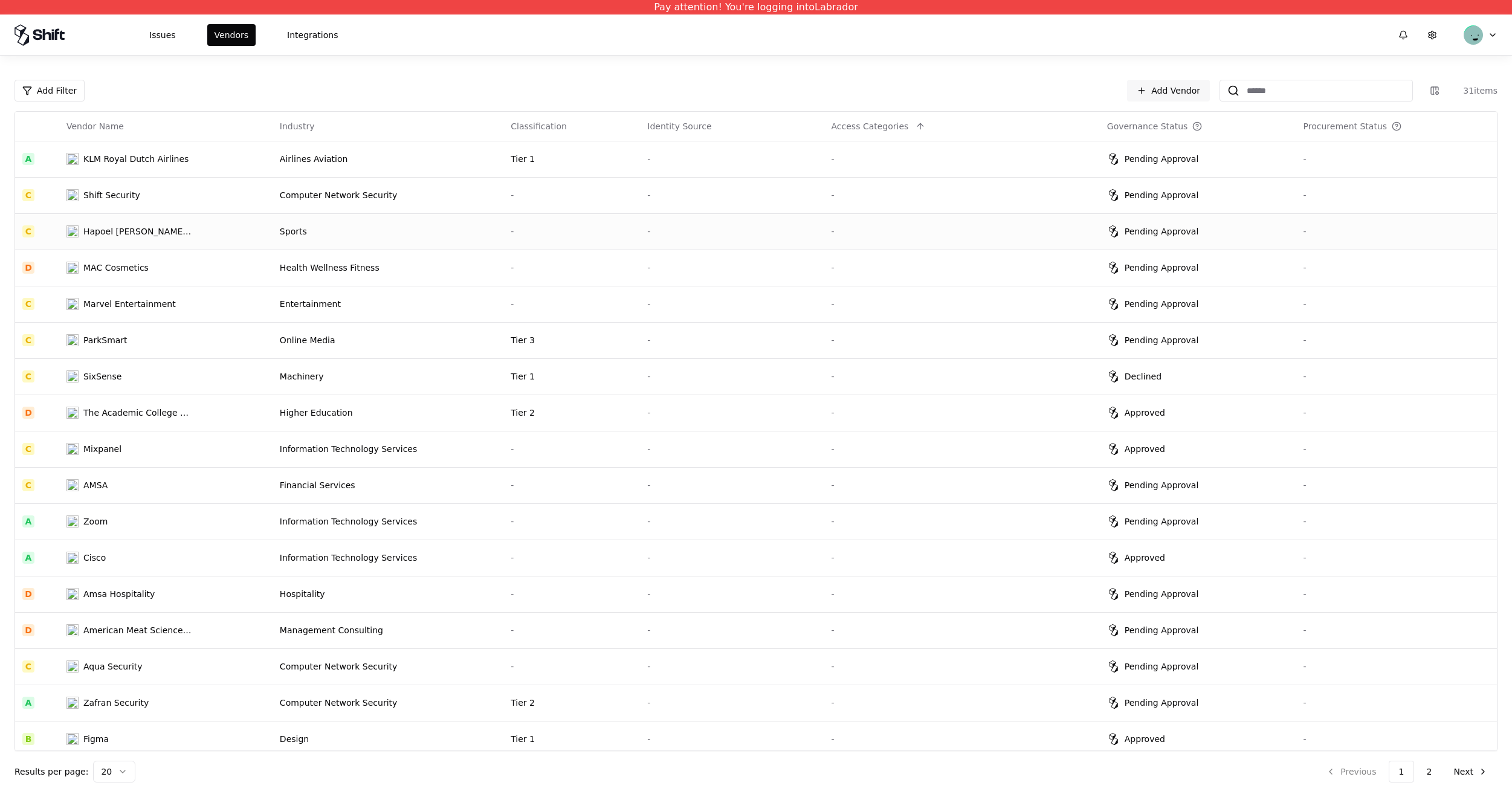
click at [480, 240] on td "Sports" at bounding box center [388, 231] width 231 height 36
click at [558, 595] on div "-" at bounding box center [571, 594] width 122 height 12
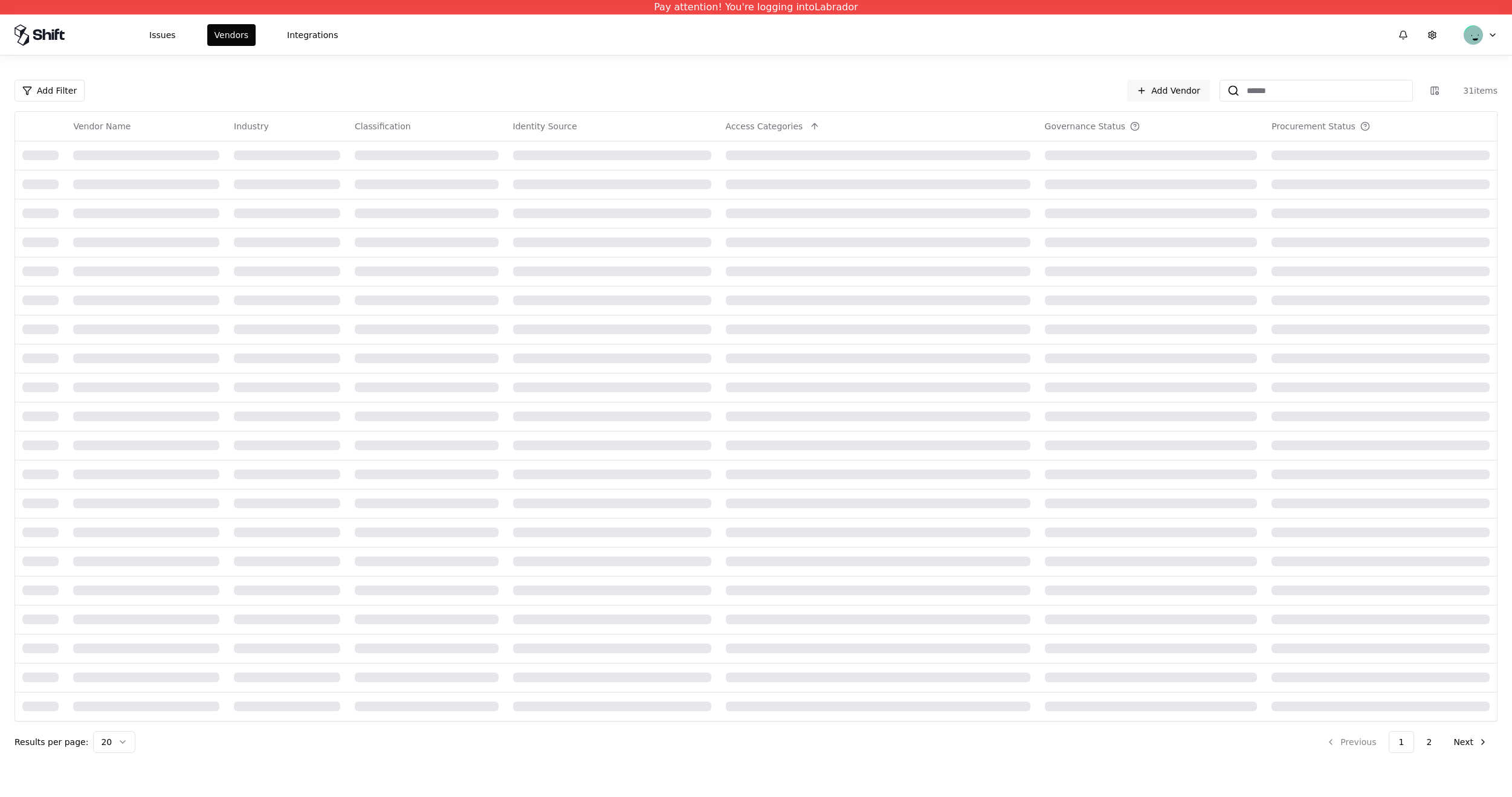
click at [606, 545] on td at bounding box center [612, 532] width 213 height 29
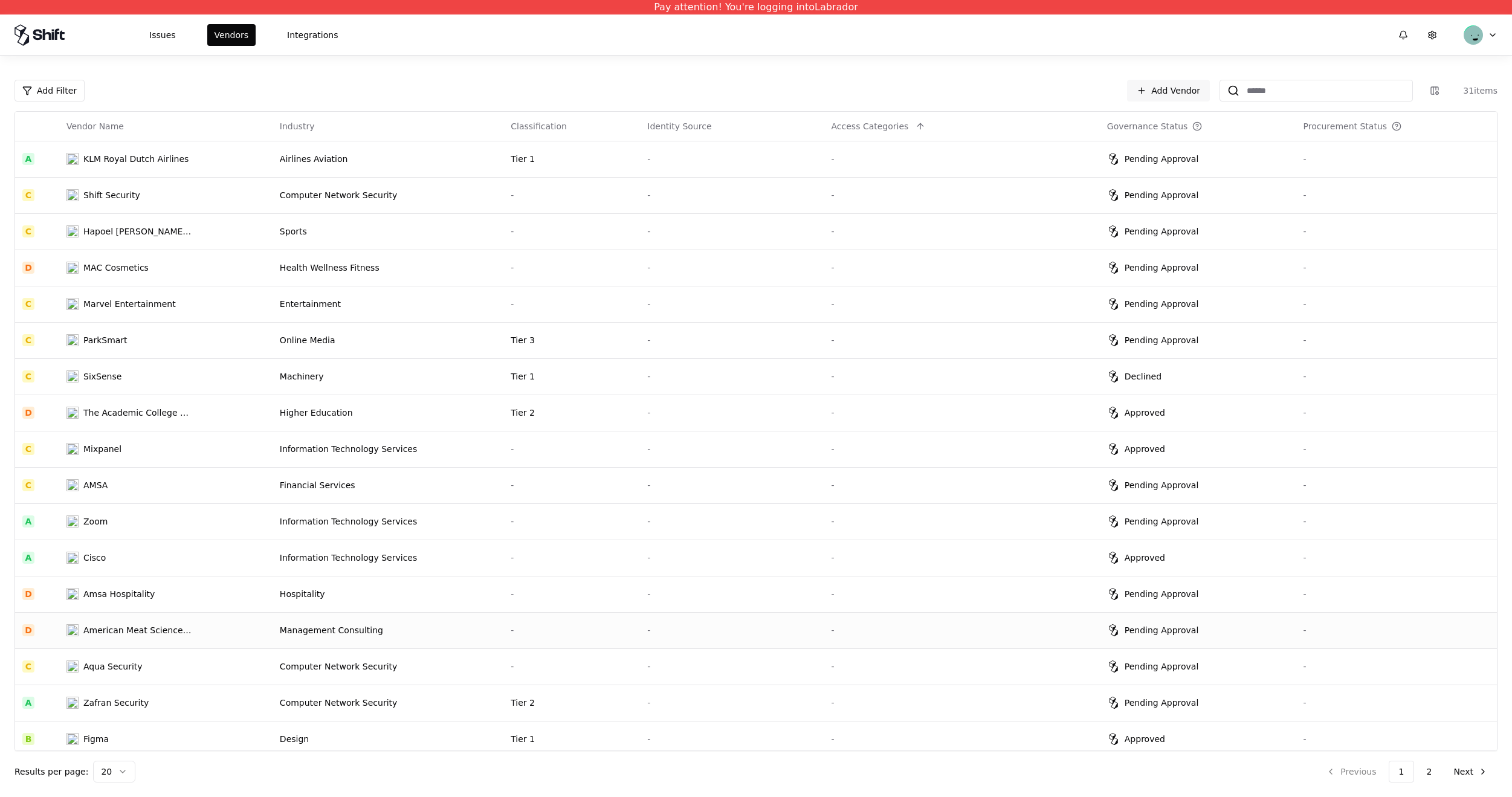
click at [598, 628] on div "-" at bounding box center [571, 630] width 122 height 12
click at [533, 233] on div "-" at bounding box center [571, 231] width 122 height 12
click at [574, 163] on div "Tier 1" at bounding box center [571, 158] width 122 height 12
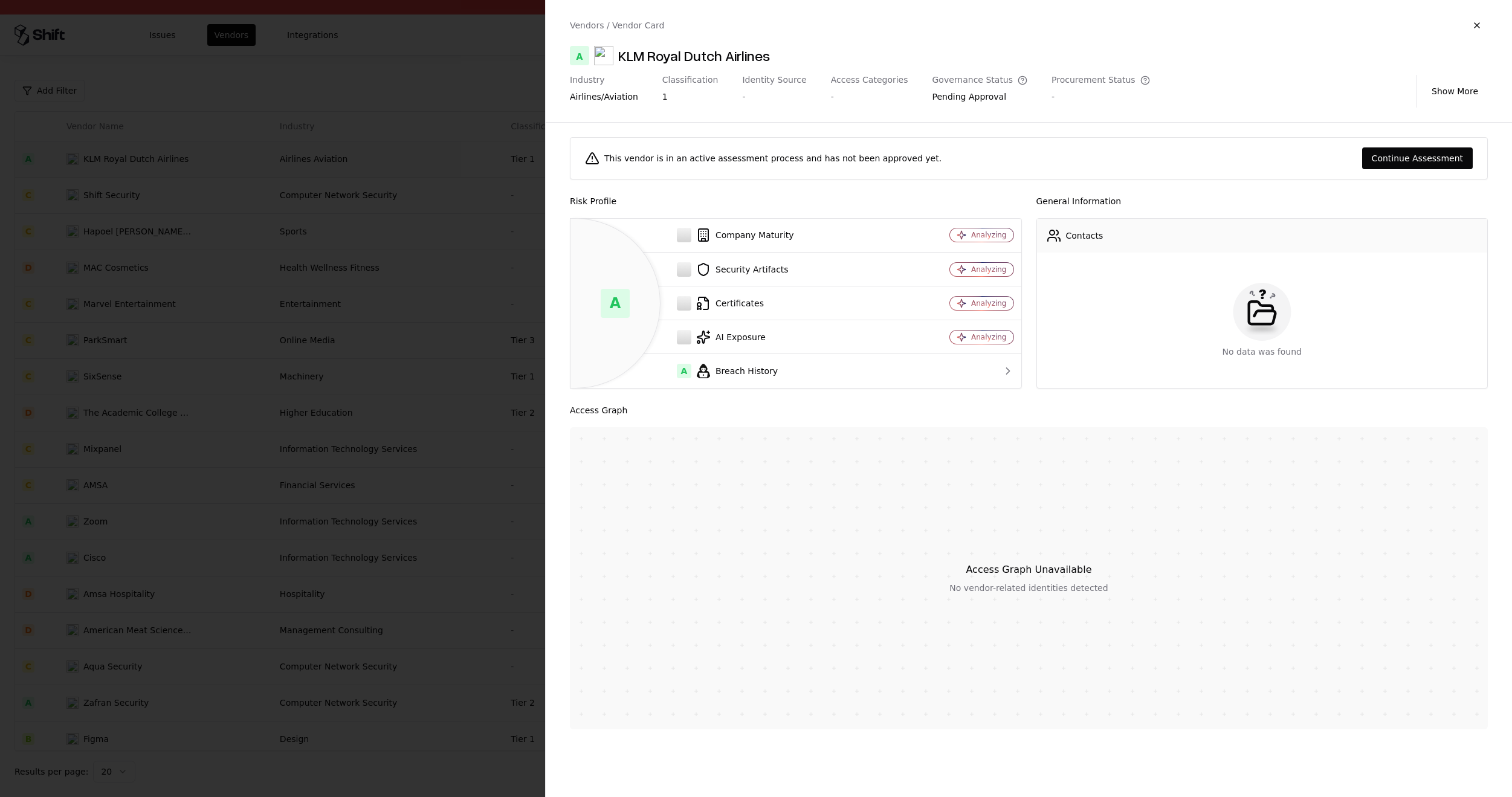
click at [431, 453] on div at bounding box center [756, 398] width 1512 height 797
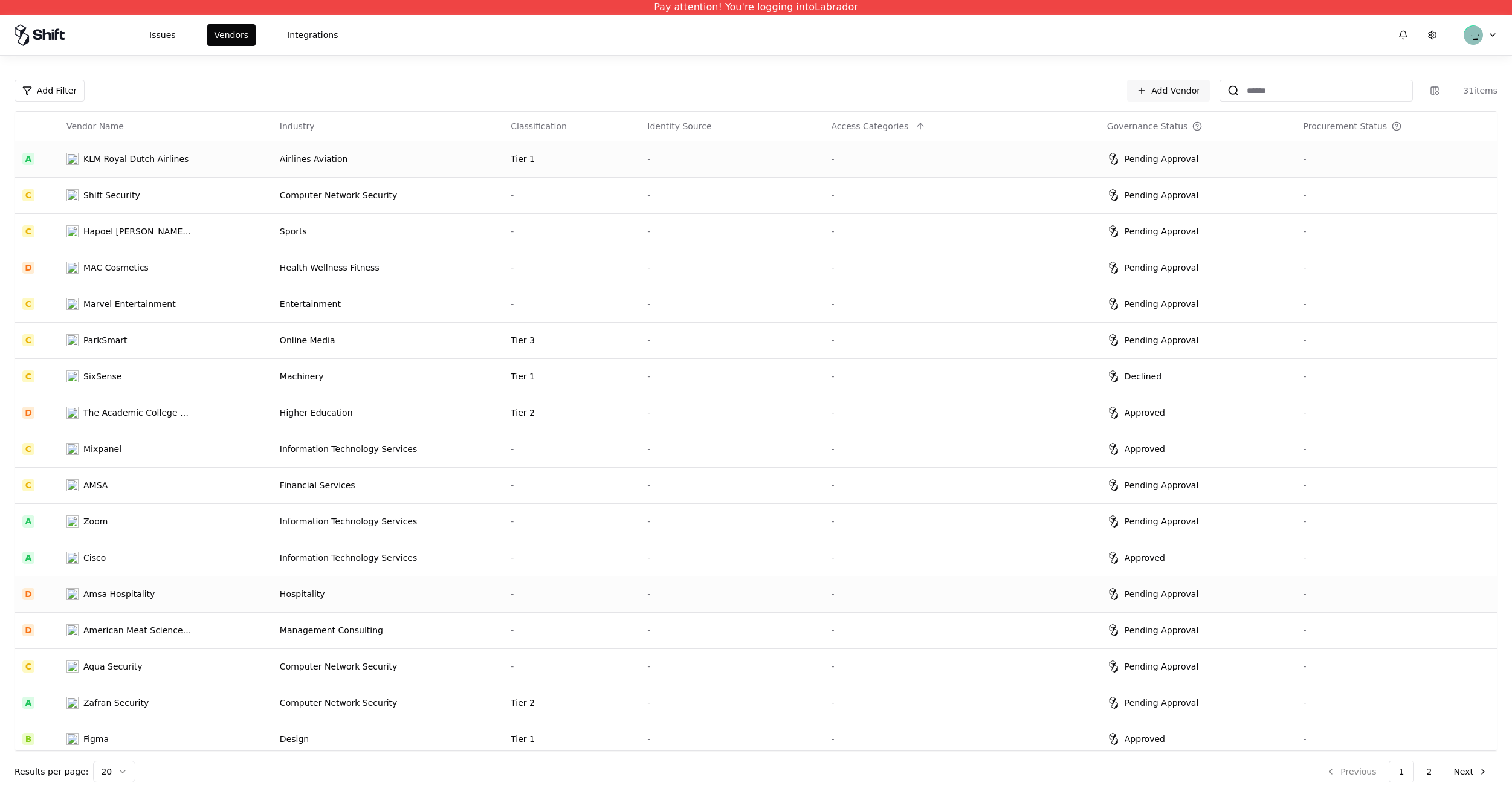
click at [563, 584] on td "-" at bounding box center [571, 594] width 136 height 36
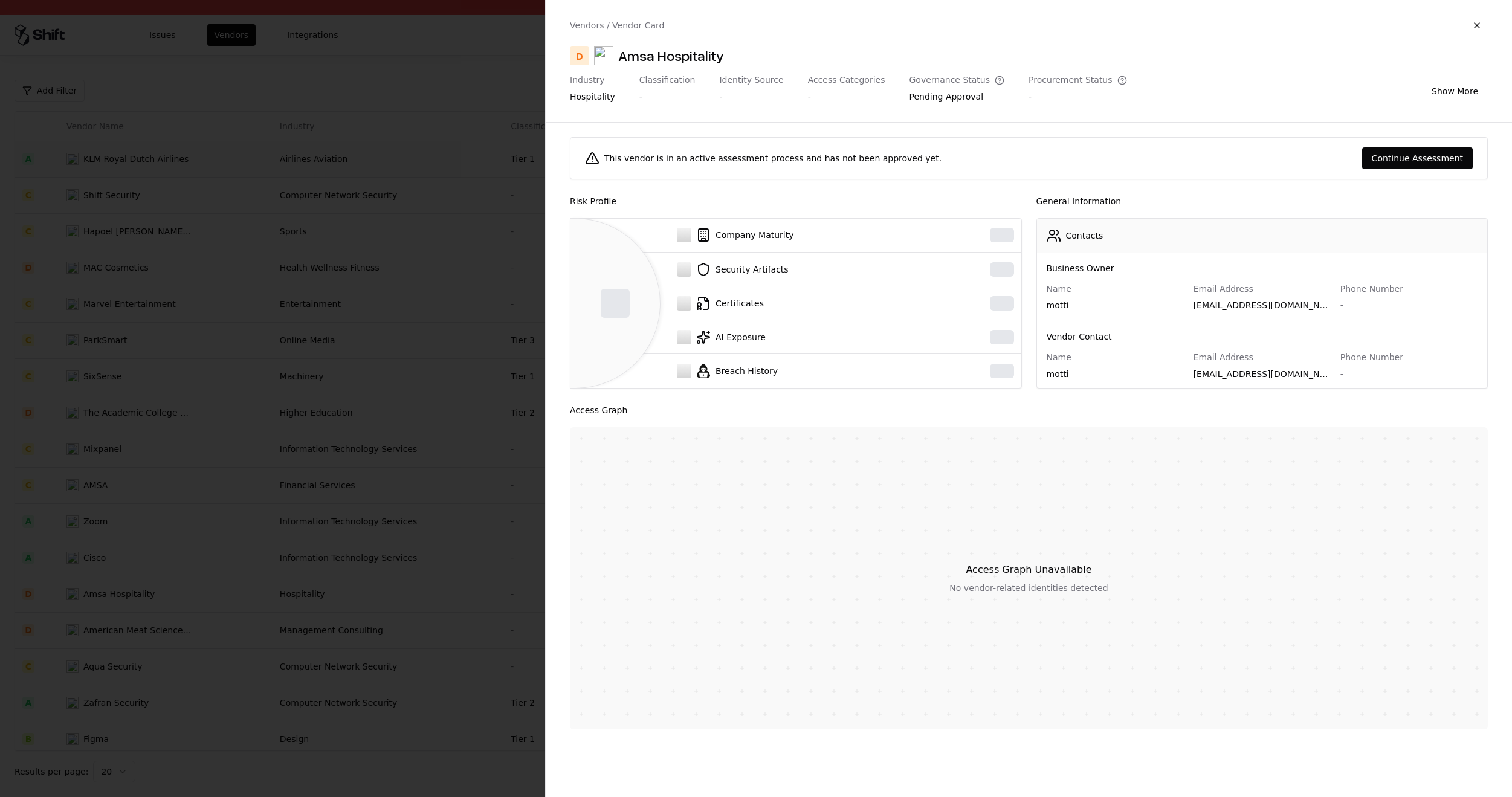
click at [507, 485] on div at bounding box center [756, 398] width 1512 height 797
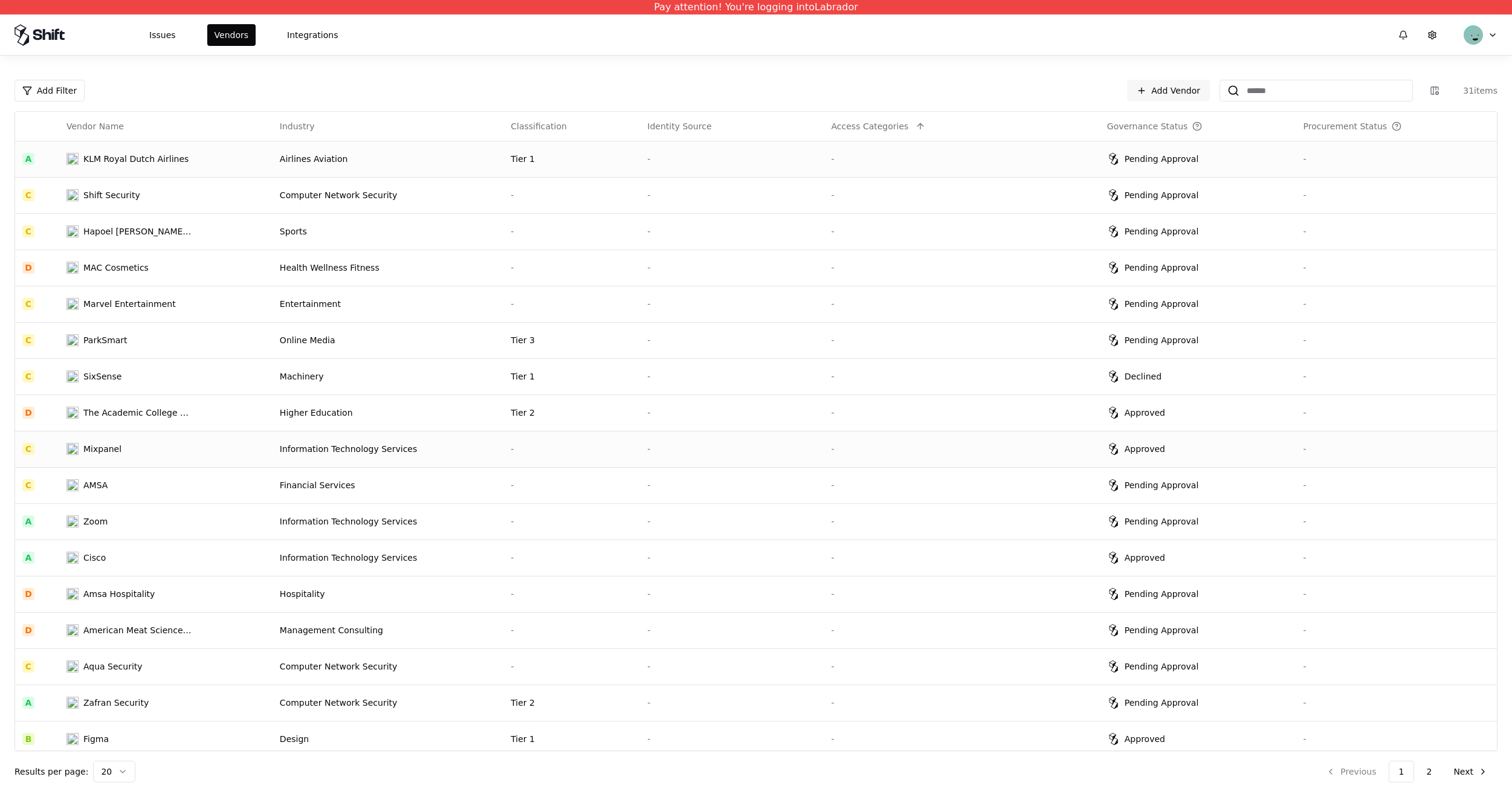
click at [540, 456] on td "-" at bounding box center [571, 449] width 136 height 36
click at [519, 673] on td "-" at bounding box center [571, 666] width 136 height 36
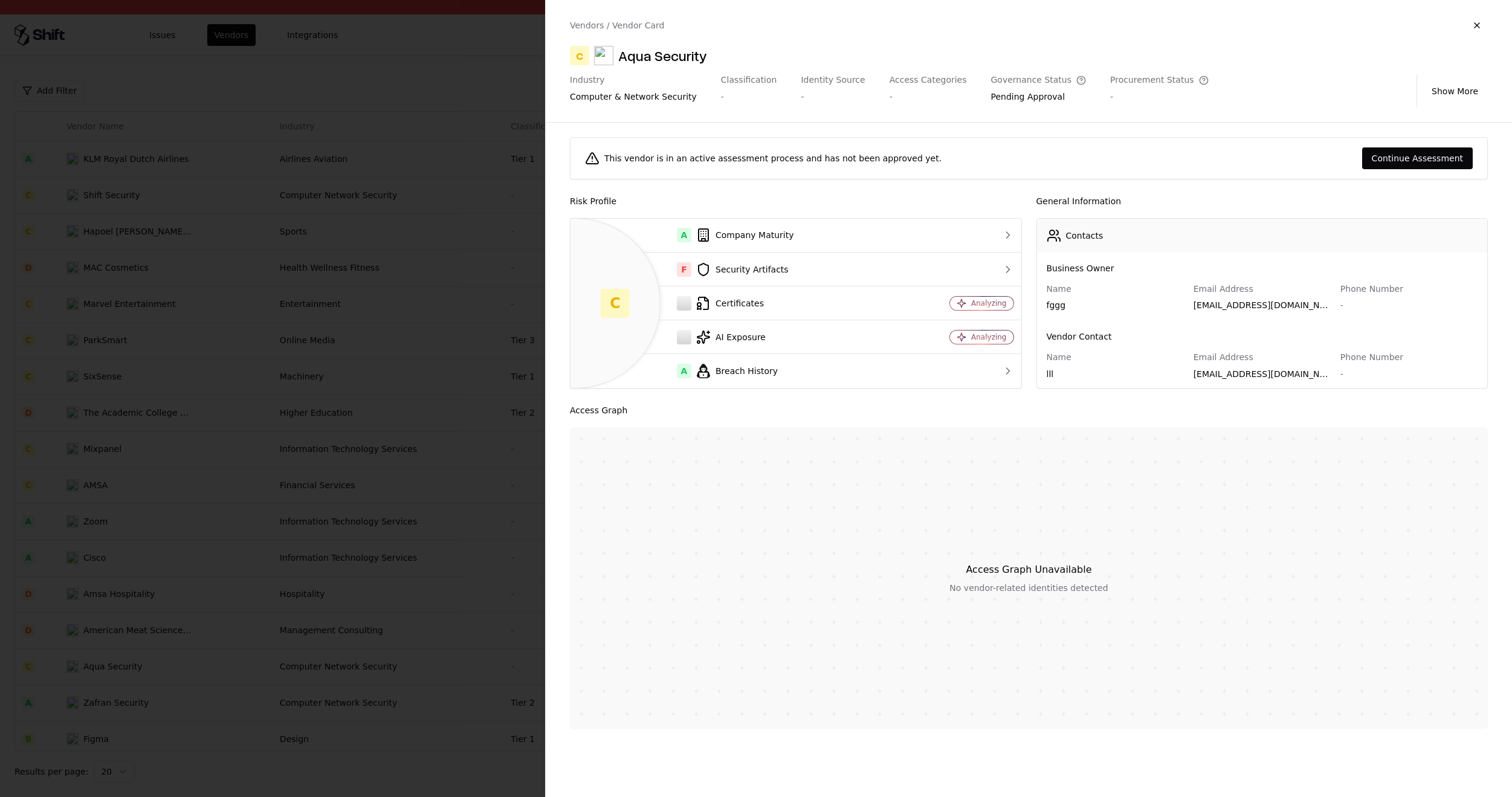
click at [457, 477] on div at bounding box center [756, 398] width 1512 height 797
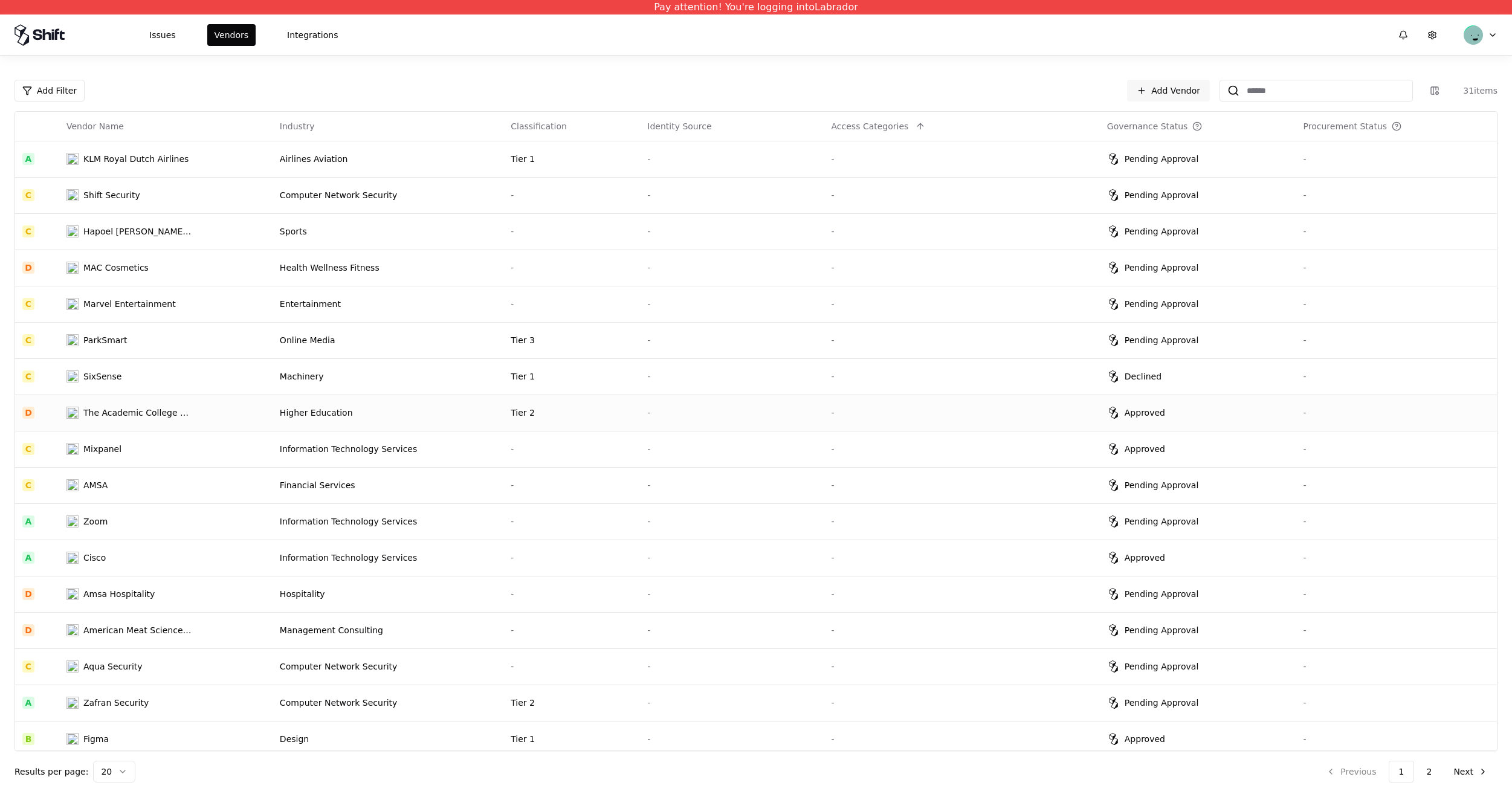
click at [418, 421] on td "Higher Education" at bounding box center [388, 412] width 231 height 36
click at [497, 252] on td "Health Wellness Fitness" at bounding box center [388, 267] width 231 height 36
click at [478, 467] on td "Financial Services" at bounding box center [388, 485] width 231 height 36
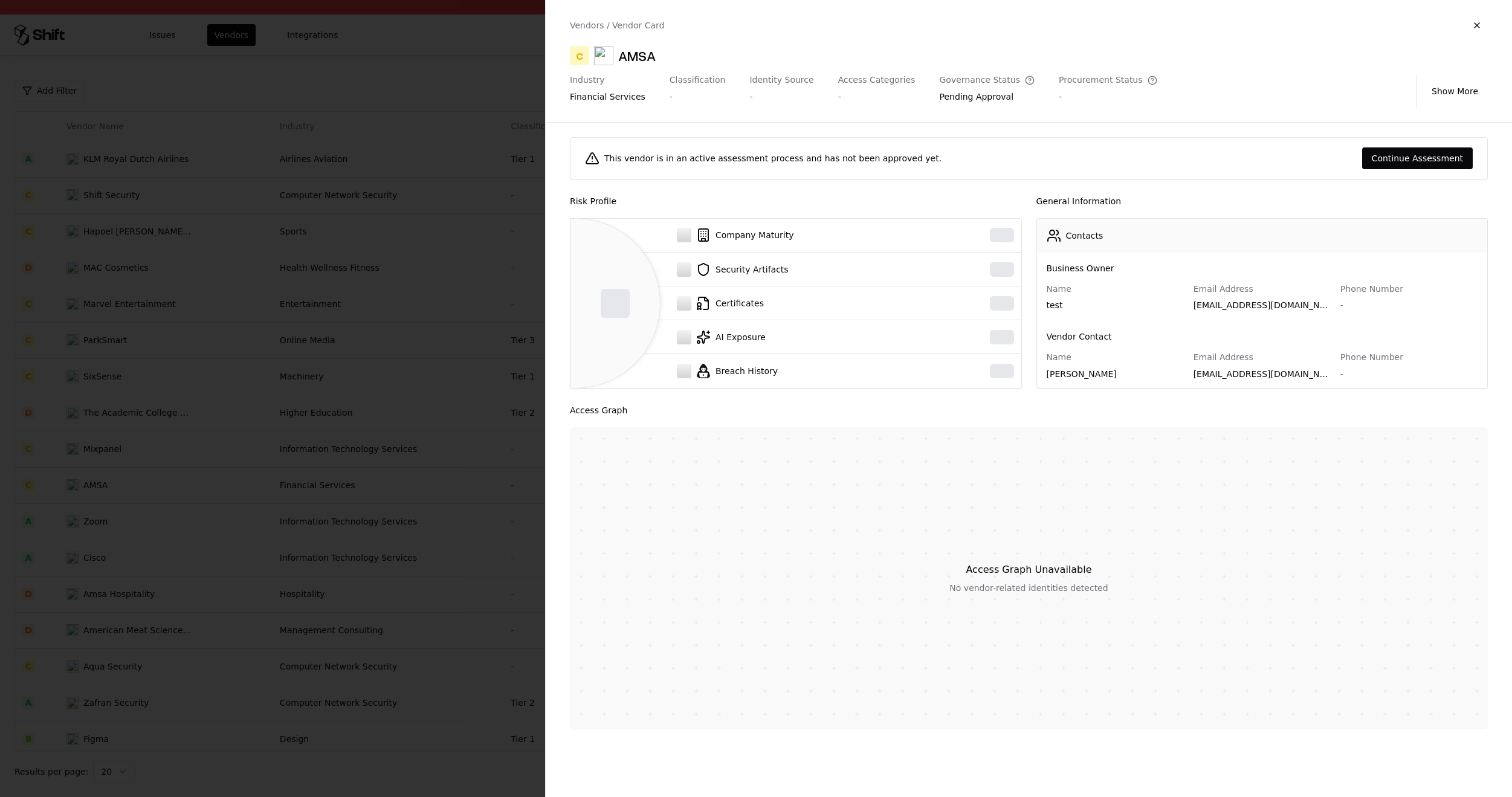
click at [487, 310] on div at bounding box center [756, 398] width 1512 height 797
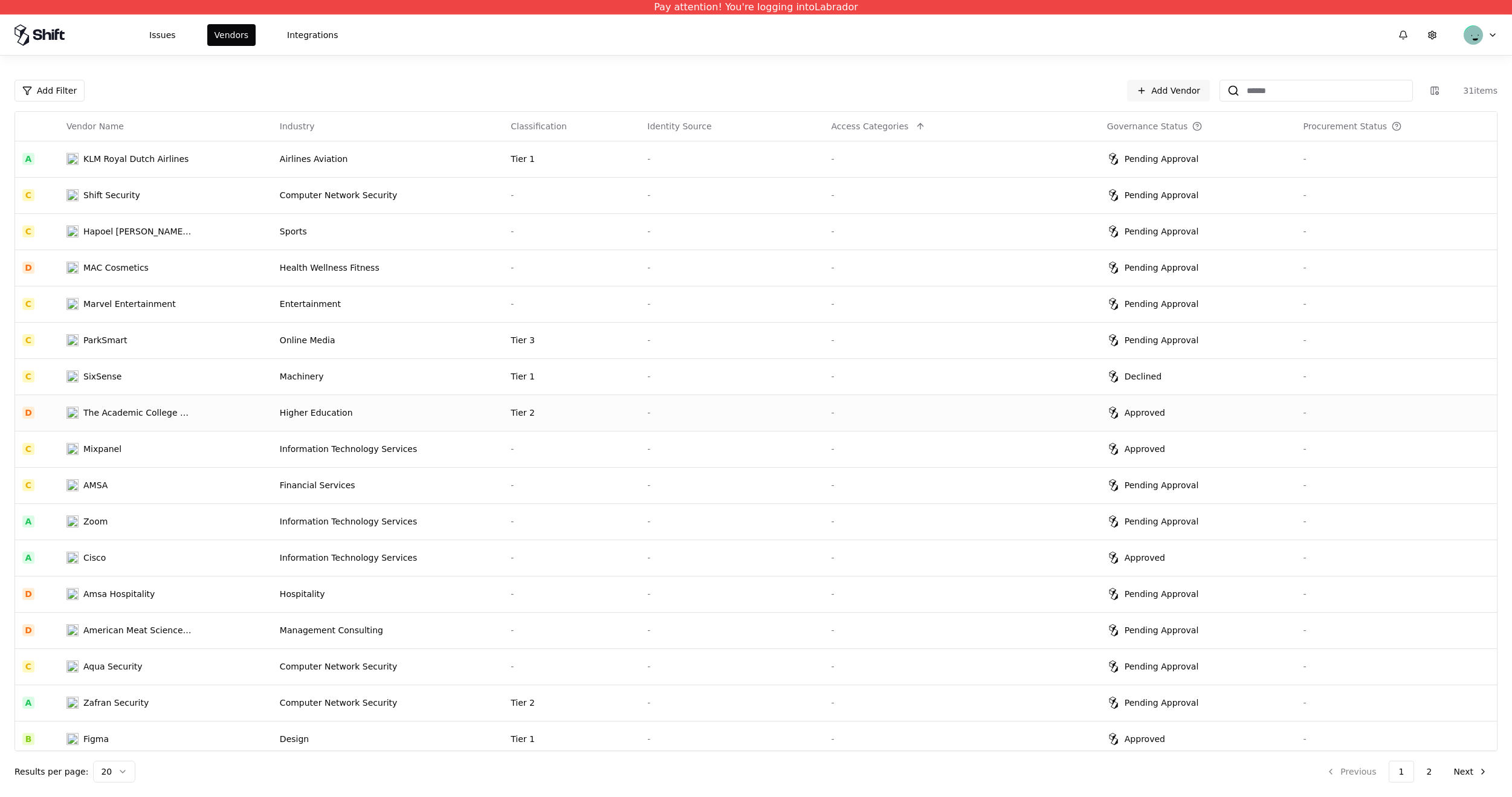
click at [513, 404] on td "Tier 2" at bounding box center [571, 412] width 136 height 36
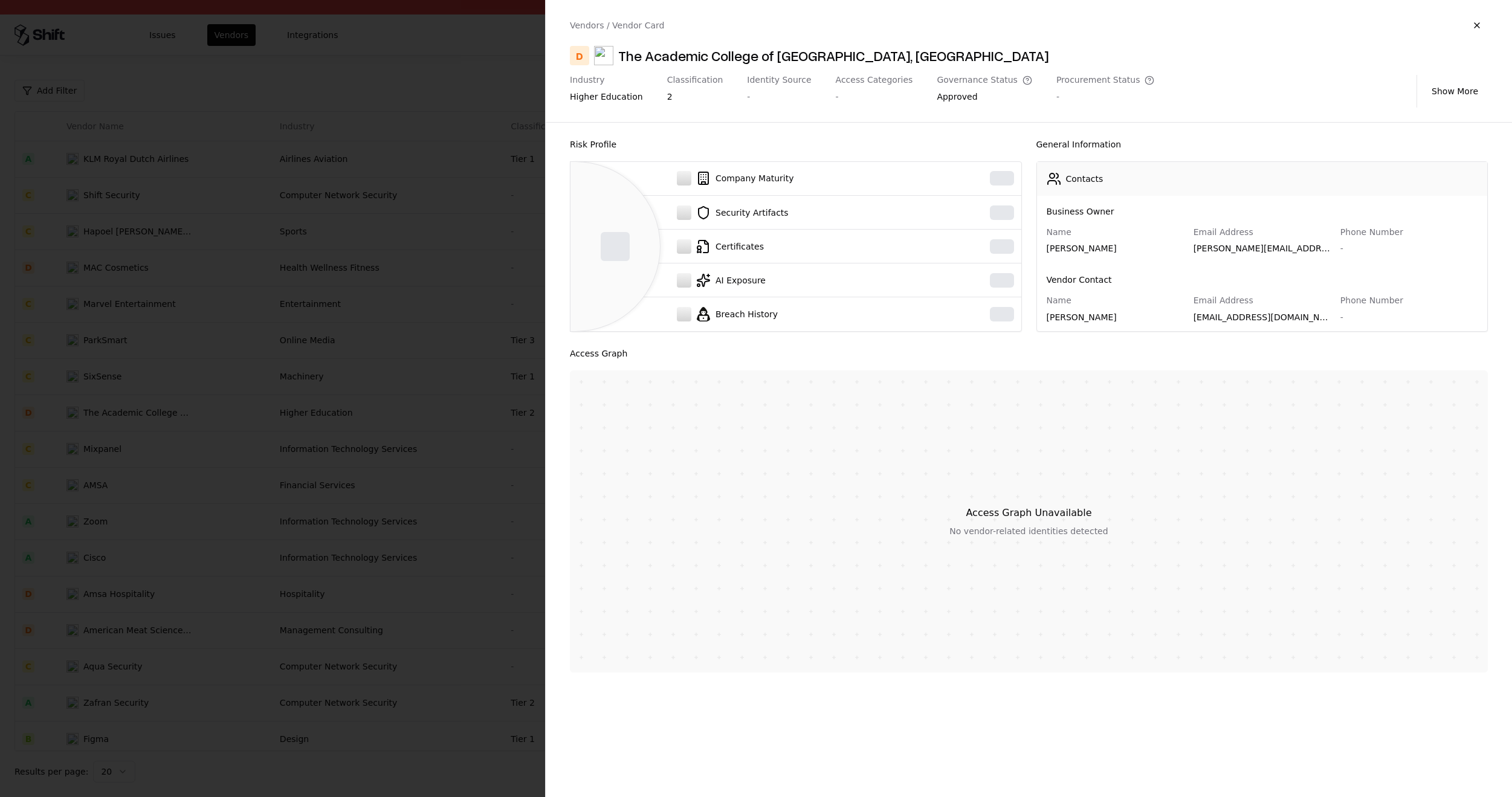
click at [523, 286] on div at bounding box center [756, 398] width 1512 height 797
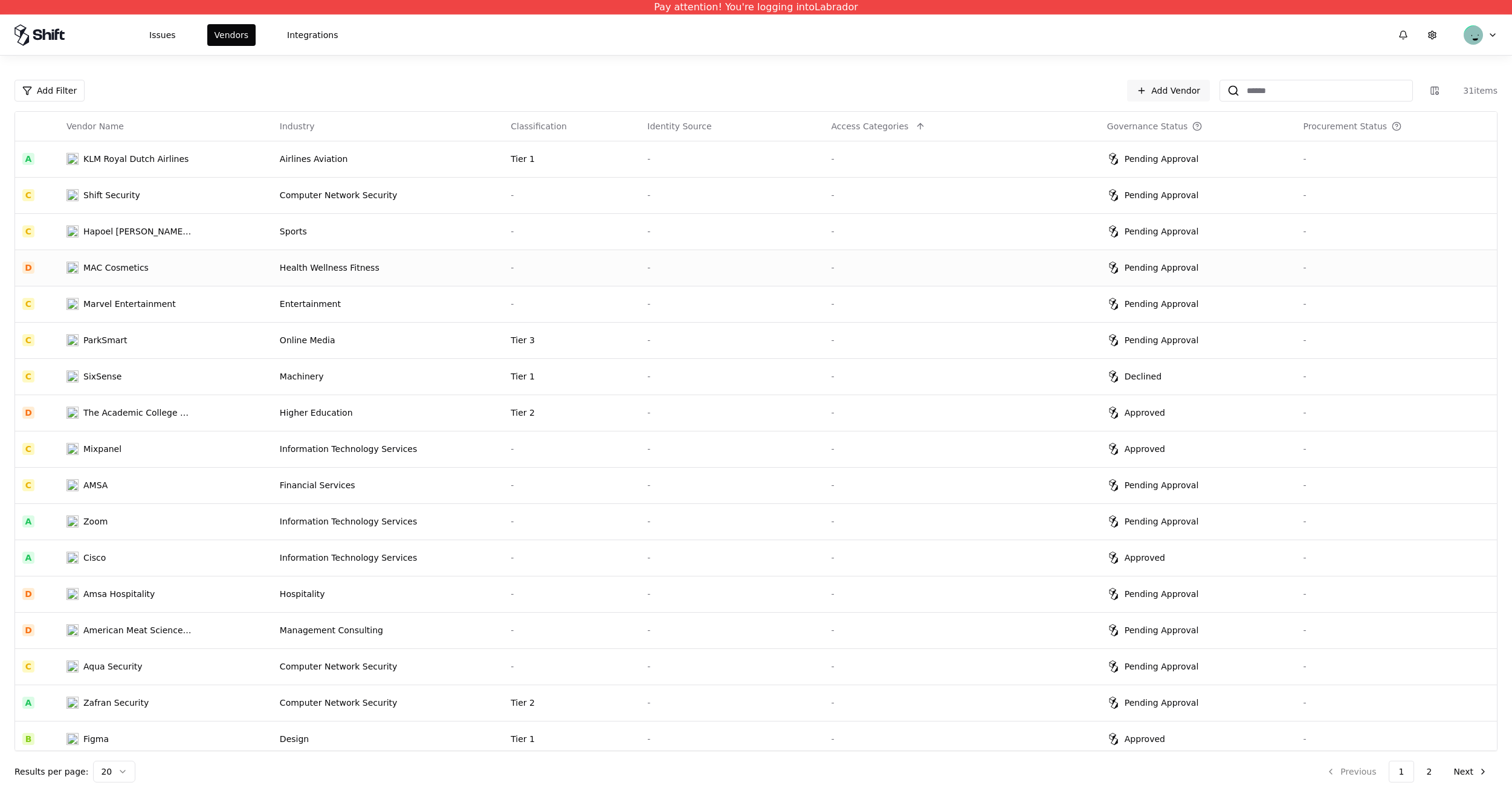
click at [503, 262] on td "-" at bounding box center [571, 267] width 136 height 36
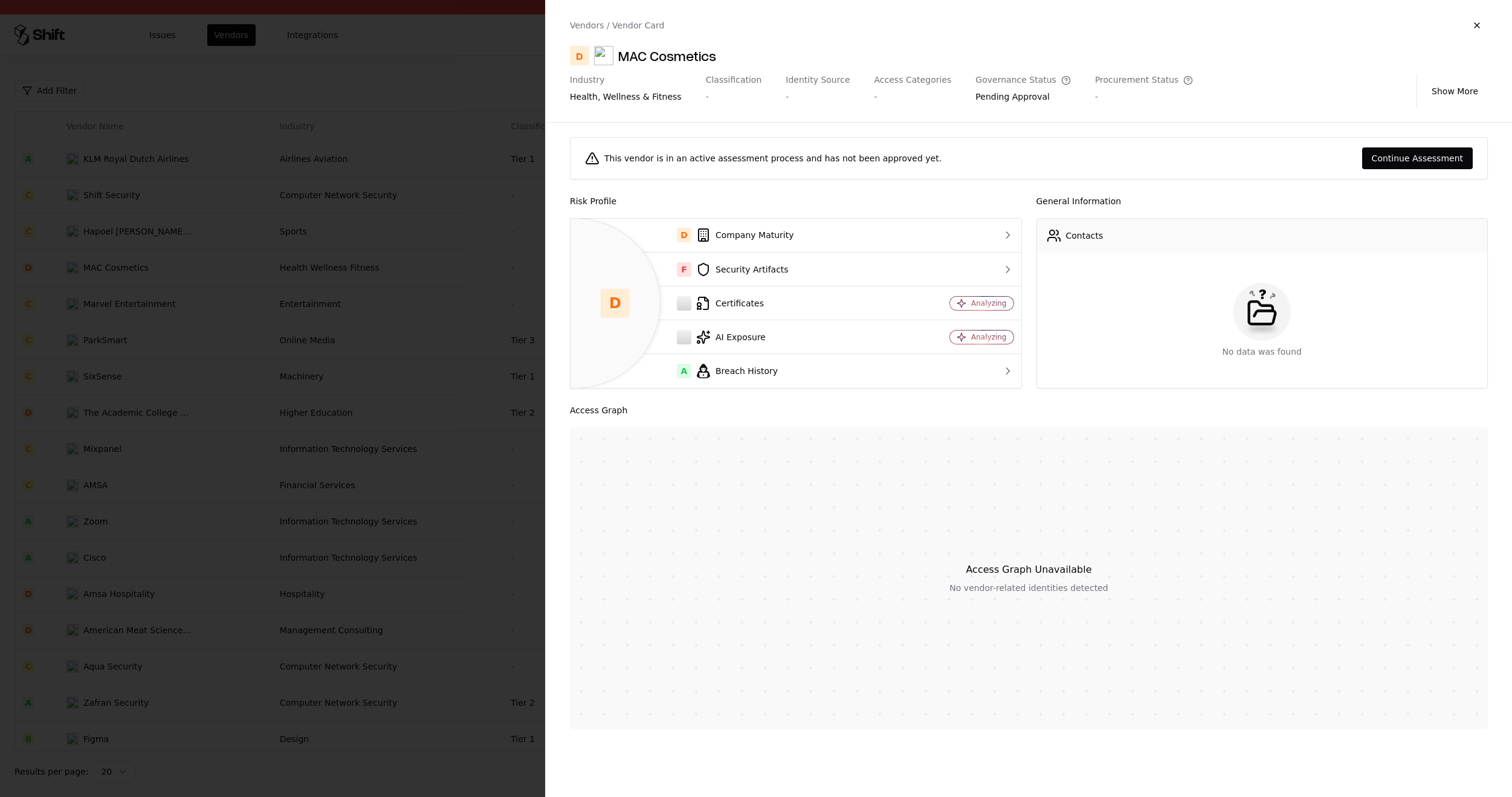
click at [538, 540] on div at bounding box center [756, 398] width 1512 height 797
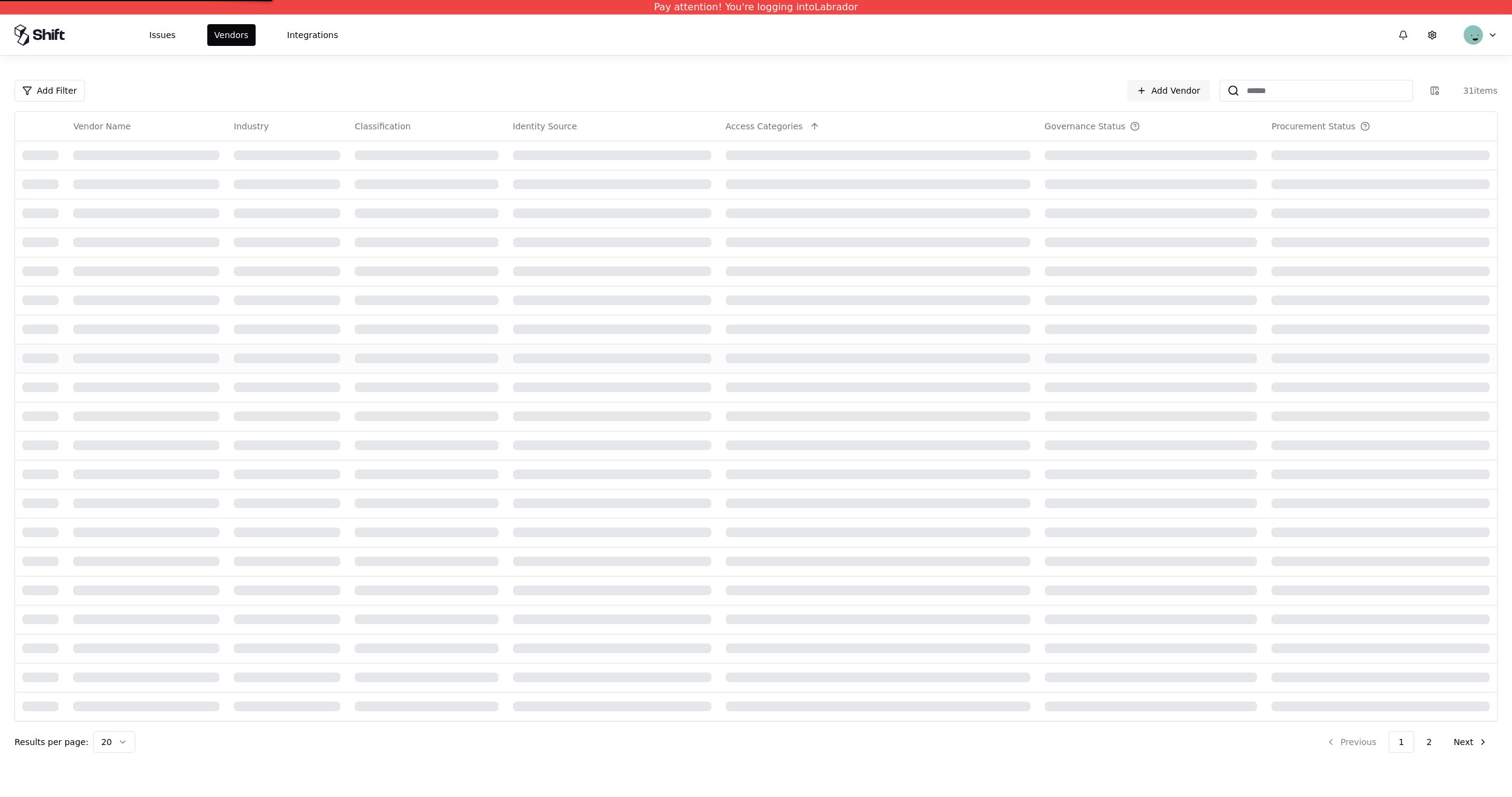
click at [610, 361] on div at bounding box center [612, 358] width 198 height 10
click at [593, 350] on td at bounding box center [612, 358] width 213 height 29
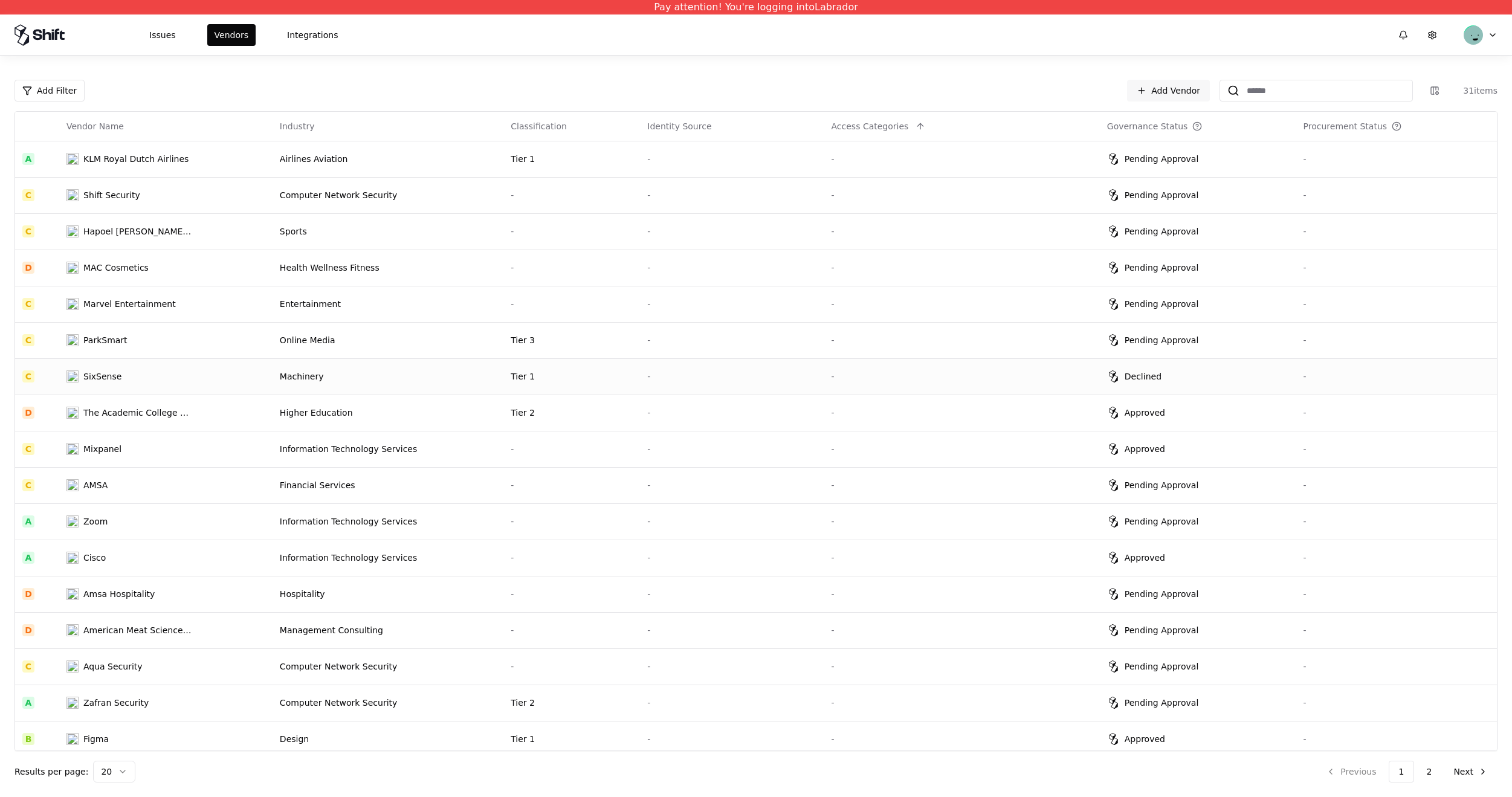
click at [579, 360] on td "Tier 1" at bounding box center [571, 376] width 136 height 36
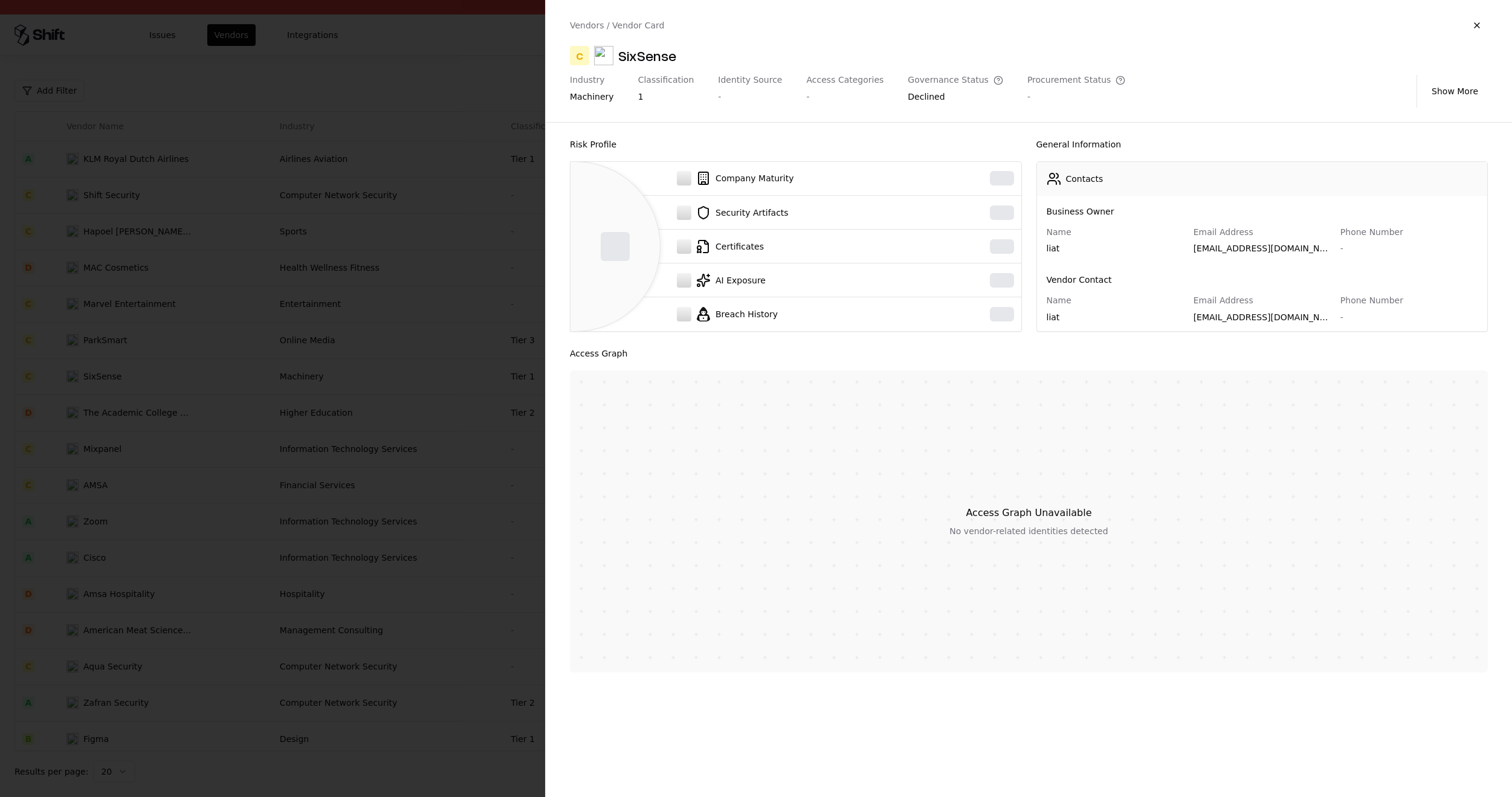
click at [562, 536] on div "Risk Profile Company Maturity Security Artifacts Certificates AI Exposure Breac…" at bounding box center [1028, 460] width 966 height 674
click at [436, 527] on div at bounding box center [756, 398] width 1512 height 797
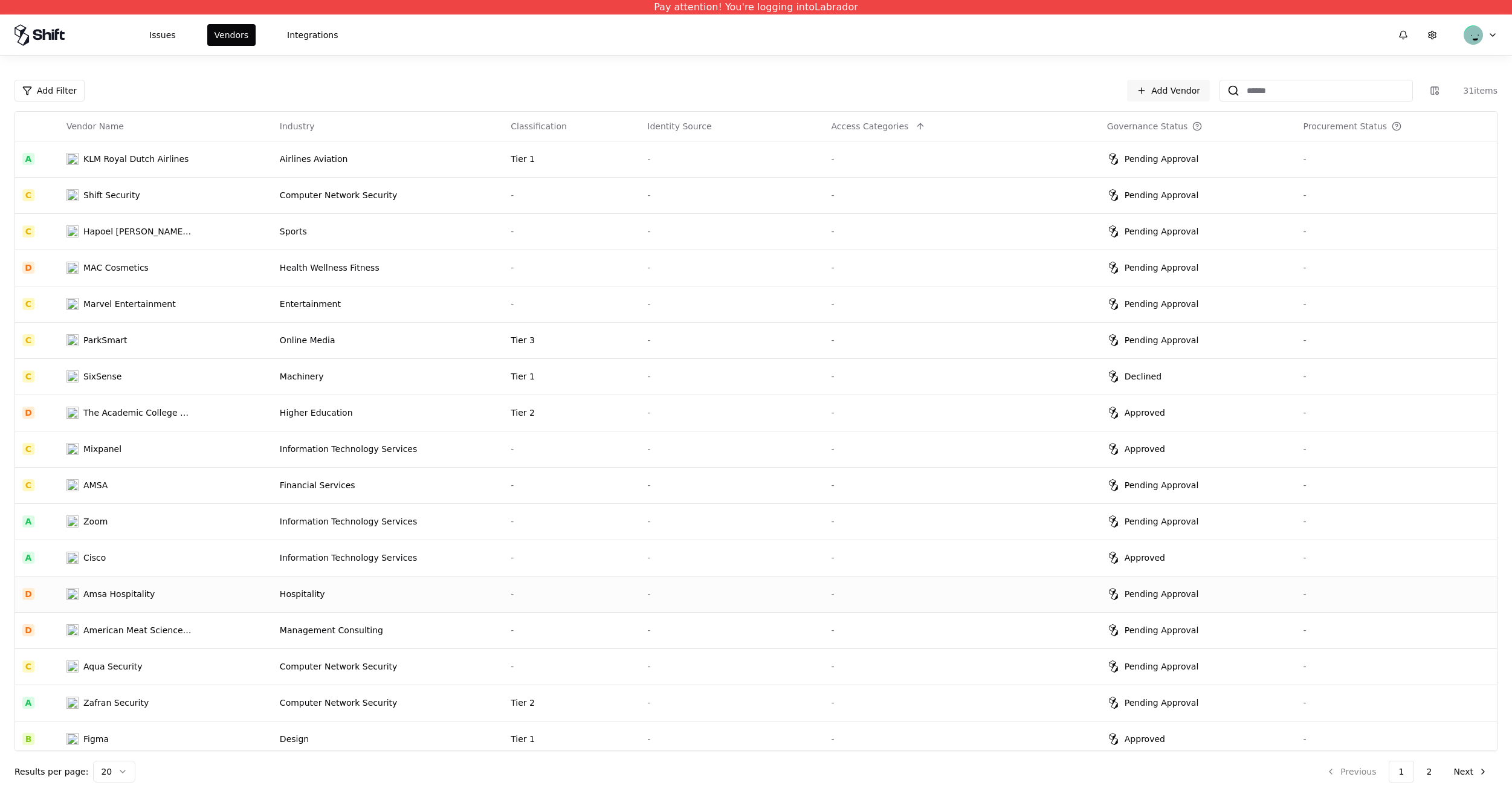
click at [545, 604] on td "-" at bounding box center [571, 594] width 136 height 36
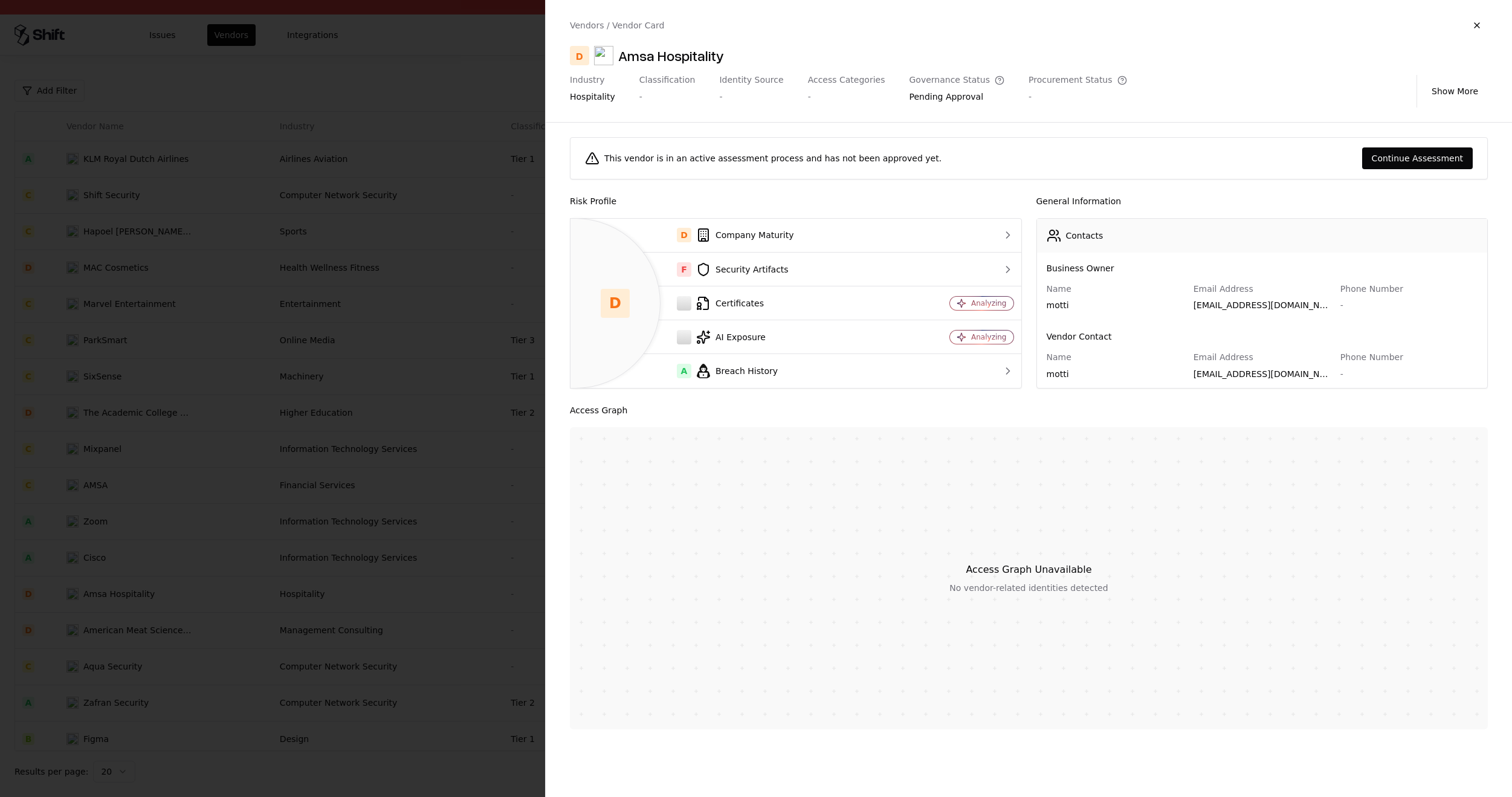
click at [447, 133] on div at bounding box center [756, 398] width 1512 height 797
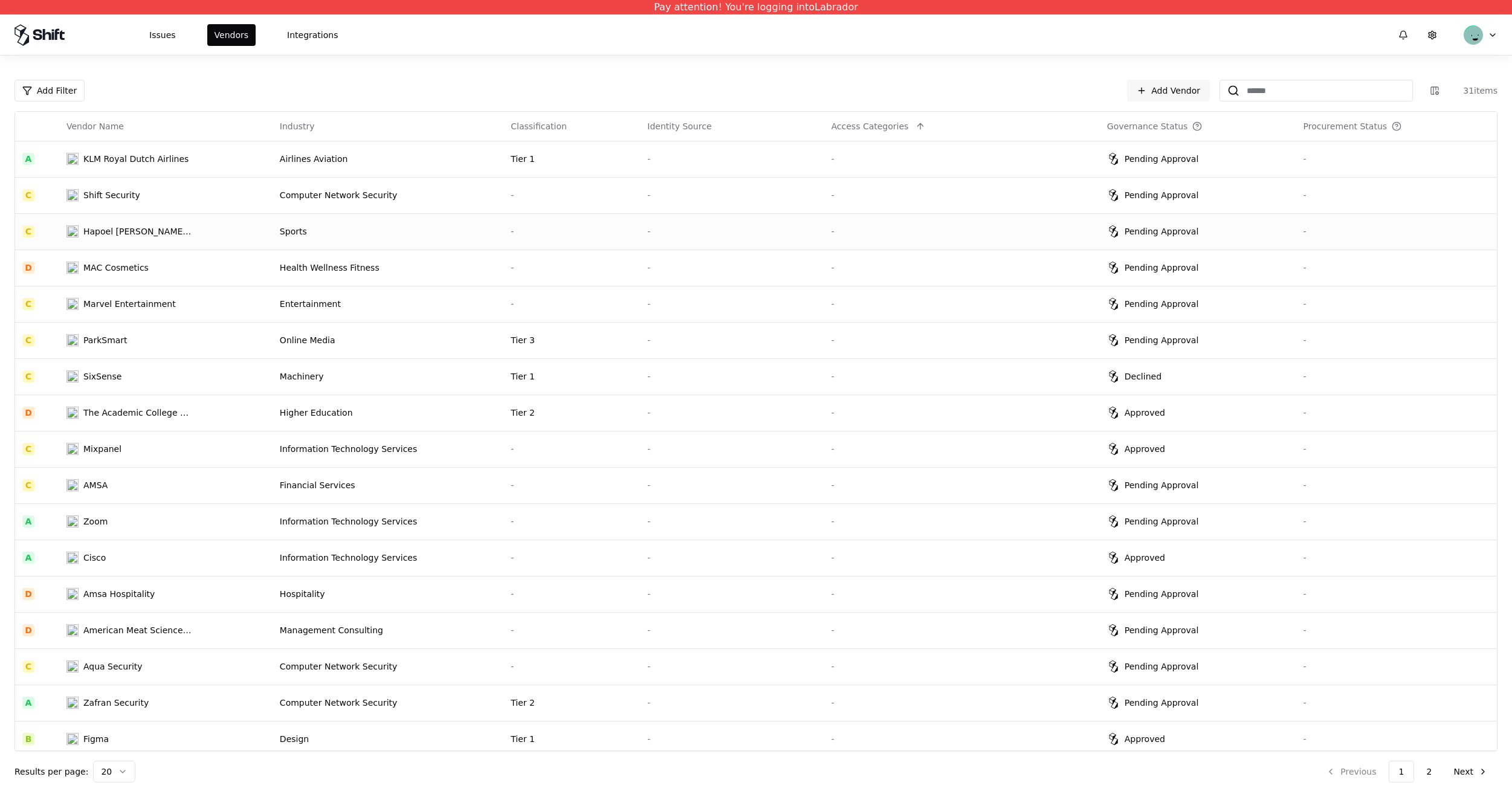
click at [640, 215] on td "-" at bounding box center [732, 231] width 184 height 36
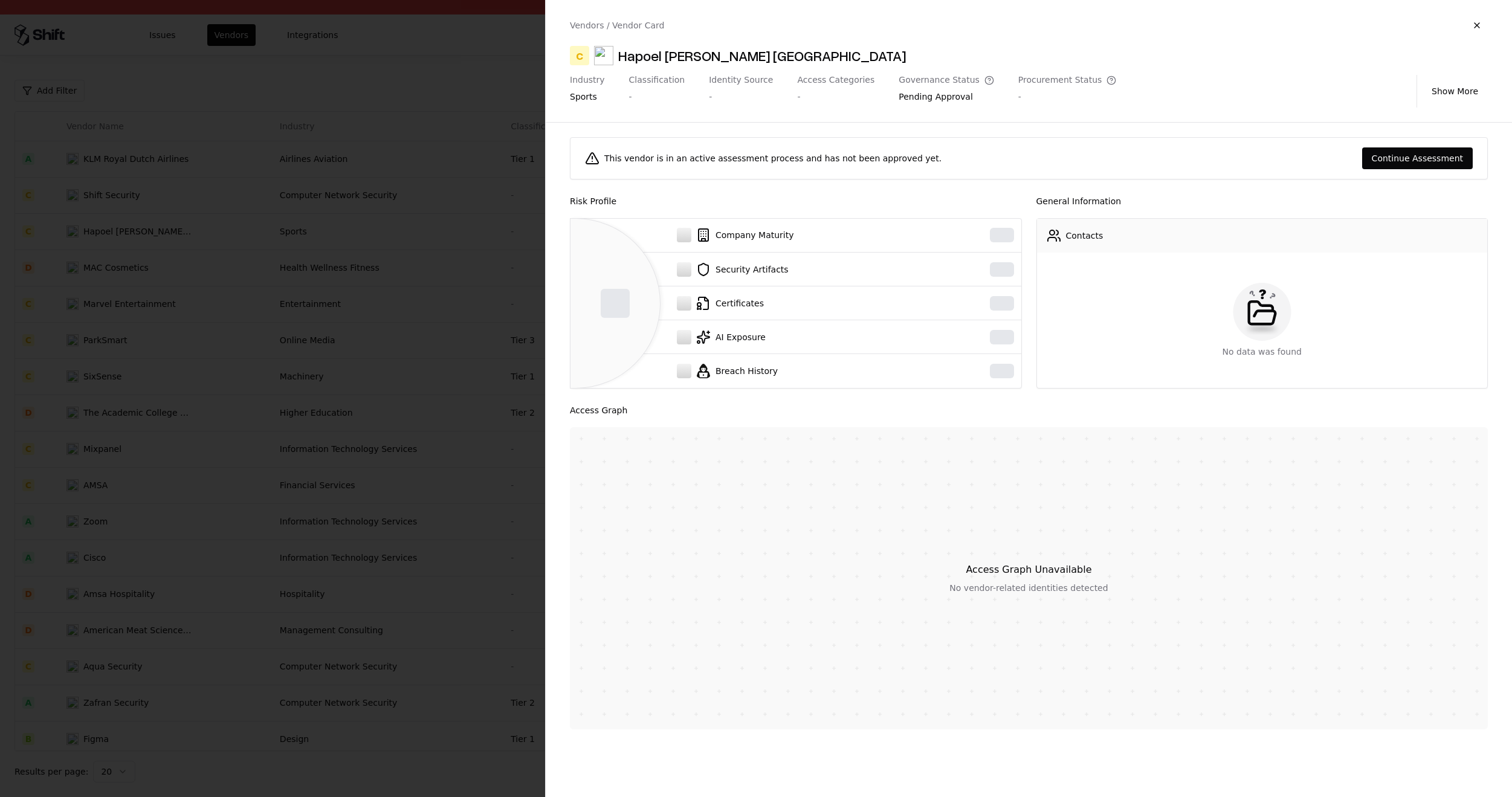
click at [485, 204] on div at bounding box center [756, 398] width 1512 height 797
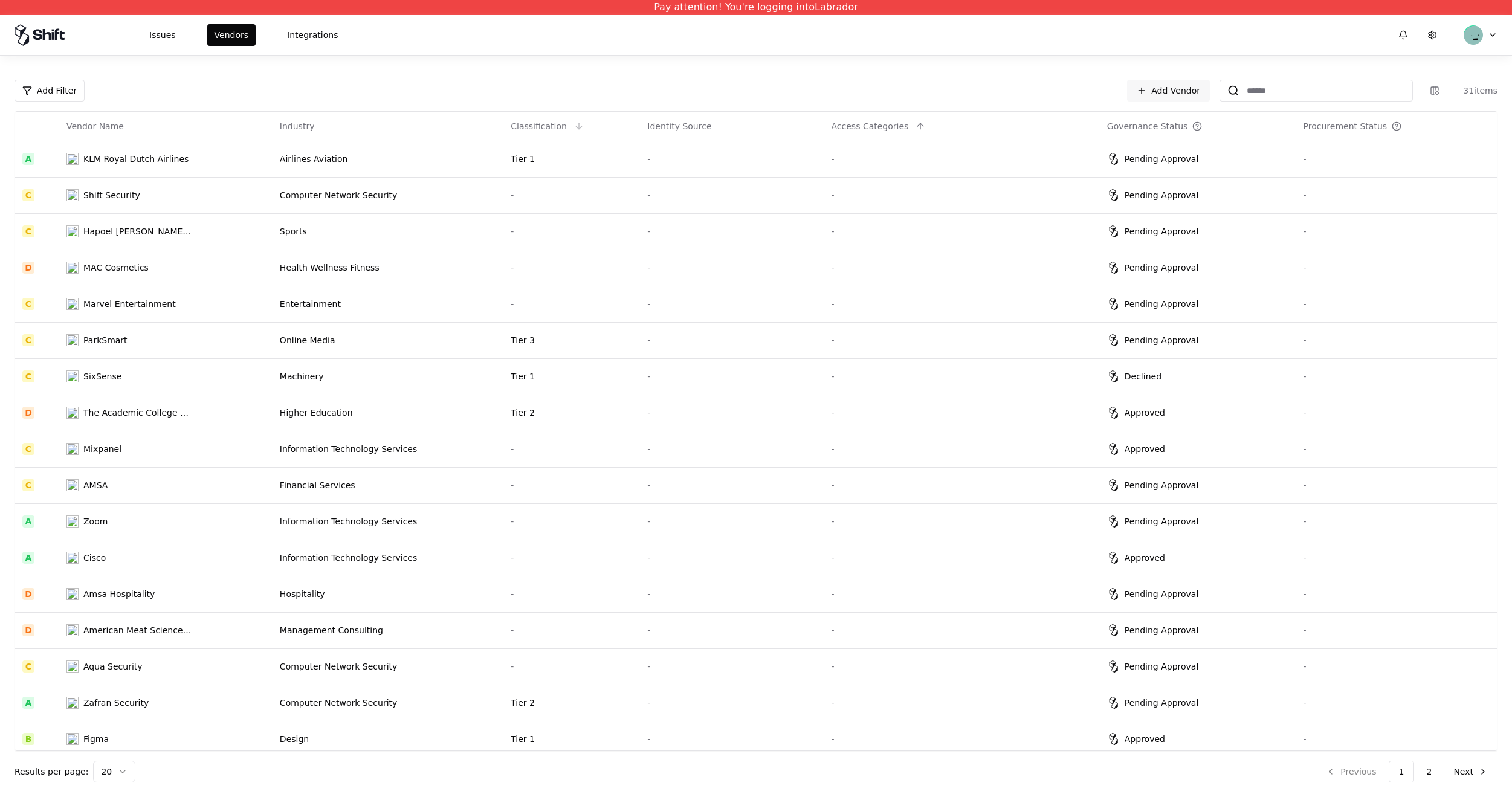
click at [633, 133] on th "Classification" at bounding box center [571, 127] width 136 height 29
click at [615, 156] on div "Tier 1" at bounding box center [571, 158] width 122 height 12
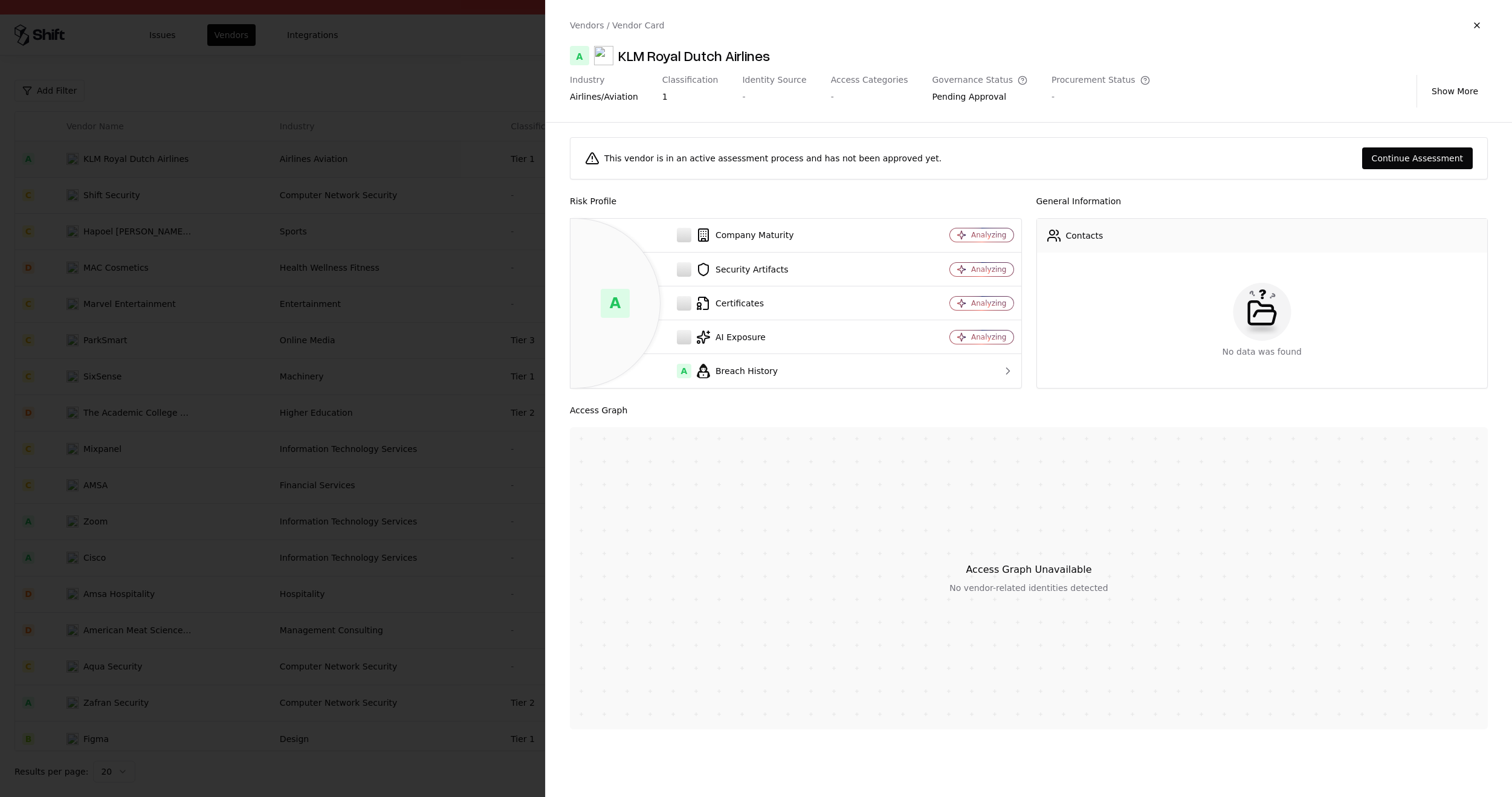
click at [367, 573] on div at bounding box center [756, 398] width 1512 height 797
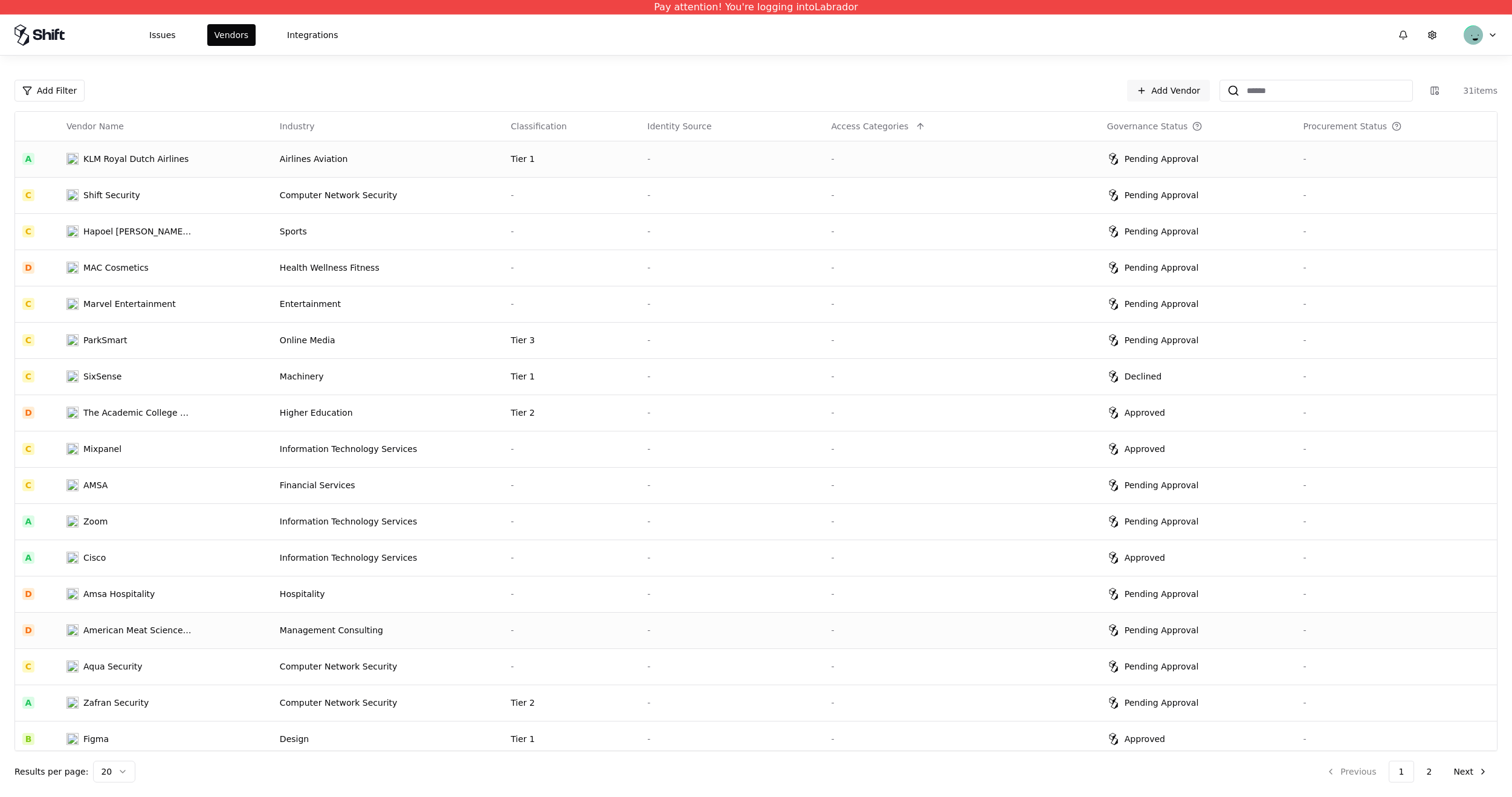
click at [415, 641] on td "Management Consulting" at bounding box center [388, 630] width 231 height 36
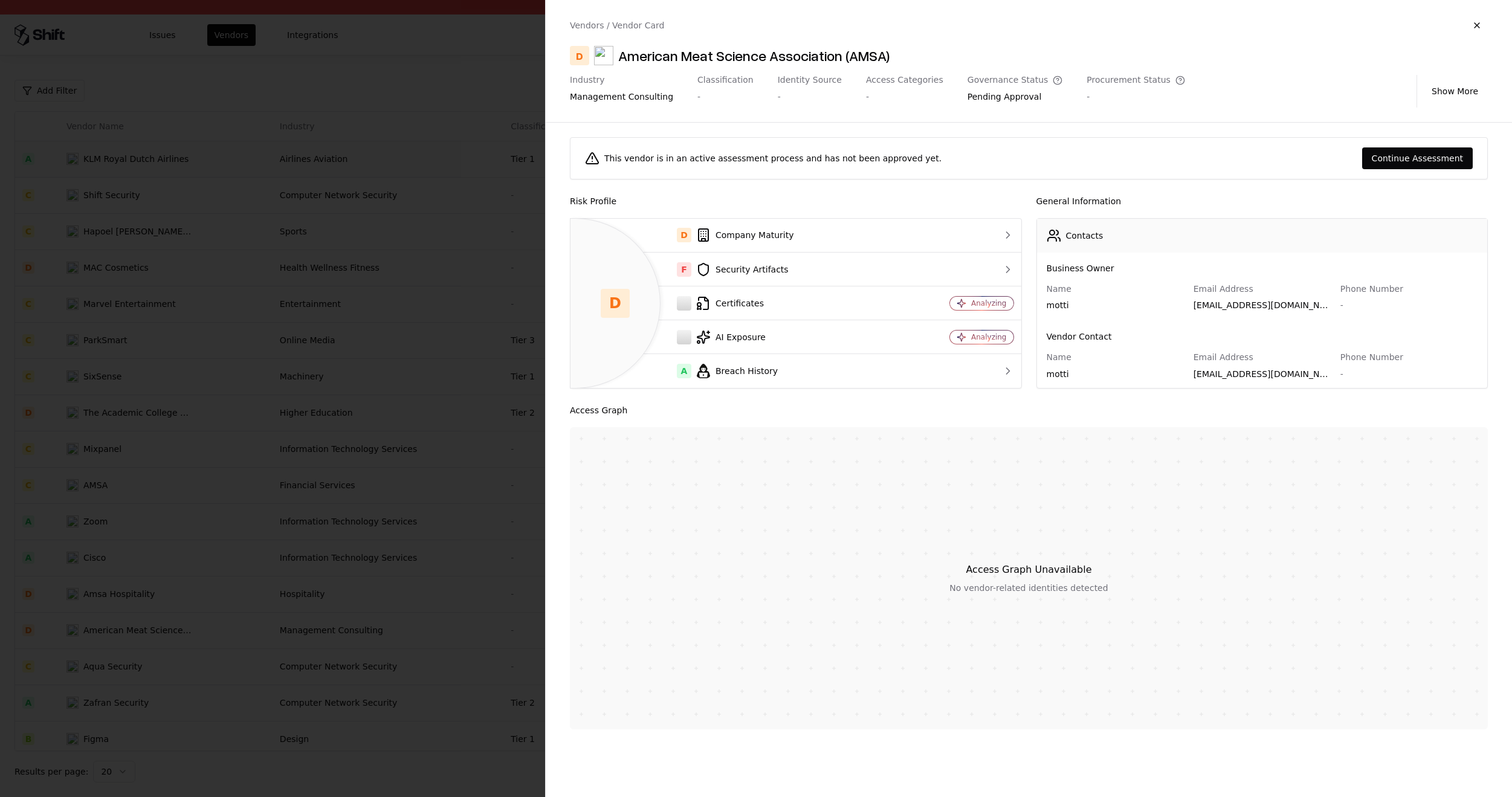
click at [247, 682] on div at bounding box center [756, 398] width 1512 height 797
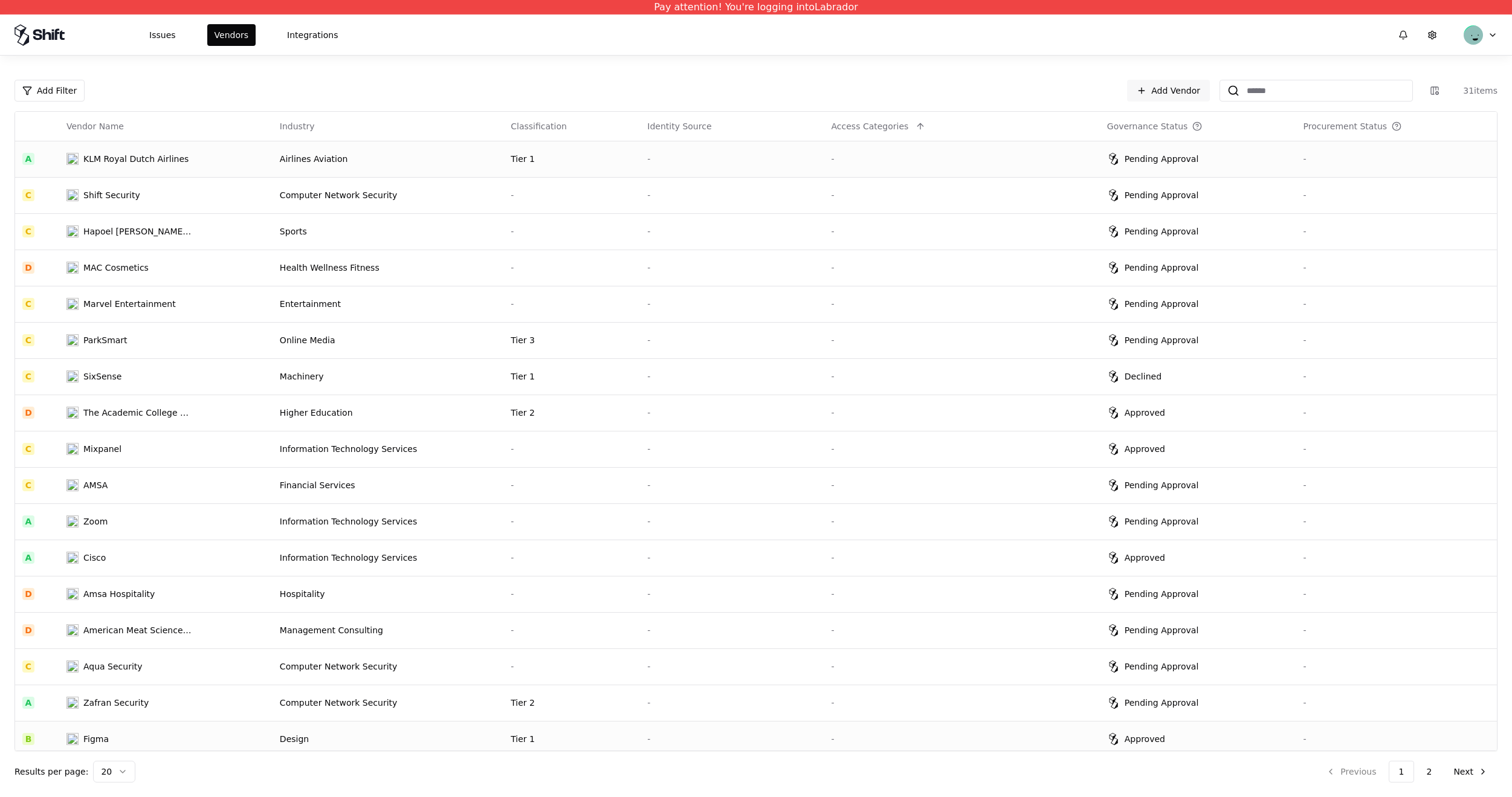
click at [331, 721] on td "Design" at bounding box center [388, 738] width 231 height 36
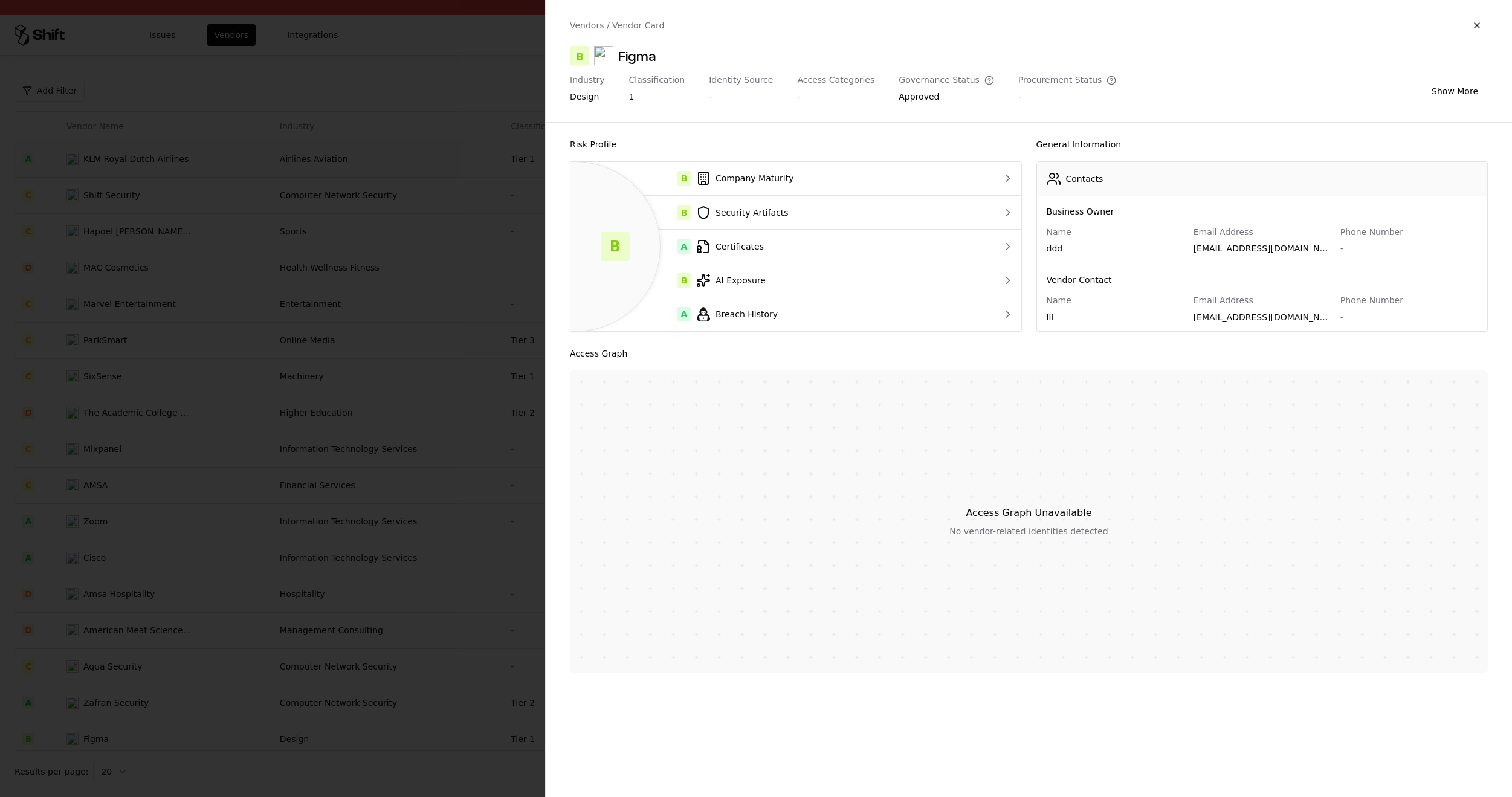
click at [303, 590] on div at bounding box center [756, 398] width 1512 height 797
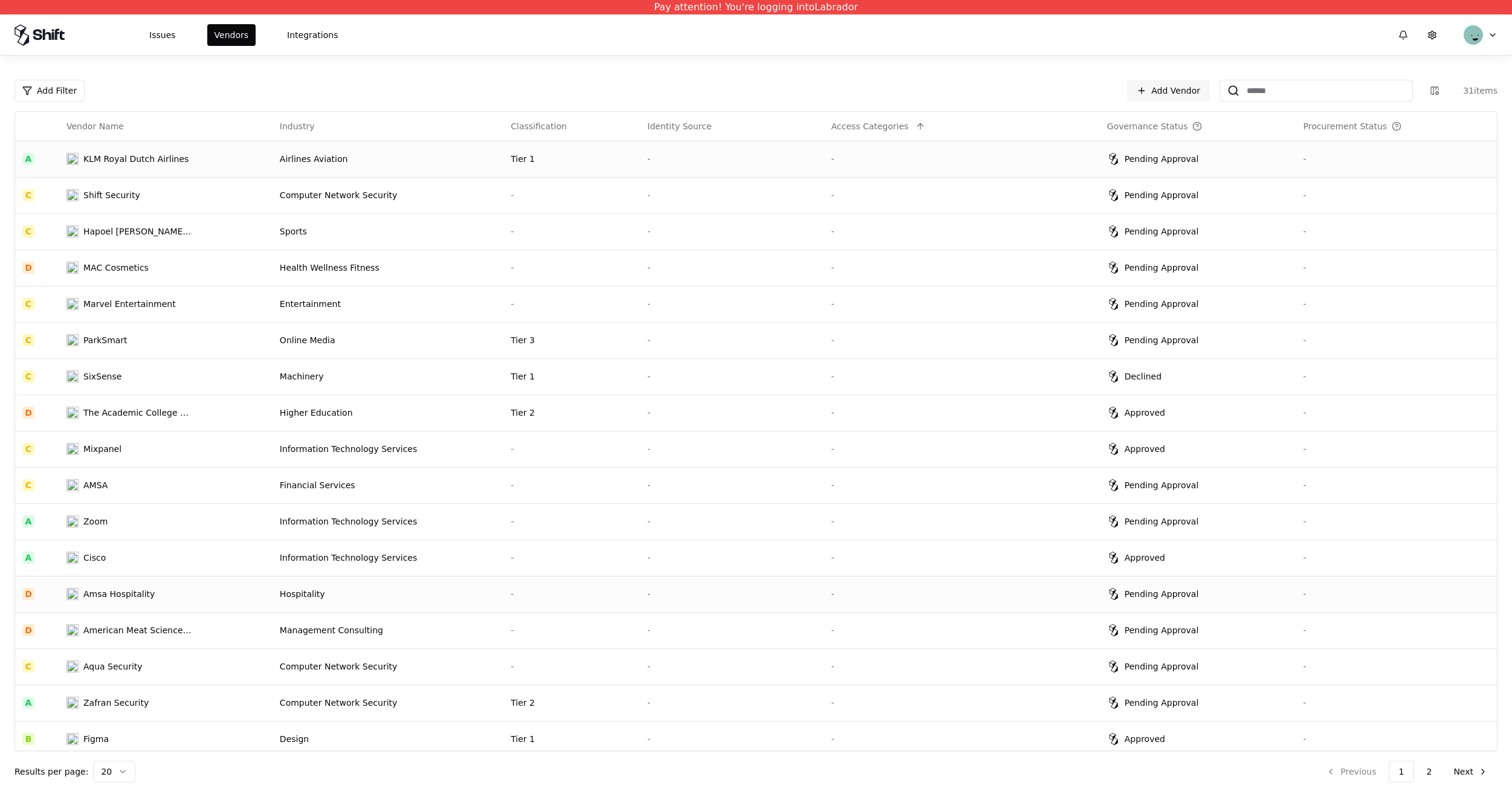
click at [382, 598] on div "Hospitality" at bounding box center [388, 594] width 216 height 12
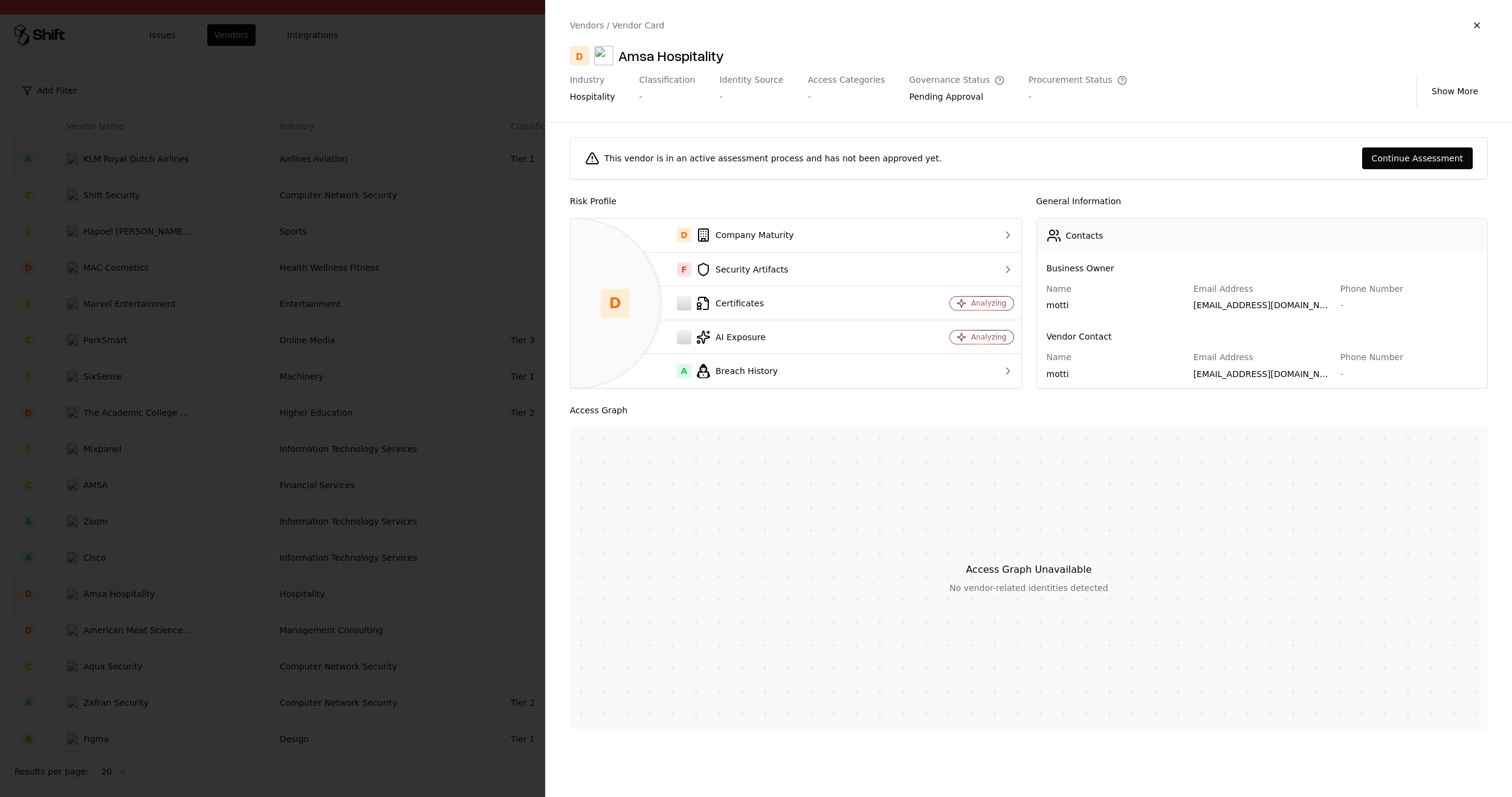
click at [357, 542] on div at bounding box center [756, 398] width 1512 height 797
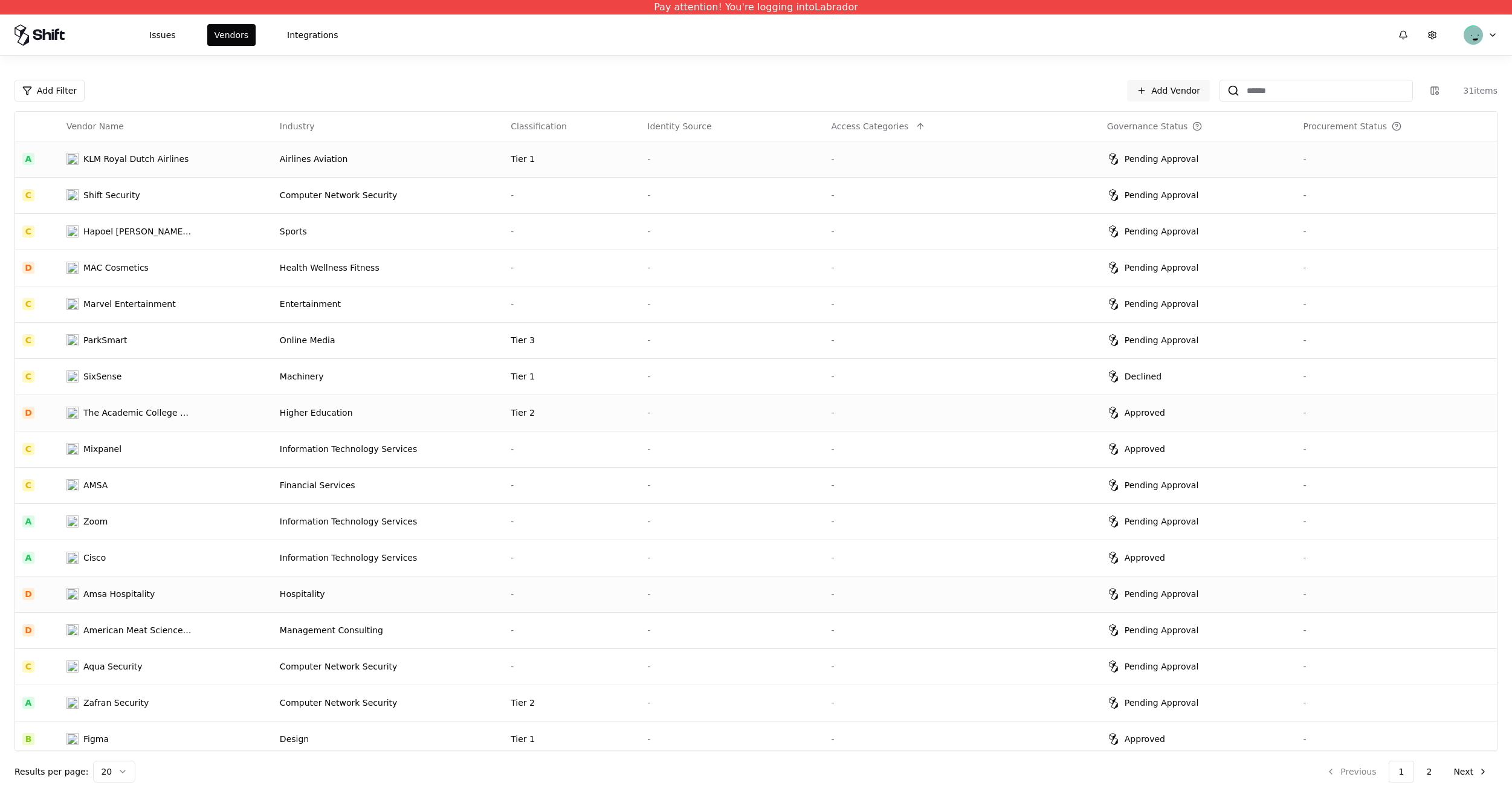
click at [466, 427] on td "Higher Education" at bounding box center [388, 412] width 231 height 36
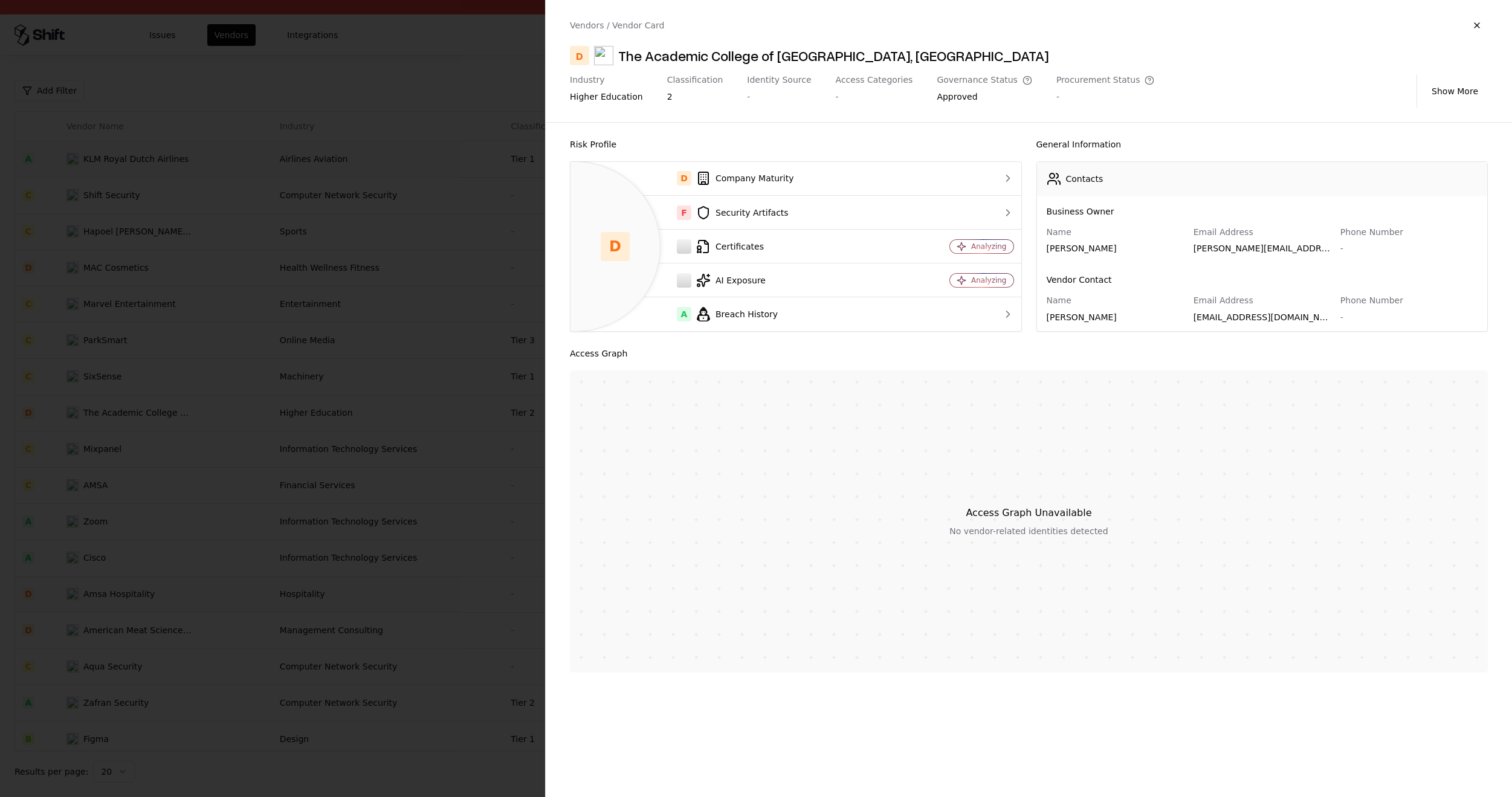
click at [392, 372] on div at bounding box center [756, 398] width 1512 height 797
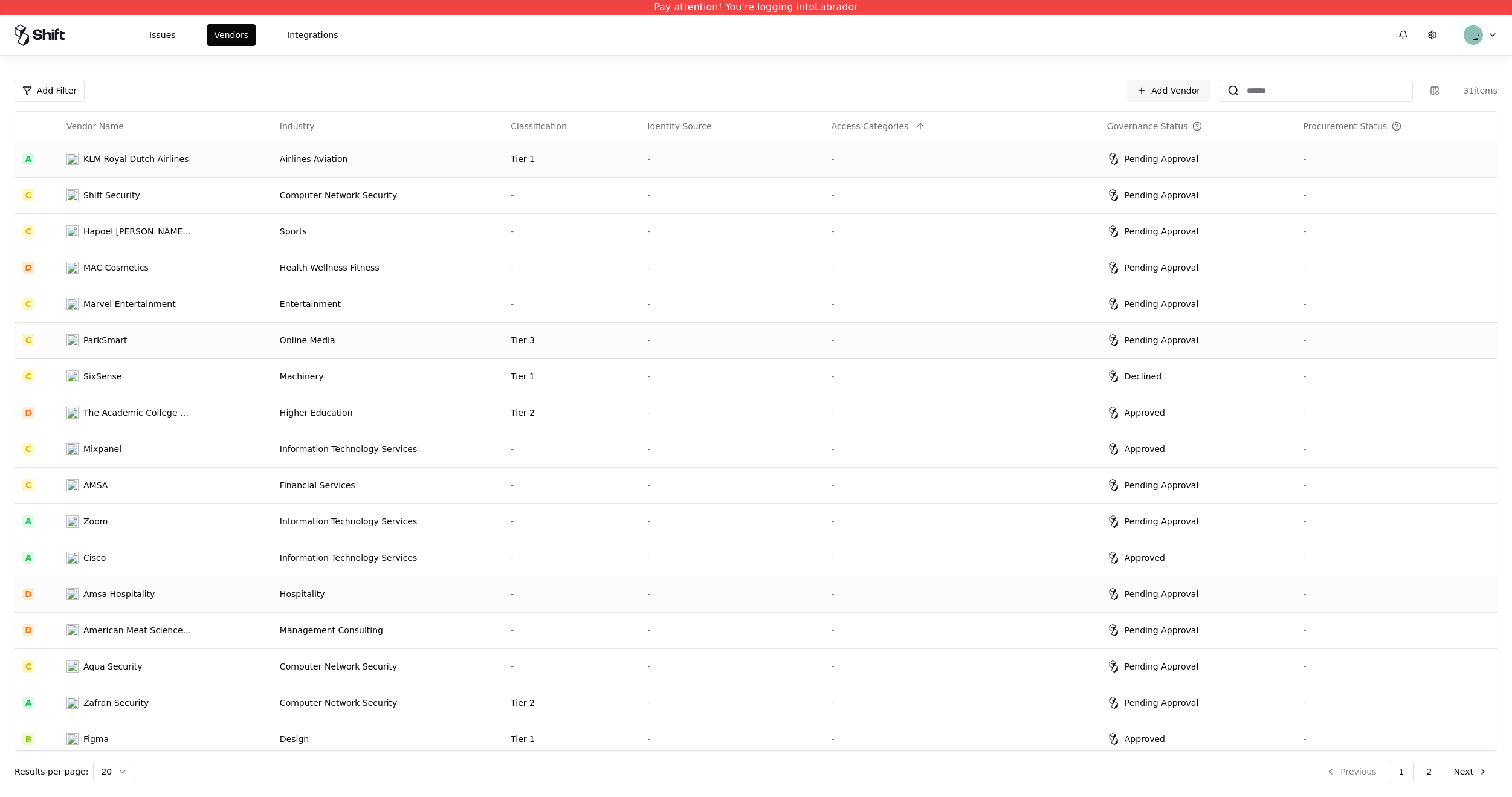
click at [464, 326] on td "Online Media" at bounding box center [388, 340] width 231 height 36
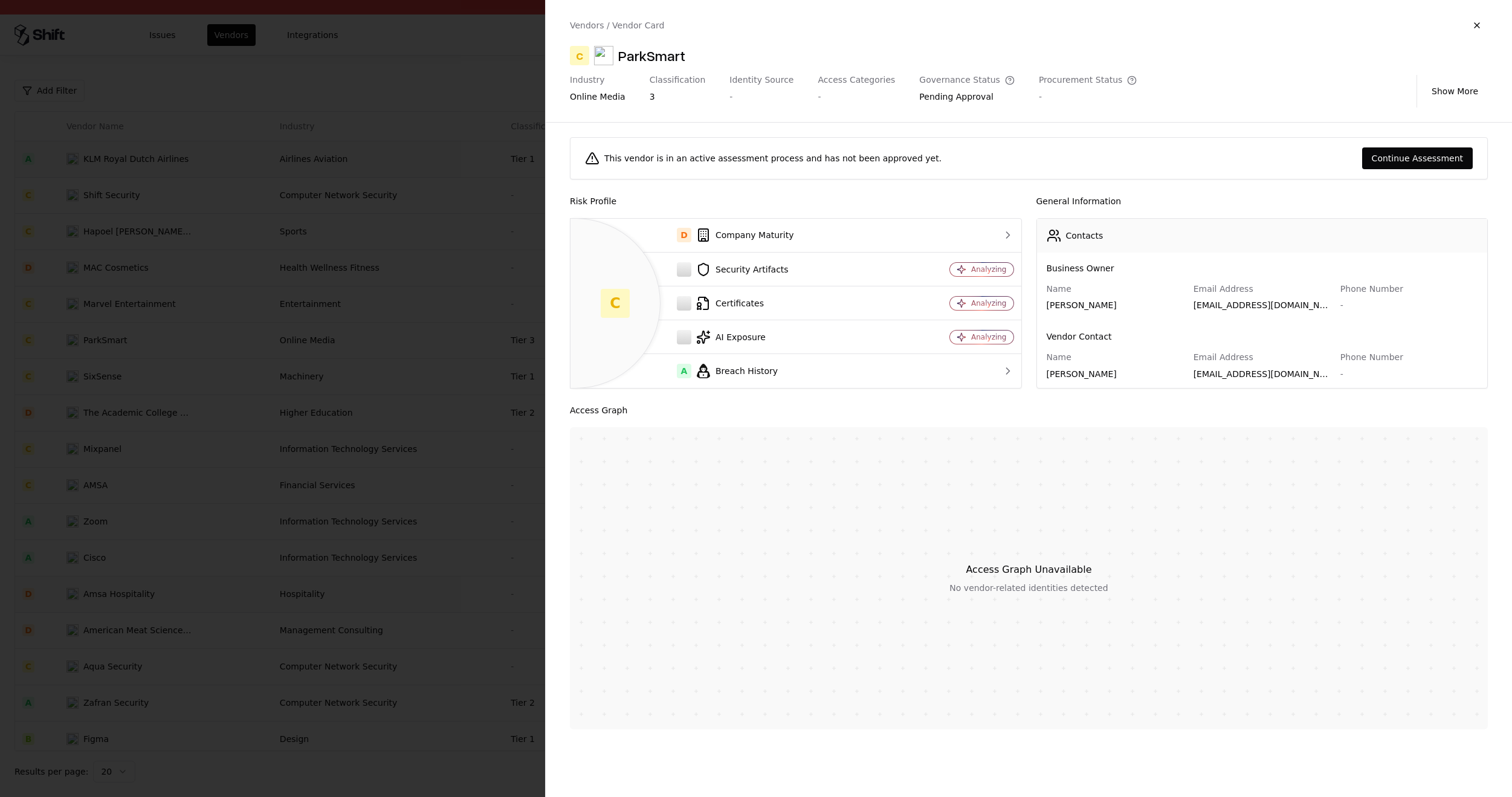
click at [432, 229] on div at bounding box center [756, 398] width 1512 height 797
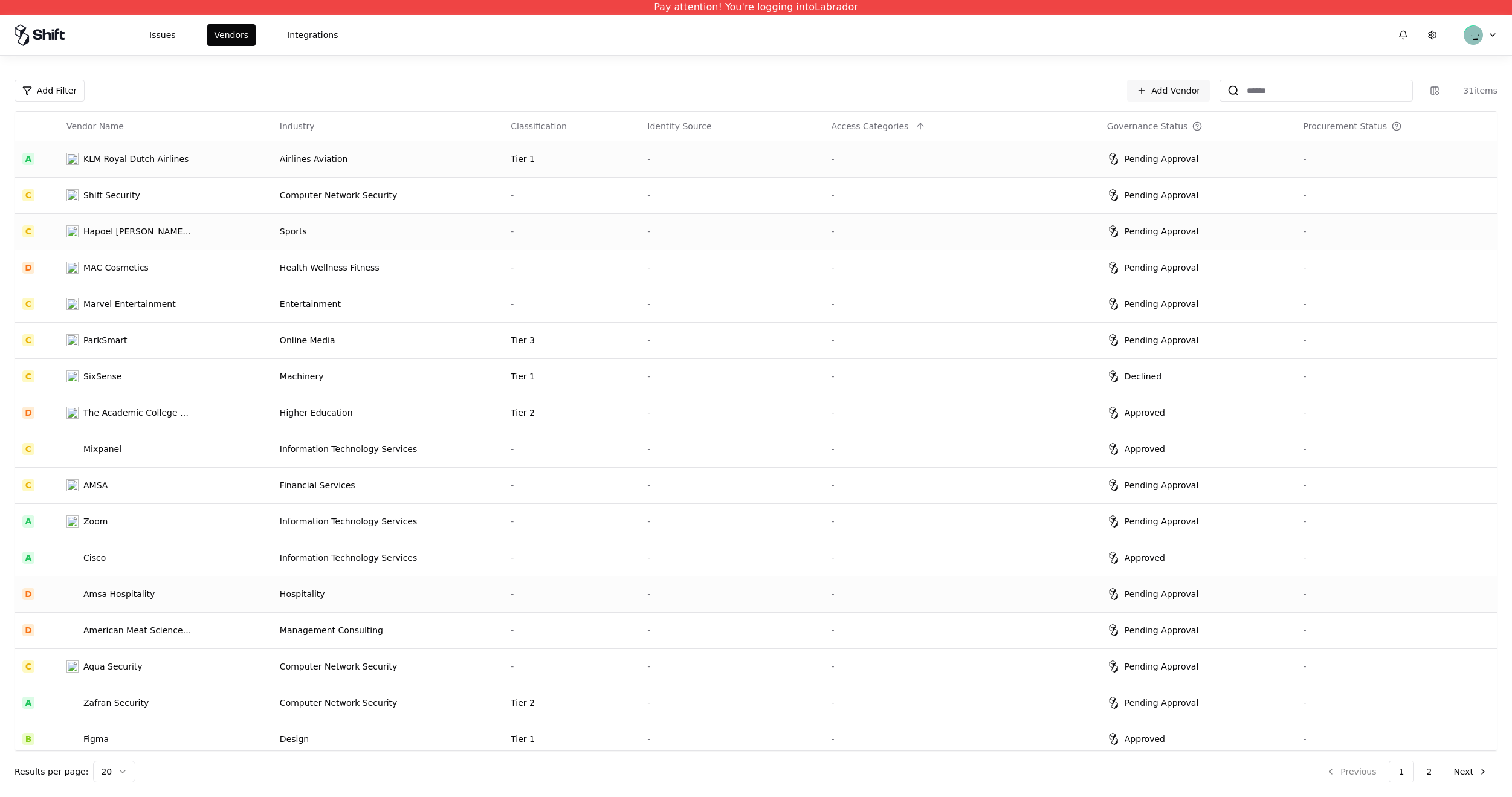
click at [473, 231] on div "Sports" at bounding box center [388, 231] width 216 height 12
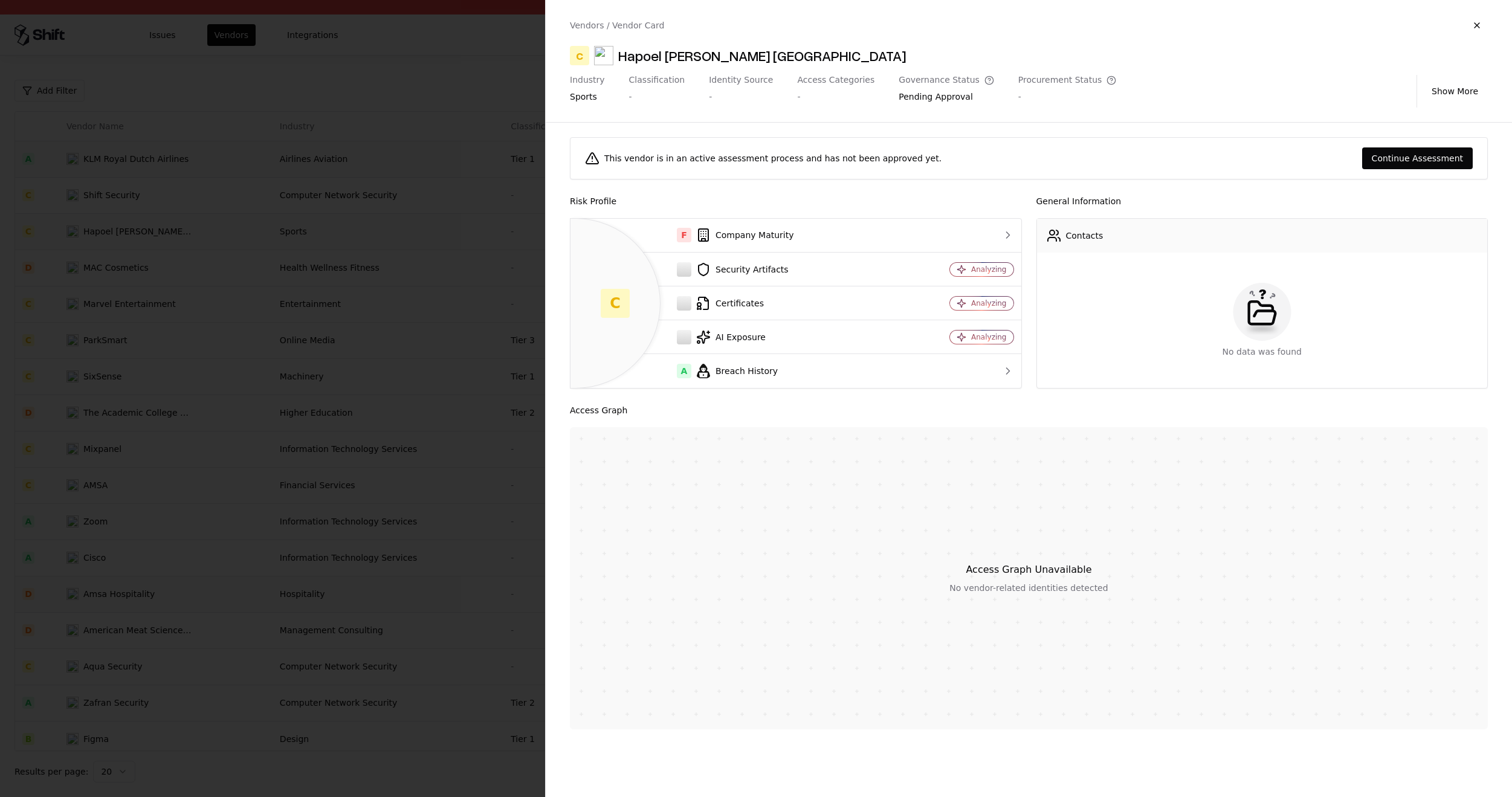
click at [449, 165] on div at bounding box center [756, 398] width 1512 height 797
